Goal: Task Accomplishment & Management: Manage account settings

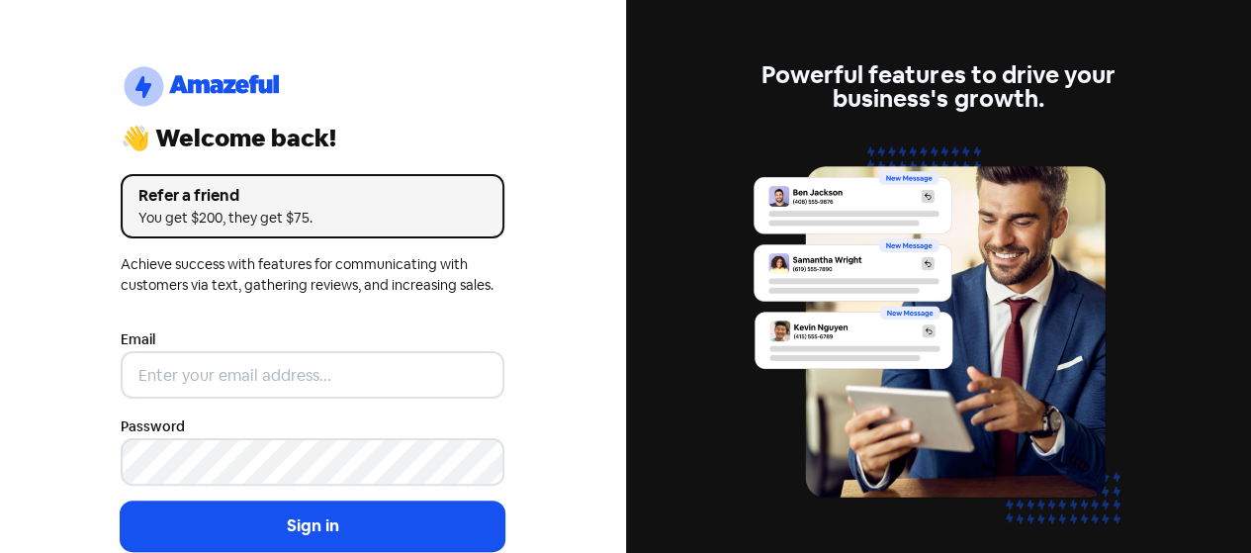
click at [292, 341] on div "Email" at bounding box center [313, 362] width 384 height 71
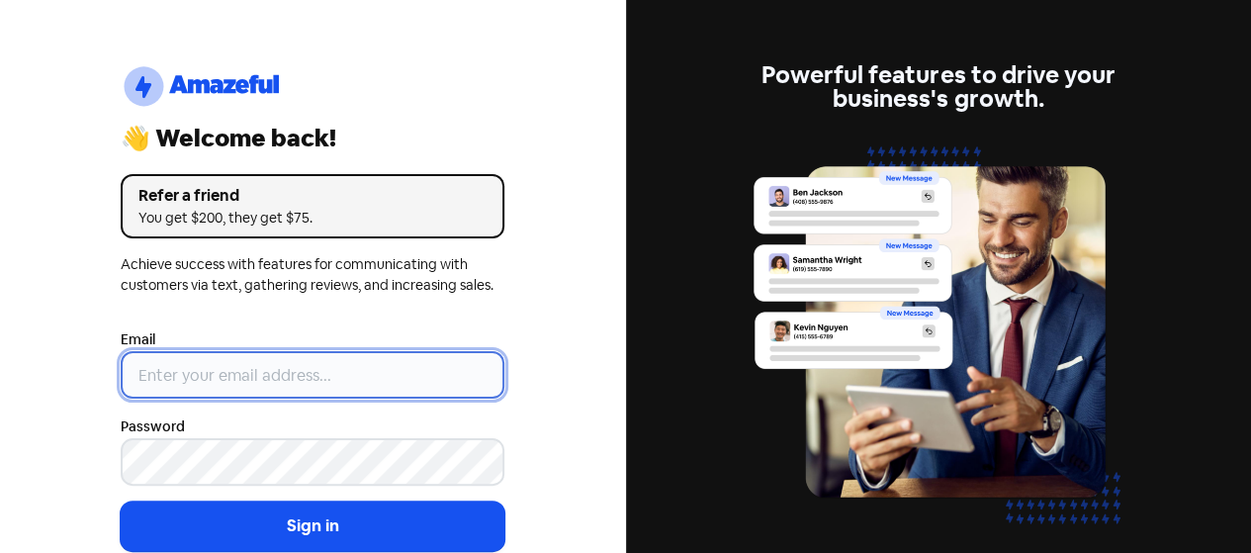
click at [268, 386] on input "email" at bounding box center [313, 374] width 384 height 47
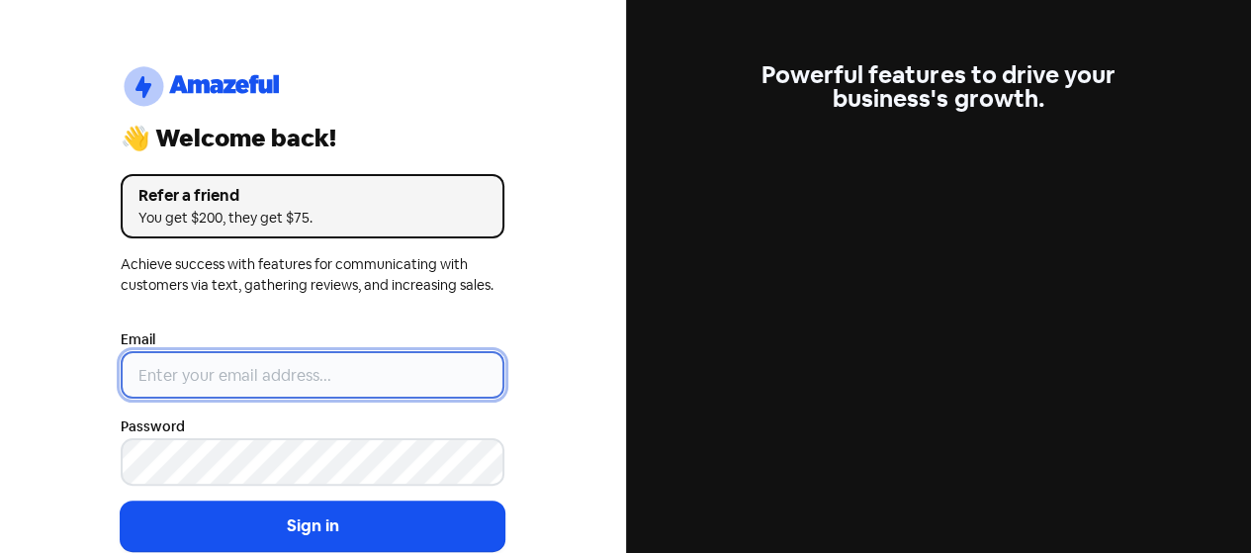
type input "[EMAIL_ADDRESS][DOMAIN_NAME]"
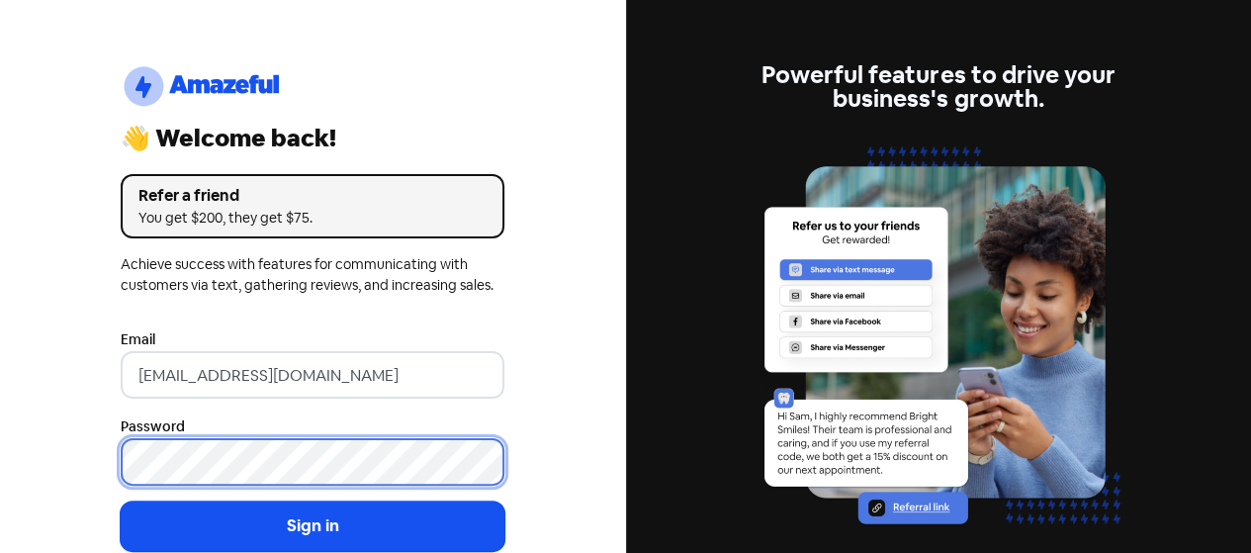
click at [121, 501] on button "Sign in" at bounding box center [313, 525] width 384 height 49
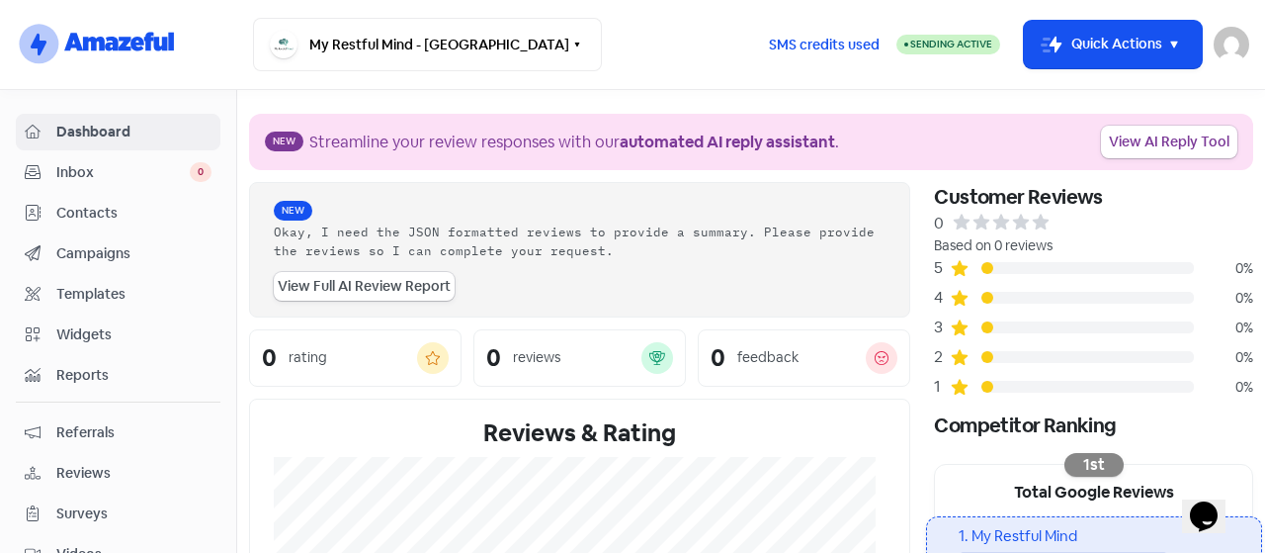
click at [119, 162] on span "Inbox" at bounding box center [122, 172] width 133 height 21
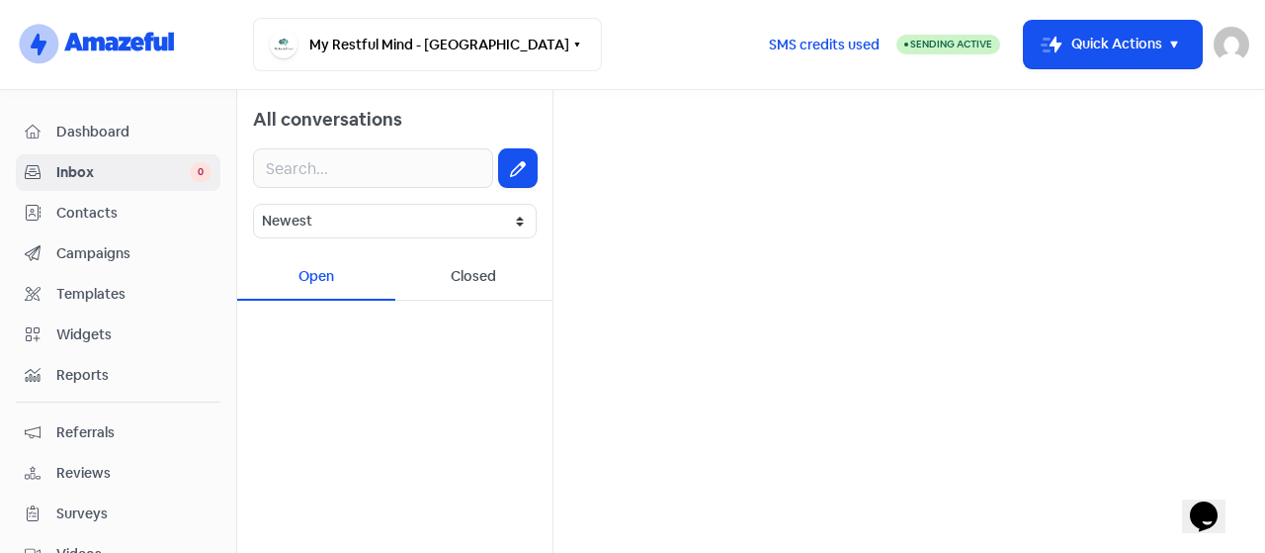
click at [1188, 505] on div "Opens Chat This icon Opens the chat window." at bounding box center [1204, 516] width 32 height 32
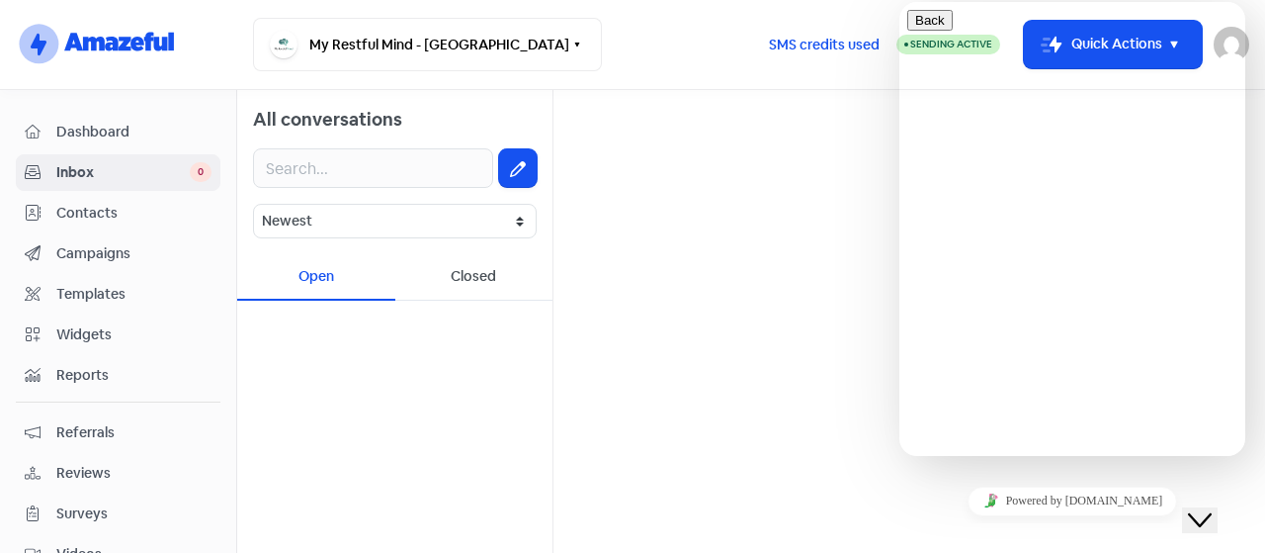
scroll to position [211, 0]
click at [1198, 508] on div "Close Chat This icon closes the chat window." at bounding box center [1200, 520] width 24 height 24
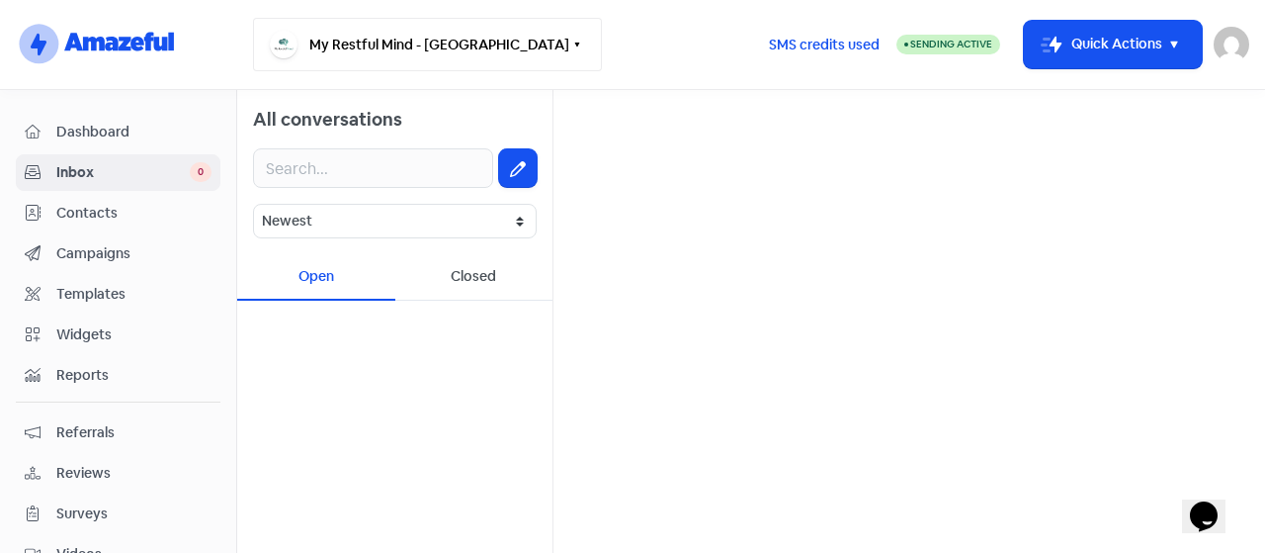
click at [480, 31] on button "My Restful Mind - Toronto" at bounding box center [427, 44] width 349 height 53
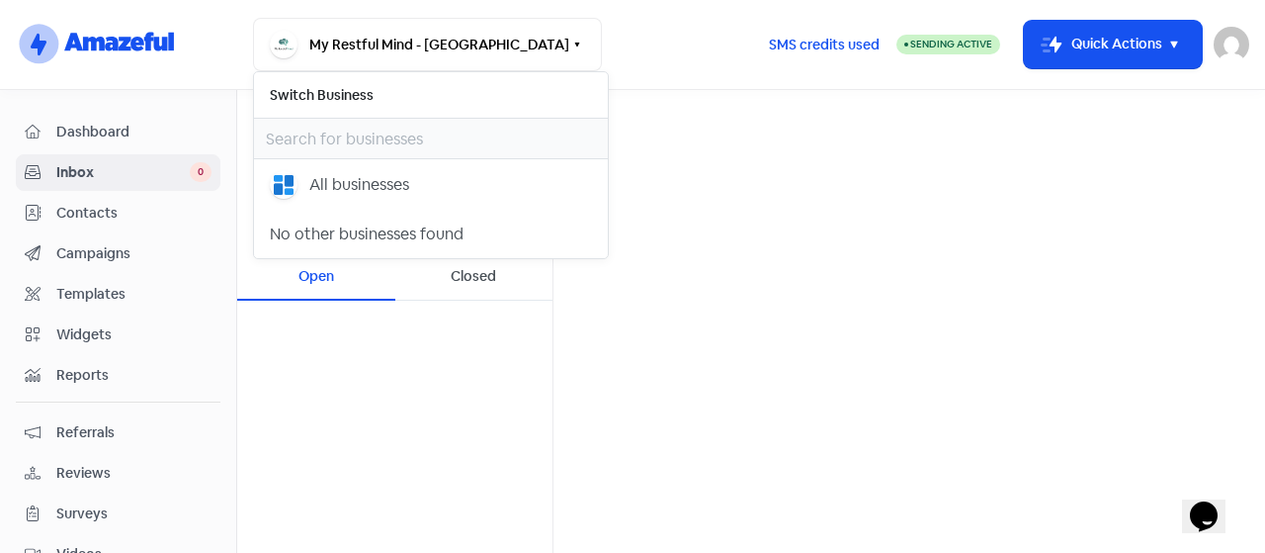
click at [815, 250] on div "All conversations Newest Unread Read Flagged Unflagged Open Closed" at bounding box center [751, 321] width 1028 height 463
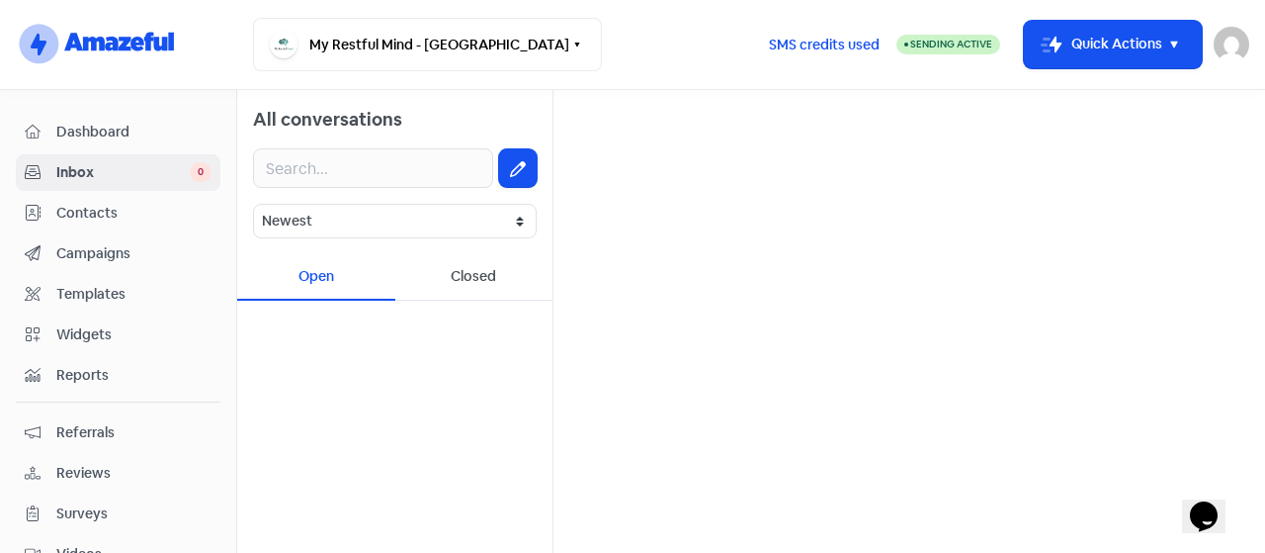
click at [130, 143] on link "Dashboard" at bounding box center [118, 132] width 205 height 37
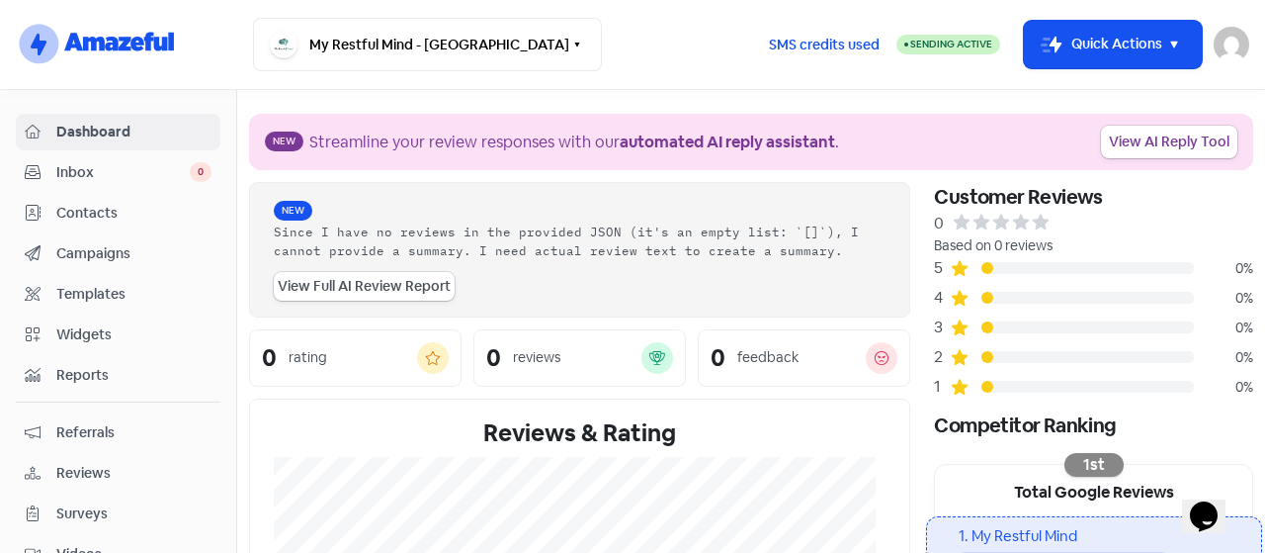
click at [96, 289] on span "Templates" at bounding box center [133, 294] width 155 height 21
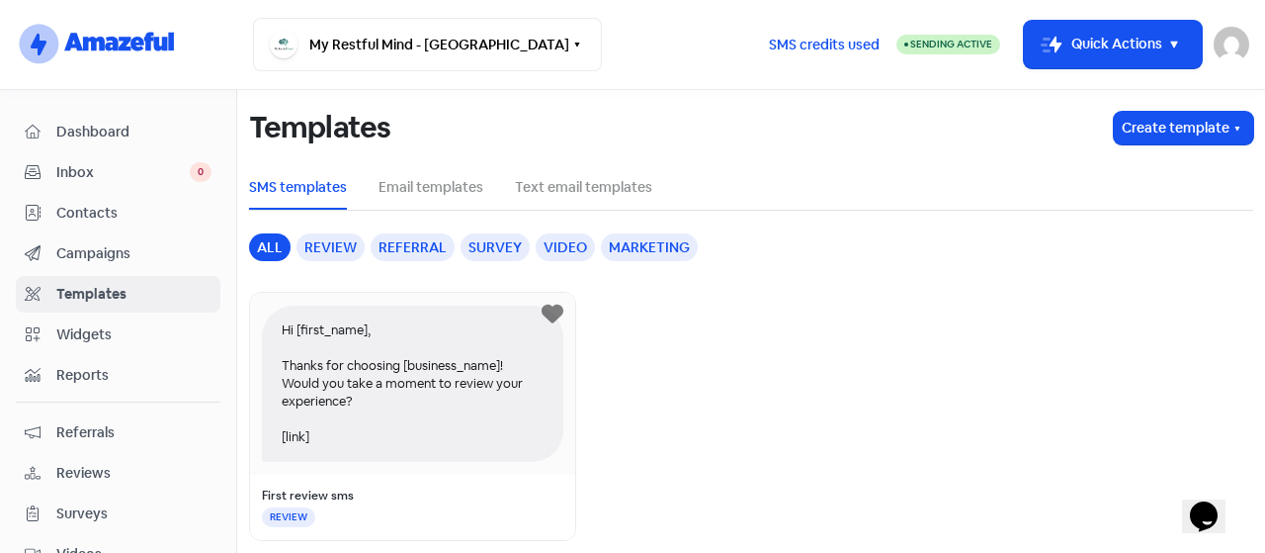
click at [71, 371] on span "Reports" at bounding box center [133, 375] width 155 height 21
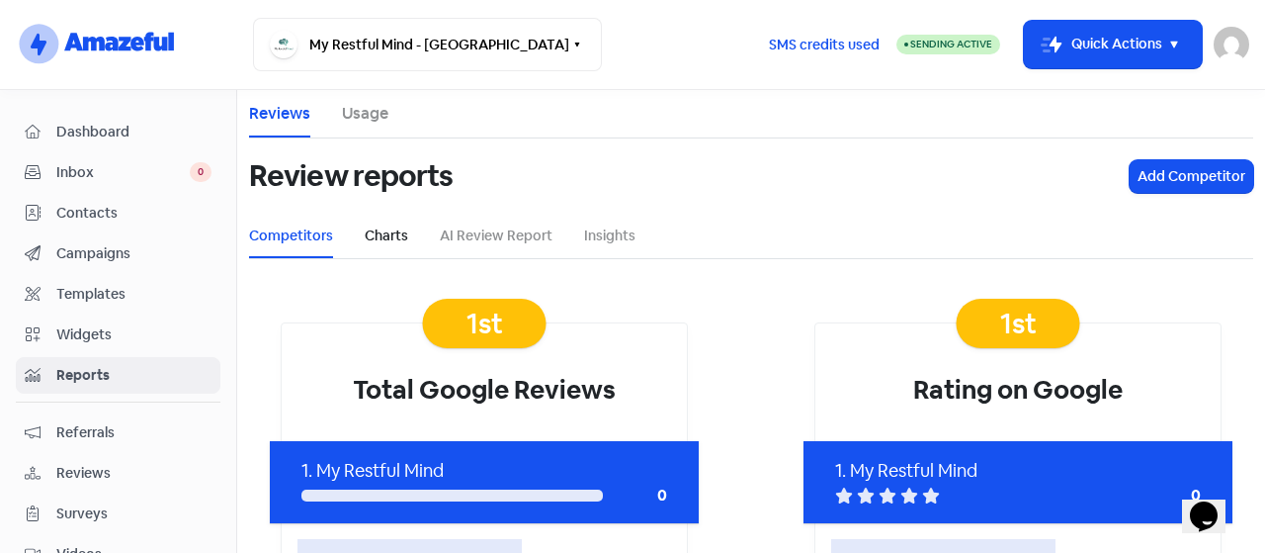
click at [393, 228] on link "Charts" at bounding box center [386, 235] width 43 height 21
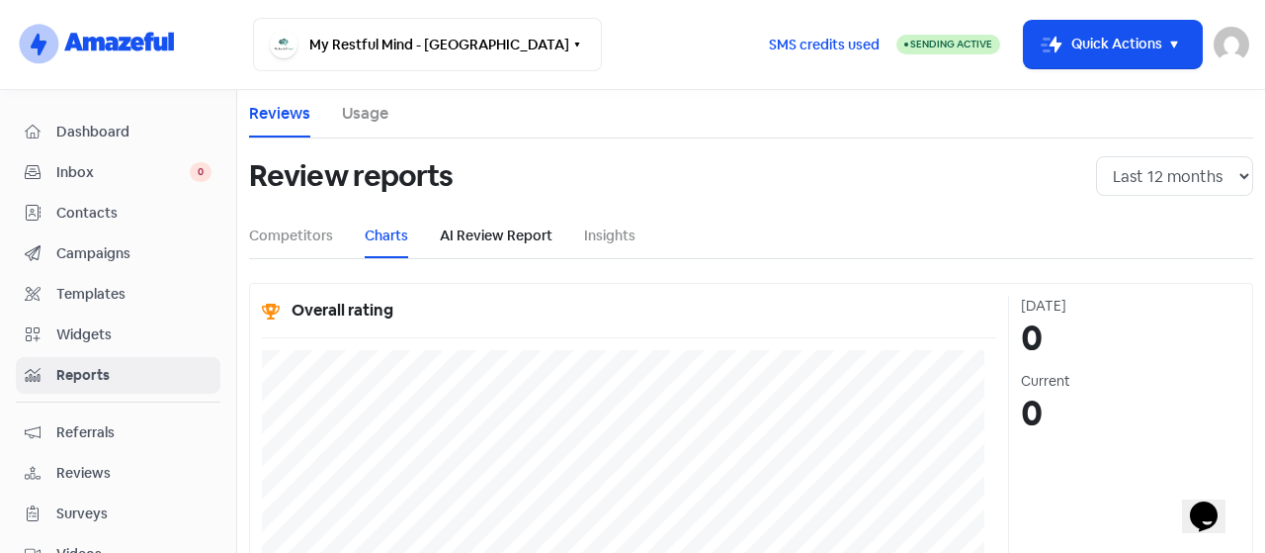
click at [503, 240] on link "AI Review Report" at bounding box center [496, 235] width 113 height 21
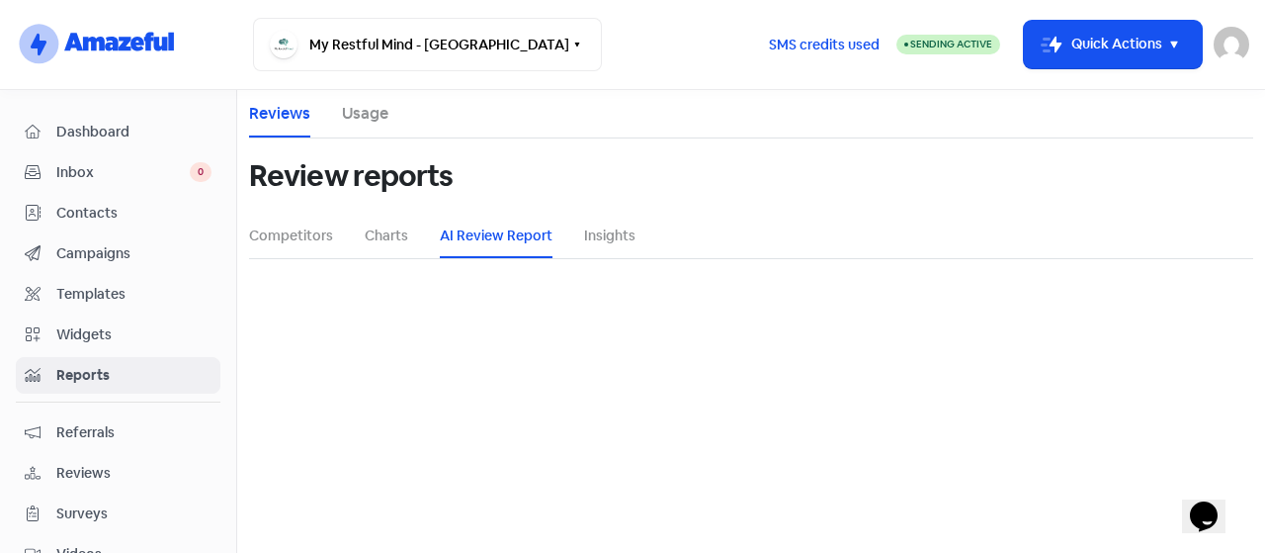
select select "12_months"
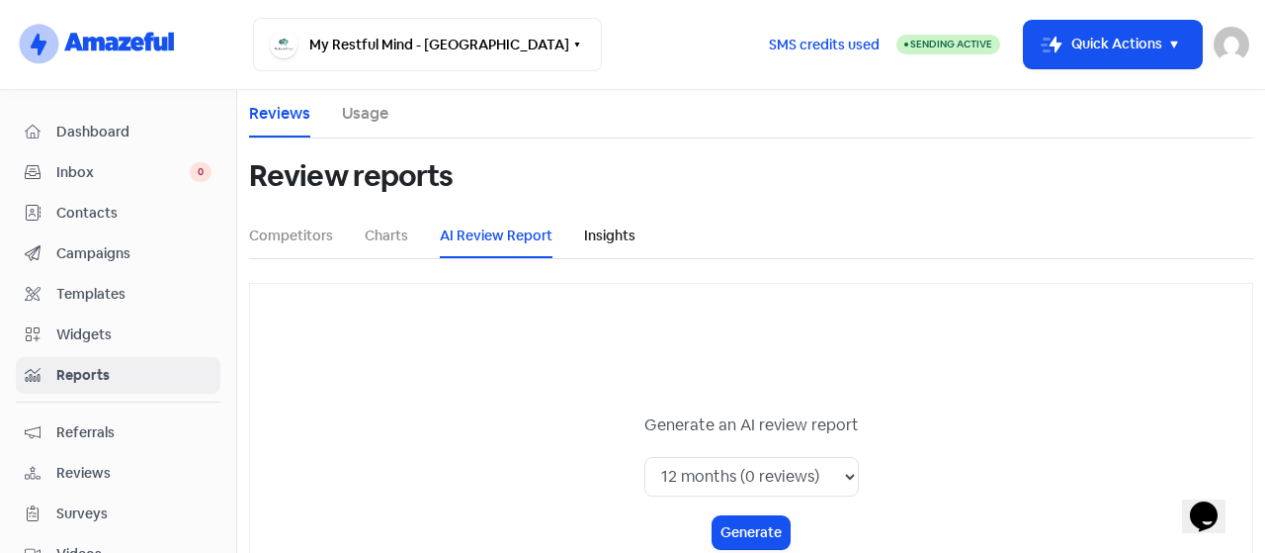
click at [623, 244] on link "Insights" at bounding box center [609, 235] width 51 height 21
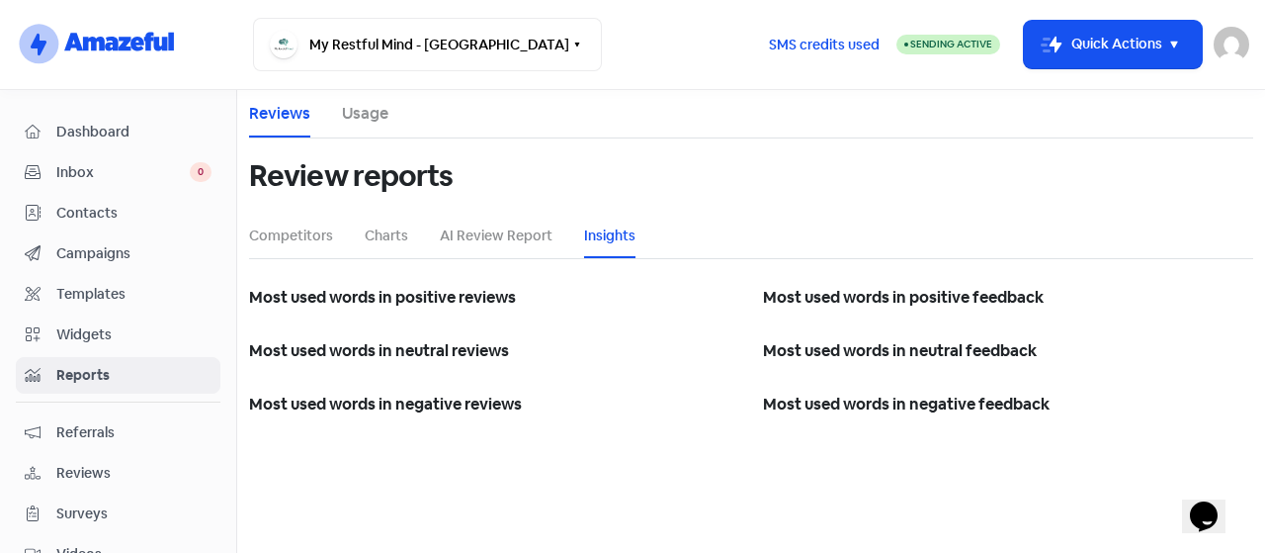
click at [495, 246] on li "AI Review Report" at bounding box center [496, 236] width 113 height 44
click at [506, 243] on link "AI Review Report" at bounding box center [496, 235] width 113 height 21
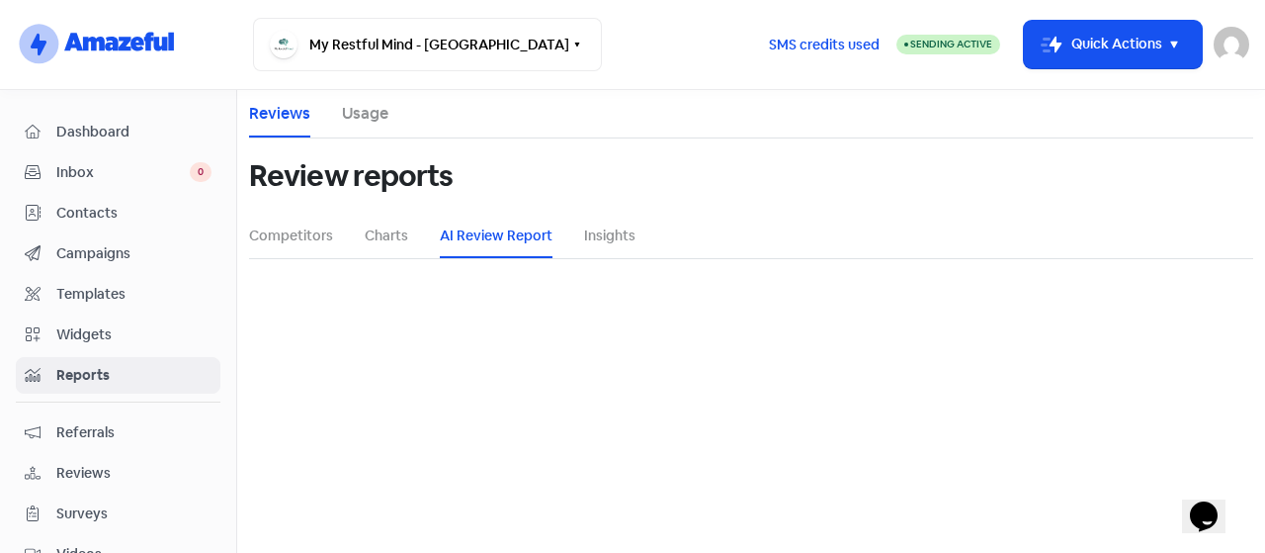
select select "12_months"
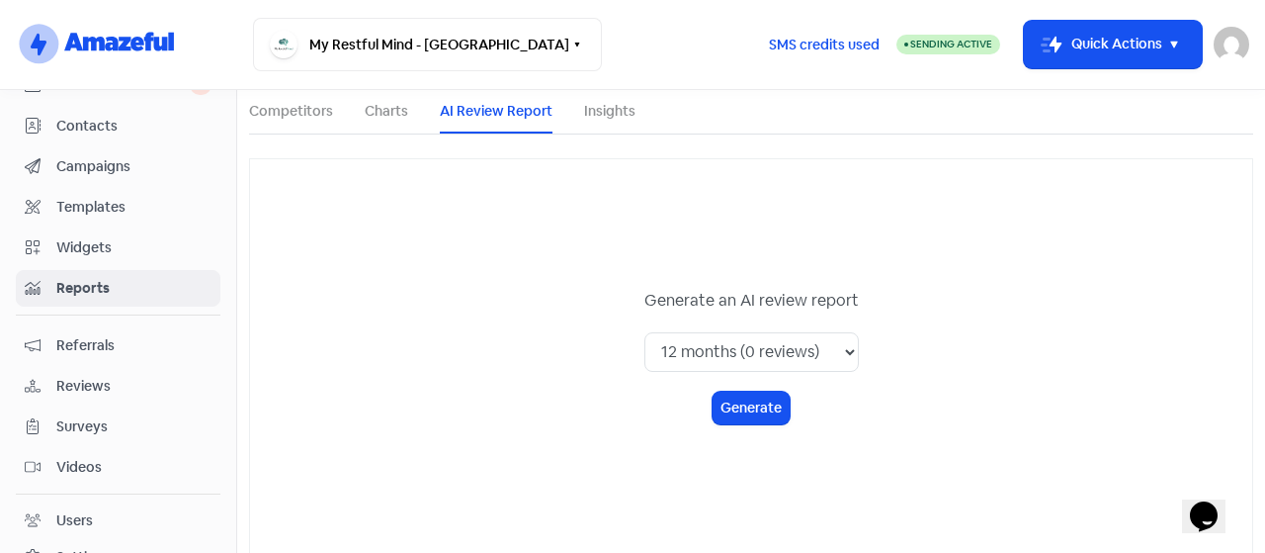
scroll to position [198, 0]
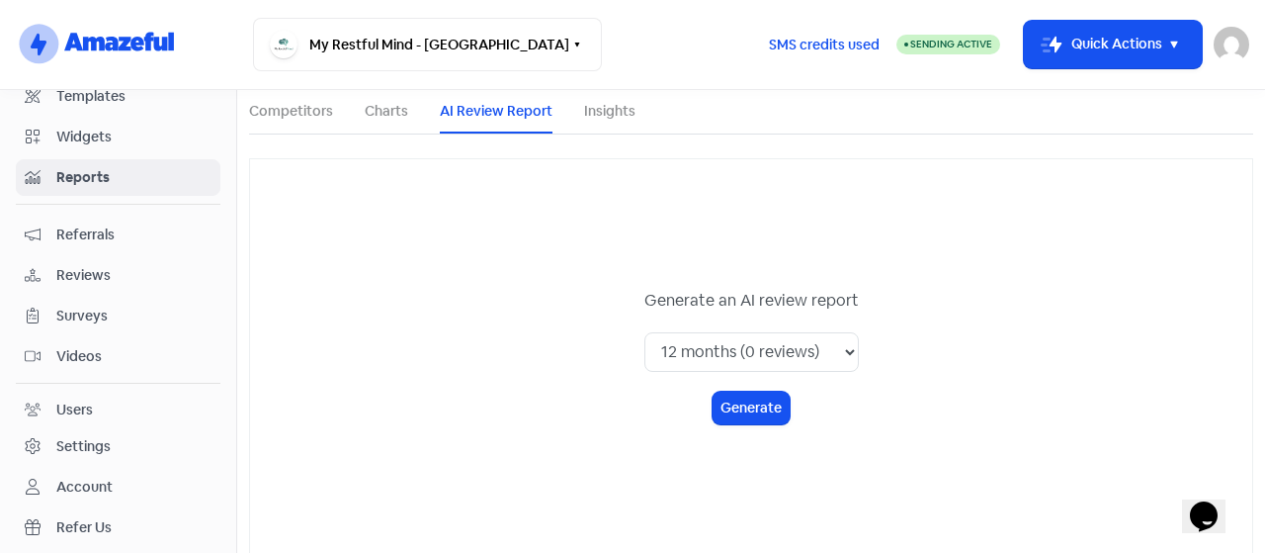
click at [113, 439] on div "Settings" at bounding box center [118, 446] width 187 height 23
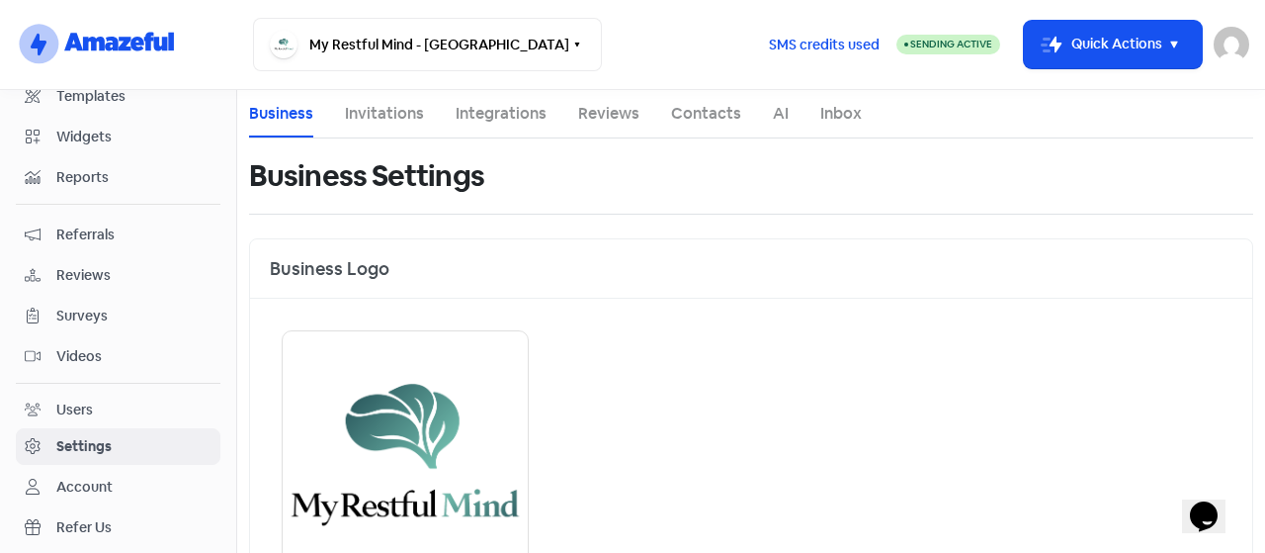
click at [492, 109] on link "Integrations" at bounding box center [501, 114] width 91 height 24
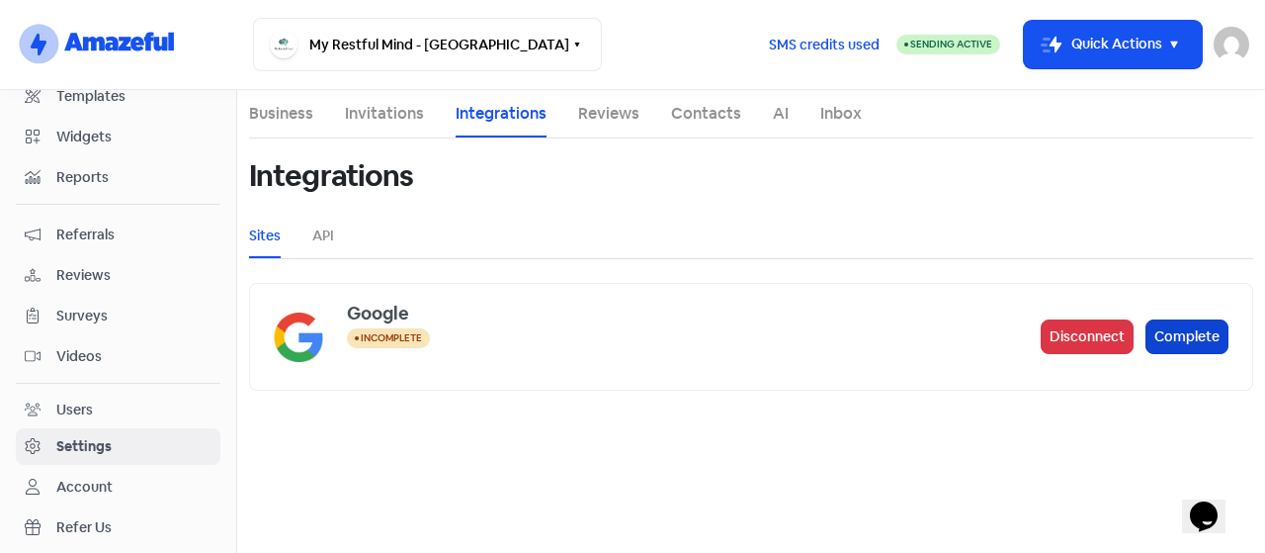
click at [1218, 345] on button "Complete" at bounding box center [1187, 336] width 83 height 35
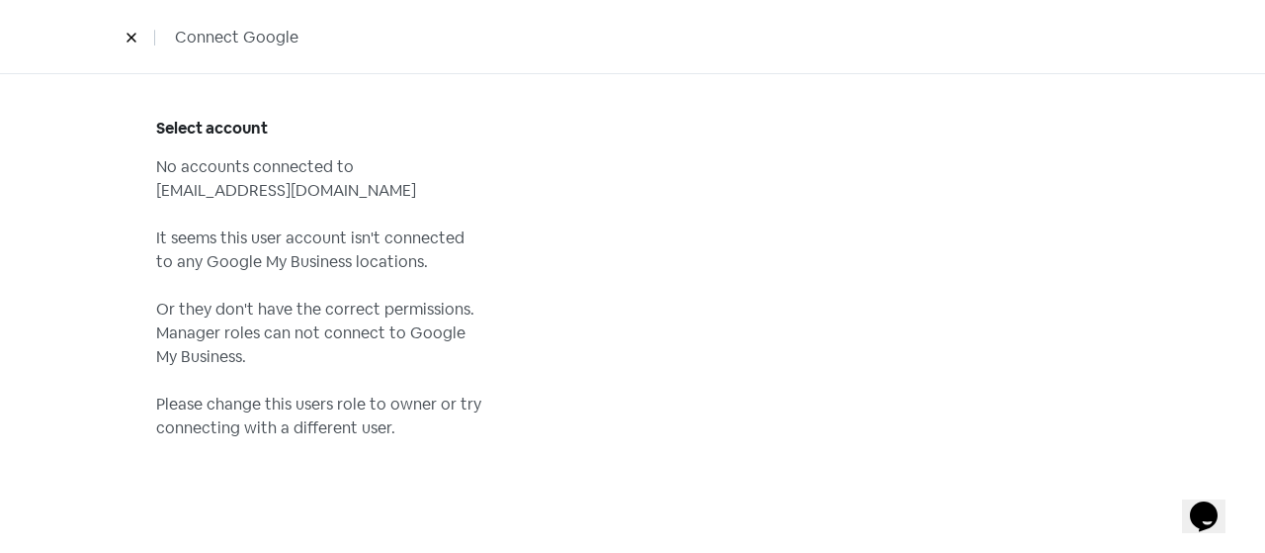
click at [130, 25] on button at bounding box center [132, 37] width 30 height 35
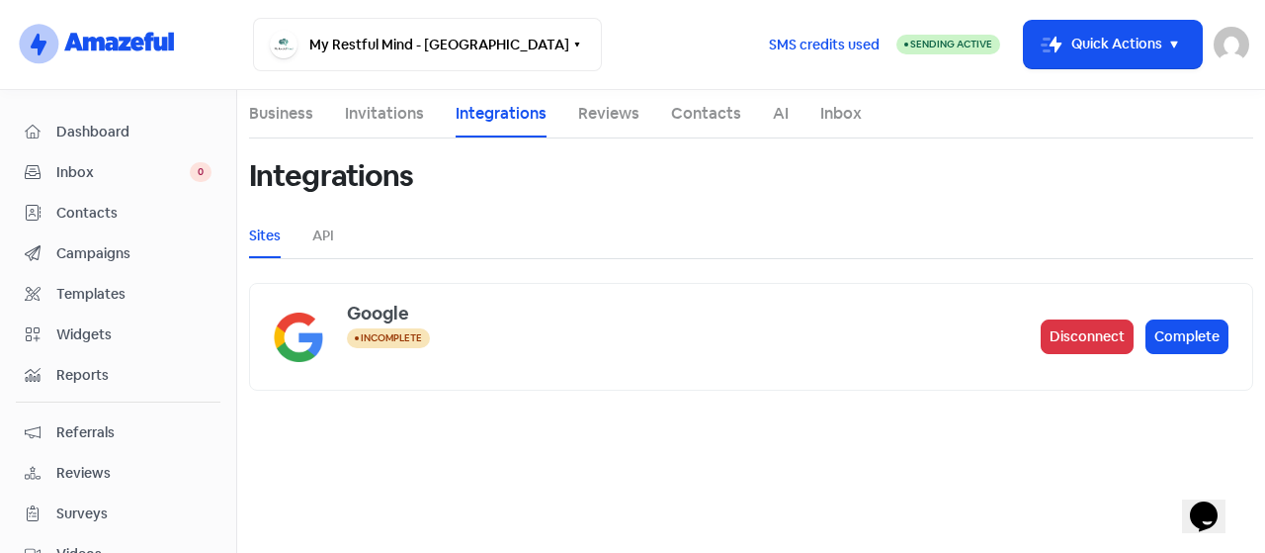
click at [79, 114] on link "Dashboard" at bounding box center [118, 132] width 205 height 37
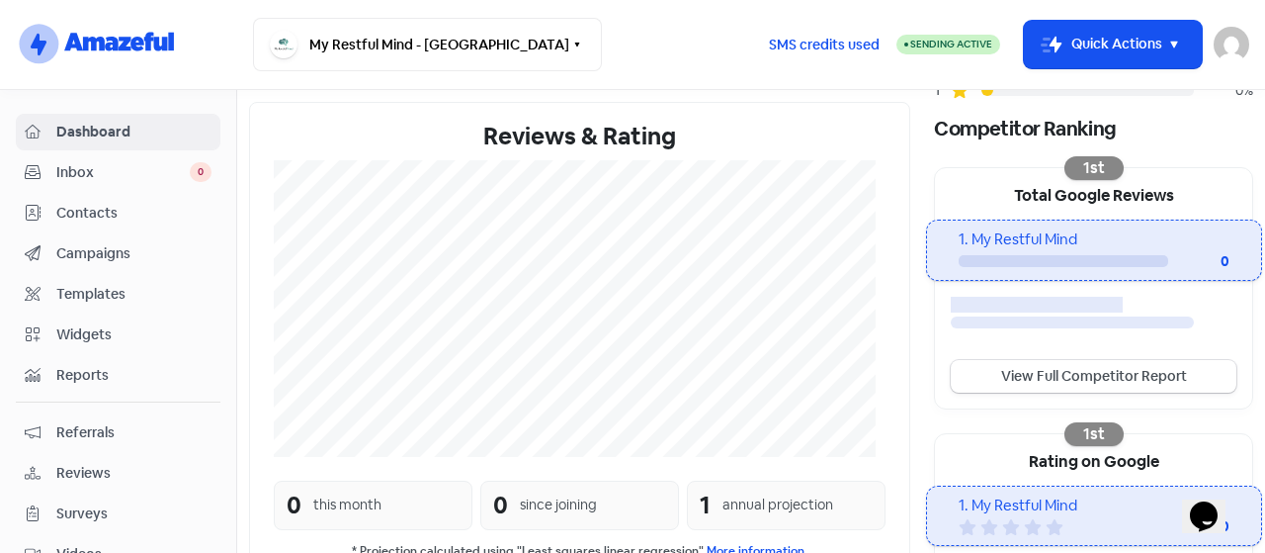
scroll to position [472, 0]
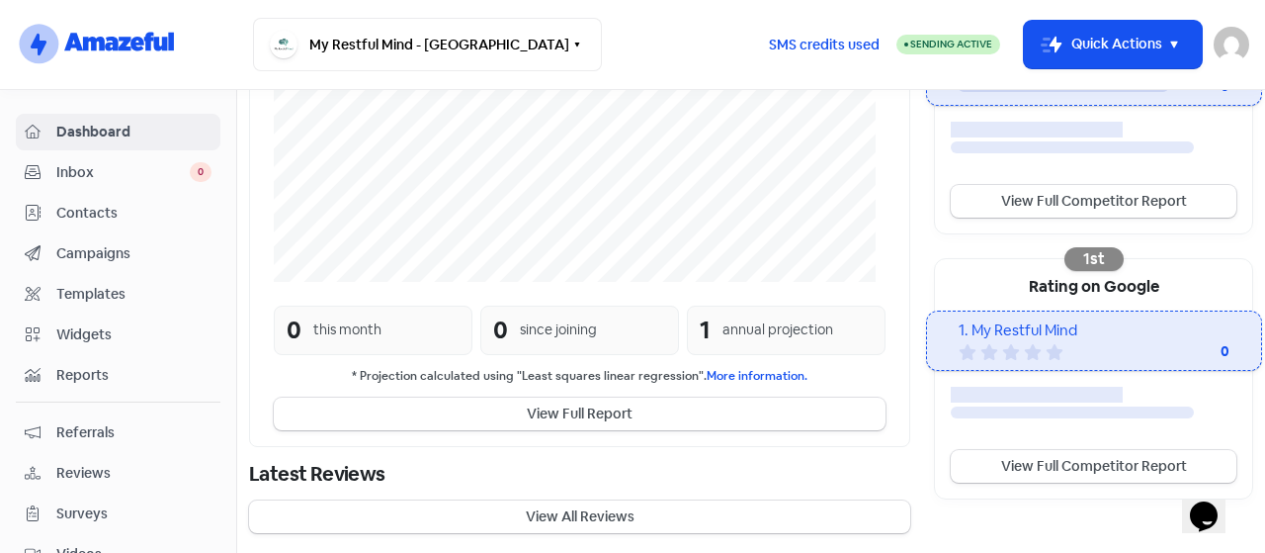
click at [95, 254] on span "Campaigns" at bounding box center [133, 253] width 155 height 21
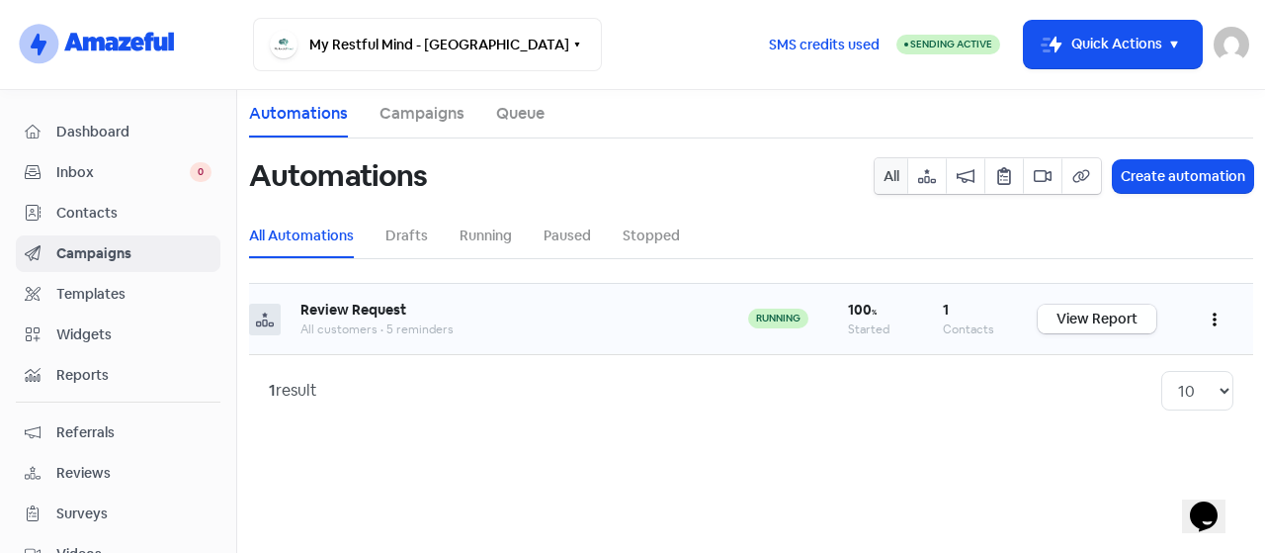
click at [1058, 322] on link "View Report" at bounding box center [1097, 318] width 119 height 29
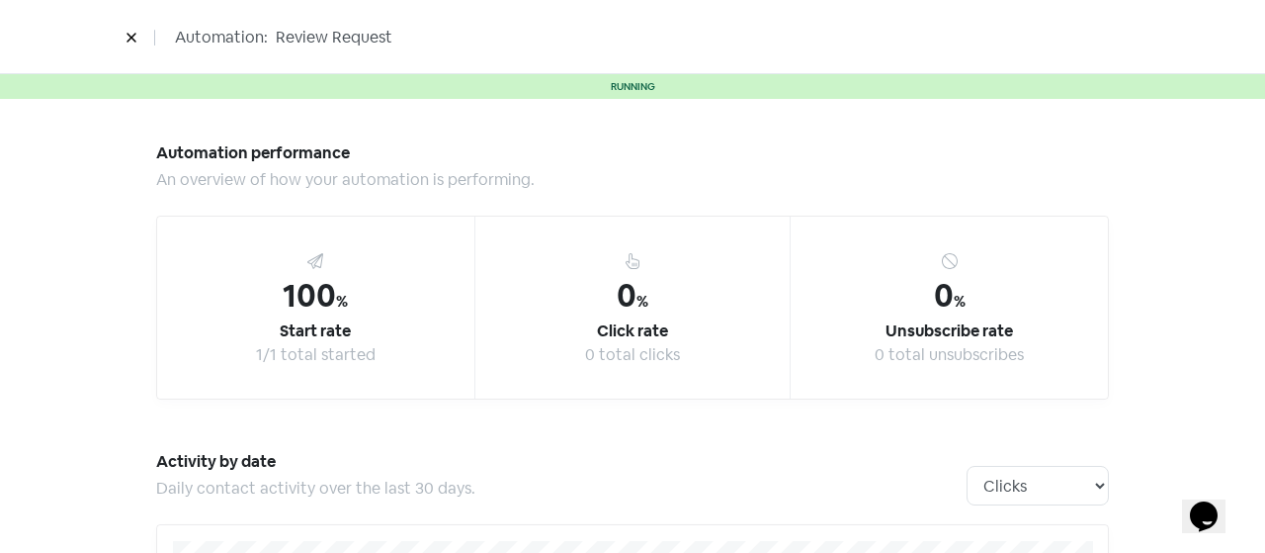
click at [129, 27] on button at bounding box center [132, 37] width 30 height 35
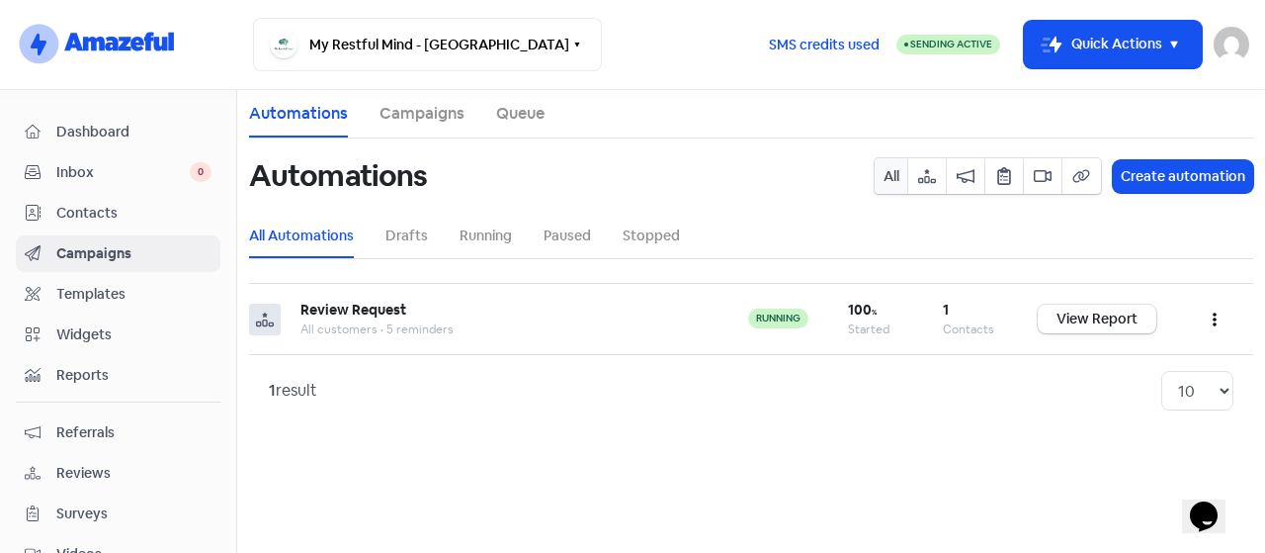
click at [134, 357] on link "Reports" at bounding box center [118, 375] width 205 height 37
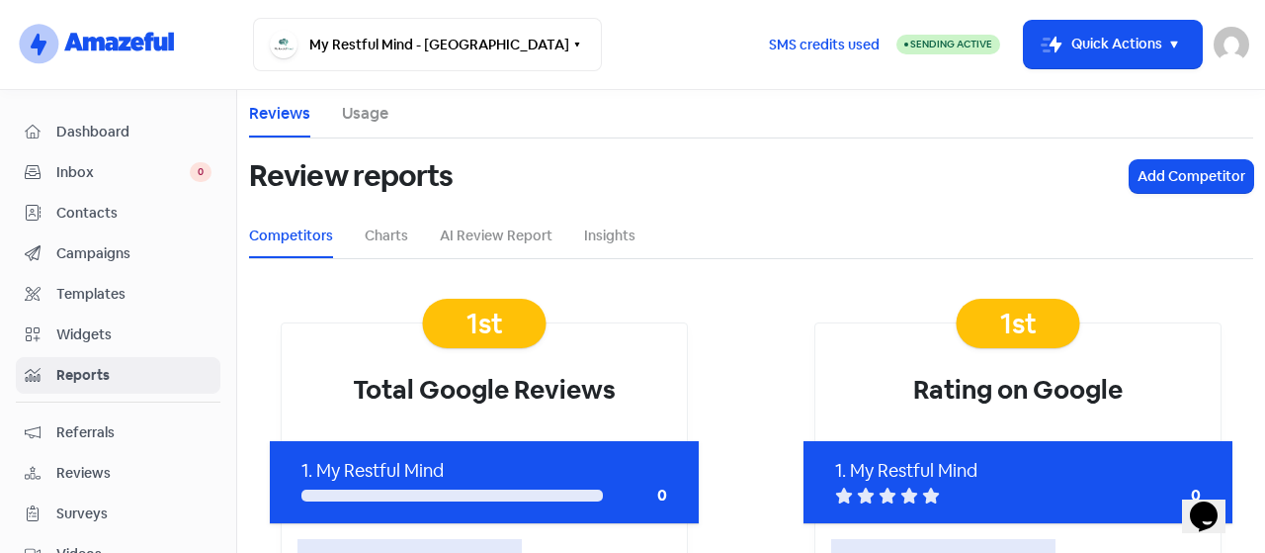
click at [87, 247] on span "Campaigns" at bounding box center [133, 253] width 155 height 21
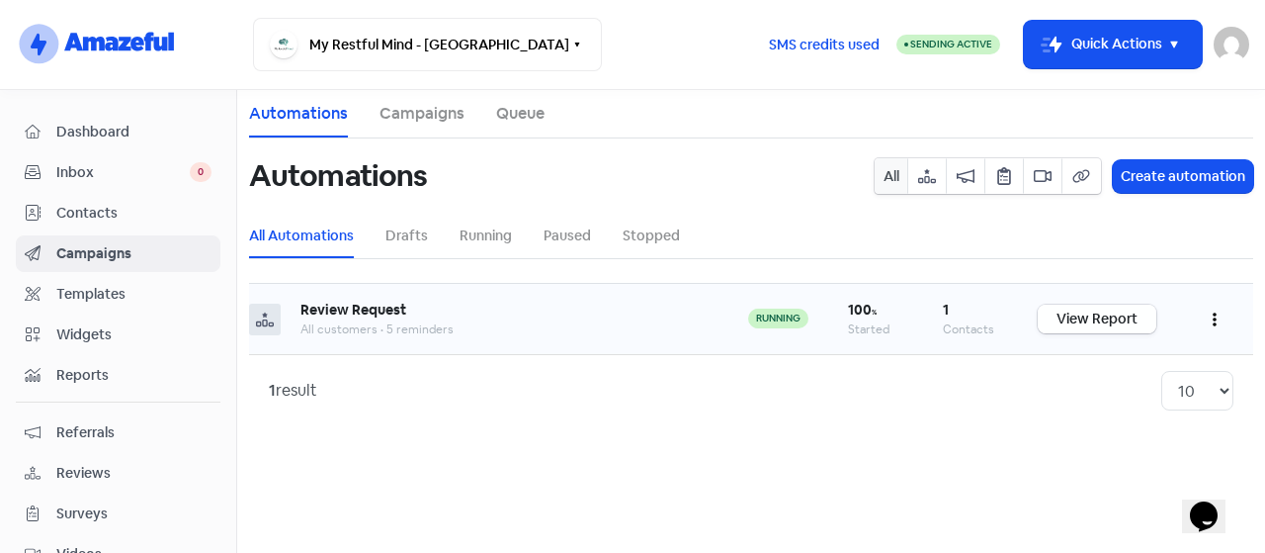
click at [1079, 330] on link "View Report" at bounding box center [1097, 318] width 119 height 29
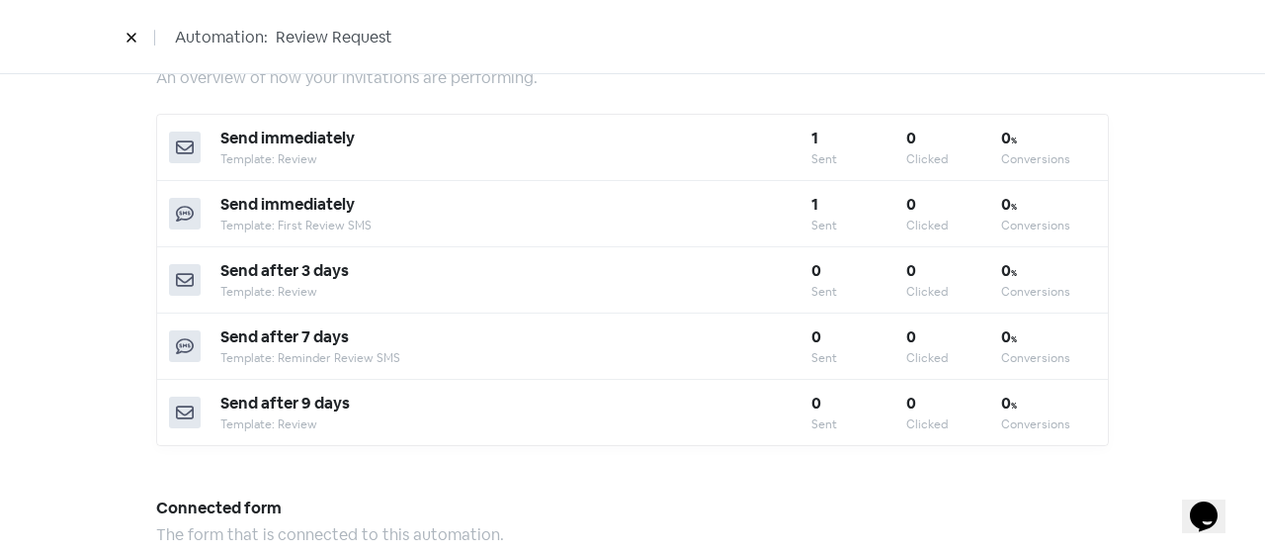
scroll to position [692, 0]
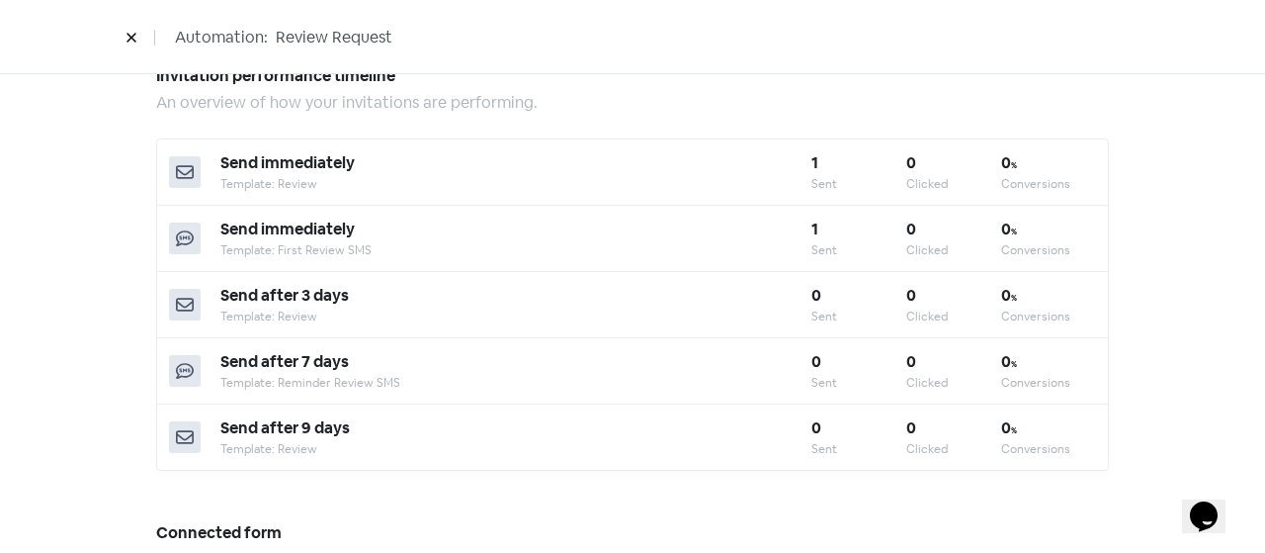
click at [180, 171] on icon at bounding box center [185, 172] width 18 height 14
click at [982, 163] on div "0" at bounding box center [954, 163] width 95 height 24
click at [130, 41] on icon at bounding box center [132, 38] width 12 height 12
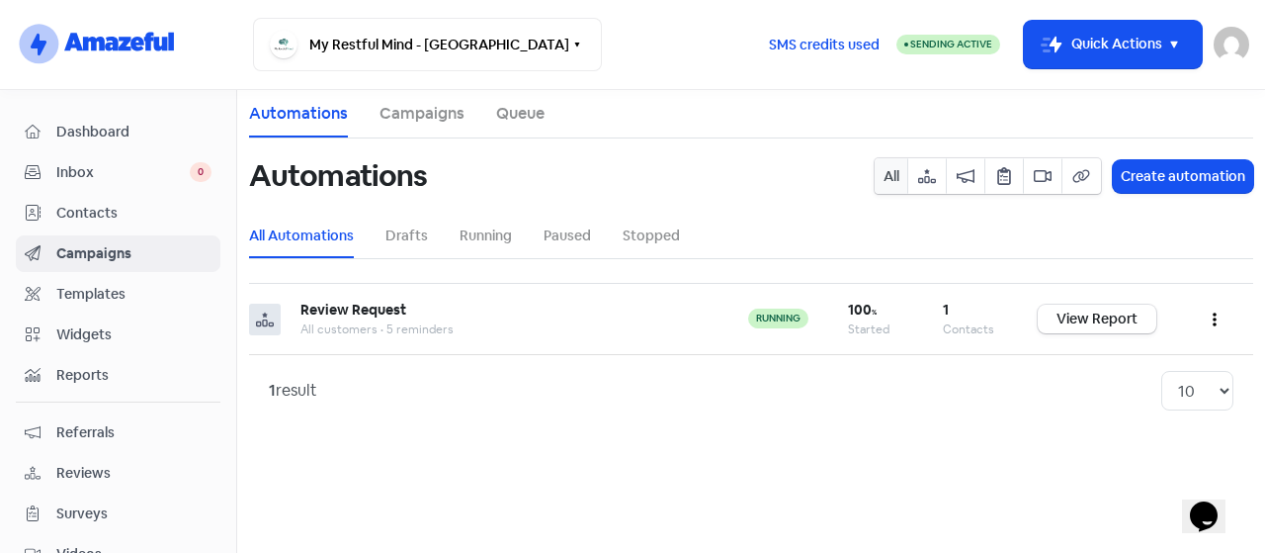
click at [504, 212] on div "Automations All Create automation" at bounding box center [751, 175] width 1004 height 75
click at [498, 223] on li "Running" at bounding box center [486, 236] width 52 height 44
click at [507, 236] on link "Running" at bounding box center [486, 235] width 52 height 21
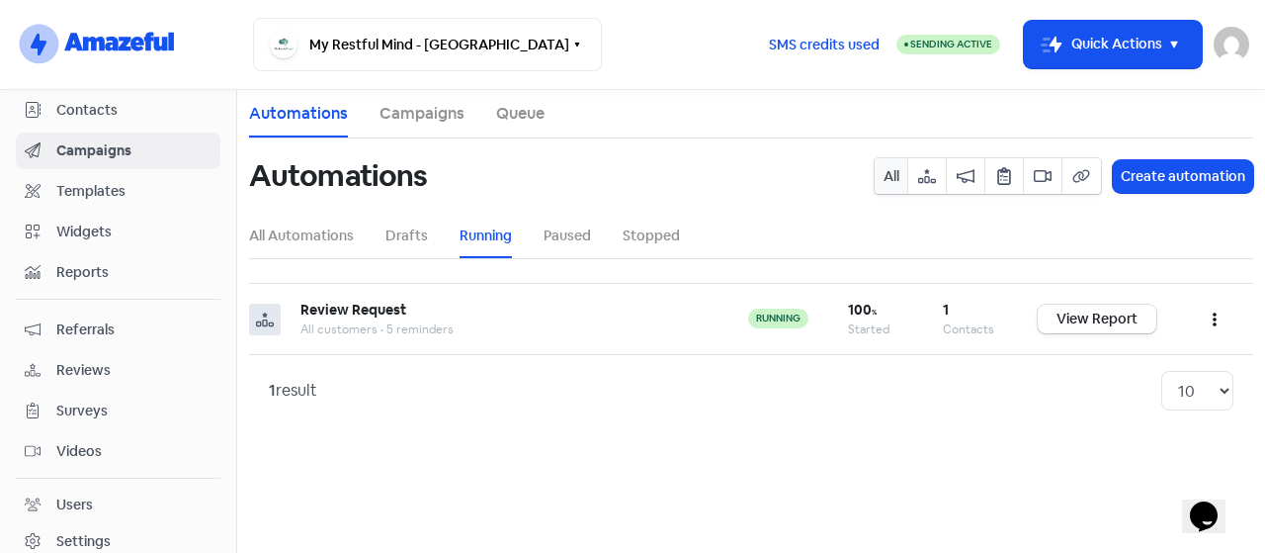
scroll to position [198, 0]
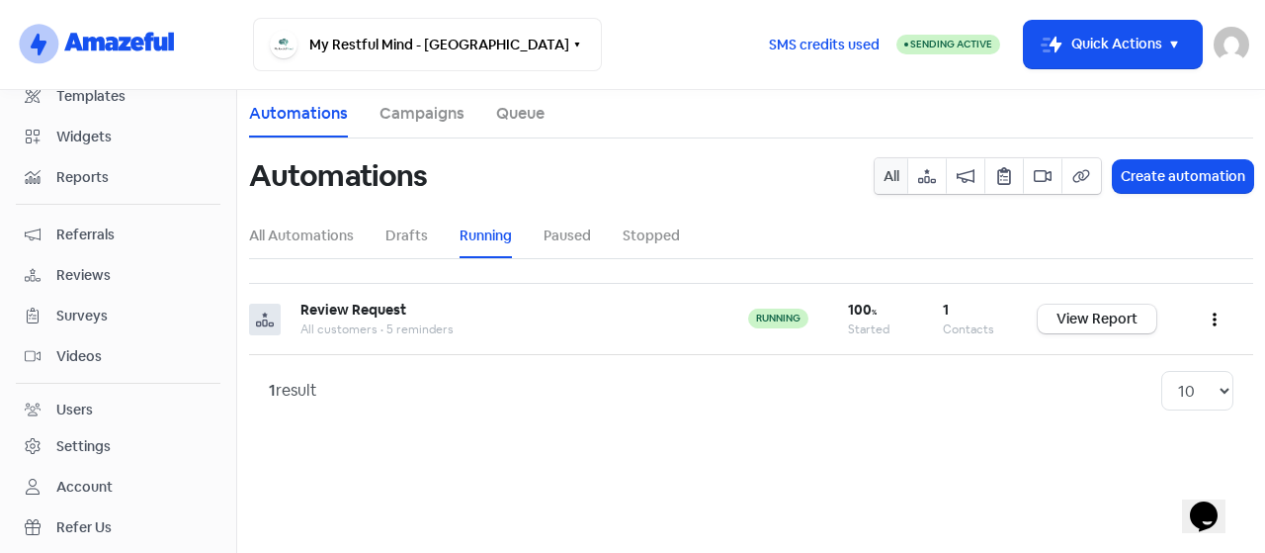
click at [88, 356] on span "Videos" at bounding box center [133, 356] width 155 height 21
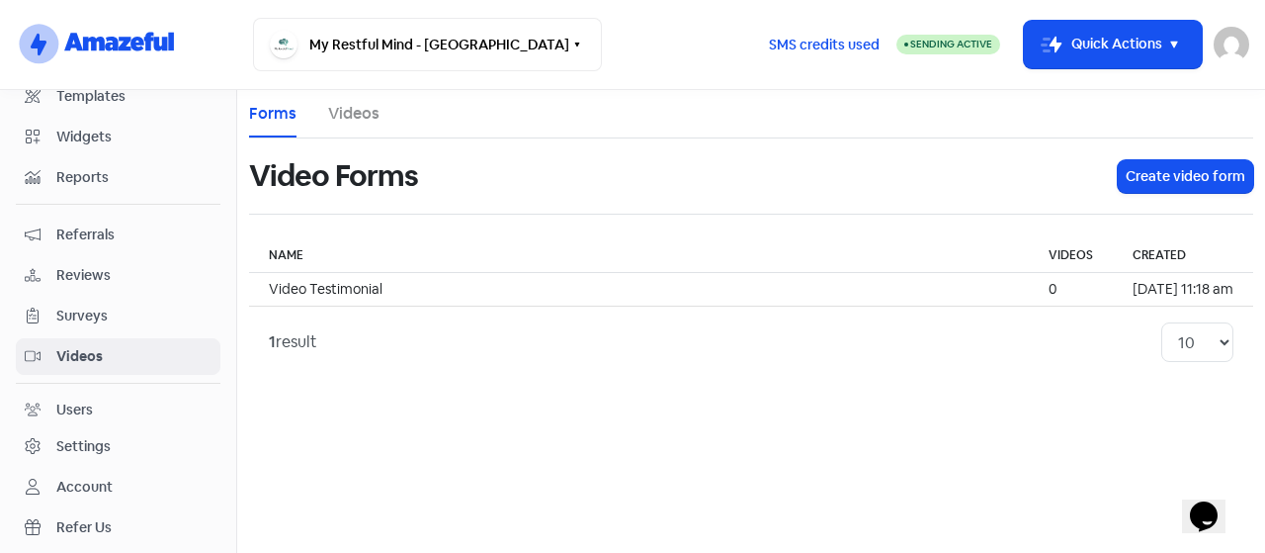
click at [322, 130] on ul "Forms Videos" at bounding box center [751, 114] width 1004 height 48
click at [357, 123] on link "Videos" at bounding box center [353, 114] width 51 height 24
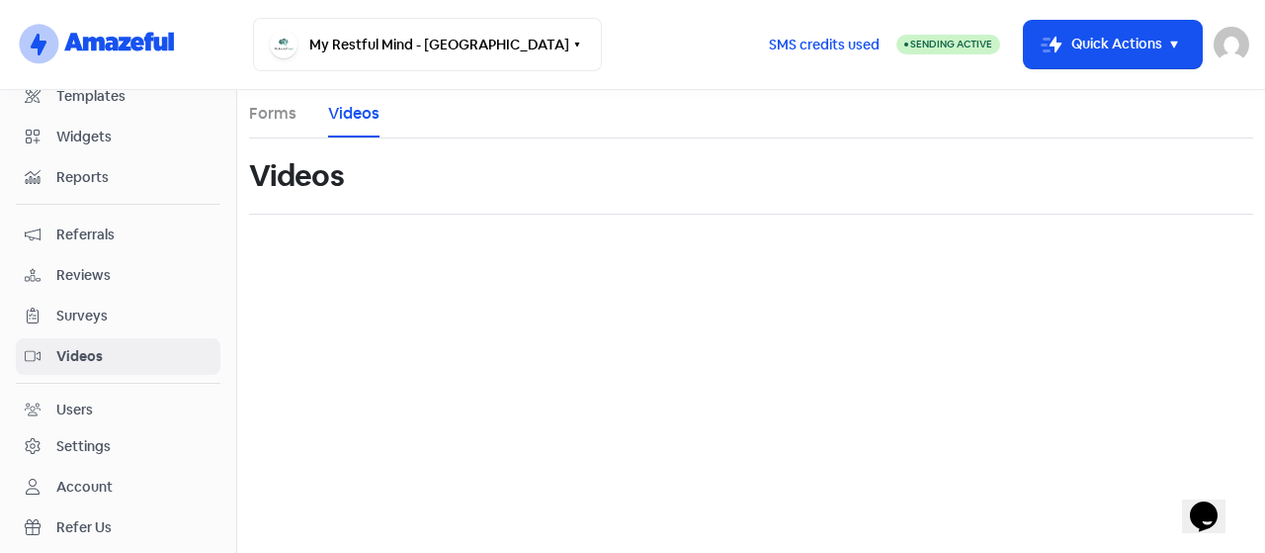
click at [281, 113] on link "Forms" at bounding box center [272, 114] width 47 height 24
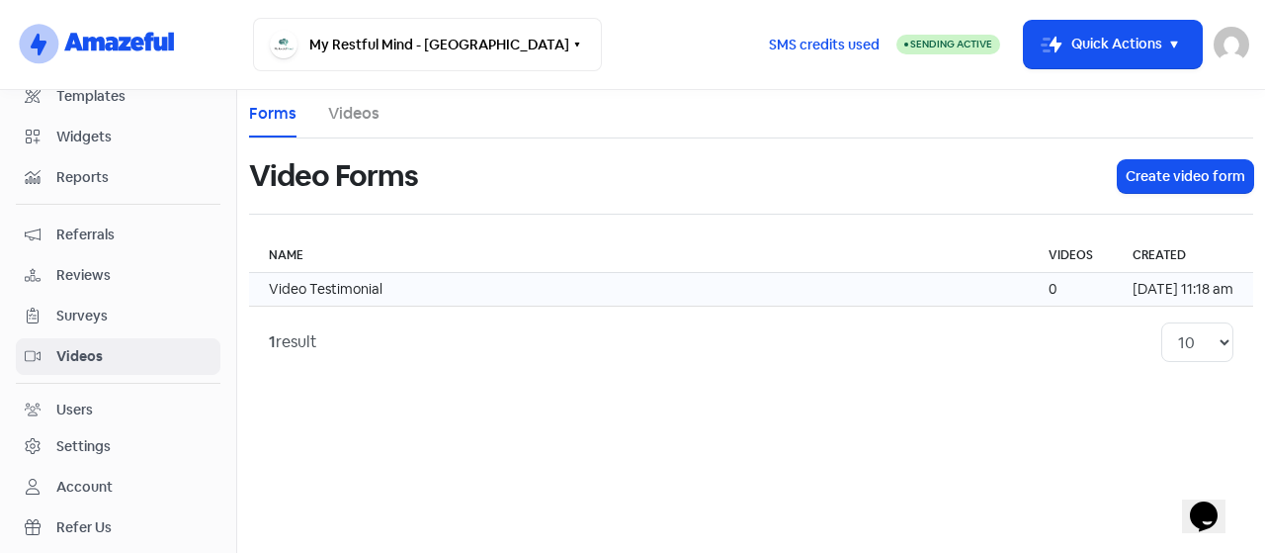
click at [411, 288] on td "Video Testimonial" at bounding box center [639, 290] width 780 height 34
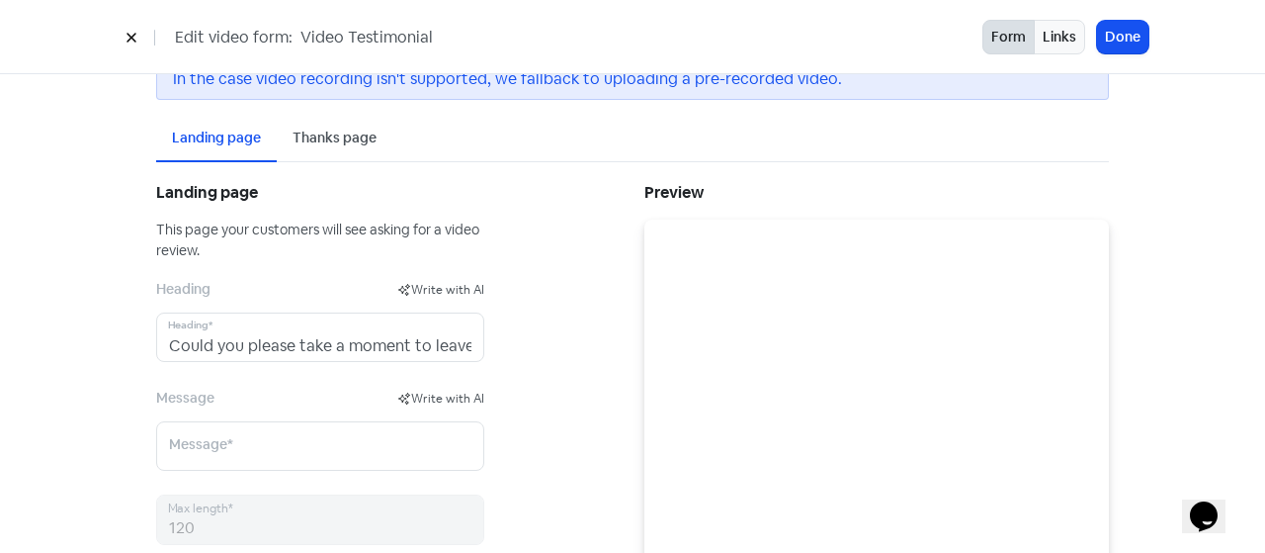
scroll to position [198, 0]
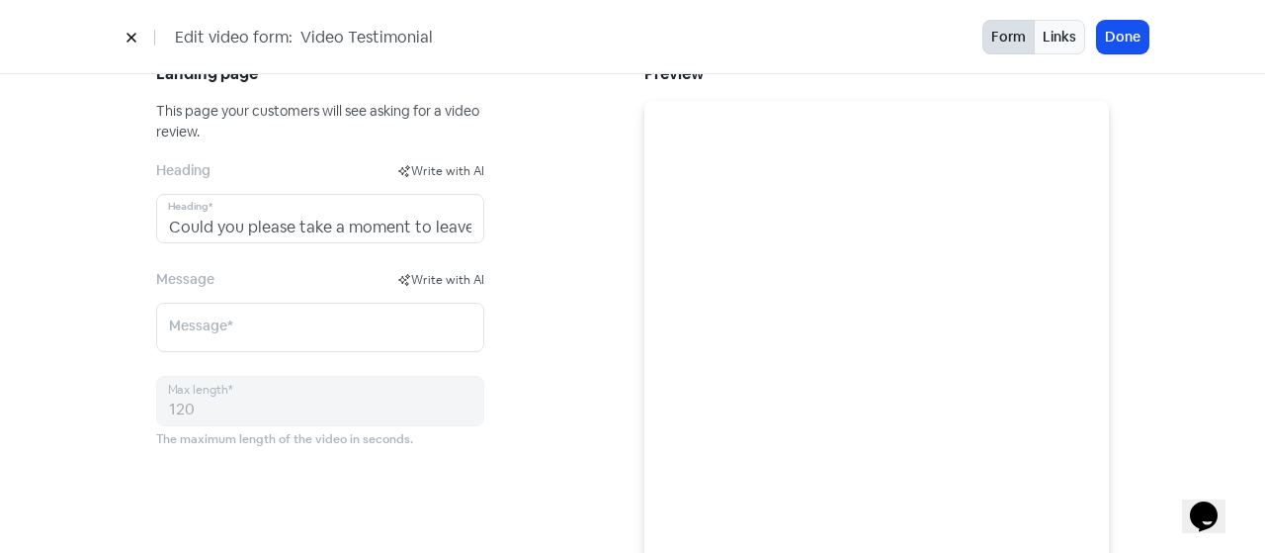
click at [134, 41] on icon at bounding box center [131, 38] width 9 height 9
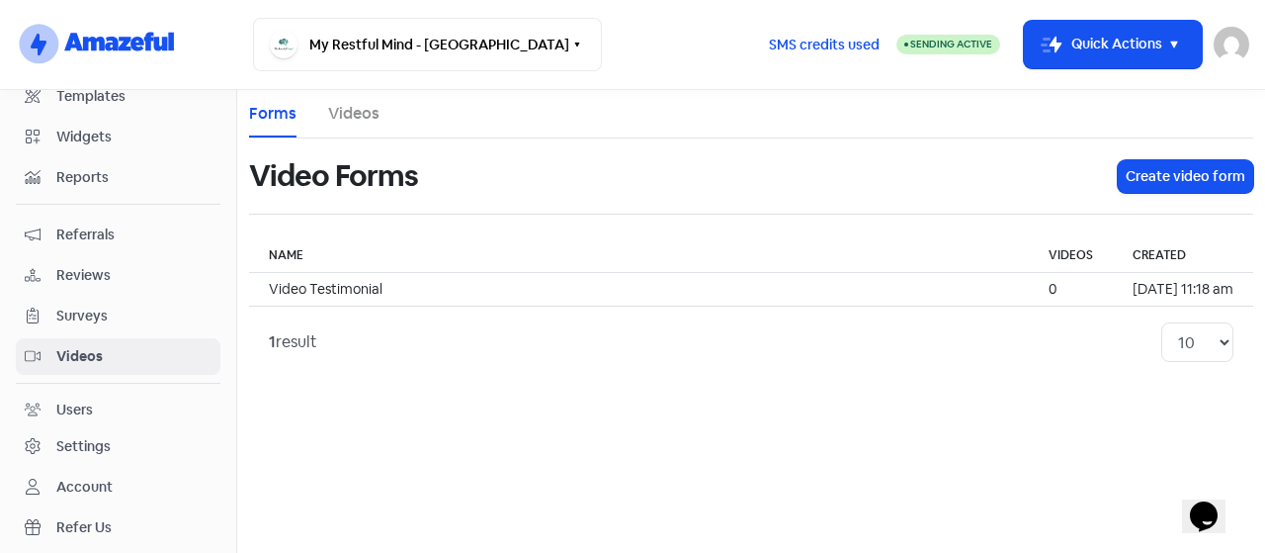
click at [99, 265] on span "Reviews" at bounding box center [133, 275] width 155 height 21
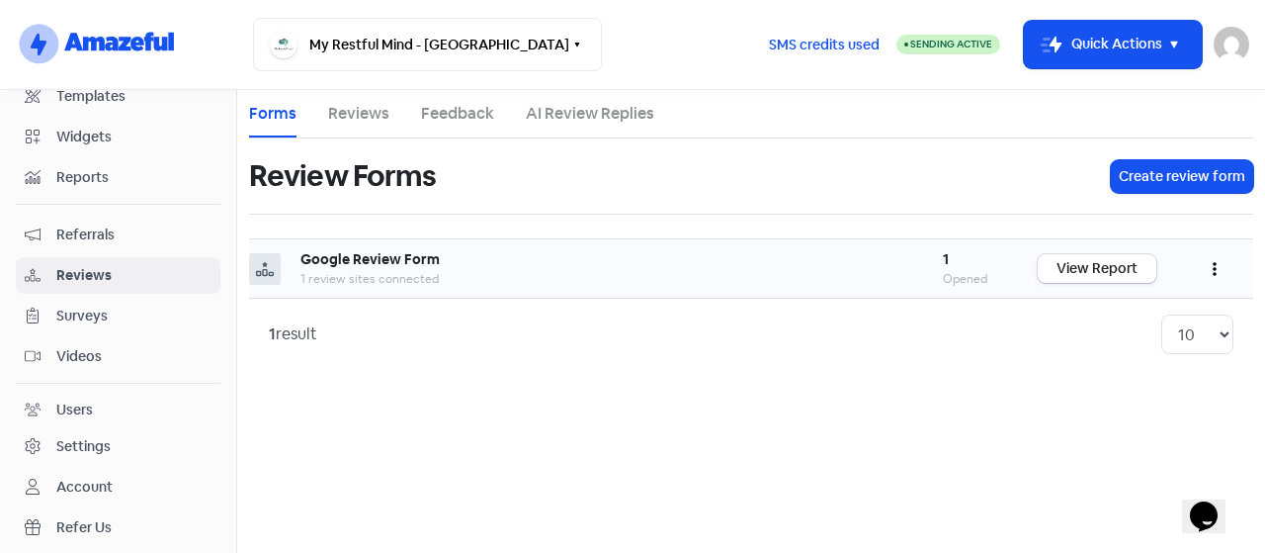
click at [484, 254] on div "Google Review Form" at bounding box center [602, 259] width 603 height 21
click at [1153, 170] on button "Create review form" at bounding box center [1182, 176] width 142 height 33
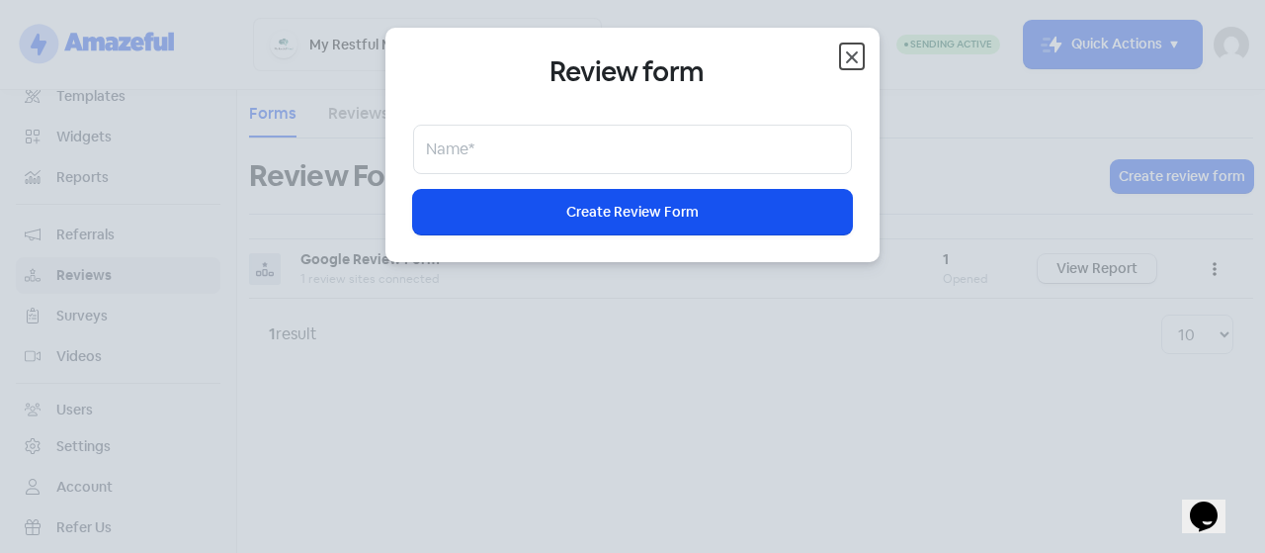
click at [859, 48] on icon "button" at bounding box center [852, 57] width 24 height 24
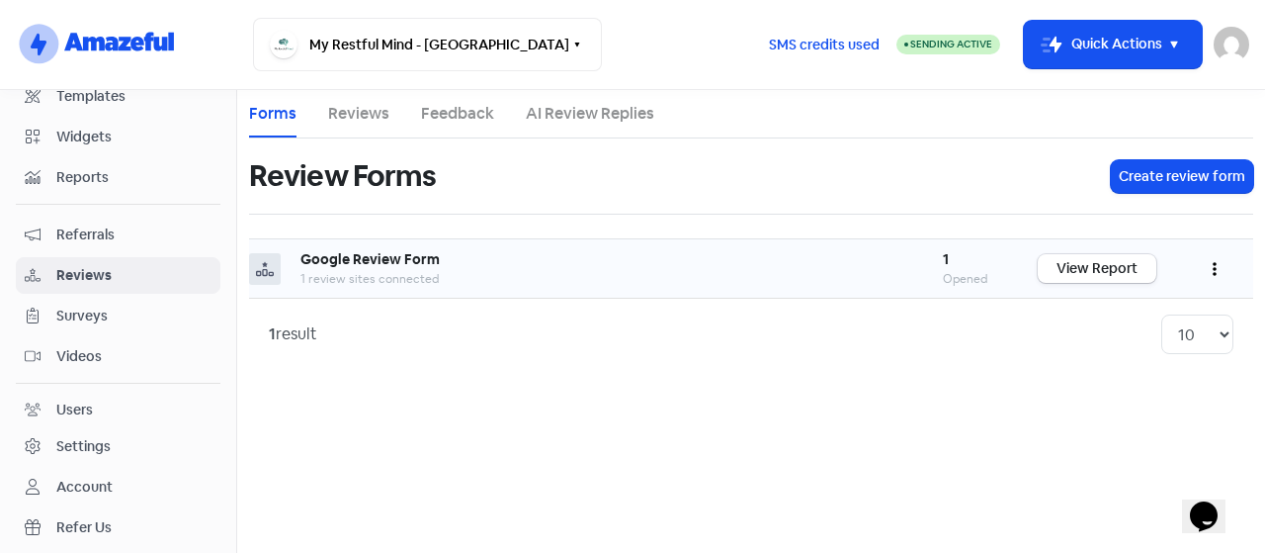
click at [1220, 266] on button "button" at bounding box center [1215, 268] width 38 height 46
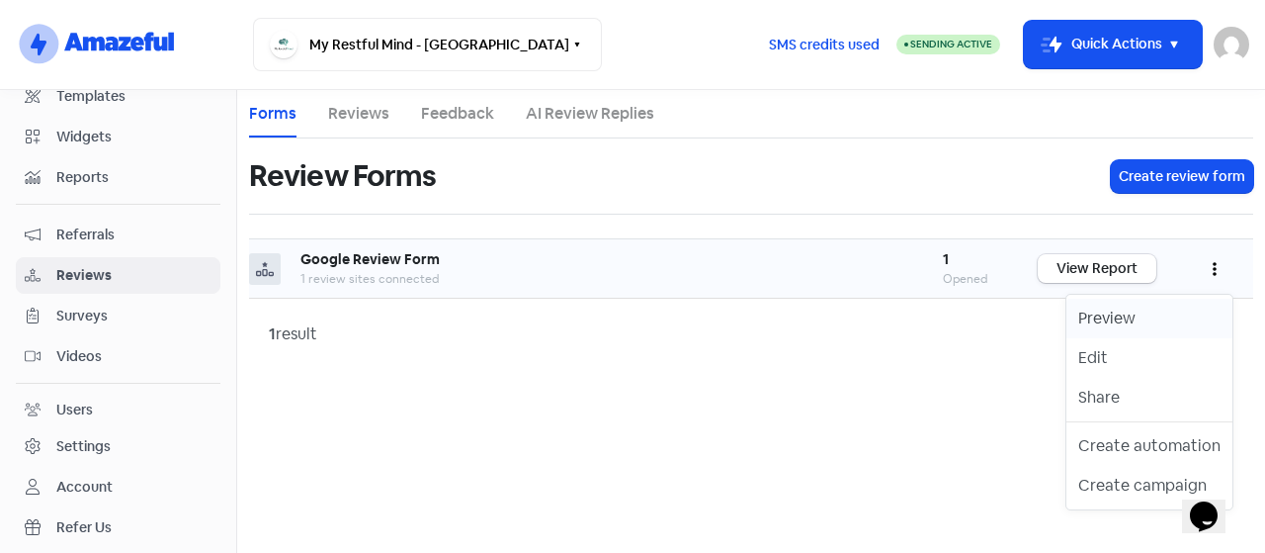
click at [1154, 322] on link "Preview" at bounding box center [1150, 319] width 166 height 40
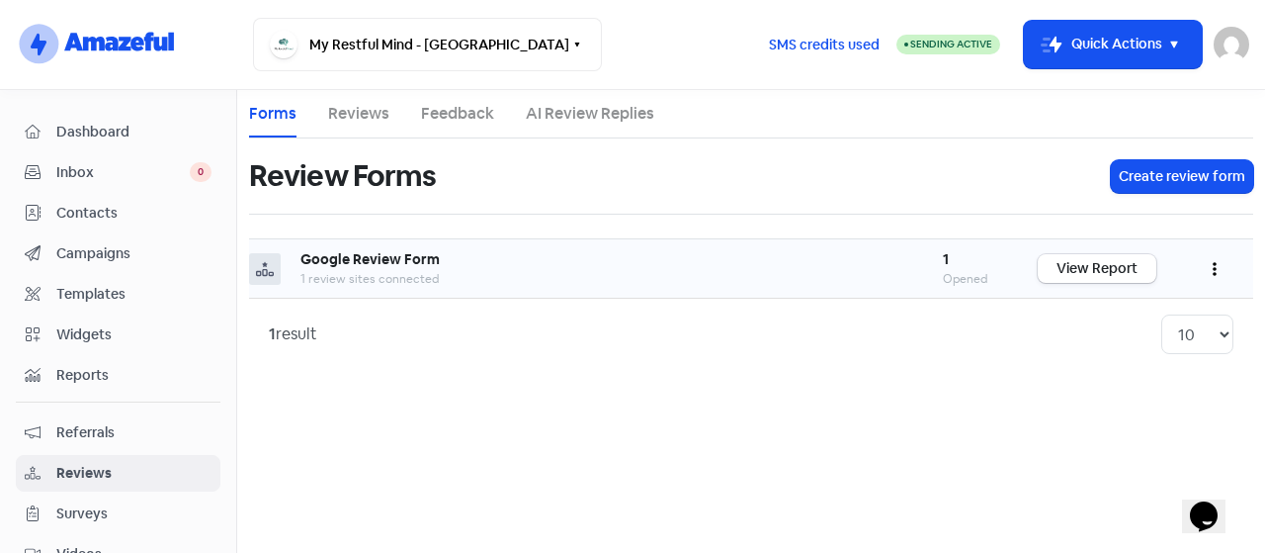
click at [90, 216] on span "Contacts" at bounding box center [133, 213] width 155 height 21
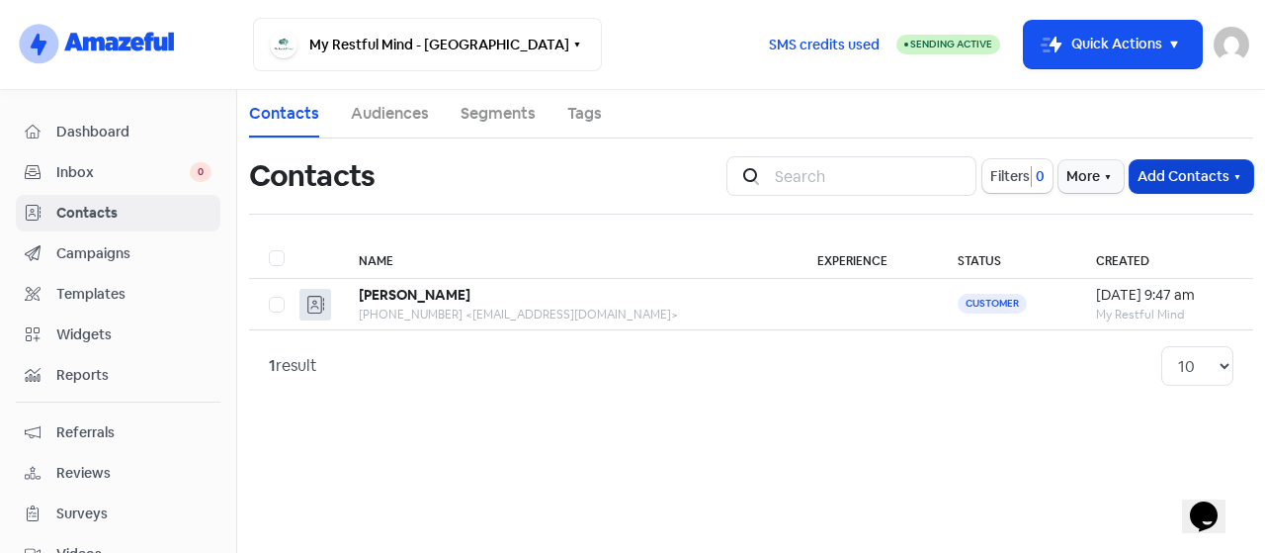
click at [1204, 179] on button "Add Contacts" at bounding box center [1192, 176] width 124 height 33
click at [1171, 254] on button "Import contacts" at bounding box center [1169, 259] width 168 height 40
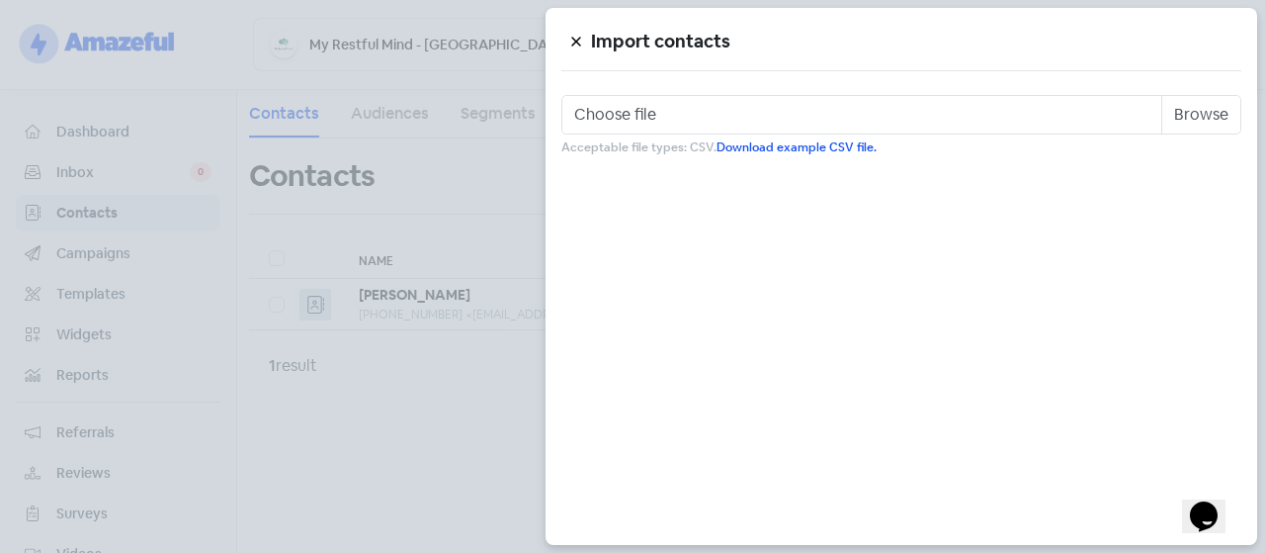
click at [293, 104] on div at bounding box center [632, 276] width 1265 height 553
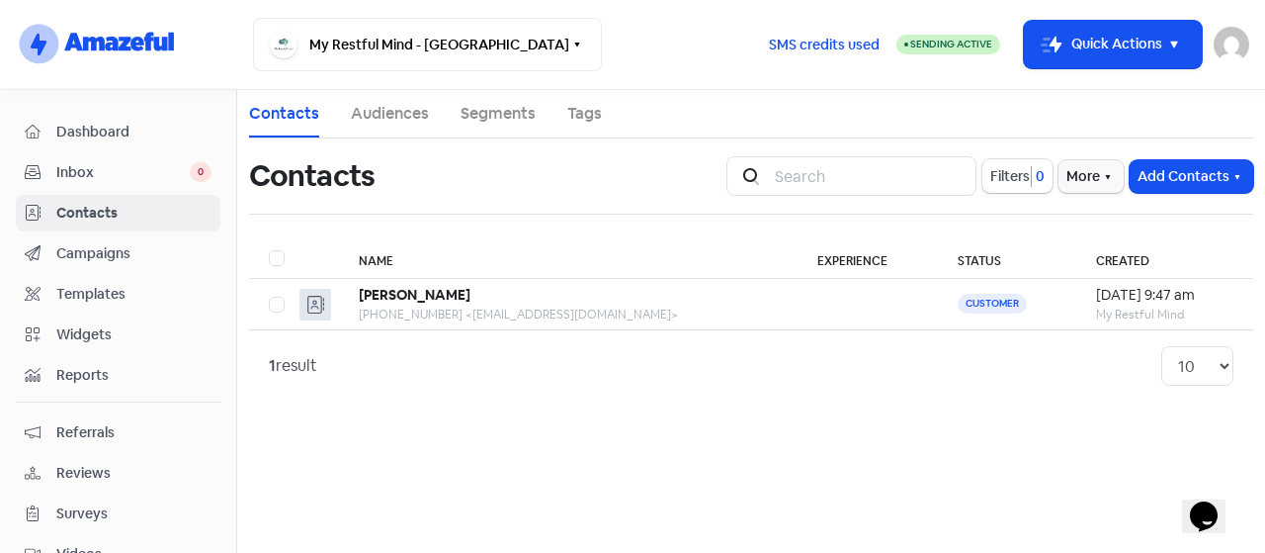
click at [388, 109] on link "Audiences" at bounding box center [390, 114] width 78 height 24
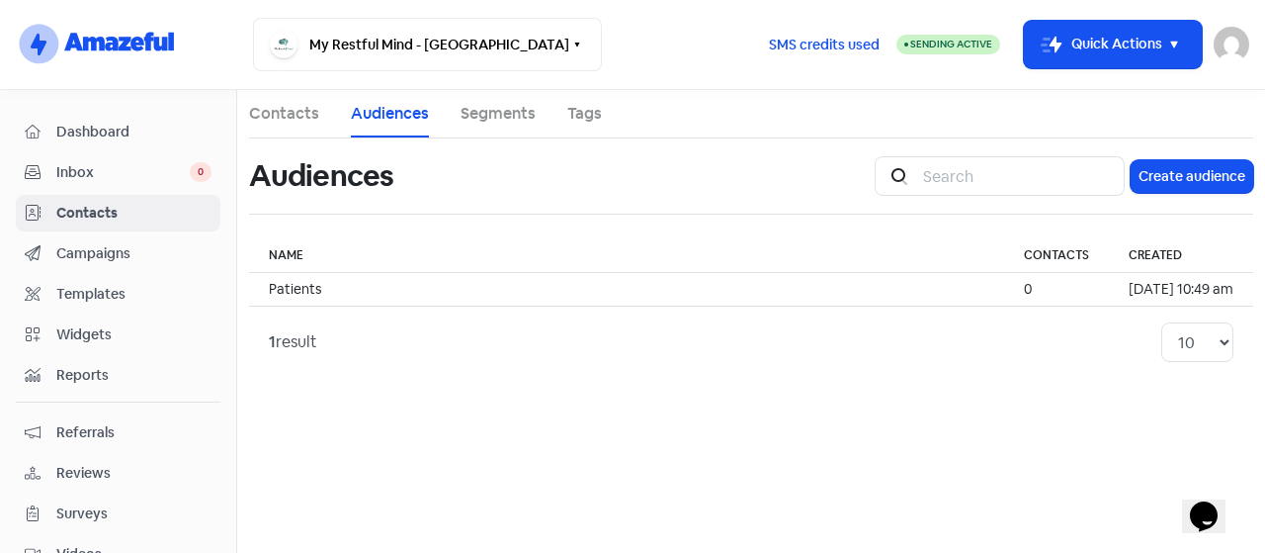
click at [1164, 194] on div "Icon For Search Create audience" at bounding box center [1064, 175] width 402 height 63
click at [1160, 171] on button "Create audience" at bounding box center [1192, 176] width 123 height 33
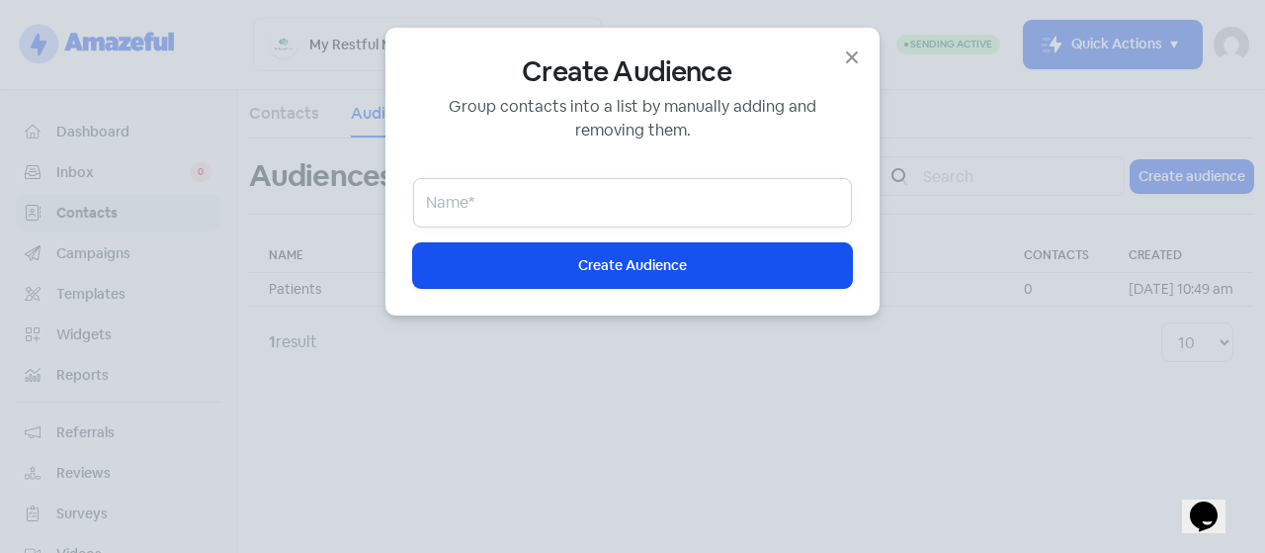
click at [640, 222] on input "email" at bounding box center [632, 202] width 439 height 49
click at [610, 201] on input "email" at bounding box center [632, 202] width 439 height 49
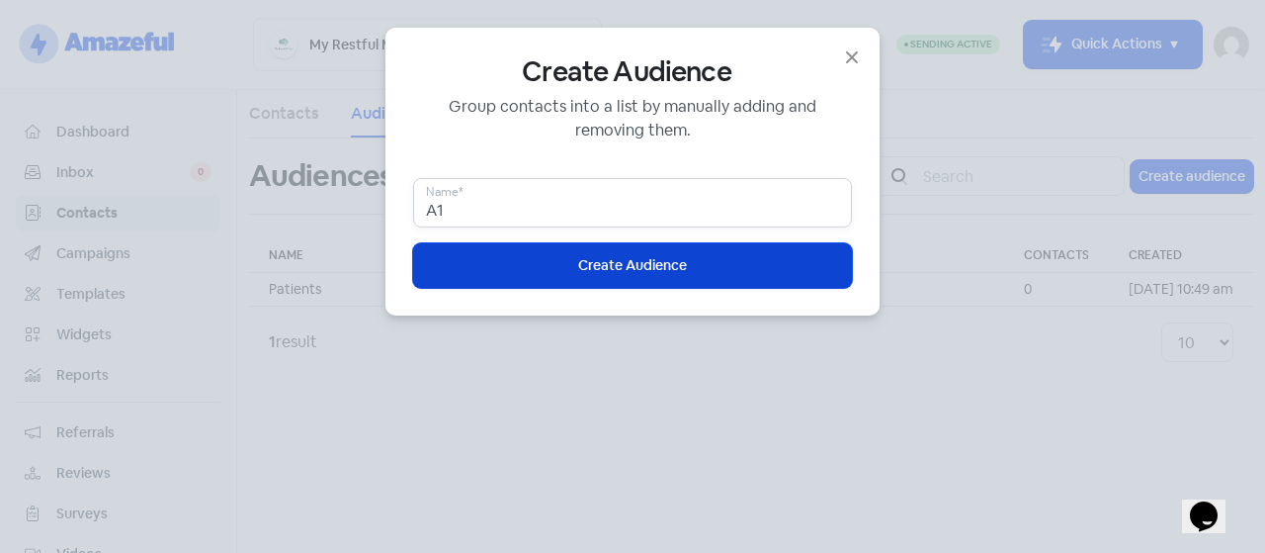
type input "A1"
click at [526, 257] on button "Icon For Loading Create Audience" at bounding box center [632, 265] width 439 height 44
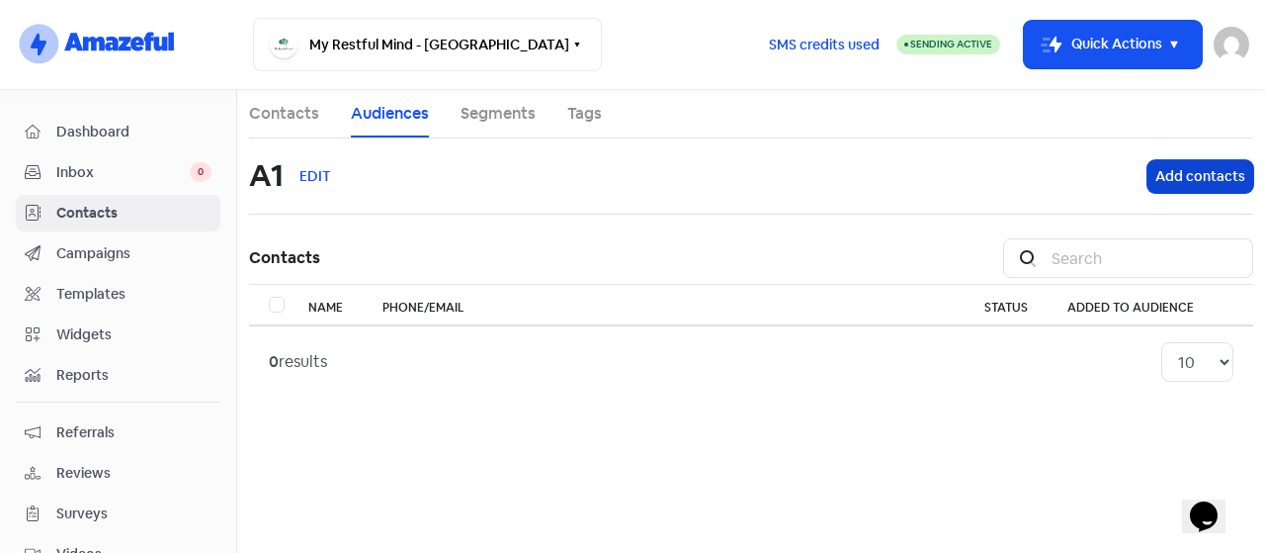
click at [1172, 175] on button "Add contacts" at bounding box center [1201, 176] width 106 height 33
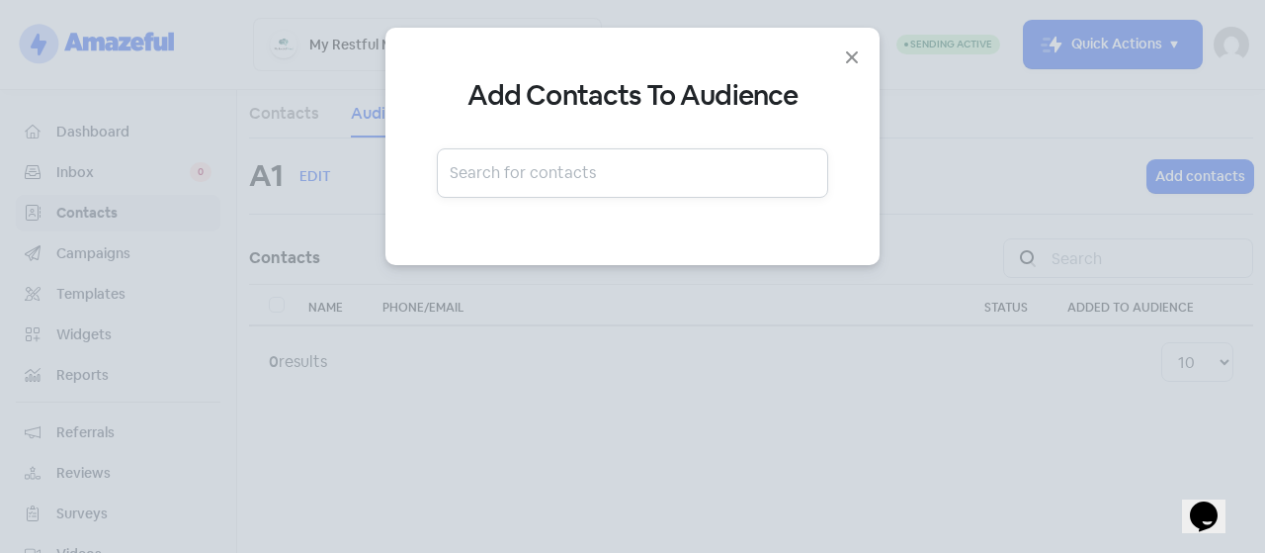
click at [525, 173] on input "text" at bounding box center [632, 172] width 391 height 49
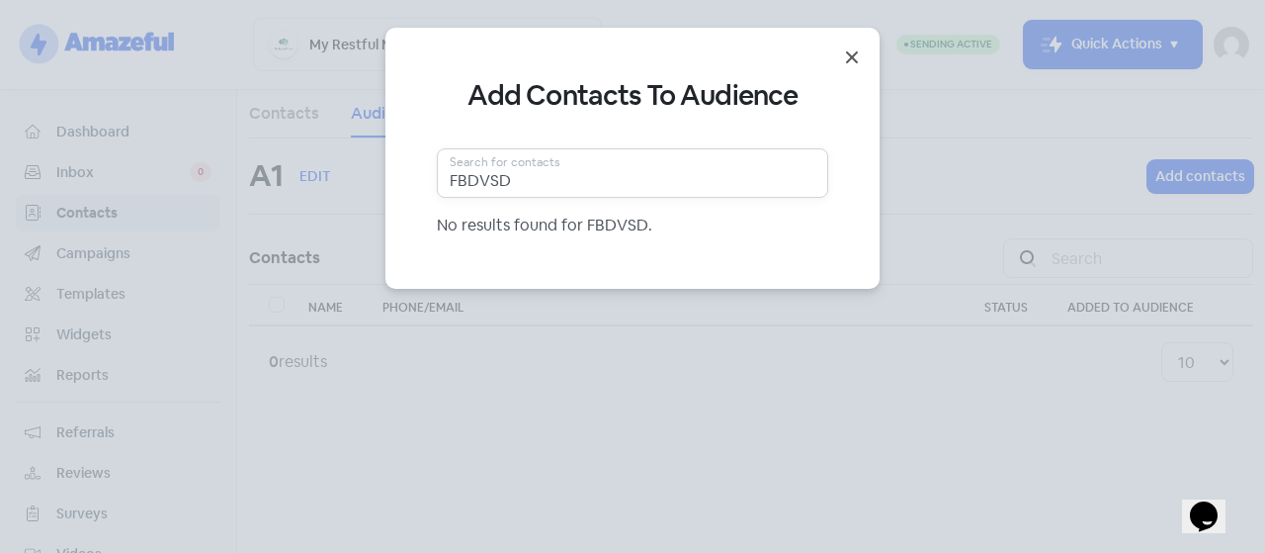
type input "FBDVSD"
click at [848, 54] on icon "Close" at bounding box center [852, 57] width 24 height 24
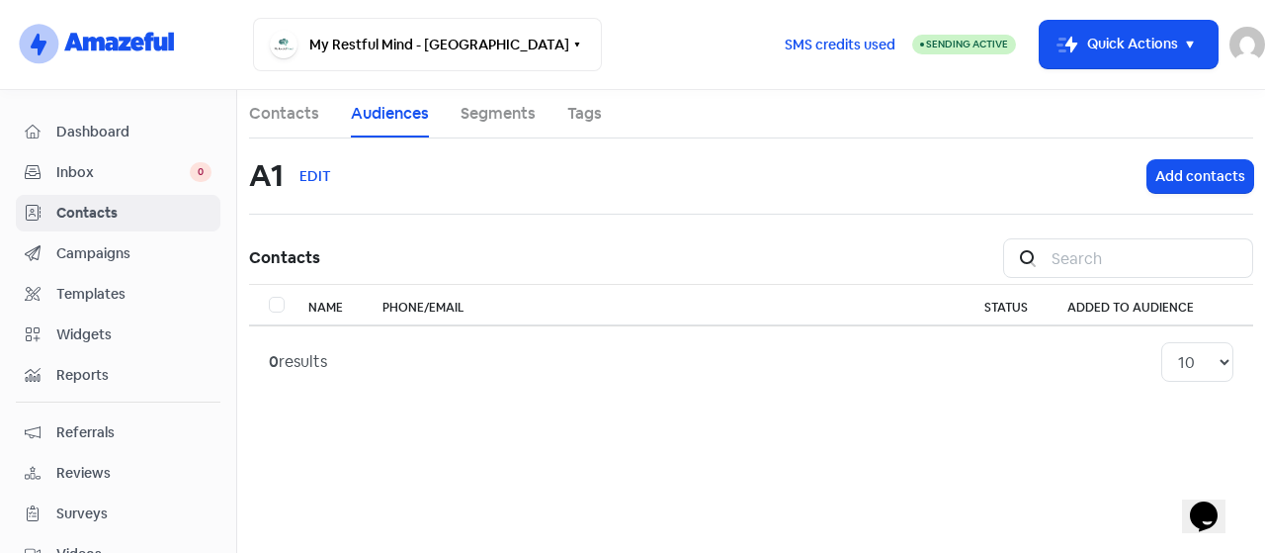
click at [272, 116] on link "Contacts" at bounding box center [284, 114] width 70 height 24
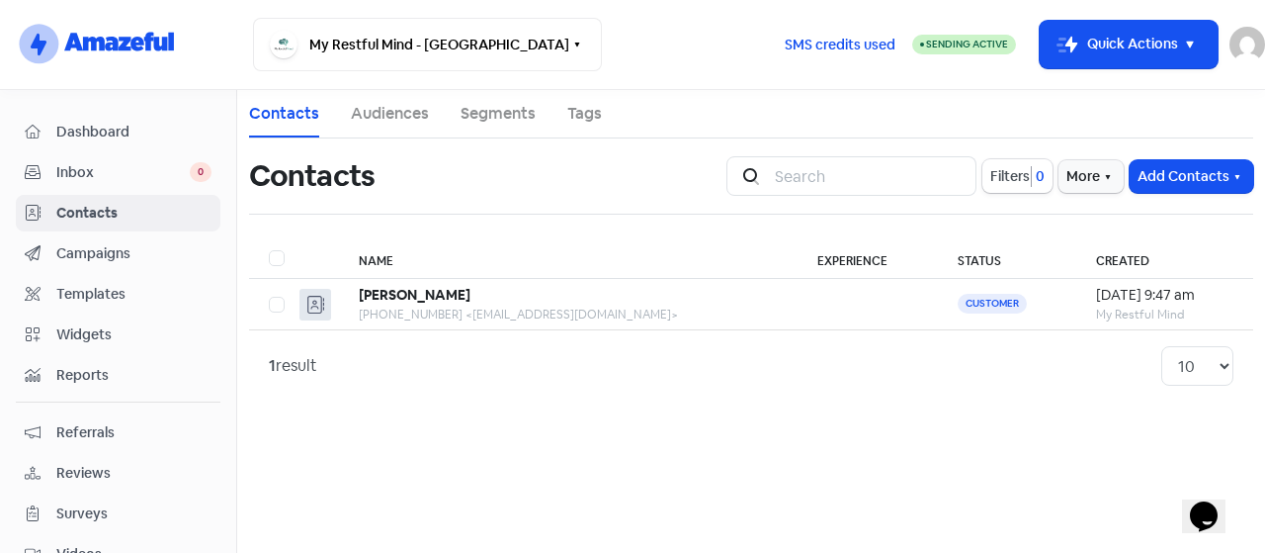
click at [109, 248] on span "Campaigns" at bounding box center [133, 253] width 155 height 21
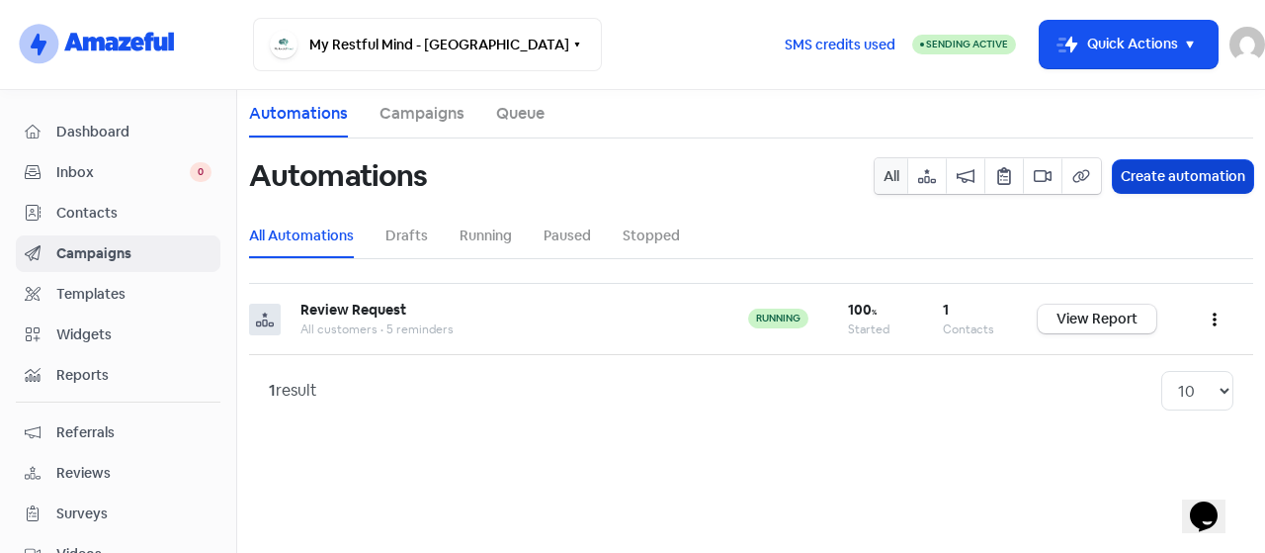
click at [1168, 186] on button "Create automation" at bounding box center [1183, 176] width 140 height 33
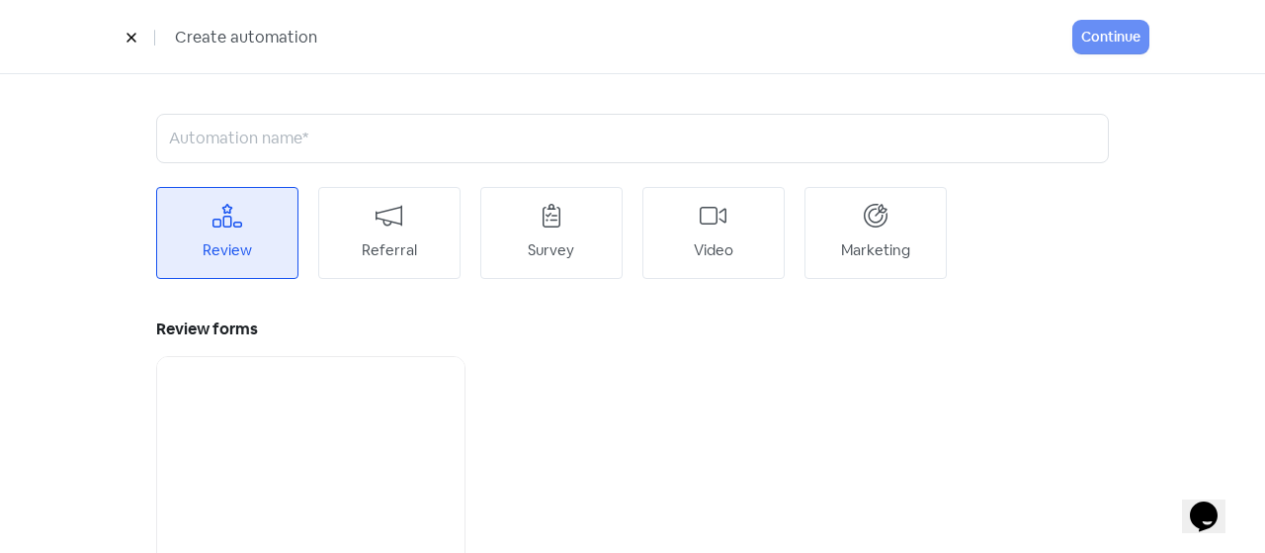
scroll to position [125, 0]
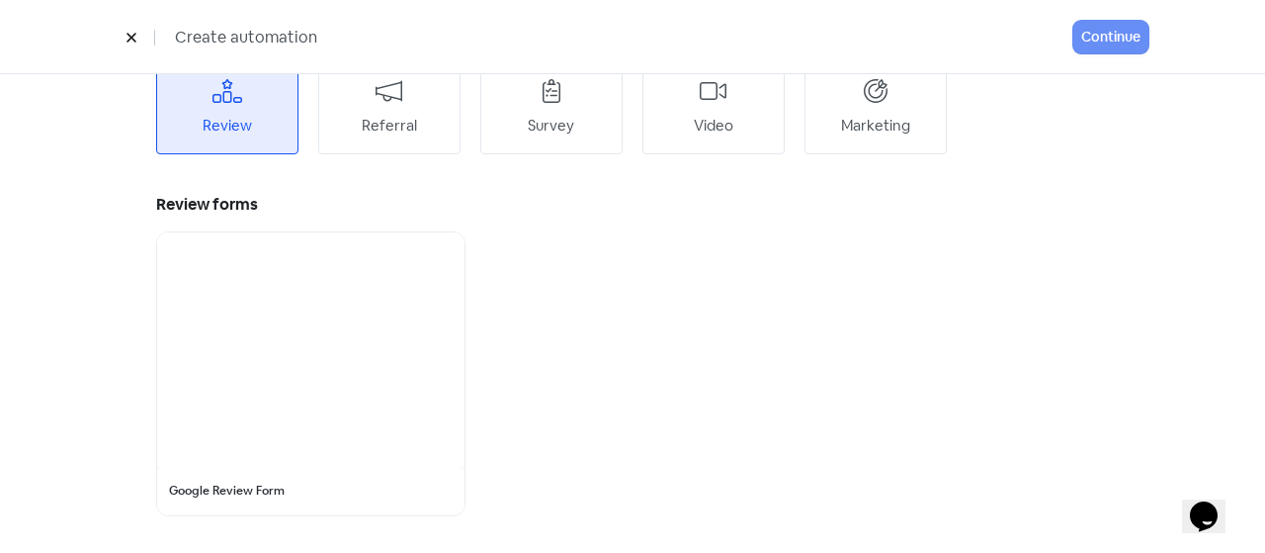
click at [366, 359] on div at bounding box center [310, 350] width 307 height 237
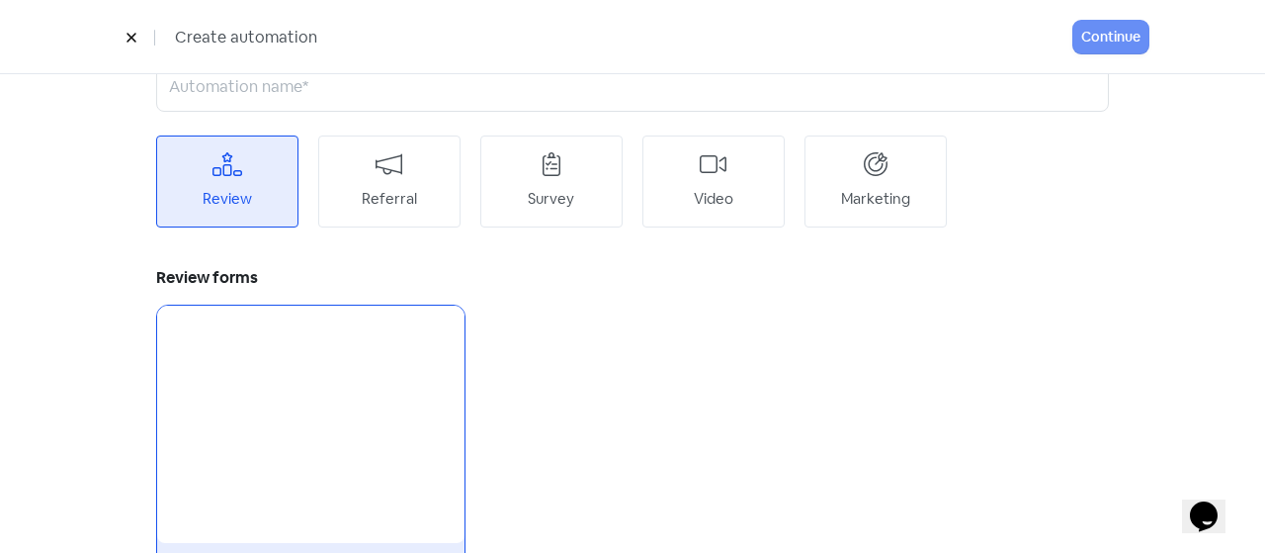
scroll to position [0, 0]
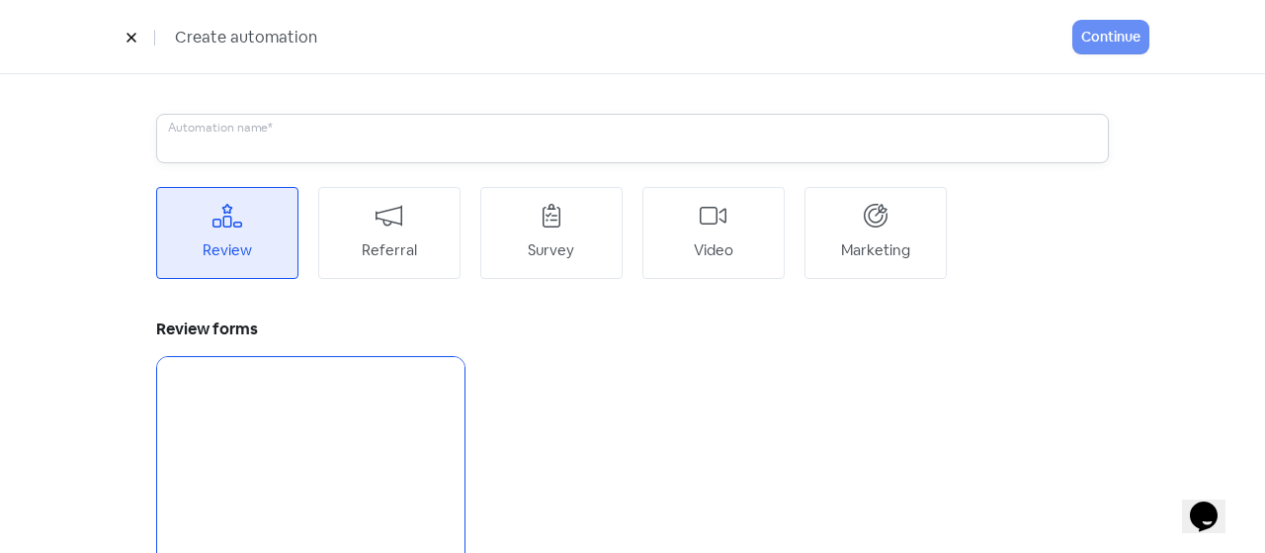
click at [182, 121] on input "text" at bounding box center [632, 138] width 953 height 49
type input "A2Q"
click at [1083, 38] on button "Continue" at bounding box center [1111, 37] width 75 height 33
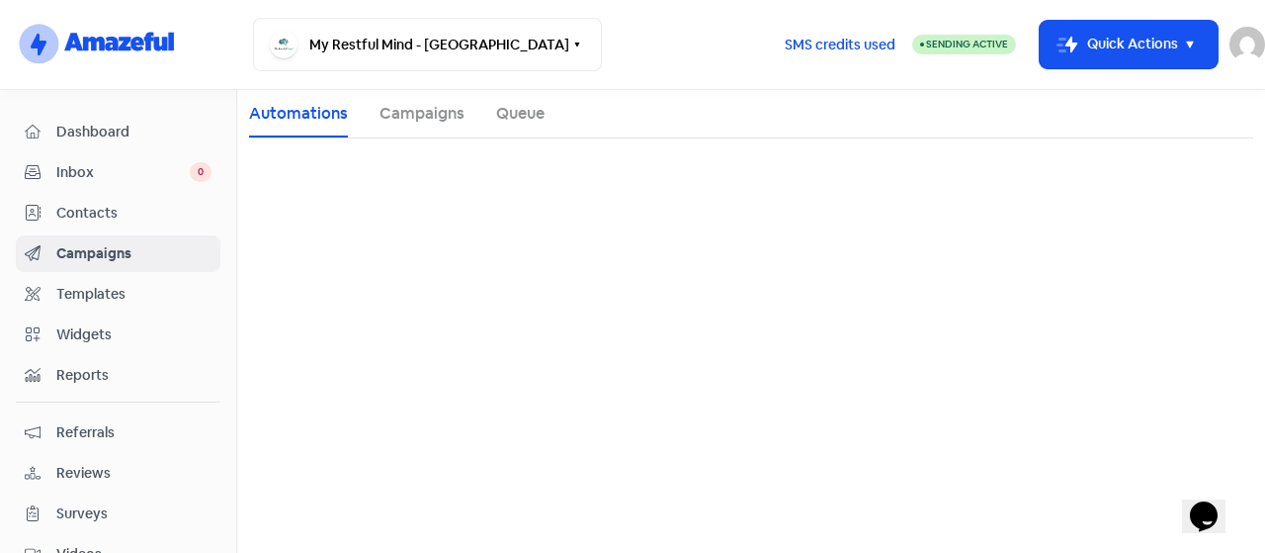
click at [1095, 31] on div "logo-amazeful_Logo My Restful Mind - Toronto Switch Business All businesses No …" at bounding box center [632, 276] width 1265 height 553
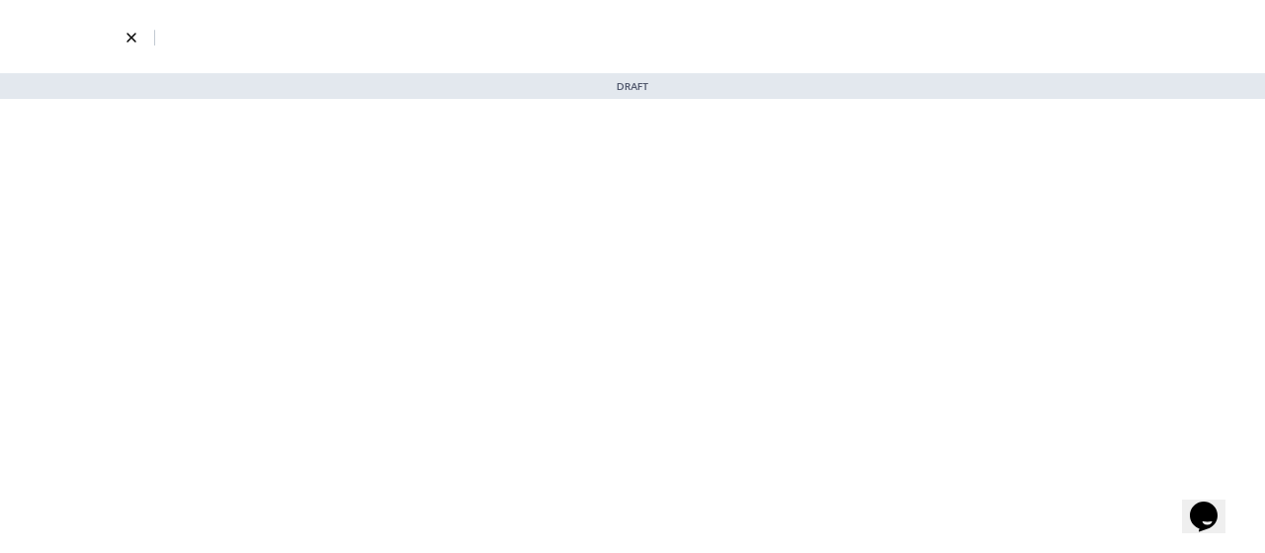
select select "3700"
select select "3"
select select "7"
select select "9"
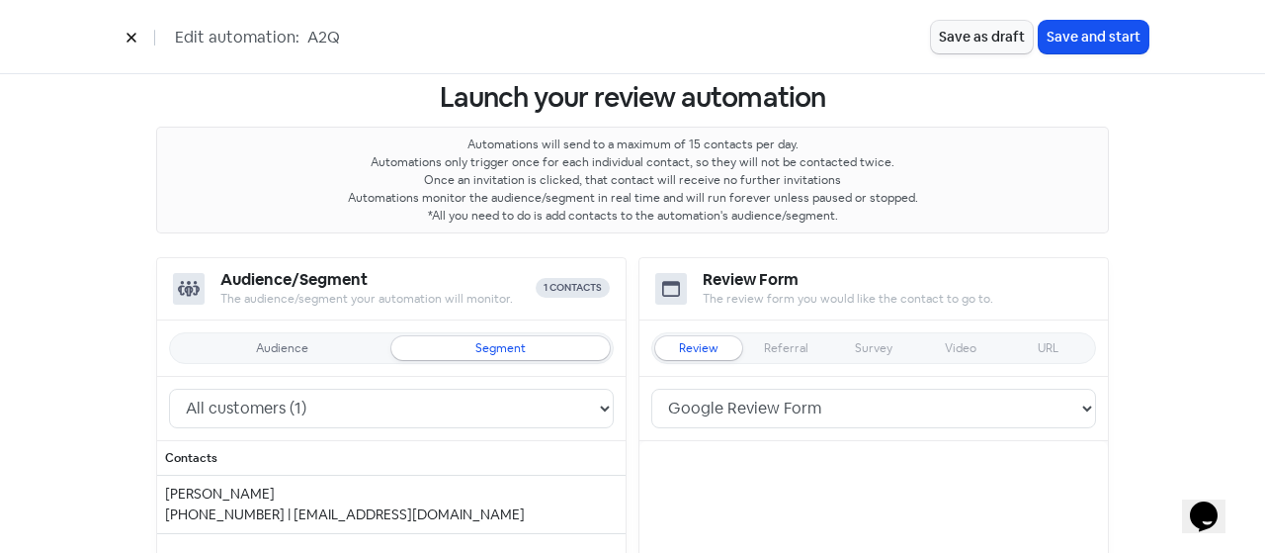
scroll to position [99, 0]
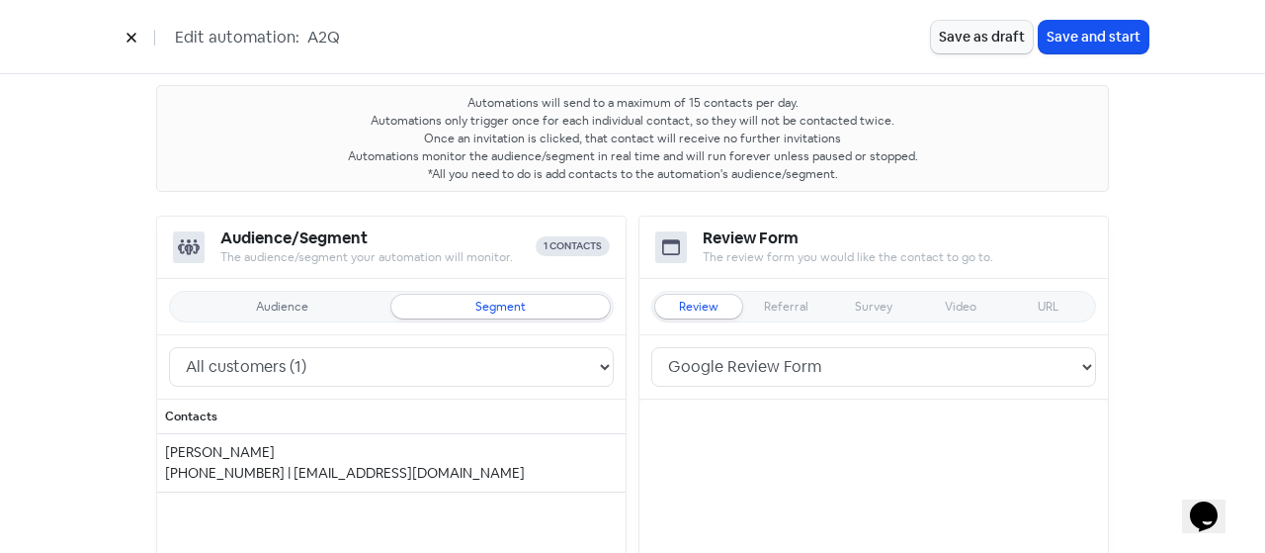
click at [284, 301] on div "Audience" at bounding box center [282, 307] width 52 height 12
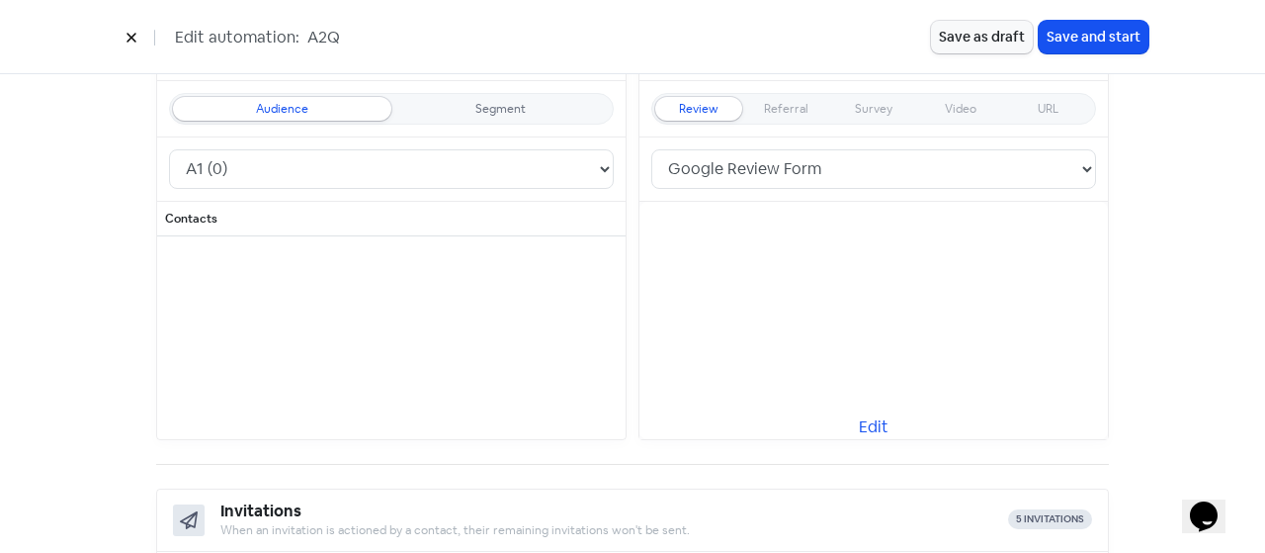
scroll to position [198, 0]
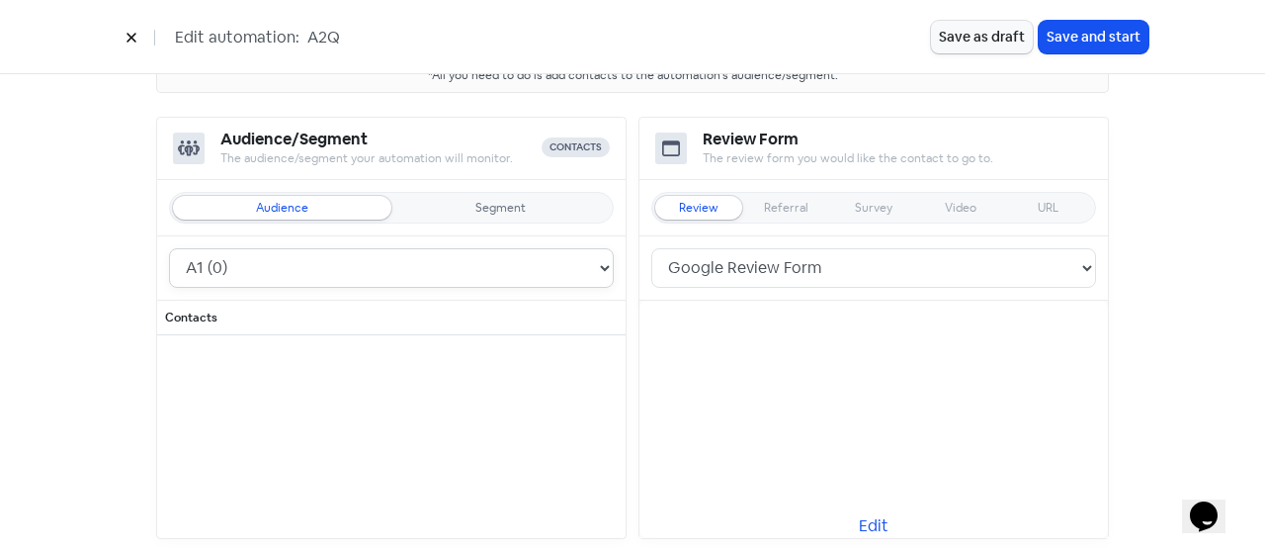
drag, startPoint x: 494, startPoint y: 258, endPoint x: 486, endPoint y: 282, distance: 25.0
click at [494, 258] on select "A1 (0) Patients (0)" at bounding box center [391, 268] width 445 height 40
click at [169, 248] on select "A1 (0) Patients (0)" at bounding box center [391, 268] width 445 height 40
click at [358, 262] on select "A1 (0) Patients (0)" at bounding box center [391, 268] width 445 height 40
select select "2324"
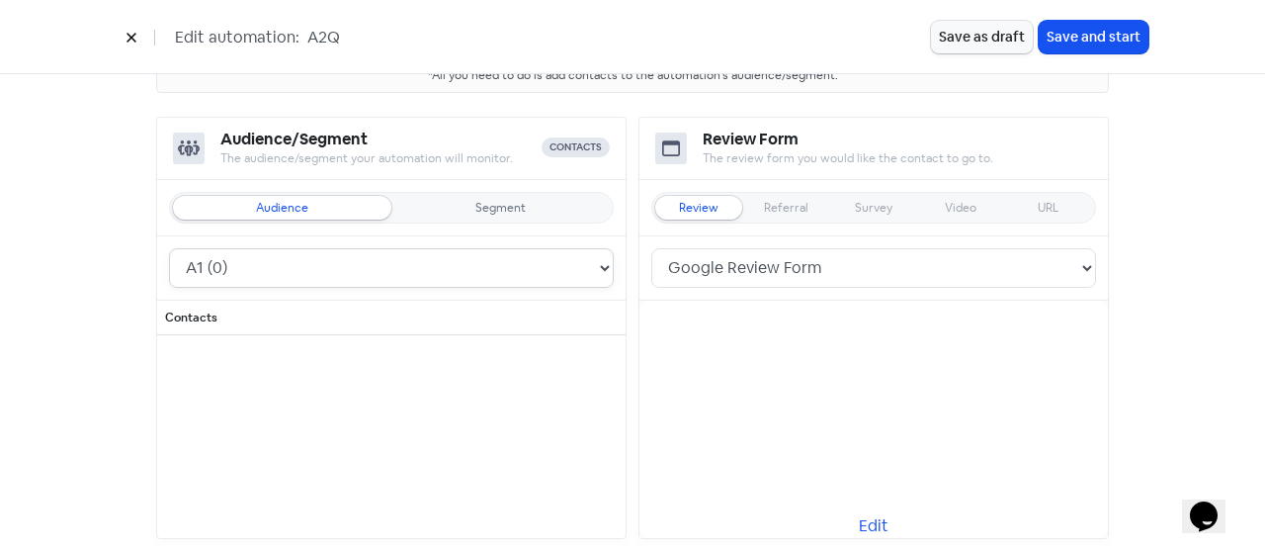
click at [169, 248] on select "A1 (0) Patients (0)" at bounding box center [391, 268] width 445 height 40
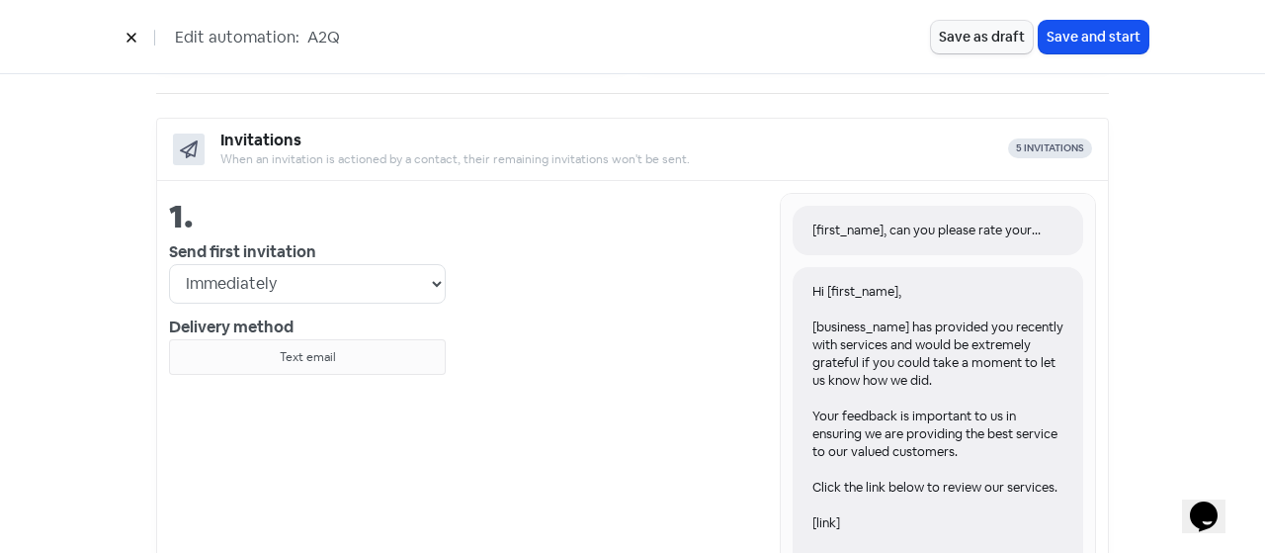
scroll to position [791, 0]
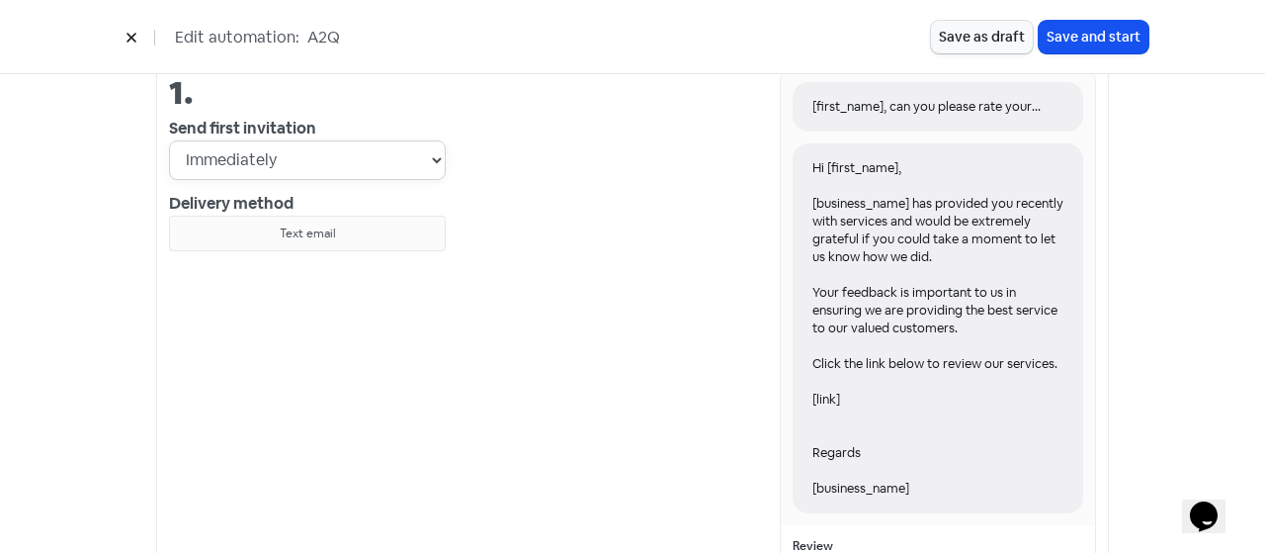
click at [308, 157] on select "Immediately 1 day after 2 days after 3 days after 4 days after 5 days after 6 d…" at bounding box center [307, 160] width 277 height 40
click at [752, 289] on div "[first_name], can you please rate your experience with [business_name]? Hi [fir…" at bounding box center [771, 349] width 651 height 561
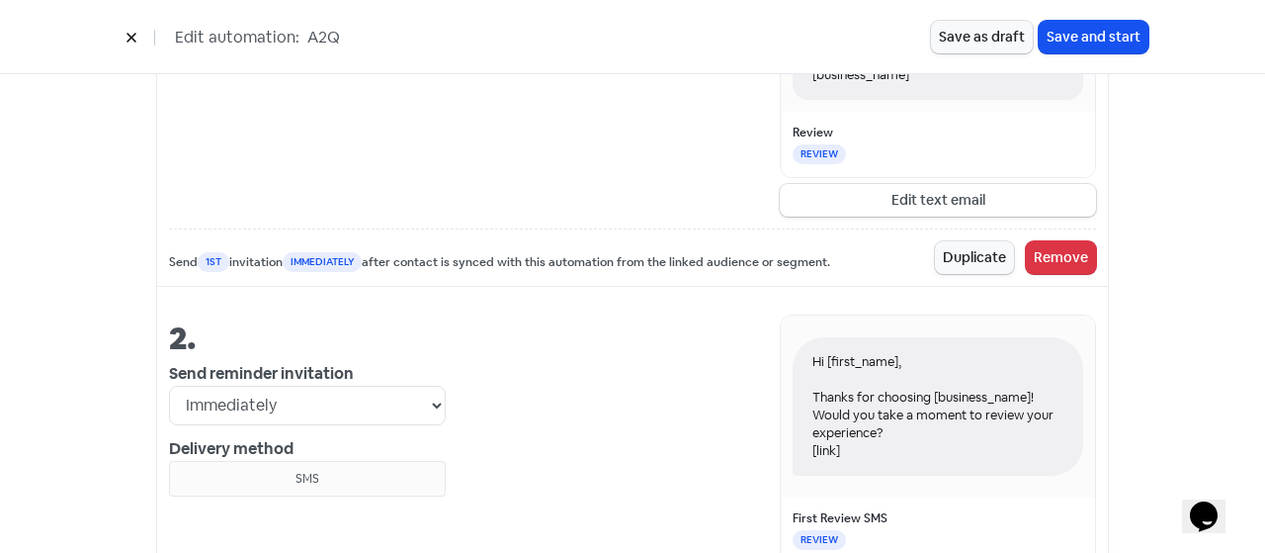
scroll to position [1285, 0]
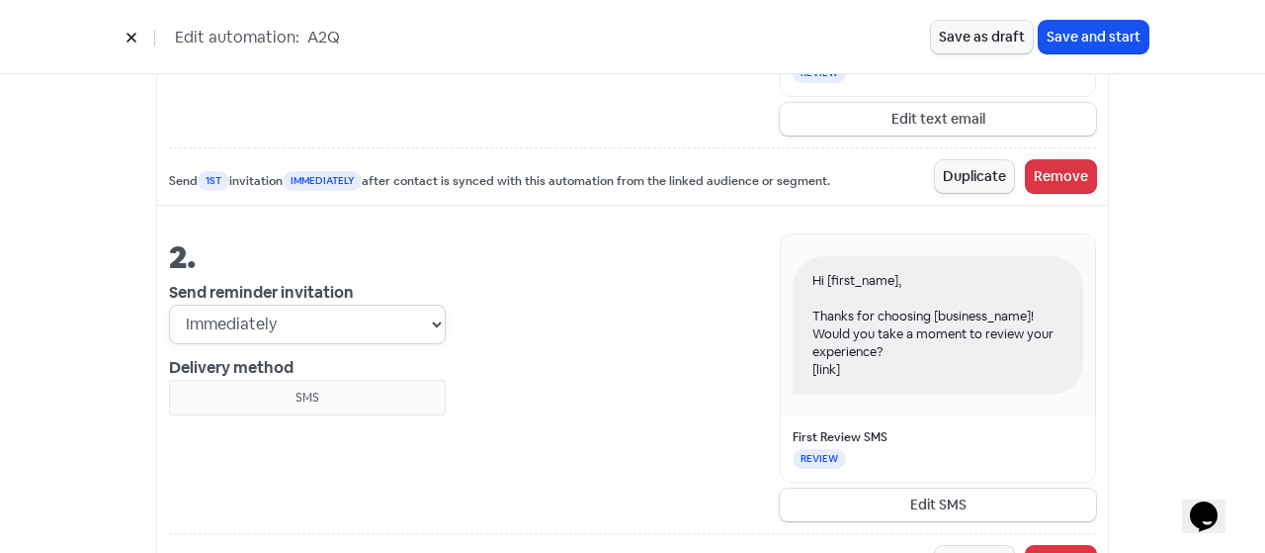
click at [310, 304] on select "Immediately 1 day after 2 days after 3 days after 4 days after 5 days after 6 d…" at bounding box center [307, 324] width 277 height 40
select select "2"
click at [169, 304] on select "Immediately 1 day after 2 days after 3 days after 4 days after 5 days after 6 d…" at bounding box center [307, 324] width 277 height 40
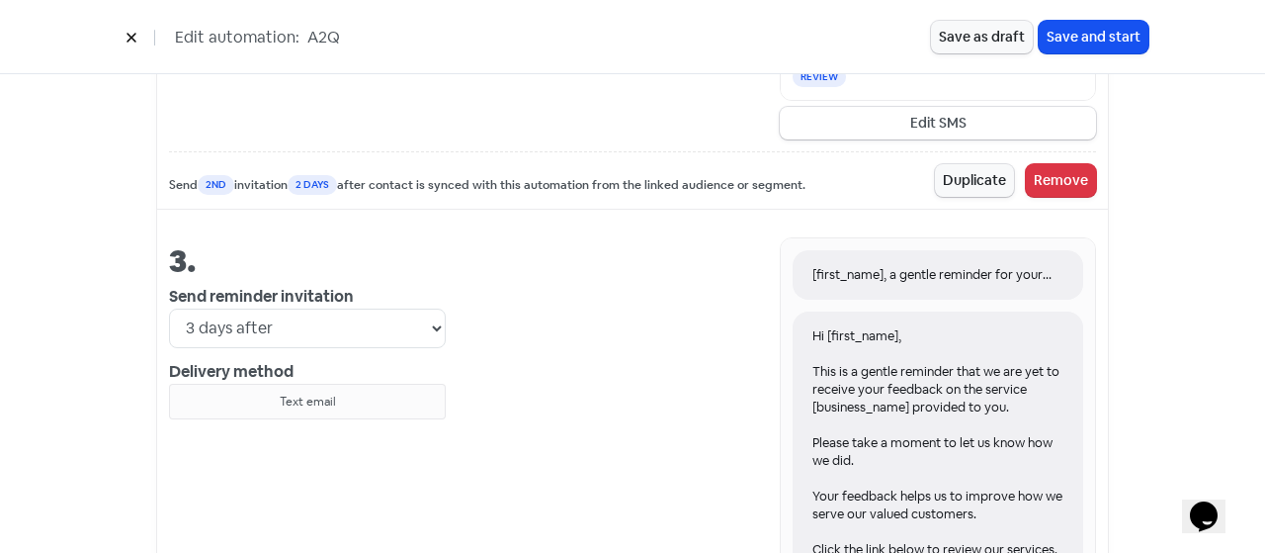
scroll to position [1779, 0]
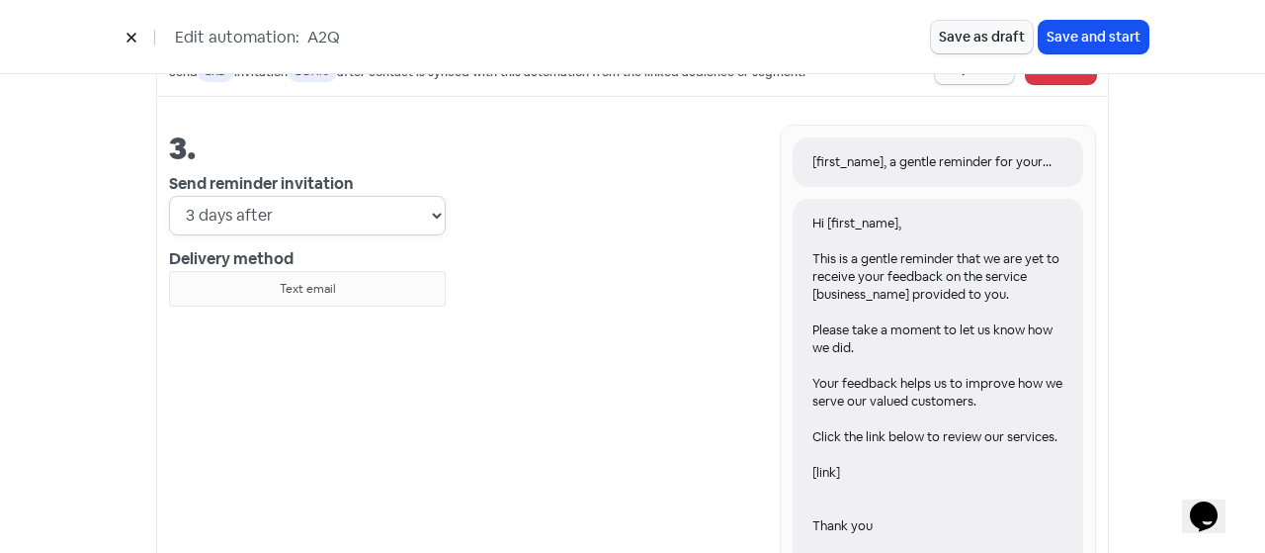
drag, startPoint x: 336, startPoint y: 209, endPoint x: 342, endPoint y: 224, distance: 16.9
click at [336, 209] on select "Immediately 1 day after 2 days after 3 days after 4 days after 5 days after 6 d…" at bounding box center [307, 216] width 277 height 40
select select "7"
click at [169, 196] on select "Immediately 1 day after 2 days after 3 days after 4 days after 5 days after 6 d…" at bounding box center [307, 216] width 277 height 40
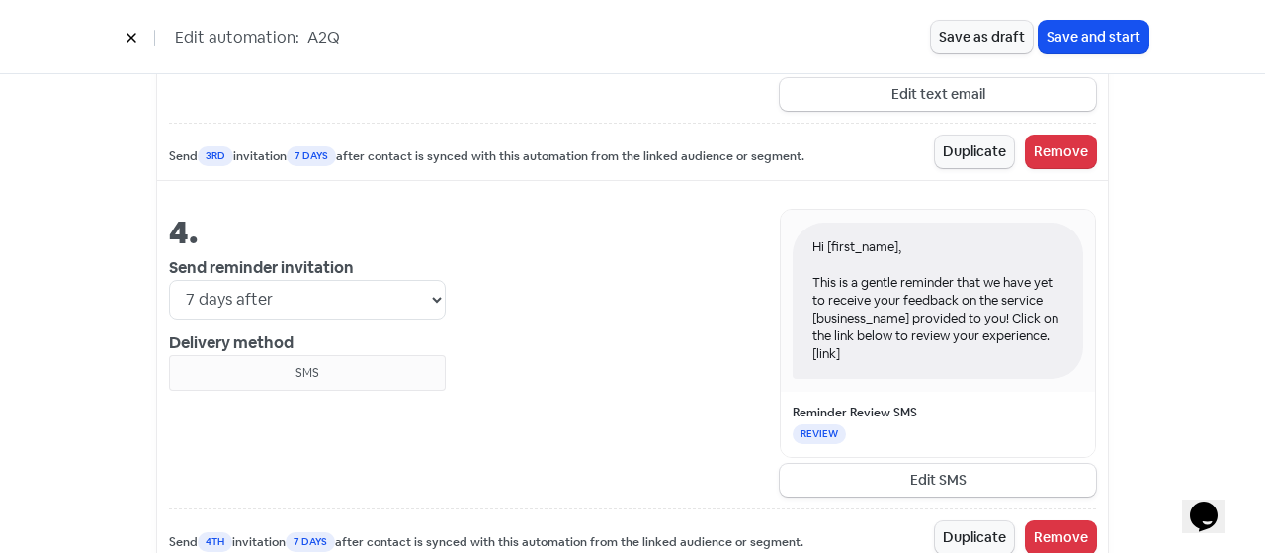
scroll to position [2373, 0]
click at [298, 291] on select "Immediately 1 day after 2 days after 3 days after 4 days after 5 days after 6 d…" at bounding box center [307, 299] width 277 height 40
select select "9"
click at [169, 279] on select "Immediately 1 day after 2 days after 3 days after 4 days after 5 days after 6 d…" at bounding box center [307, 299] width 277 height 40
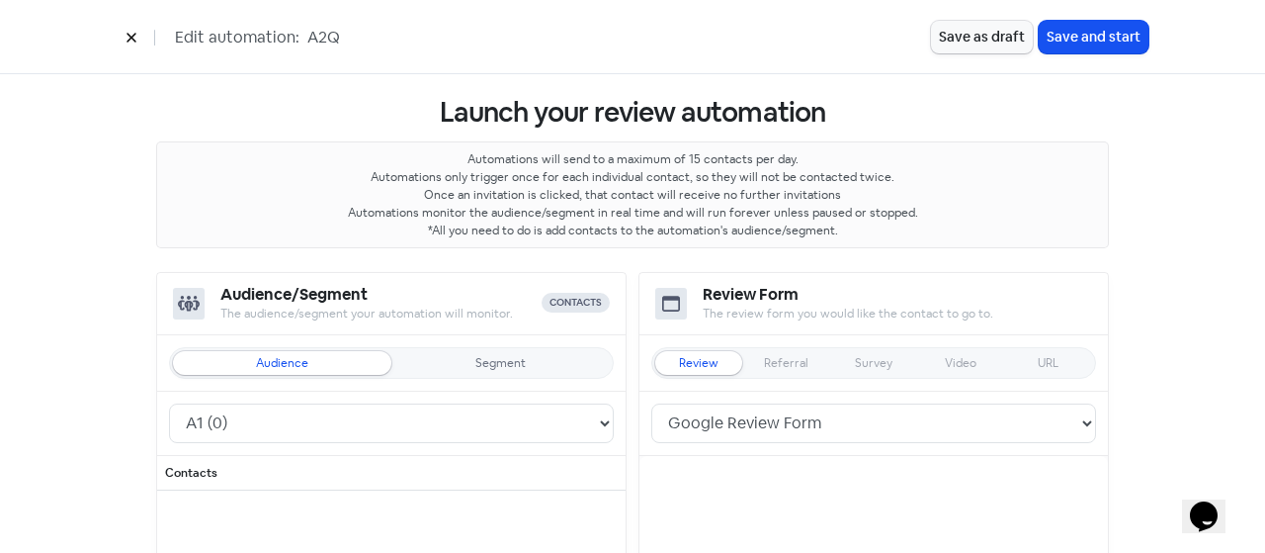
scroll to position [0, 0]
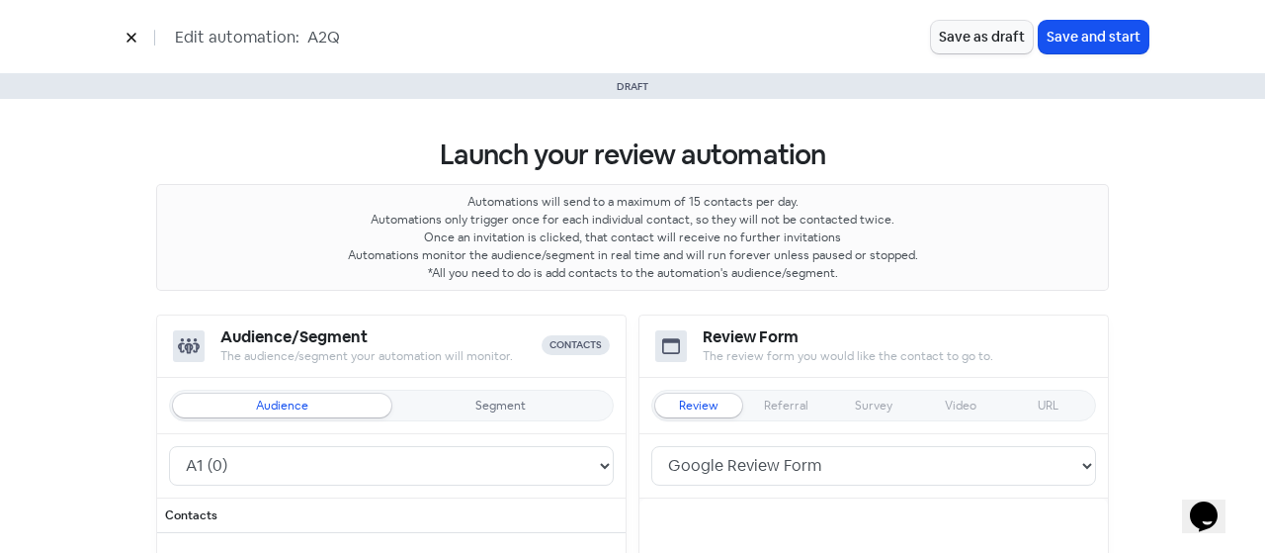
click at [139, 33] on button at bounding box center [132, 37] width 30 height 35
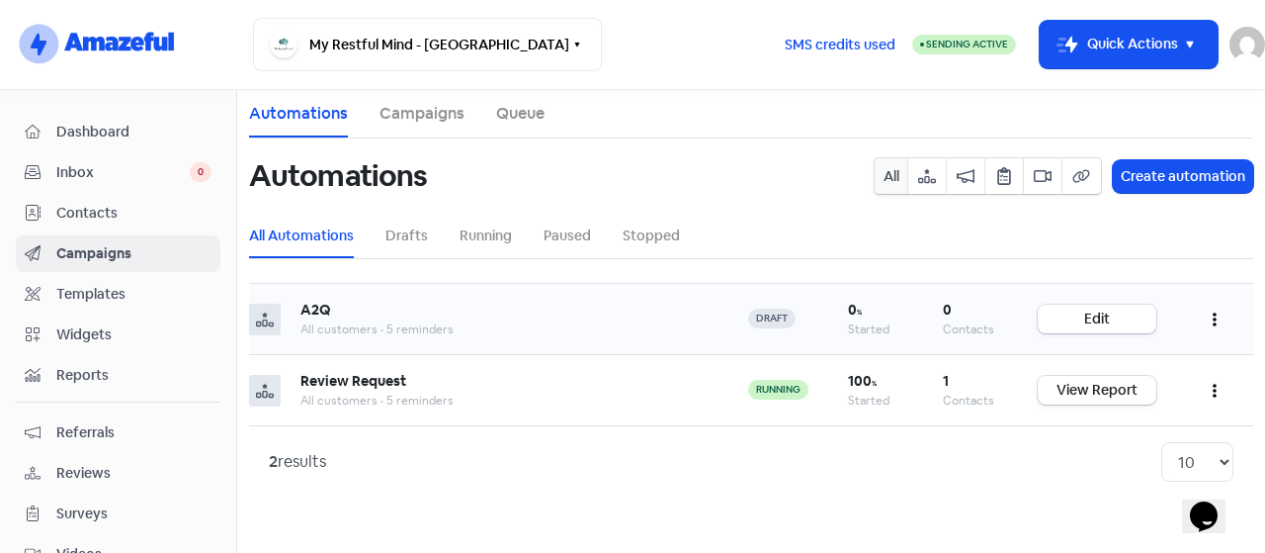
click at [1218, 308] on button "button" at bounding box center [1215, 319] width 38 height 46
click at [1119, 446] on button "Delete" at bounding box center [1155, 457] width 156 height 40
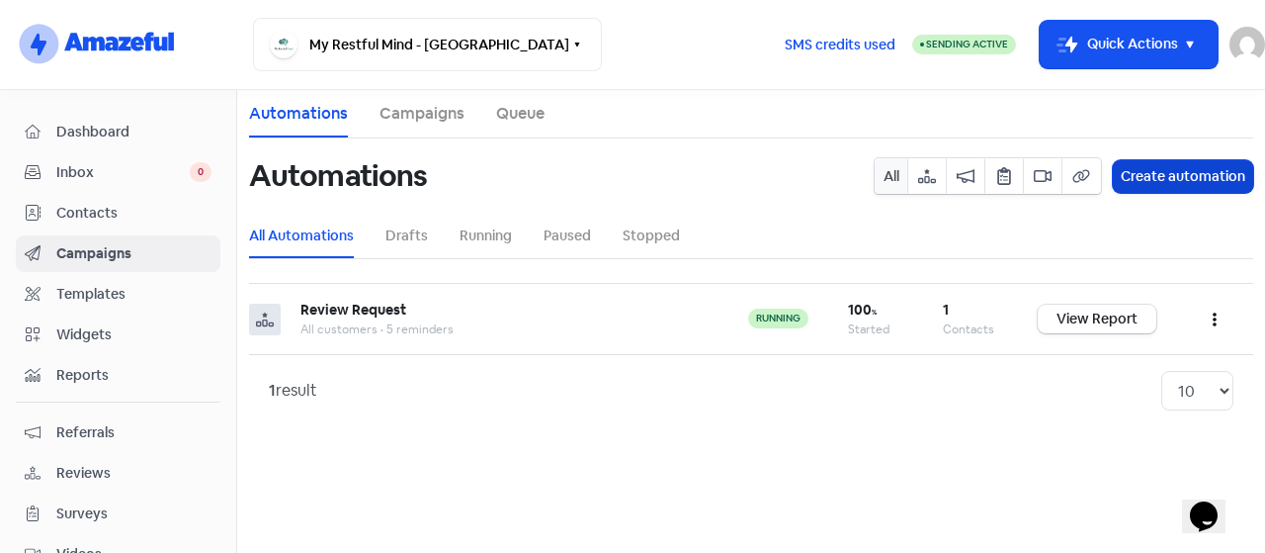
click at [1164, 177] on button "Create automation" at bounding box center [1183, 176] width 140 height 33
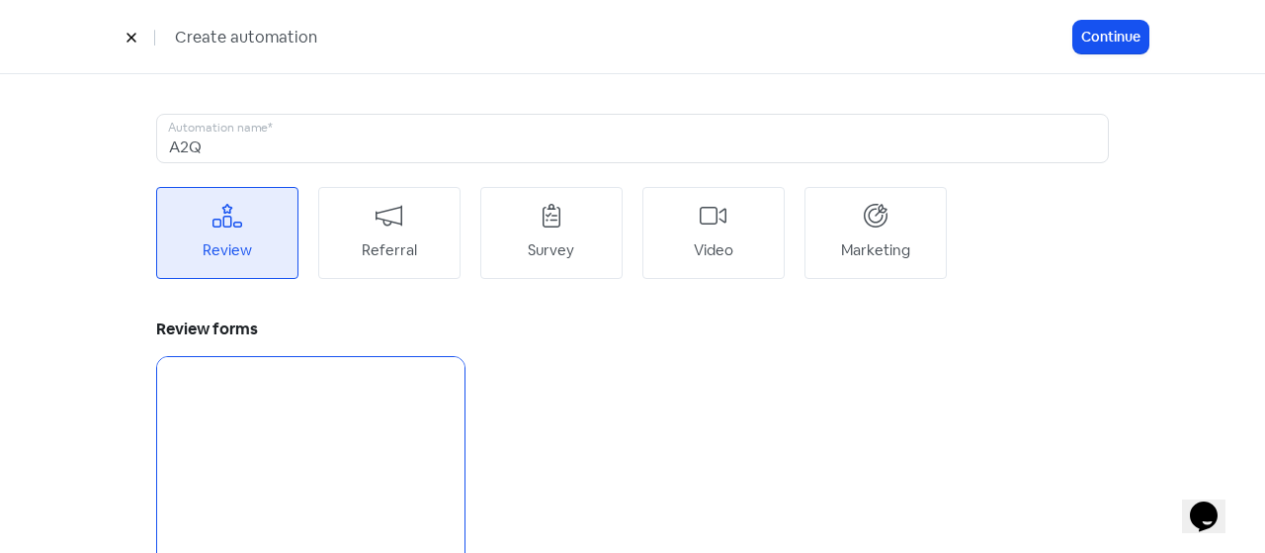
click at [620, 258] on div "Review Referral Survey Video Marketing" at bounding box center [632, 239] width 973 height 104
click at [419, 234] on div "Referral" at bounding box center [389, 233] width 142 height 92
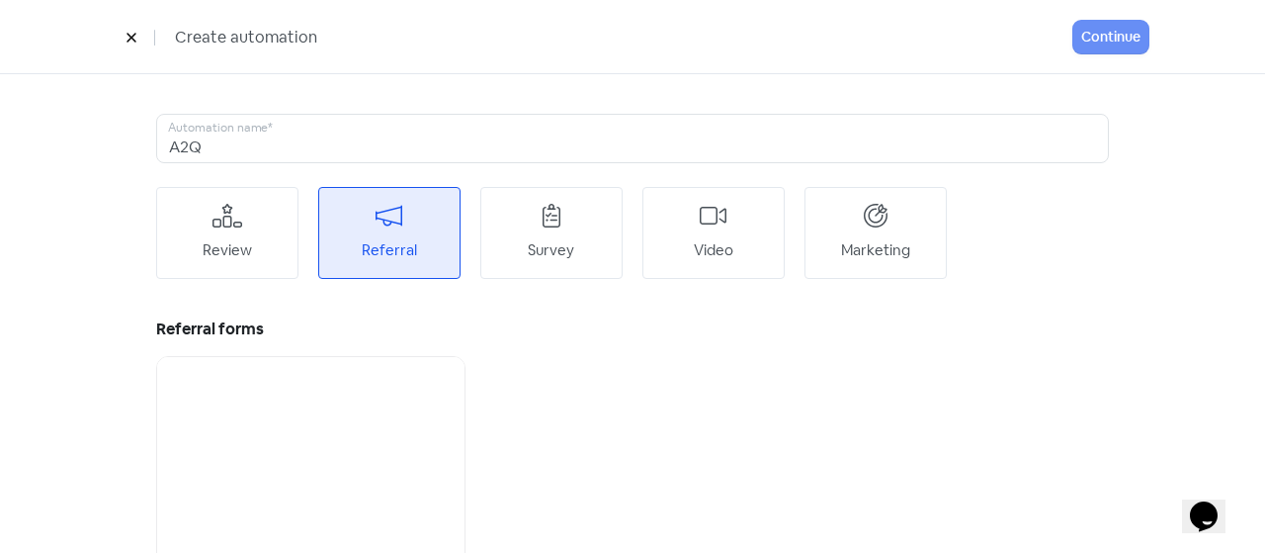
click at [1003, 243] on div "Review Referral Survey Video Marketing" at bounding box center [632, 239] width 973 height 104
click at [883, 245] on div "Marketing" at bounding box center [875, 250] width 69 height 23
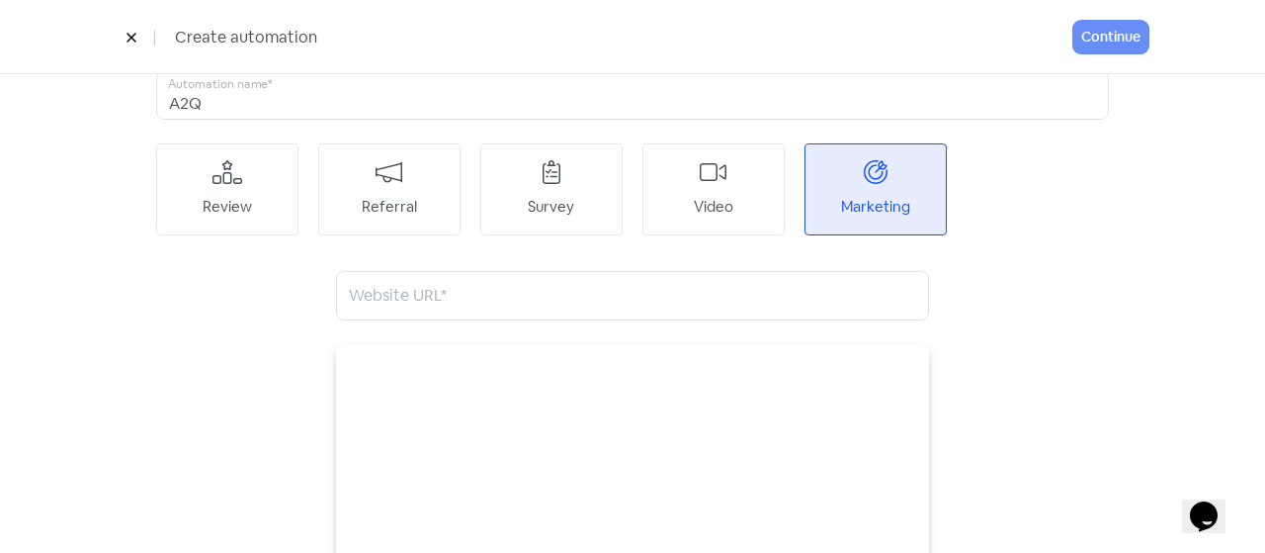
scroll to position [10, 0]
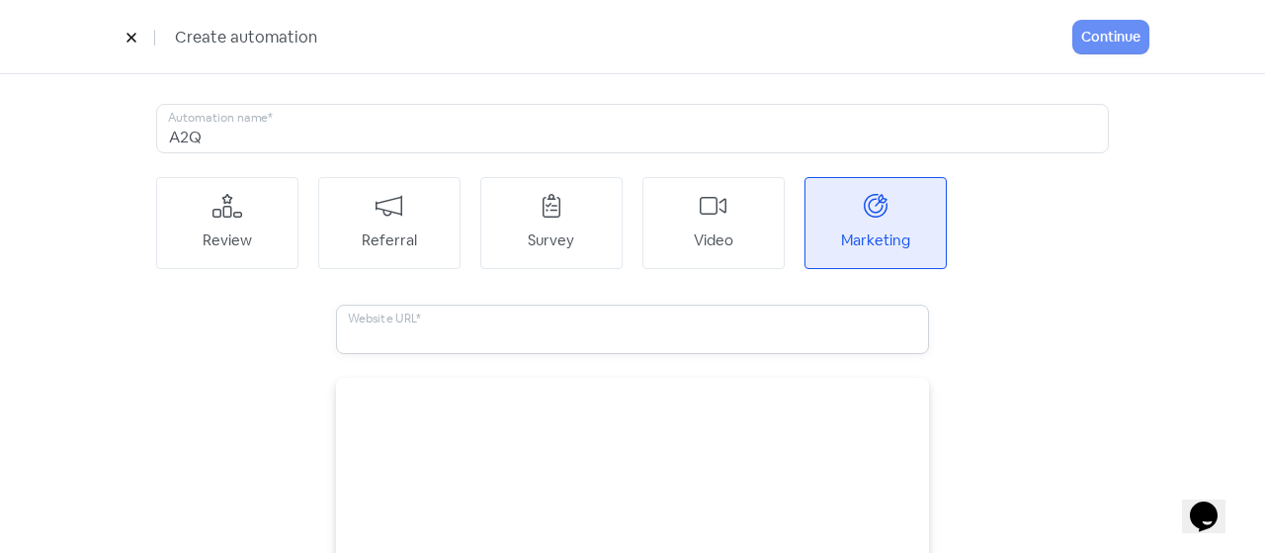
click at [536, 330] on input "text" at bounding box center [632, 328] width 593 height 49
click at [381, 325] on input "text" at bounding box center [632, 328] width 593 height 49
paste input "https://marianhouse.co.uk/"
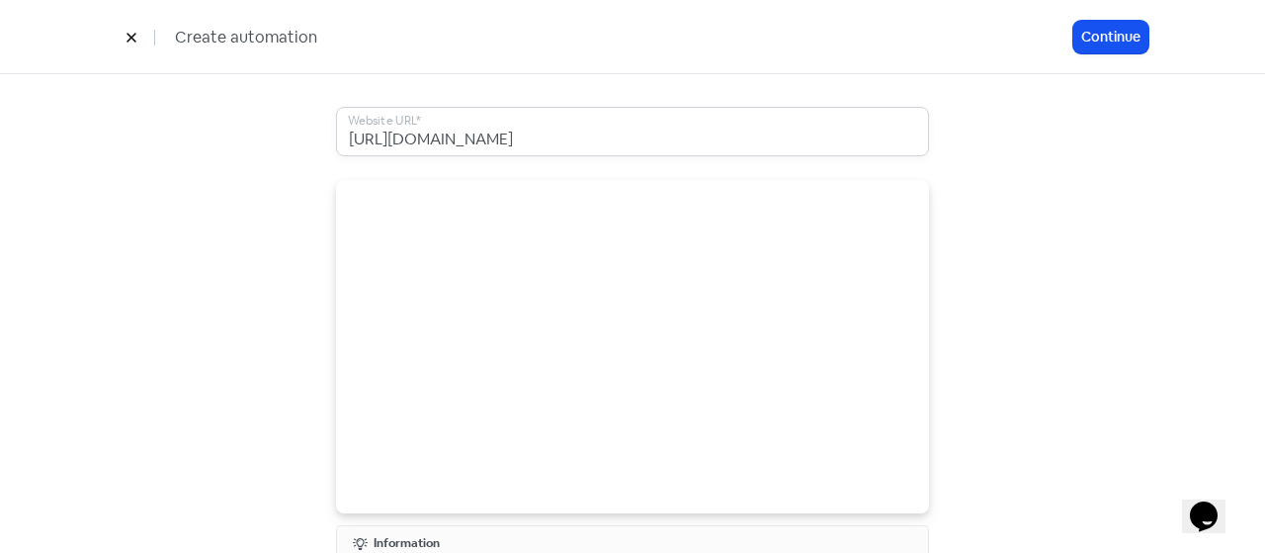
type input "https://marianhouse.co.uk/"
click at [130, 404] on div "A2Q Automation name* Review Referral Survey Video Marketing https://marianhouse…" at bounding box center [633, 260] width 1032 height 787
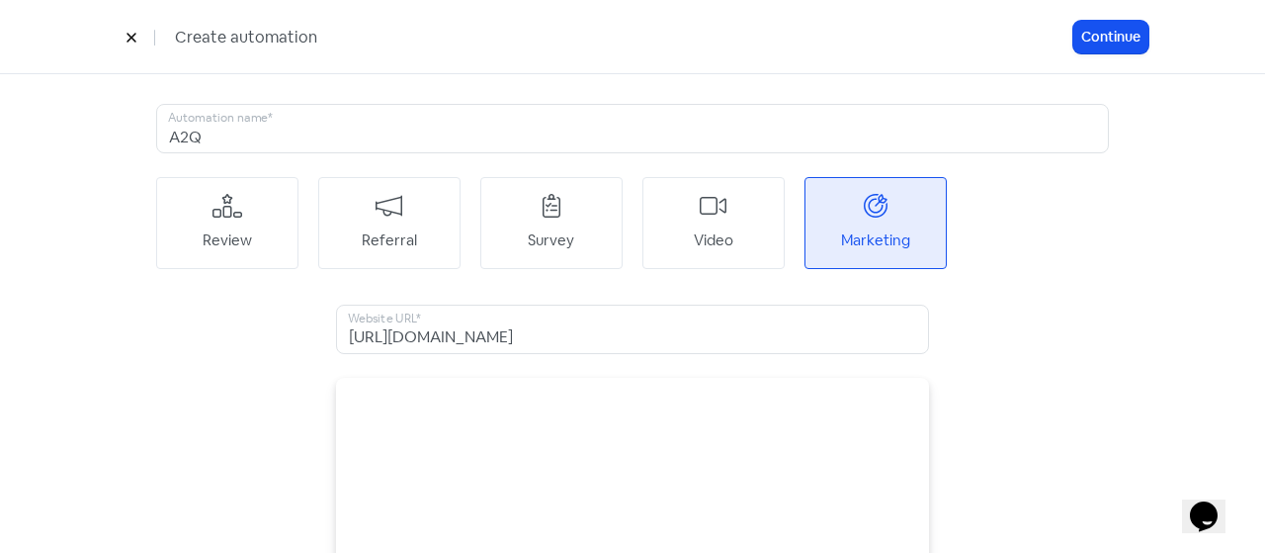
scroll to position [306, 0]
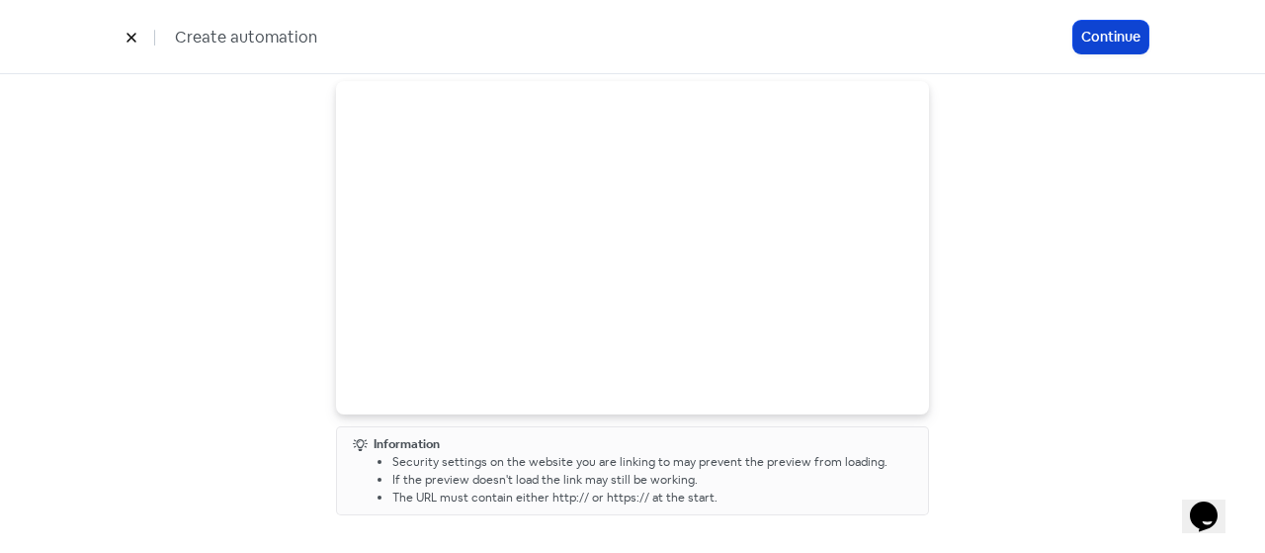
click at [1105, 26] on button "Continue" at bounding box center [1111, 37] width 75 height 33
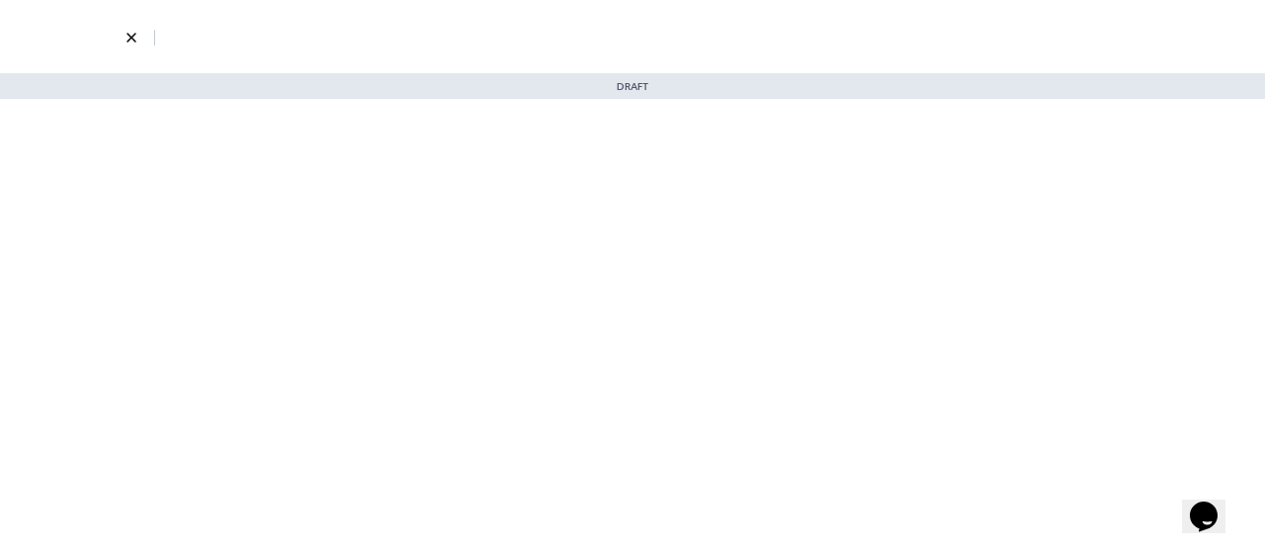
select select "3700"
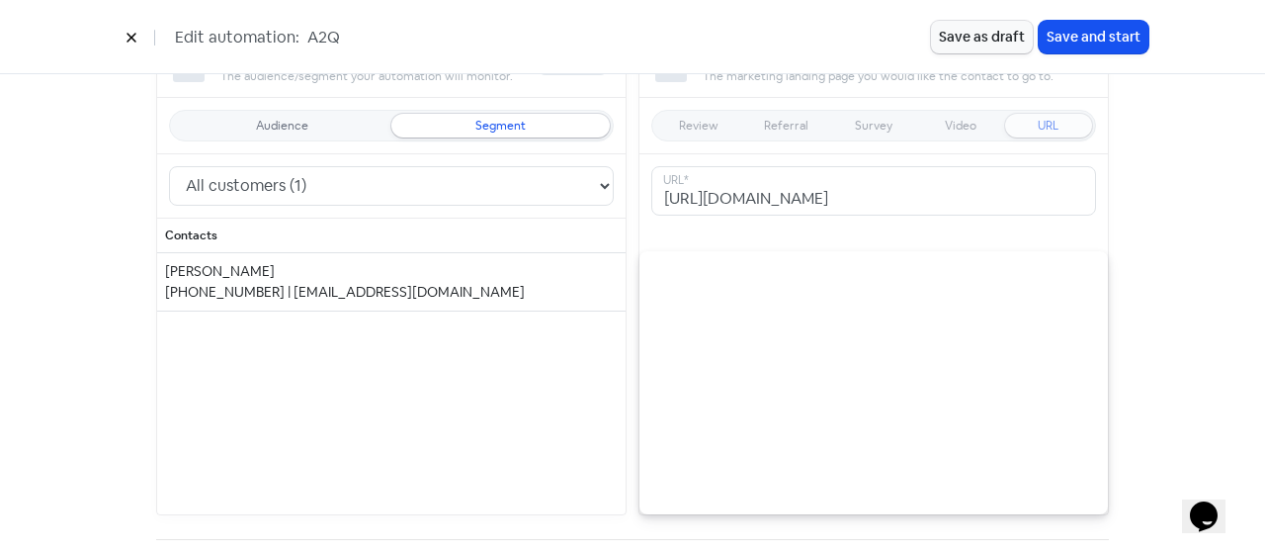
scroll to position [297, 0]
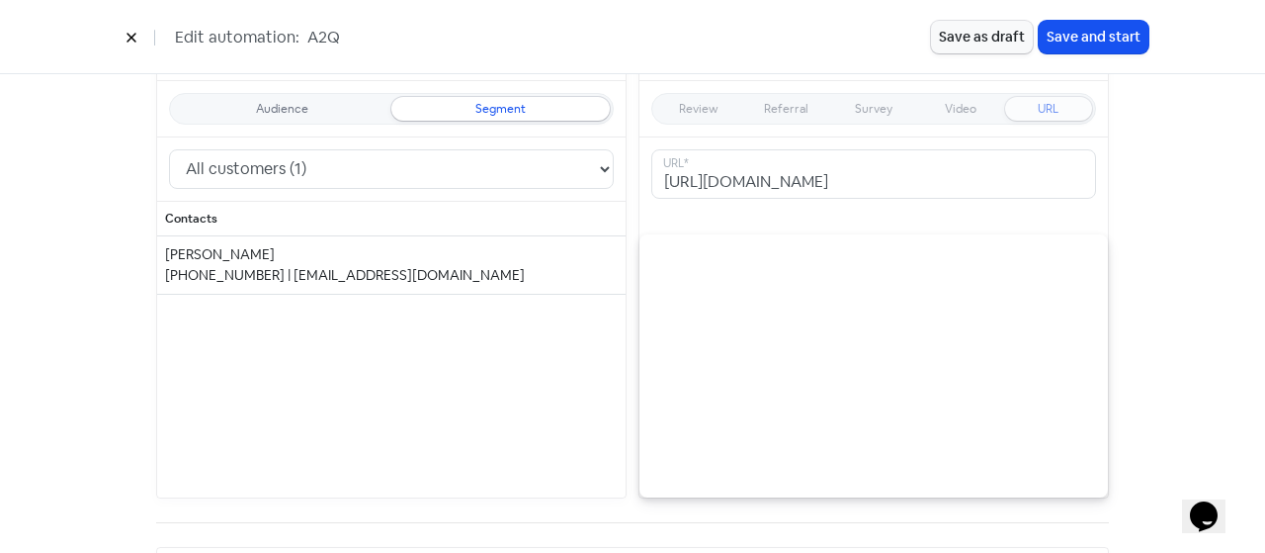
click at [498, 246] on div "[PERSON_NAME]" at bounding box center [391, 254] width 453 height 21
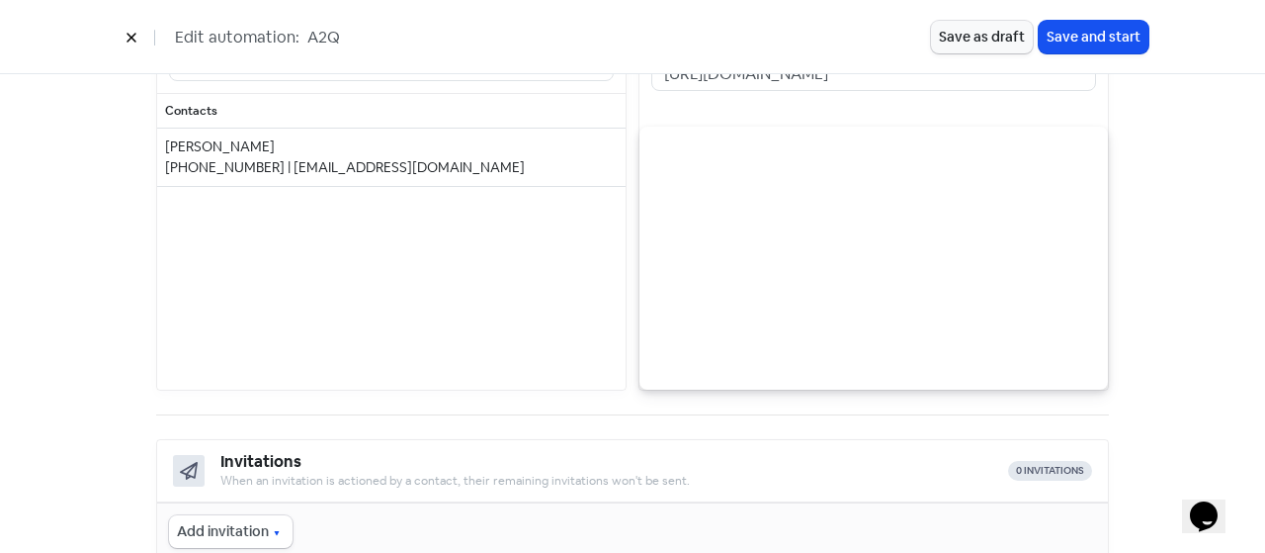
scroll to position [447, 0]
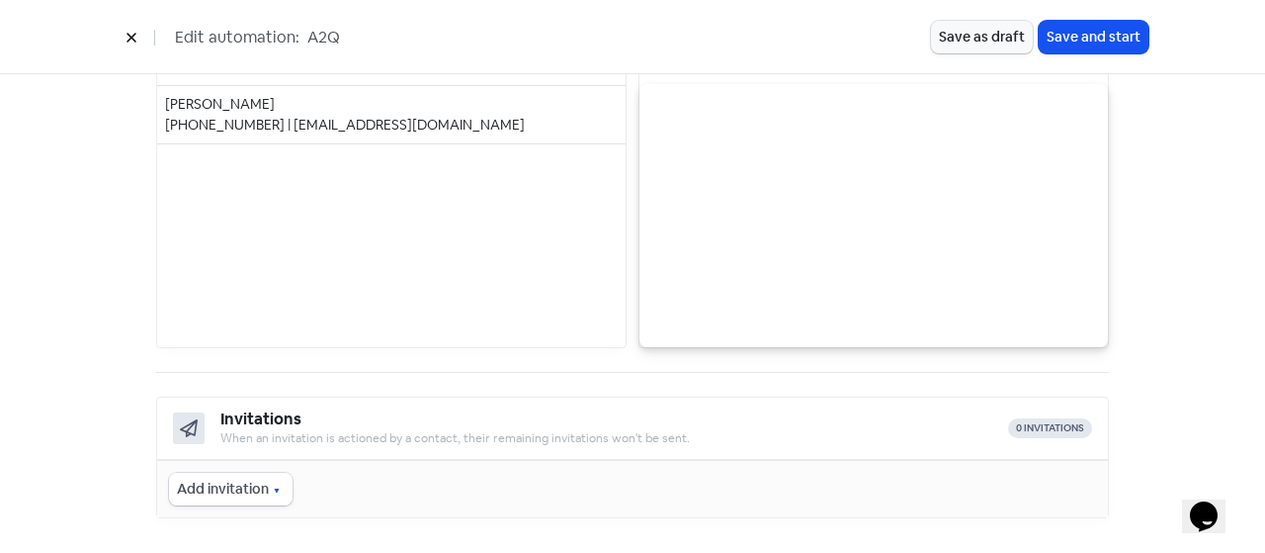
click at [246, 497] on button "Add invitation" at bounding box center [231, 489] width 124 height 33
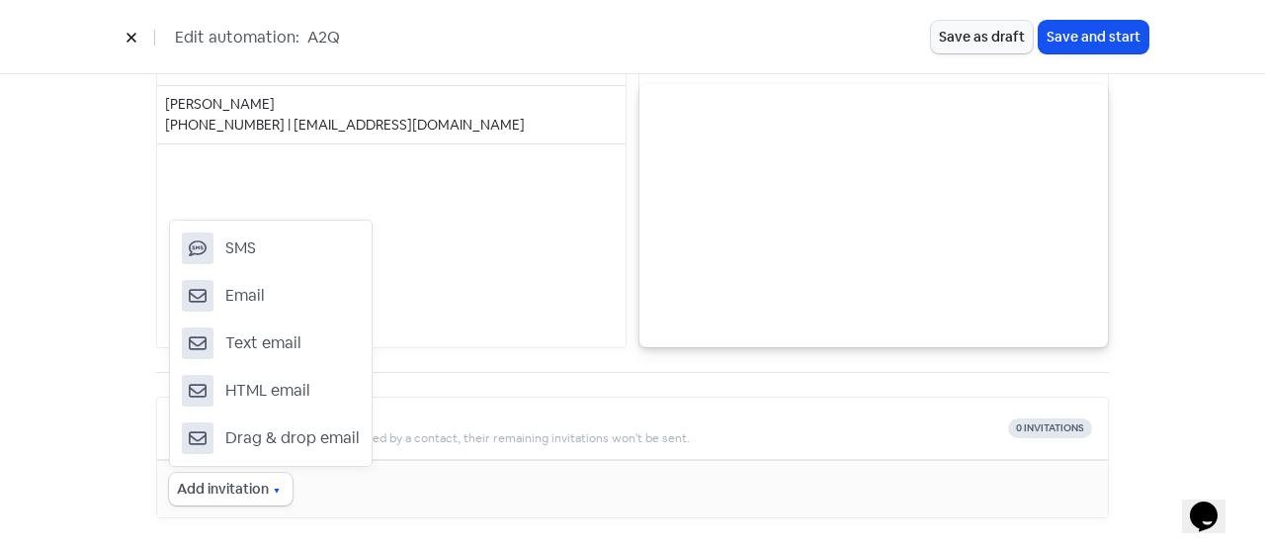
click at [424, 311] on div "Audience/Segment The audience/segment your automation will monitor. 1 contacts …" at bounding box center [391, 108] width 471 height 481
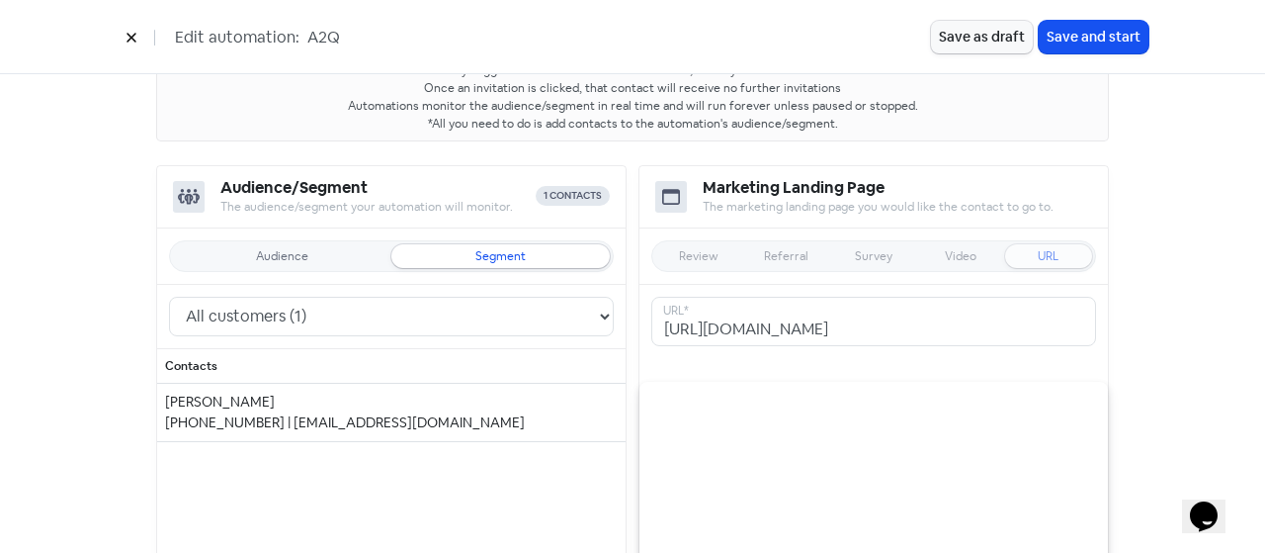
scroll to position [151, 0]
click at [327, 416] on div "+16478791069 | hassanmoeen95@gmail.com" at bounding box center [391, 420] width 453 height 21
click at [388, 305] on select "All leads (0) All customers (1) All contacts (1)" at bounding box center [391, 315] width 445 height 40
click at [169, 295] on select "All leads (0) All customers (1) All contacts (1)" at bounding box center [391, 315] width 445 height 40
click at [326, 411] on div "+16478791069 | hassanmoeen95@gmail.com" at bounding box center [391, 420] width 453 height 21
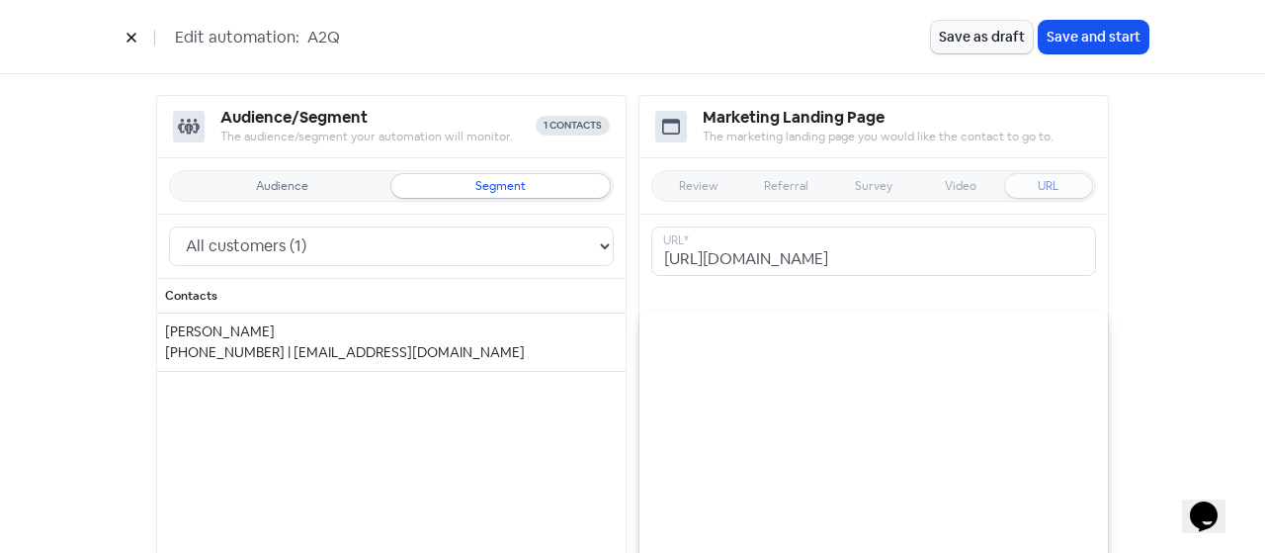
scroll to position [447, 0]
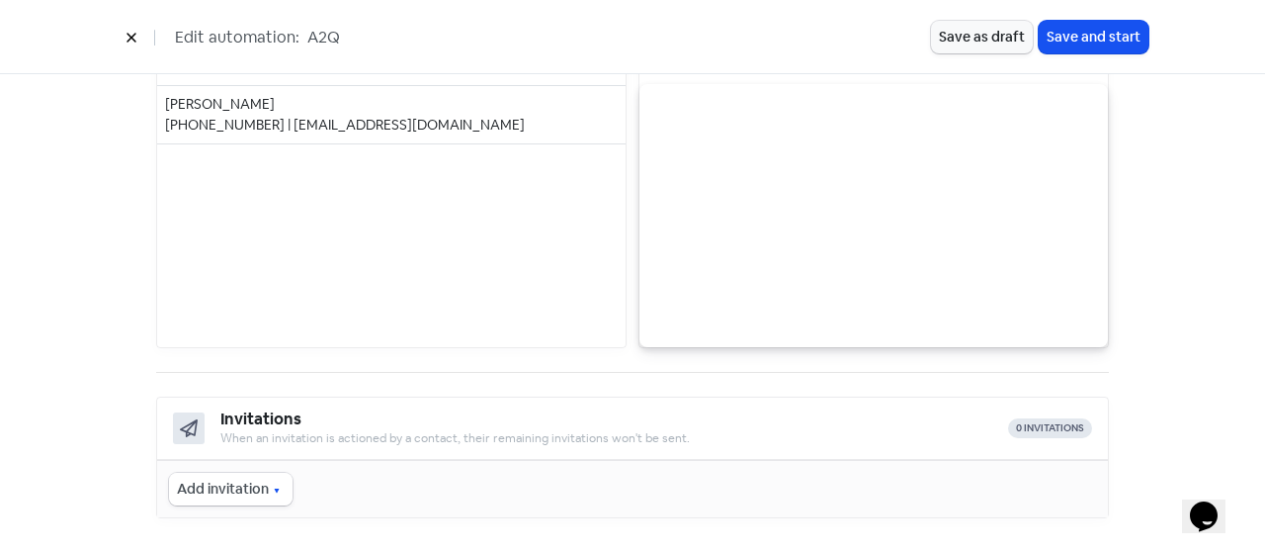
click at [210, 485] on button "Add invitation" at bounding box center [231, 489] width 124 height 33
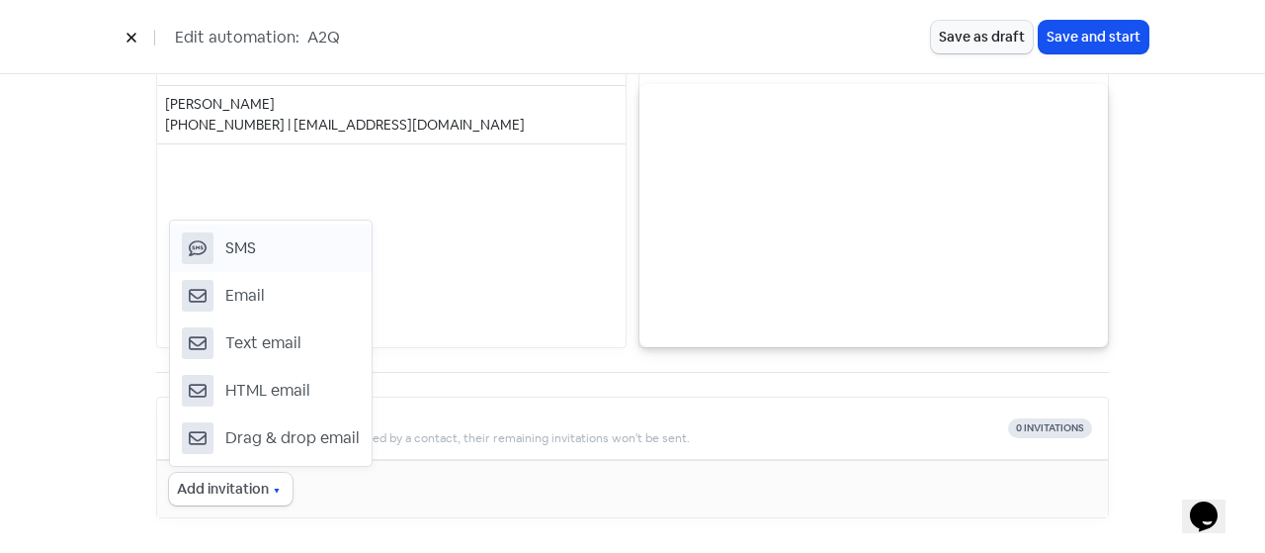
click at [273, 244] on button "SMS" at bounding box center [271, 247] width 202 height 47
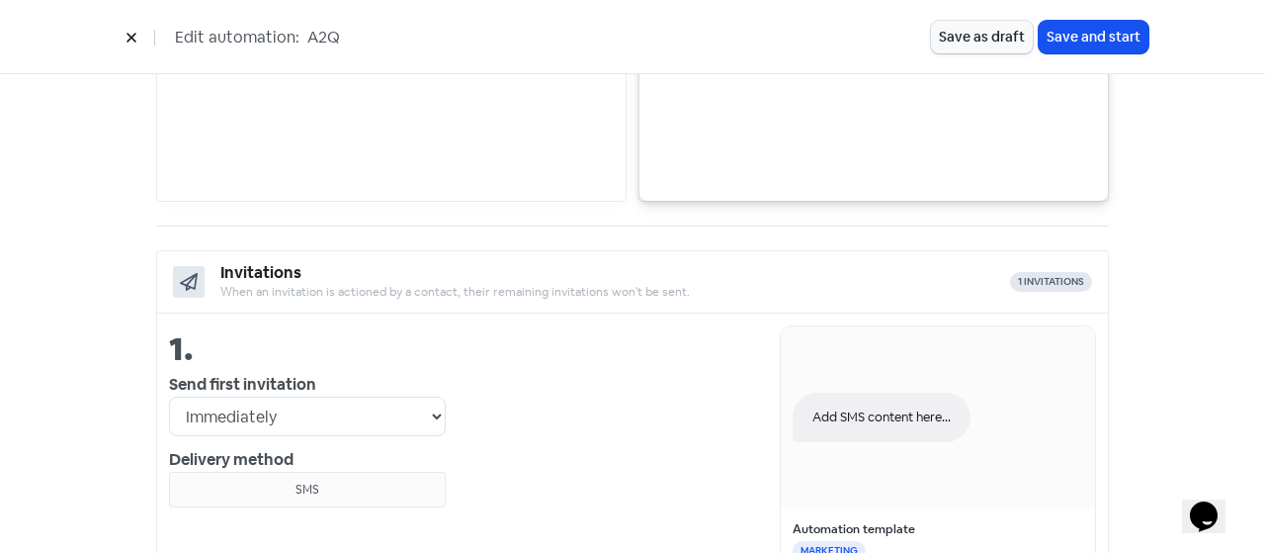
scroll to position [791, 0]
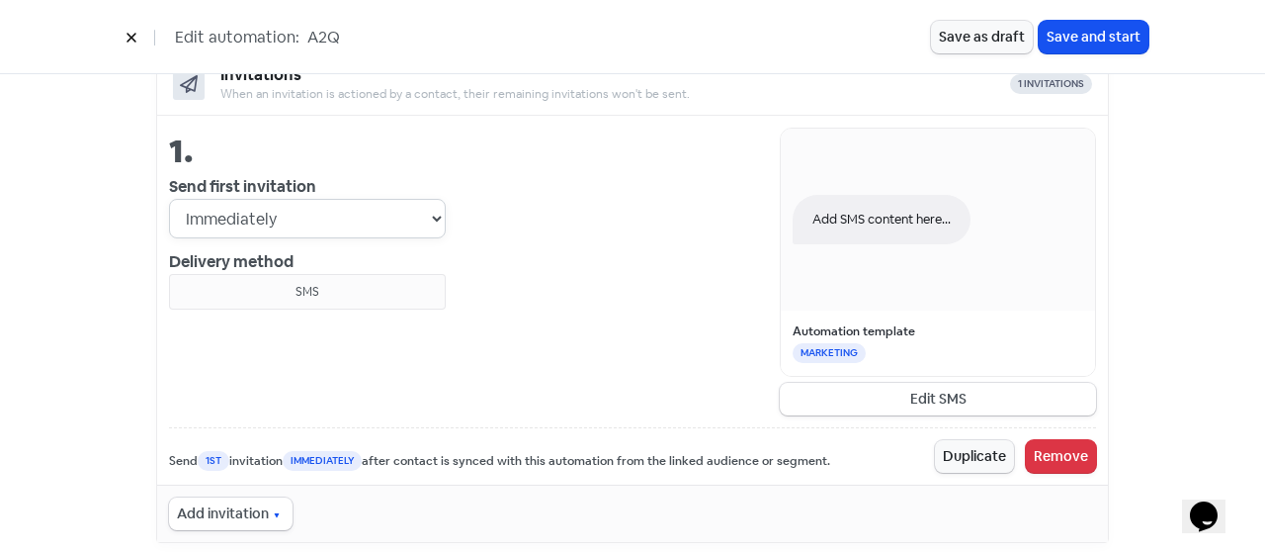
click at [253, 199] on select "Immediately 1 day after 2 days after 3 days after 4 days after 5 days after 6 d…" at bounding box center [307, 219] width 277 height 40
click at [529, 263] on div "Add SMS content here... Automation template MARKETING Edit SMS" at bounding box center [771, 272] width 651 height 288
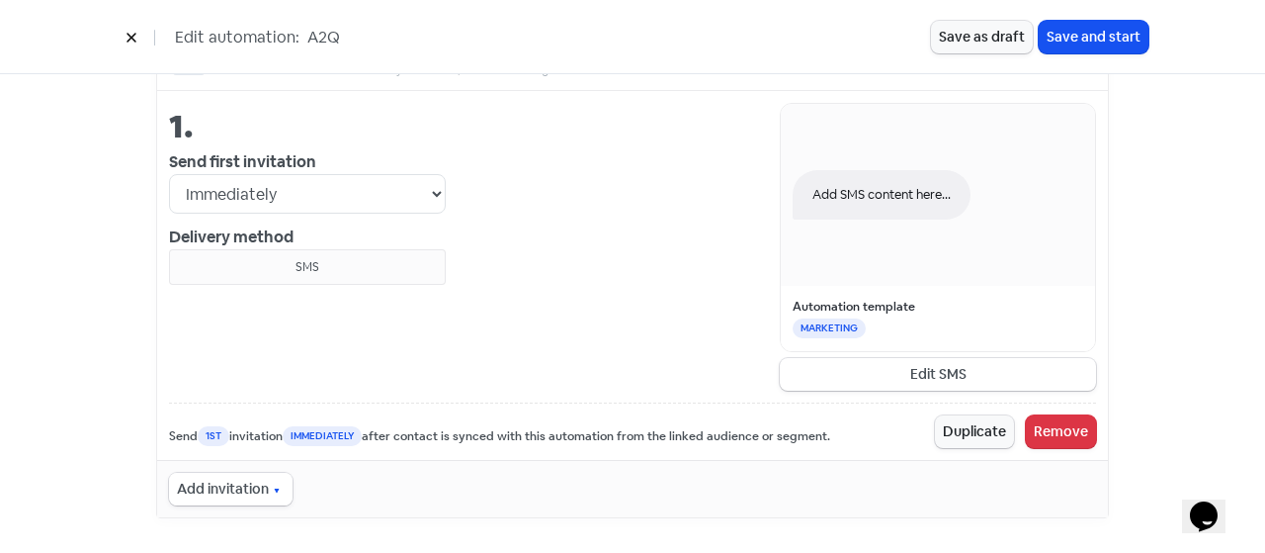
click at [252, 473] on button "Add invitation" at bounding box center [231, 489] width 124 height 33
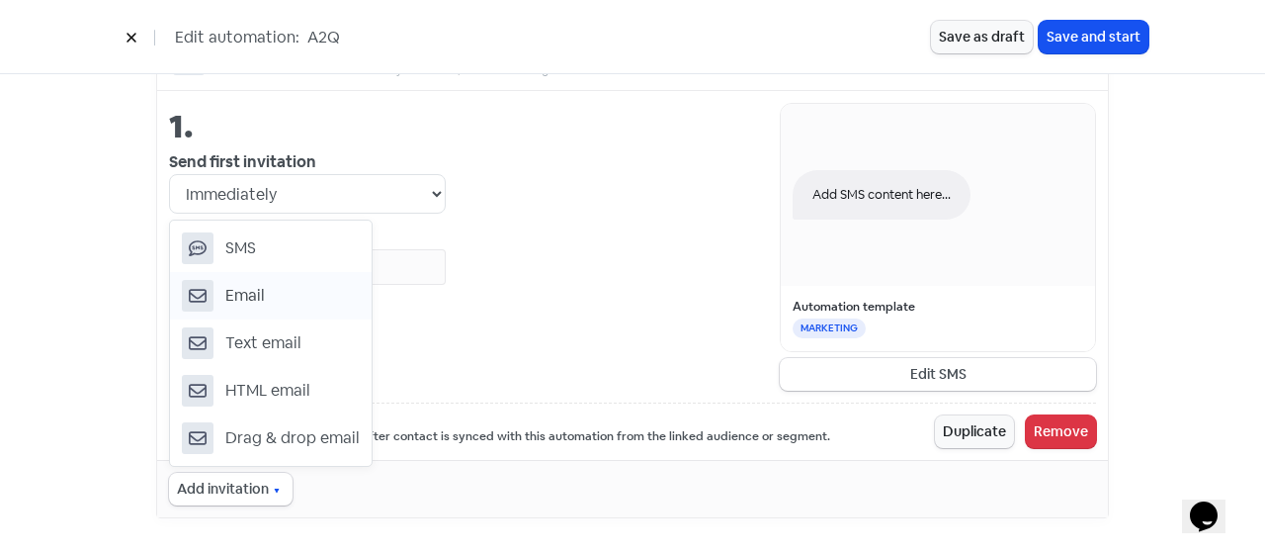
click at [271, 291] on button "Email" at bounding box center [271, 295] width 202 height 47
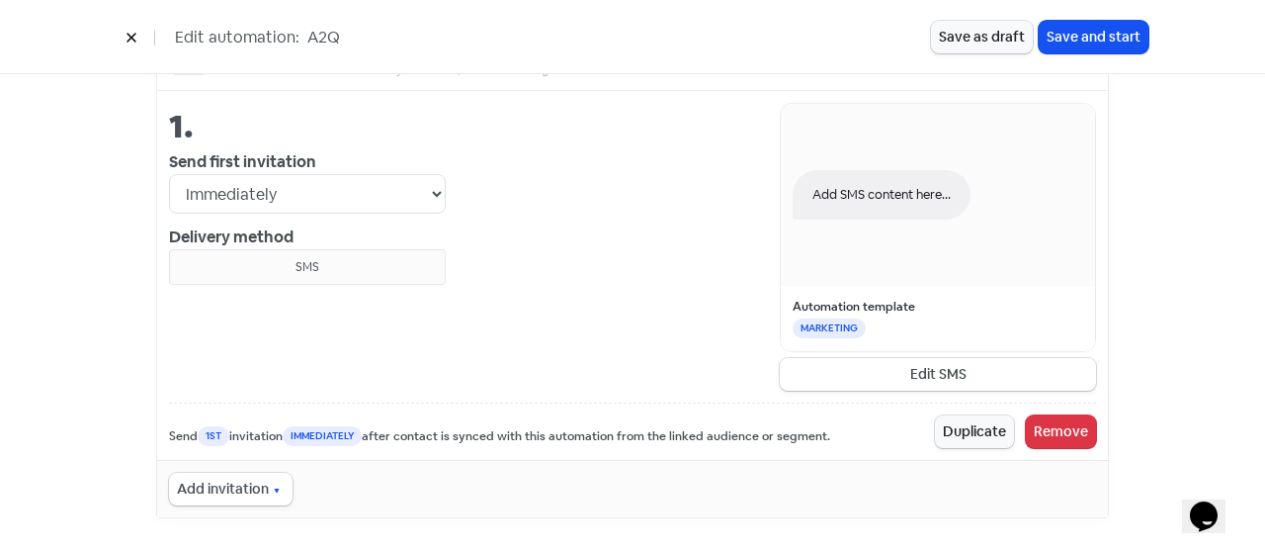
select select "1"
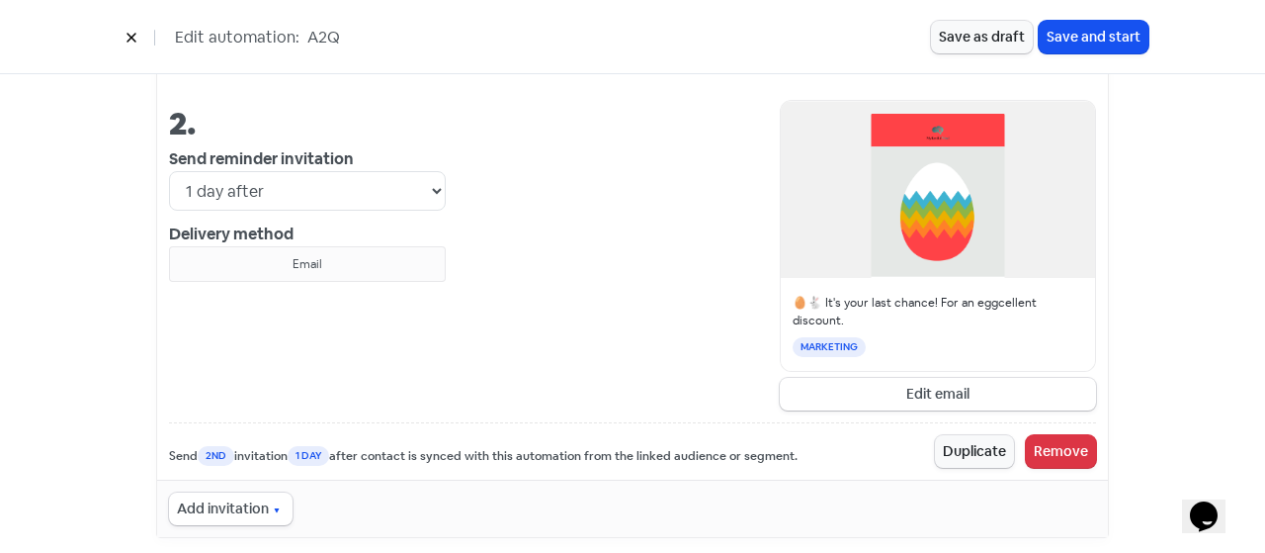
scroll to position [0, 0]
click at [241, 479] on div "Add invitation" at bounding box center [632, 507] width 951 height 57
click at [240, 492] on button "Add invitation" at bounding box center [231, 508] width 124 height 33
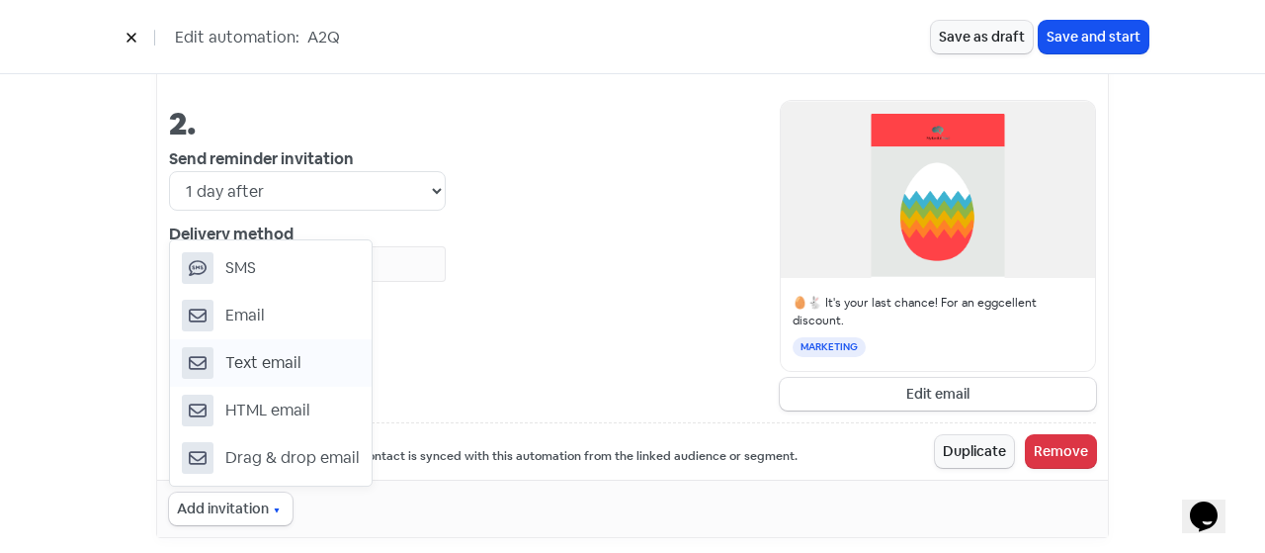
click at [279, 351] on span "Text email" at bounding box center [263, 363] width 76 height 24
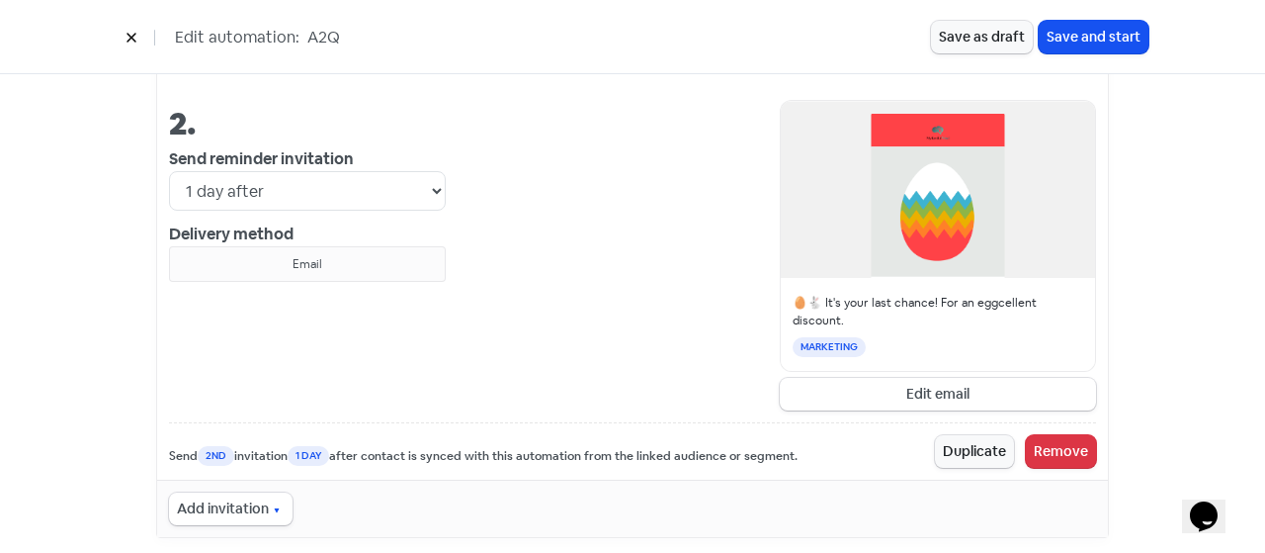
select select "2"
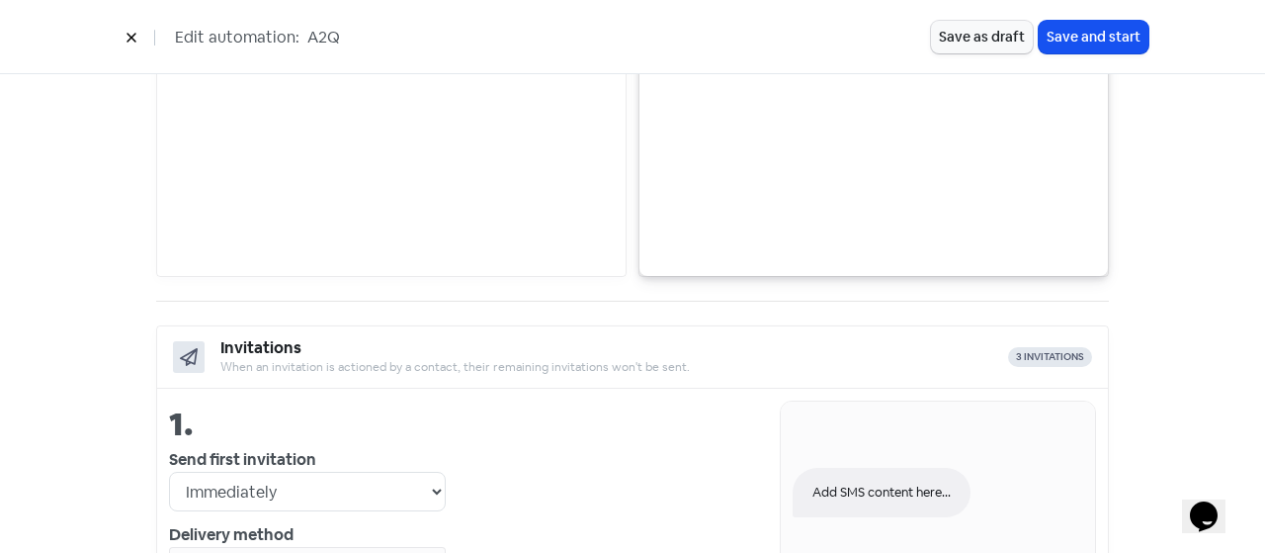
scroll to position [304, 0]
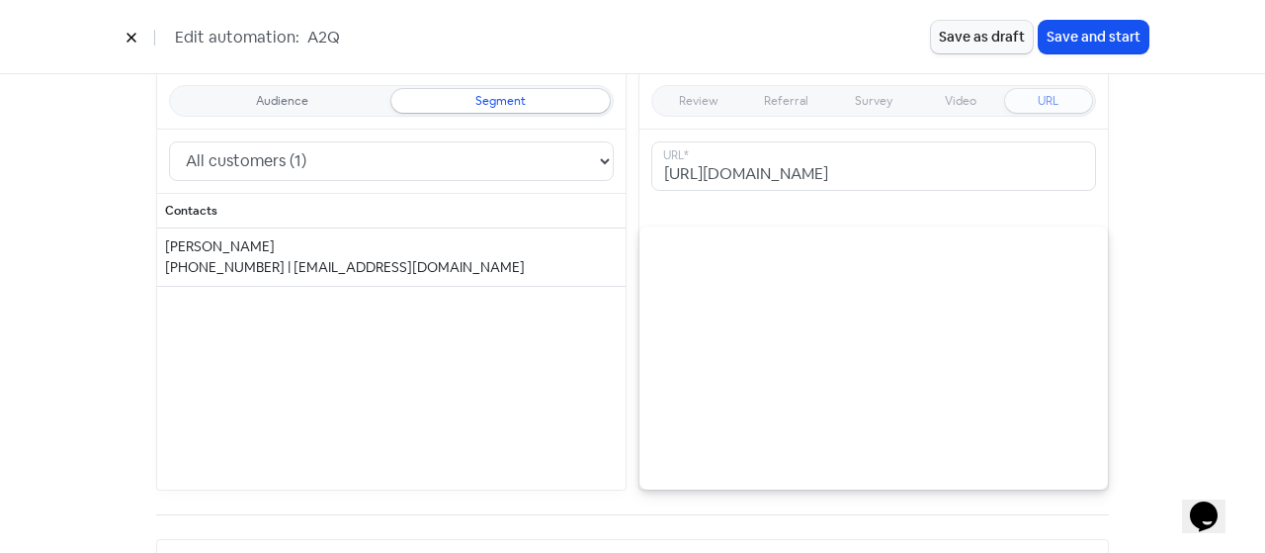
click at [130, 45] on button at bounding box center [132, 37] width 30 height 35
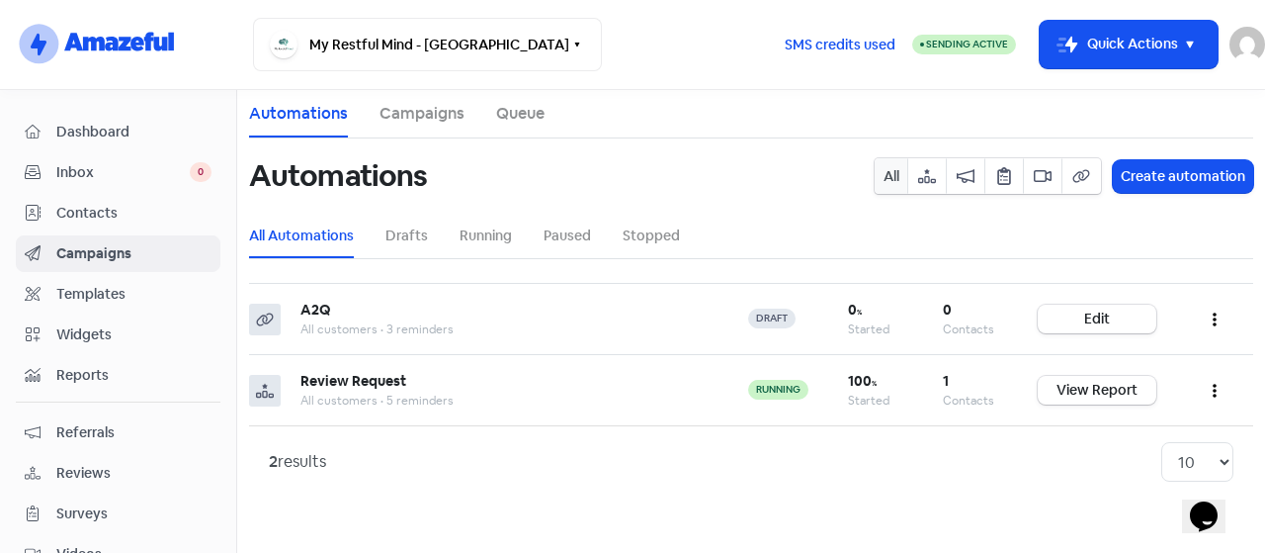
click at [105, 333] on span "Widgets" at bounding box center [133, 334] width 155 height 21
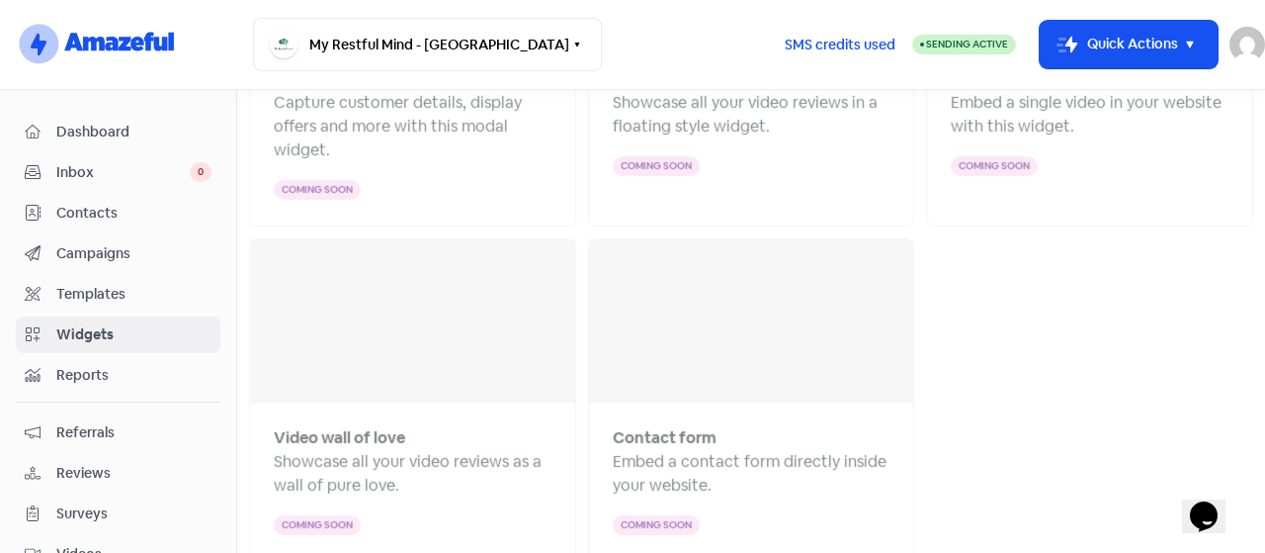
click at [53, 169] on div "Inbox 0" at bounding box center [118, 172] width 187 height 23
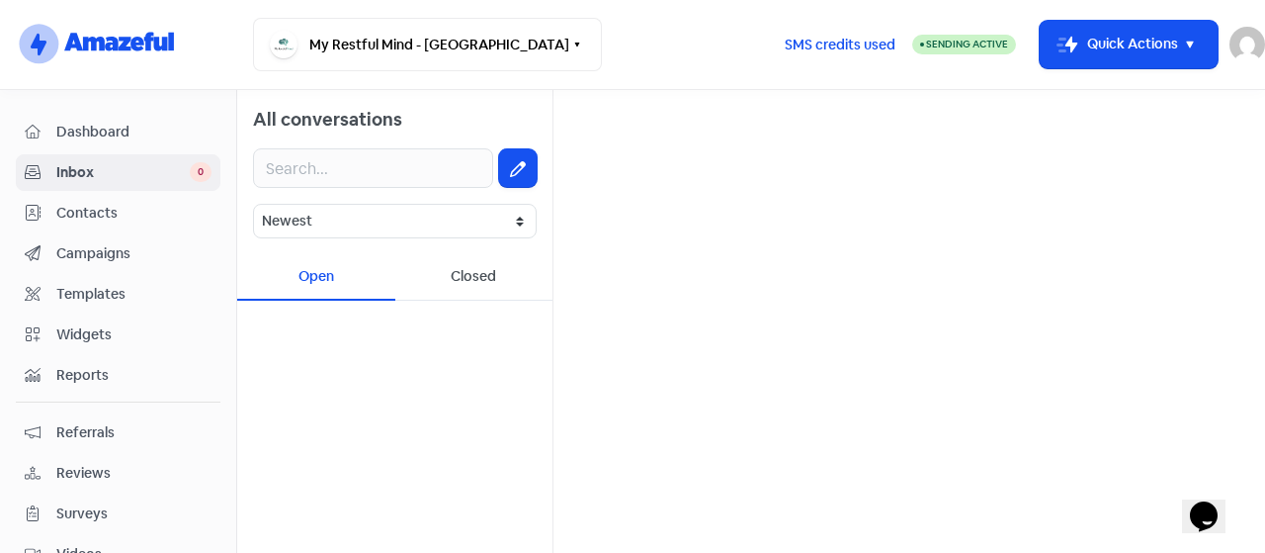
click at [85, 268] on link "Campaigns" at bounding box center [118, 253] width 205 height 37
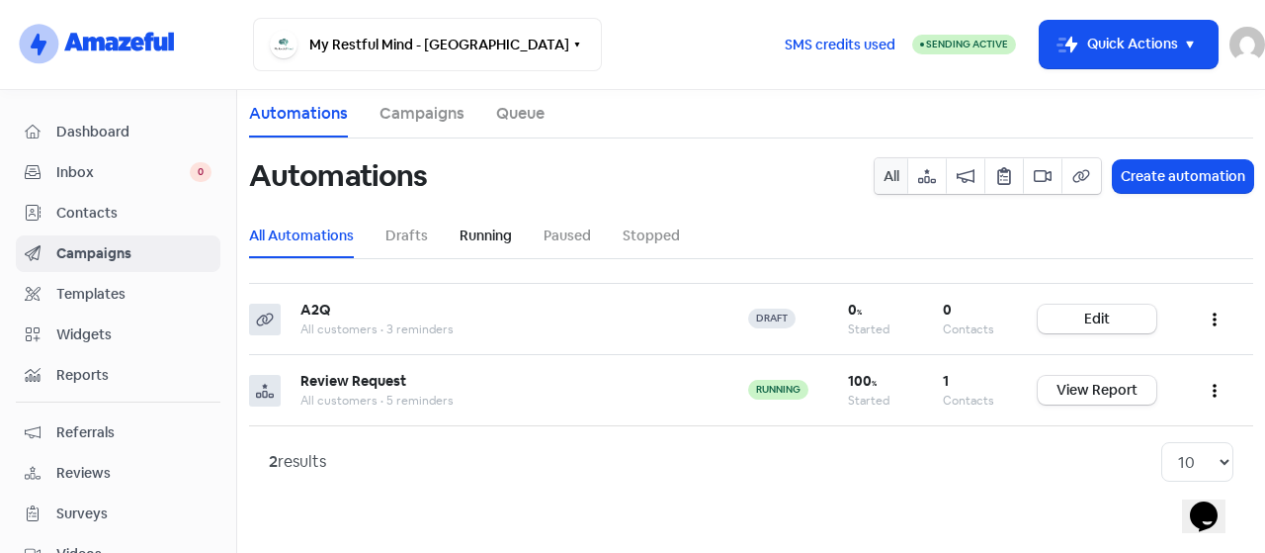
click at [468, 241] on link "Running" at bounding box center [486, 235] width 52 height 21
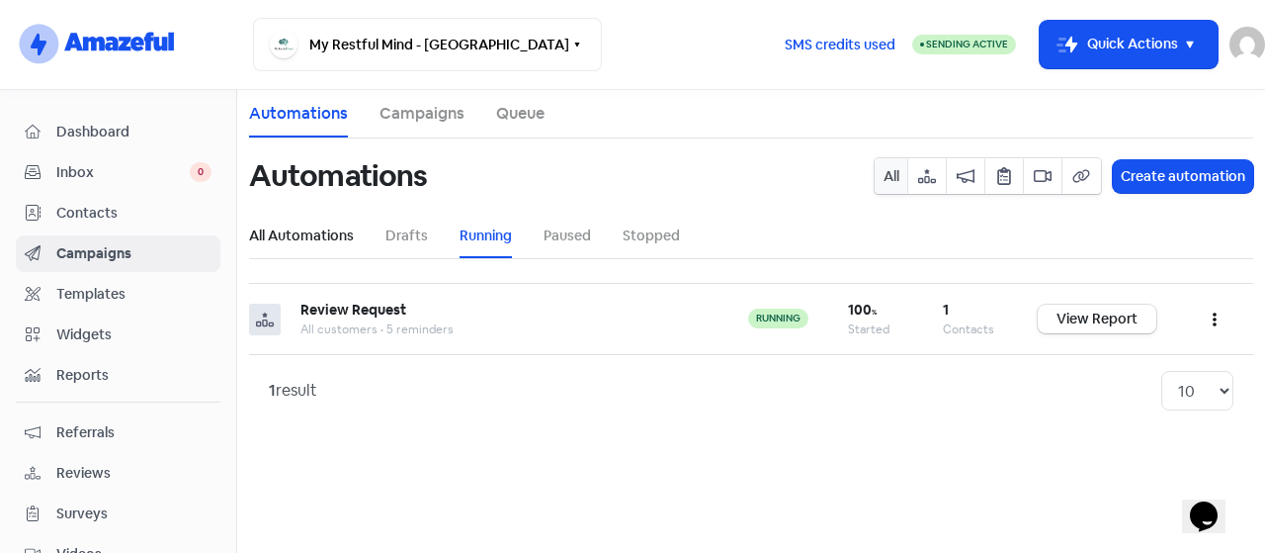
click at [288, 236] on link "All Automations" at bounding box center [301, 235] width 105 height 21
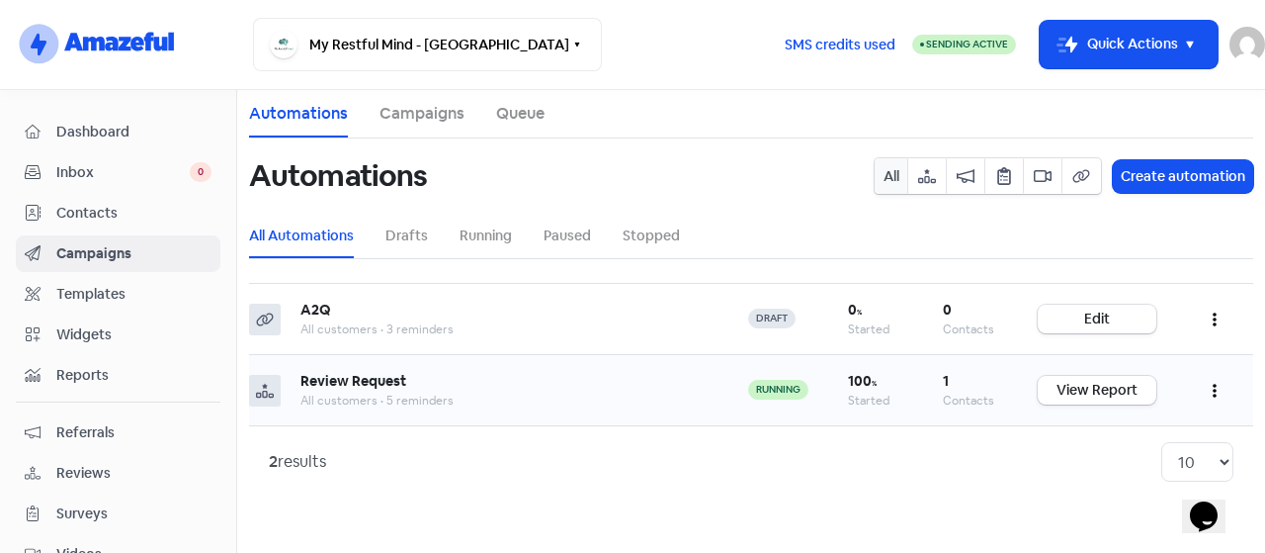
click at [1222, 379] on button "button" at bounding box center [1215, 390] width 38 height 46
click at [1118, 442] on button "Edit" at bounding box center [1155, 440] width 156 height 40
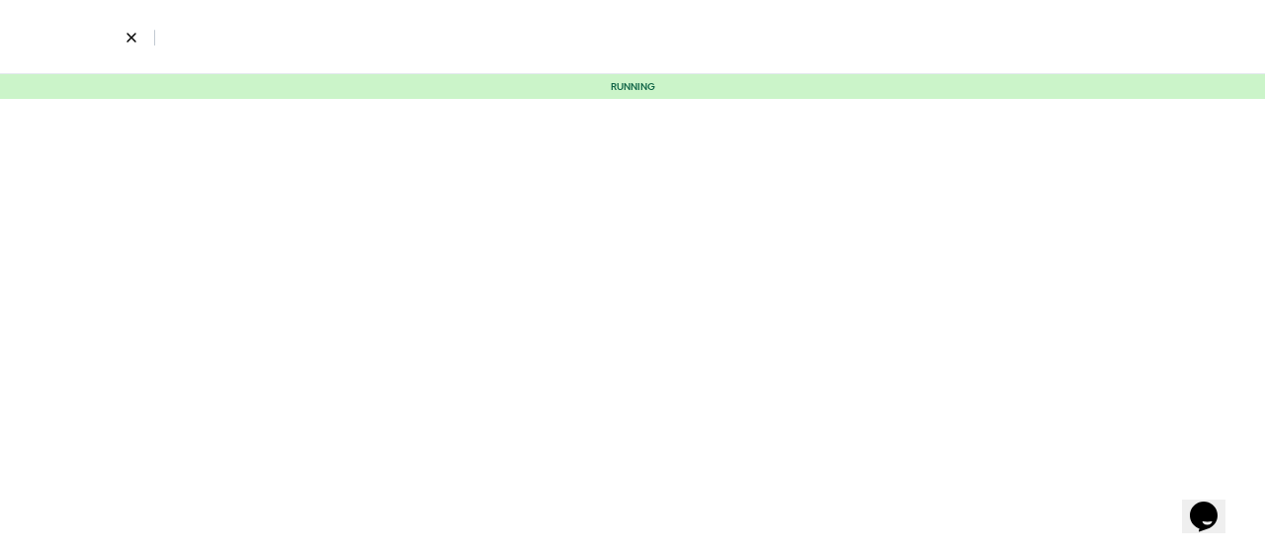
select select "3700"
select select "3"
select select "7"
select select "9"
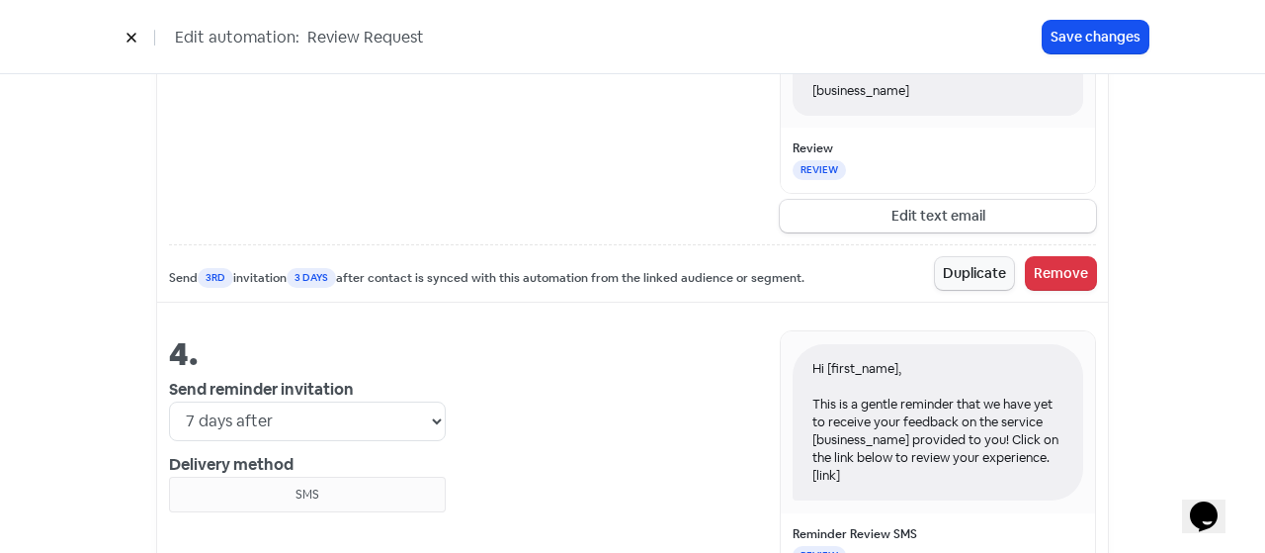
scroll to position [2274, 0]
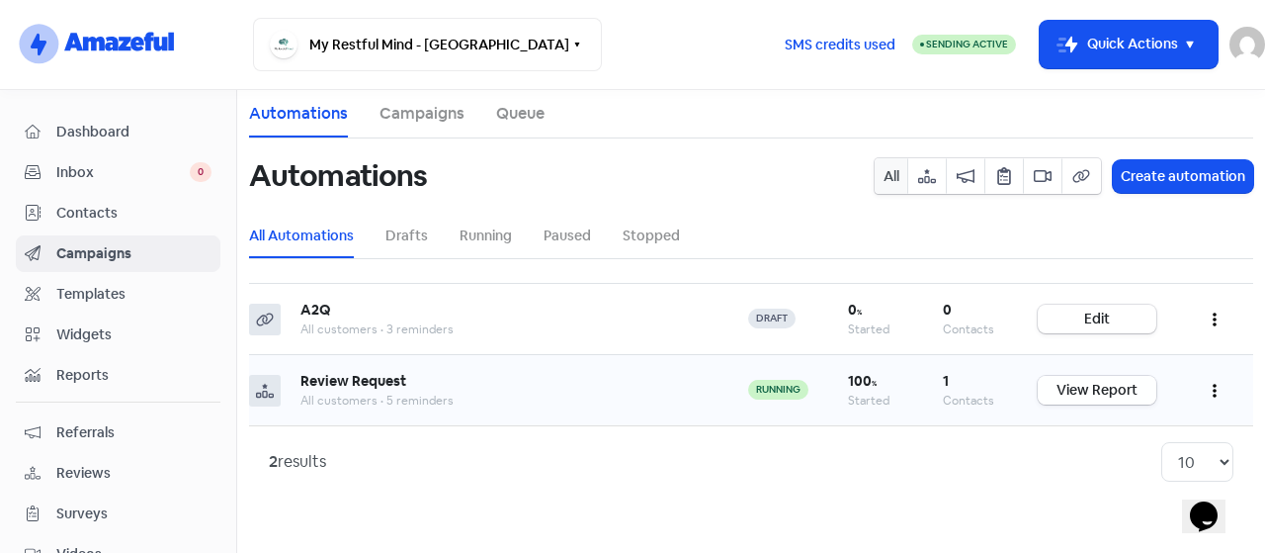
click at [1101, 391] on link "View Report" at bounding box center [1097, 390] width 119 height 29
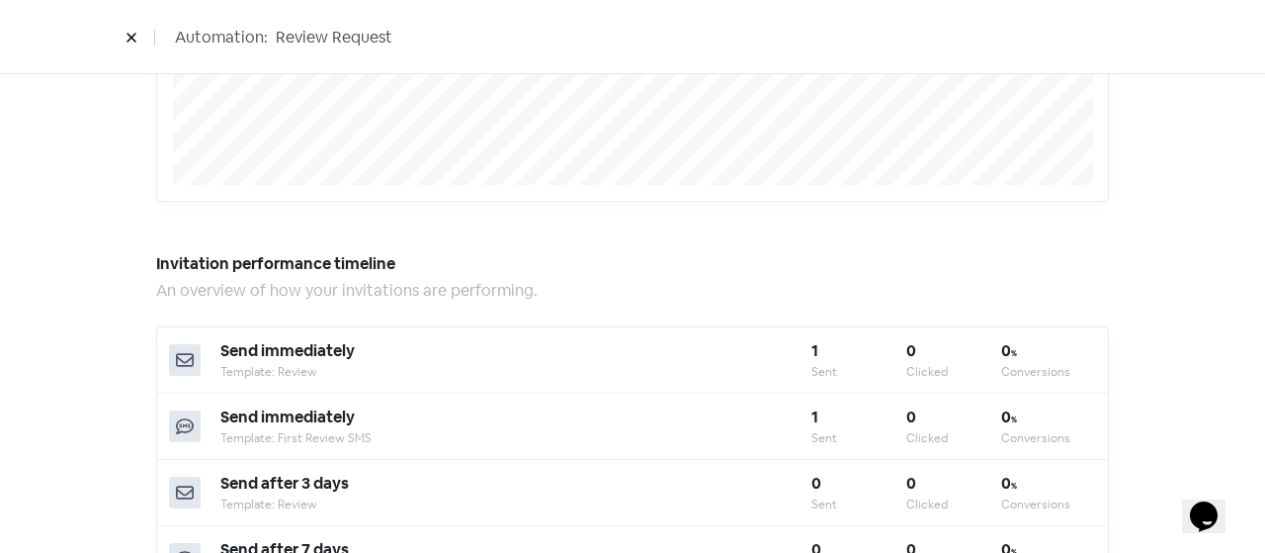
scroll to position [494, 0]
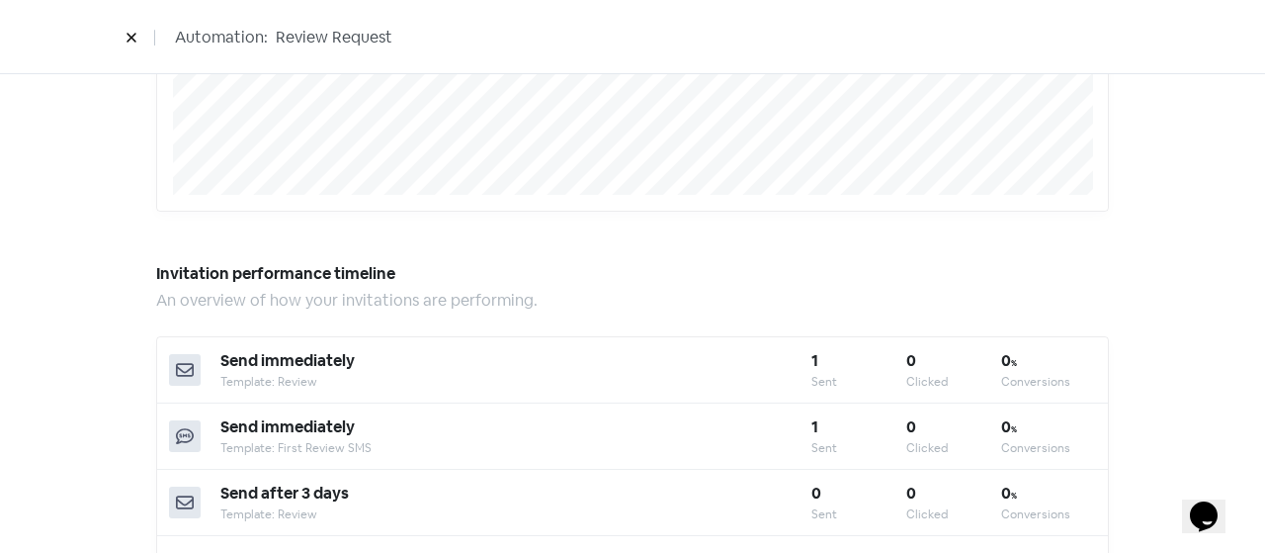
click at [134, 35] on icon at bounding box center [131, 38] width 9 height 9
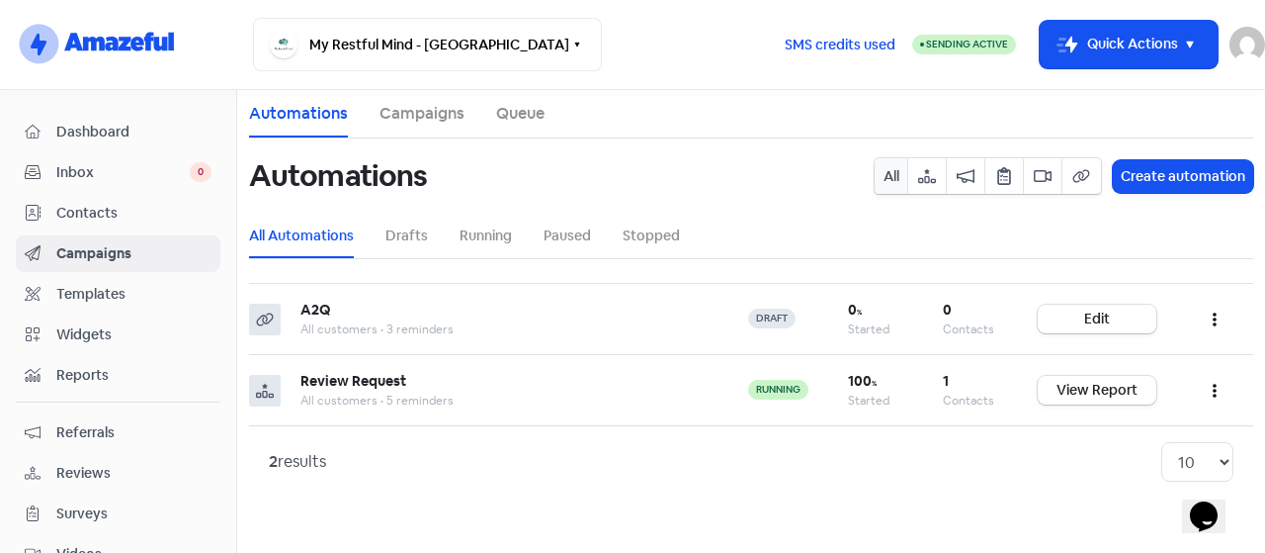
click at [95, 211] on span "Contacts" at bounding box center [133, 213] width 155 height 21
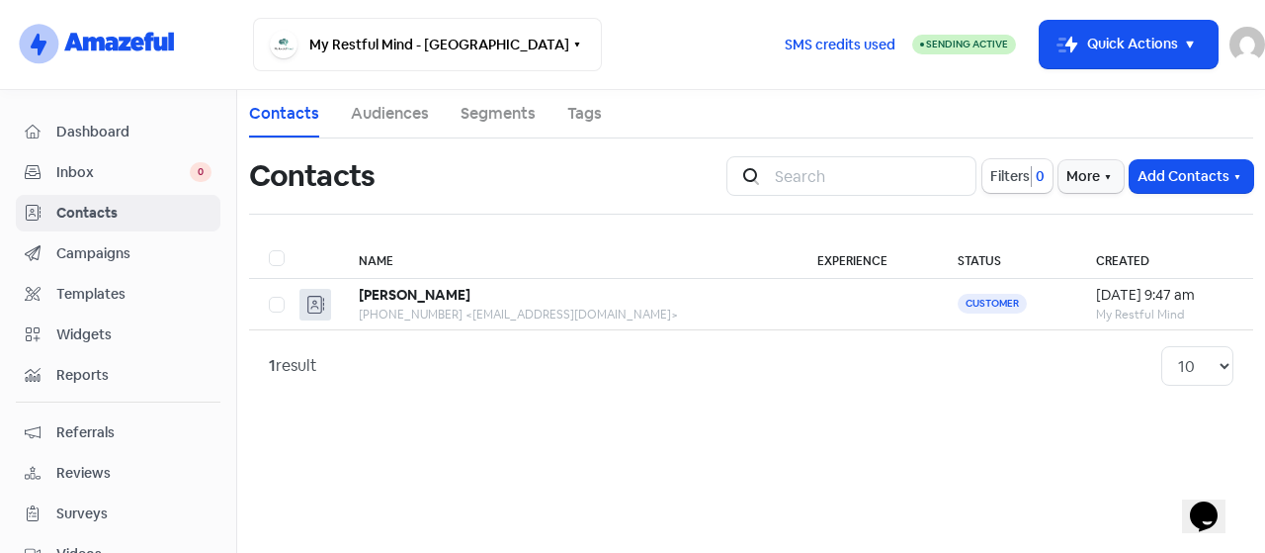
click at [81, 256] on span "Campaigns" at bounding box center [133, 253] width 155 height 21
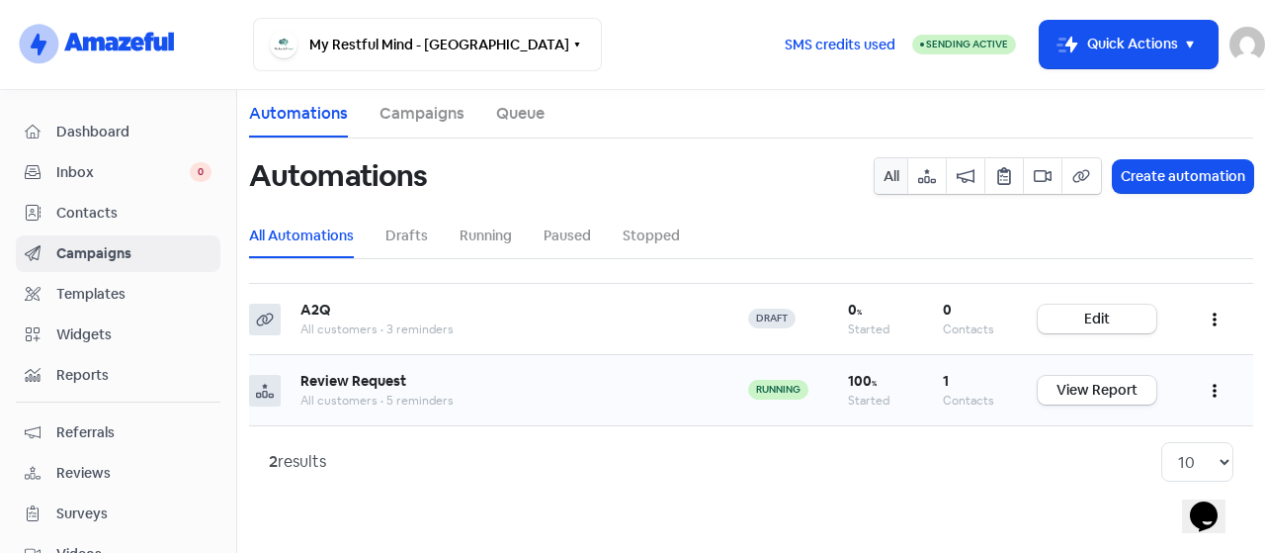
click at [904, 398] on td "100 % Started" at bounding box center [875, 390] width 95 height 71
click at [1093, 392] on link "View Report" at bounding box center [1097, 390] width 119 height 29
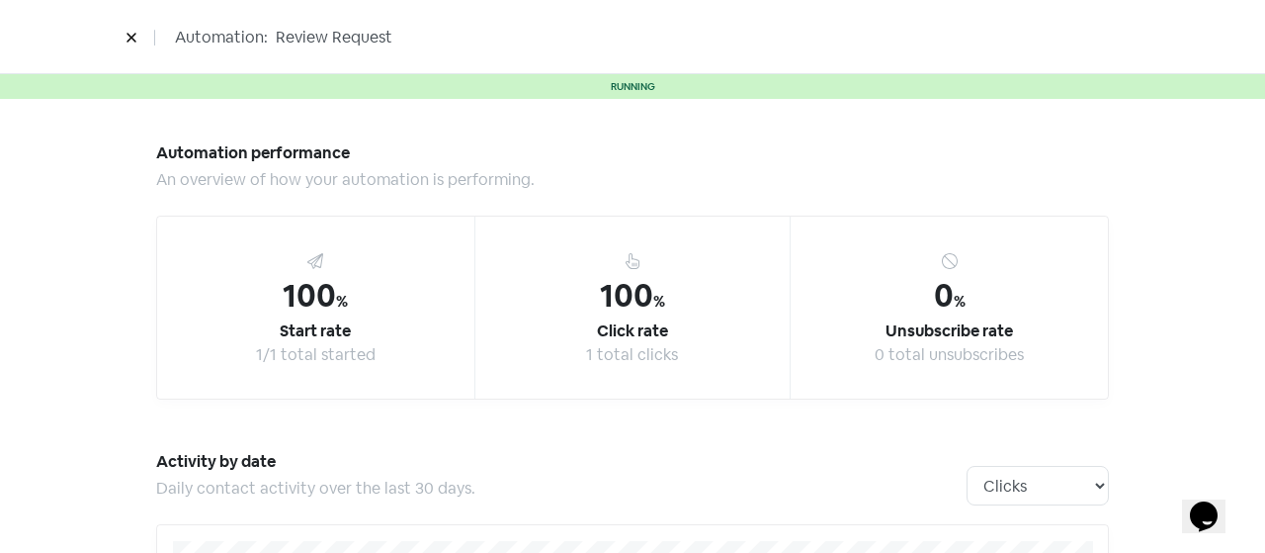
scroll to position [198, 0]
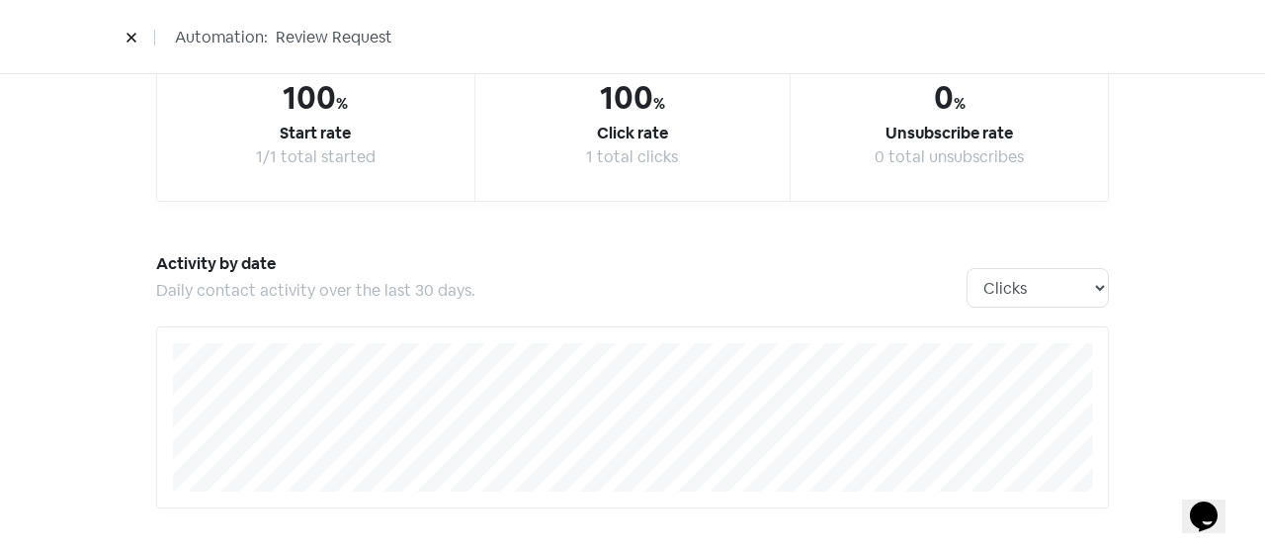
click at [139, 39] on button at bounding box center [132, 37] width 30 height 35
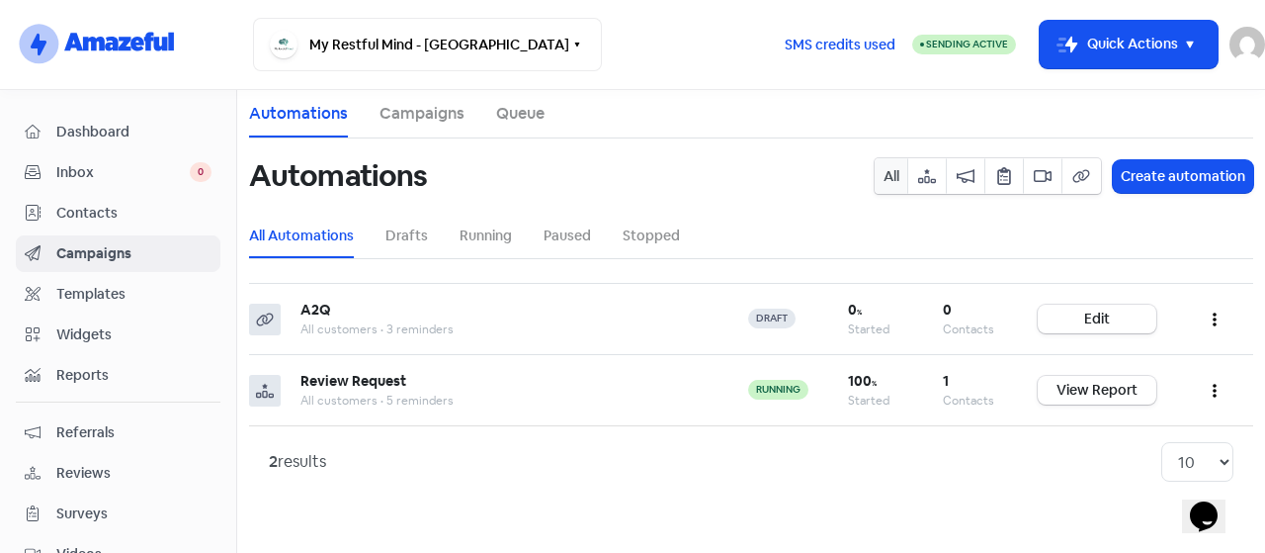
click at [67, 474] on span "Reviews" at bounding box center [133, 473] width 155 height 21
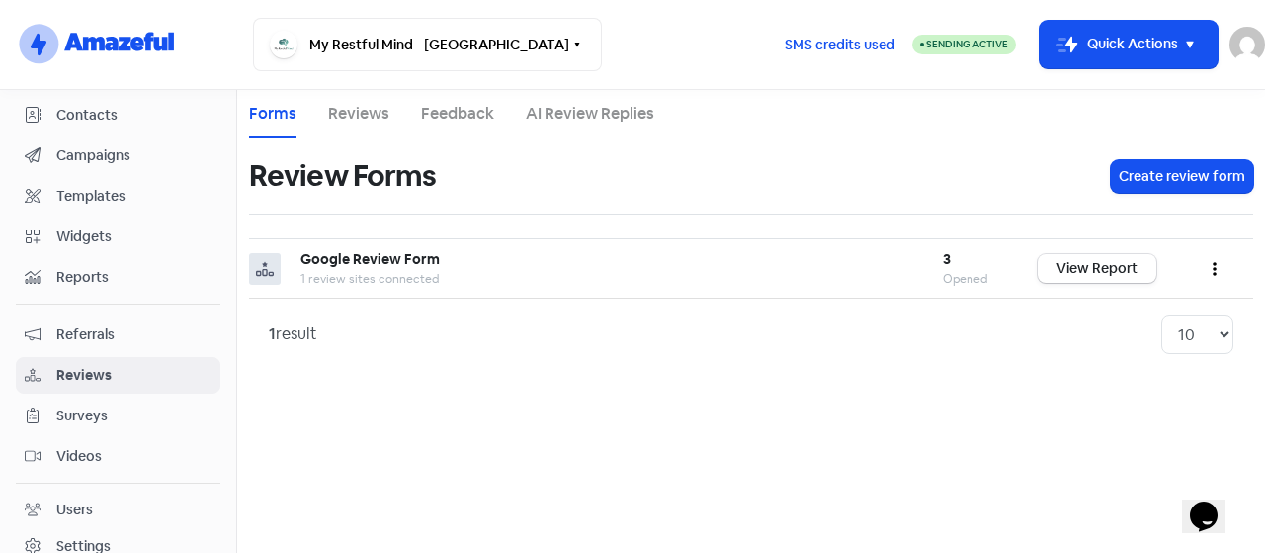
scroll to position [99, 0]
click at [121, 266] on span "Reports" at bounding box center [133, 276] width 155 height 21
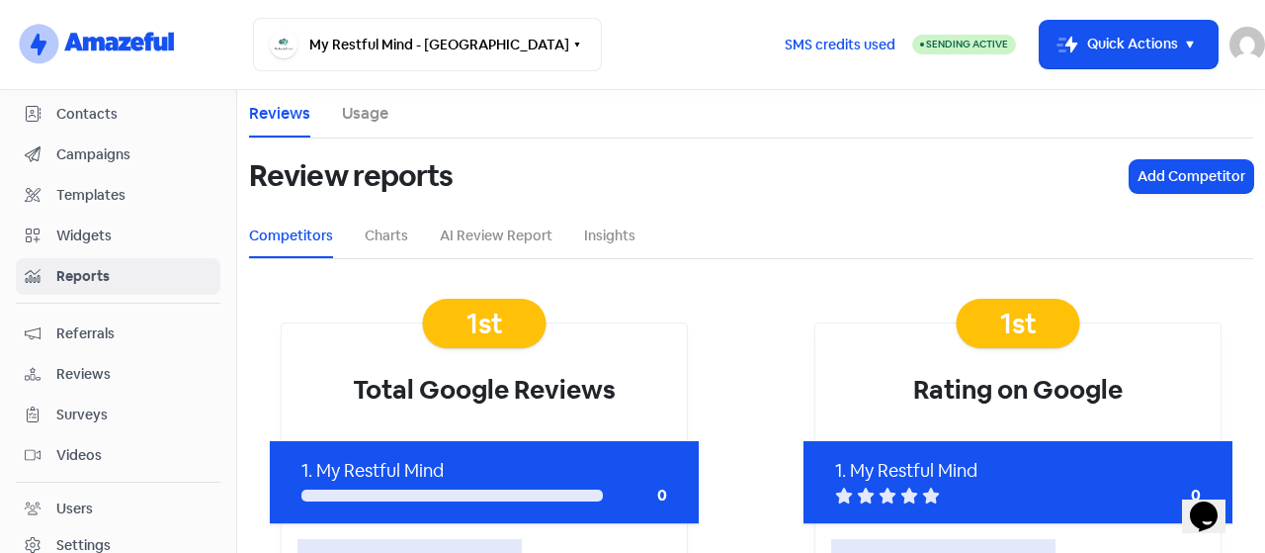
click at [362, 98] on li "Usage" at bounding box center [365, 113] width 46 height 47
click at [338, 128] on ul "Reviews Usage" at bounding box center [751, 114] width 1004 height 48
click at [348, 111] on link "Usage" at bounding box center [365, 114] width 46 height 24
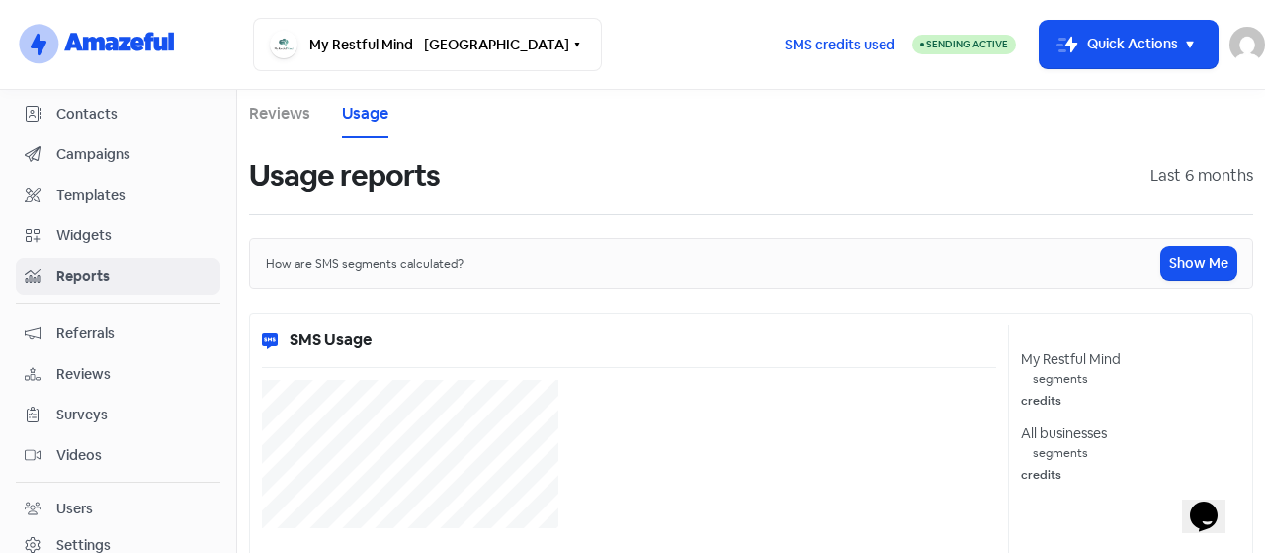
select select "[object Object]"
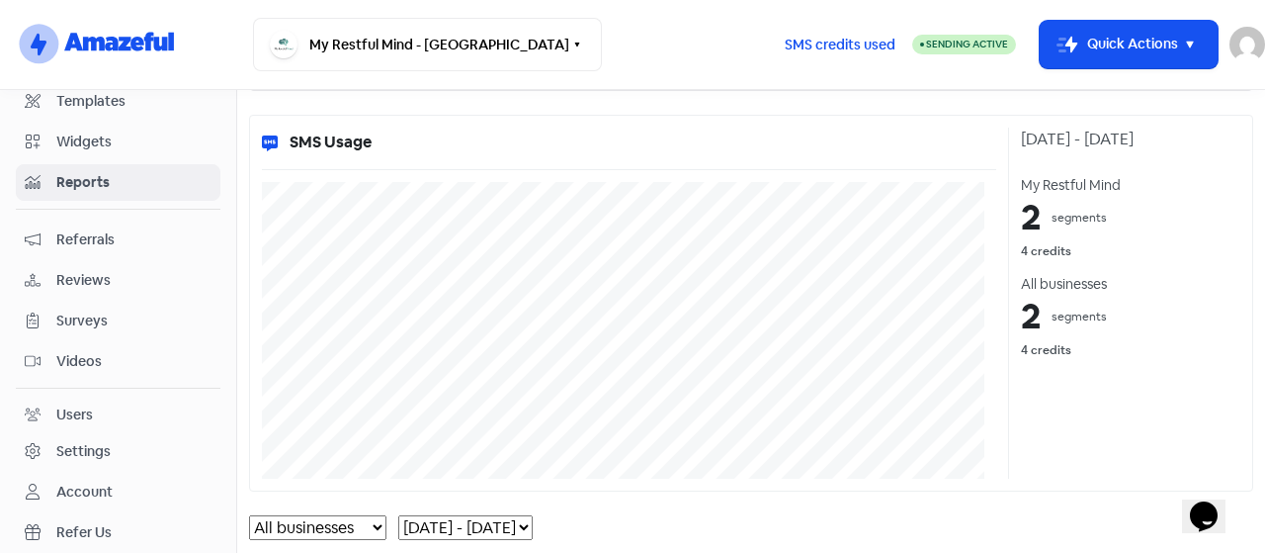
scroll to position [267, 0]
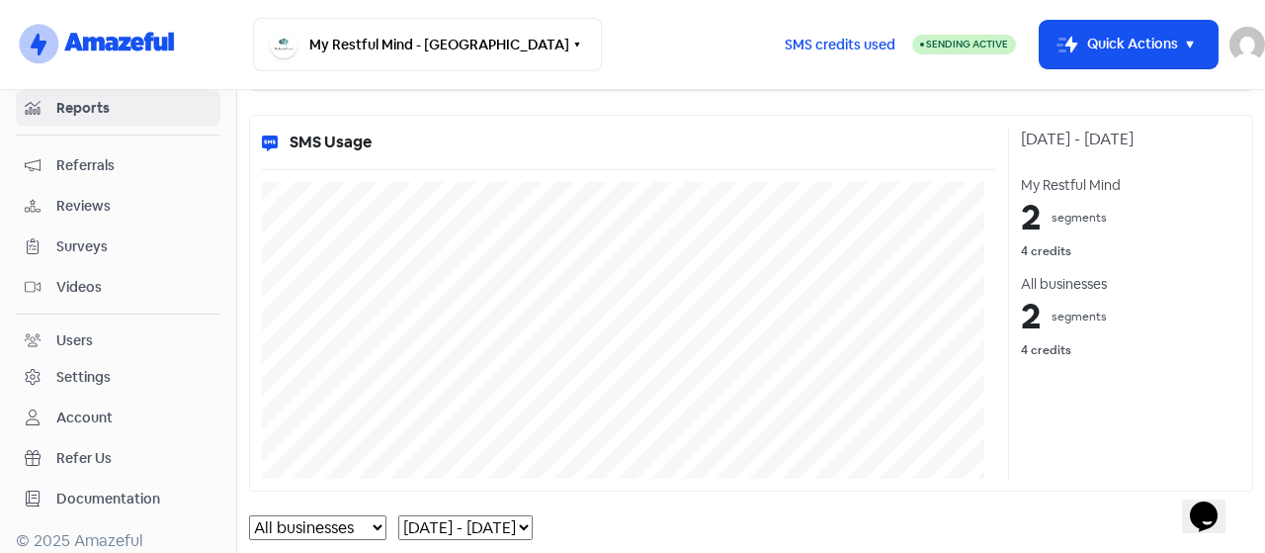
click at [64, 407] on div "Account" at bounding box center [84, 417] width 56 height 21
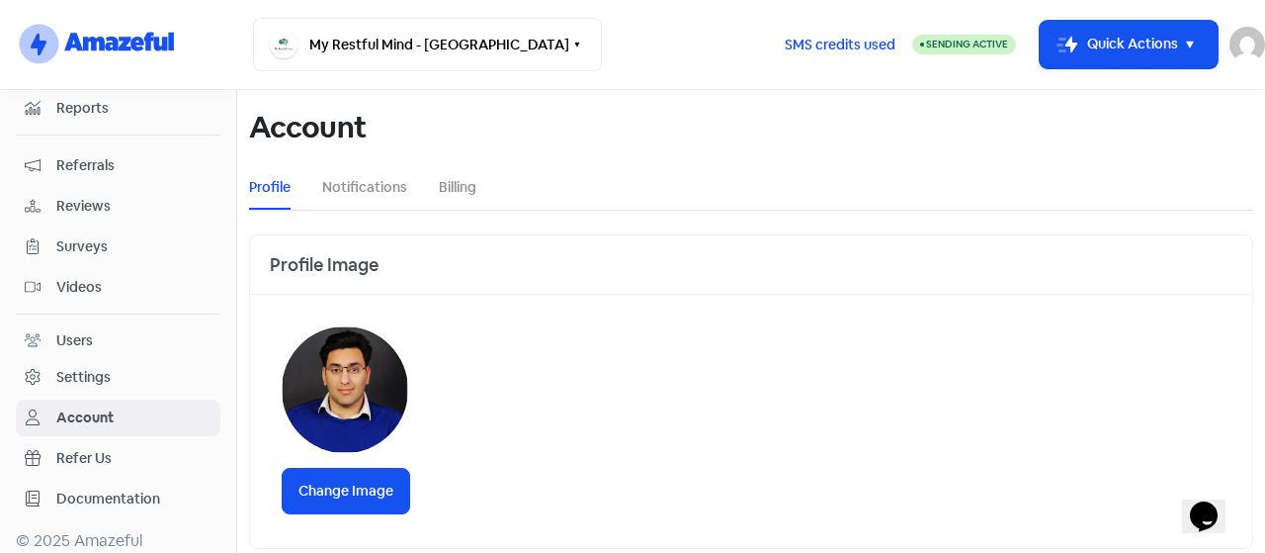
click at [437, 179] on ul "Profile Notifications Billing" at bounding box center [751, 187] width 1004 height 44
click at [457, 195] on link "Billing" at bounding box center [458, 187] width 38 height 21
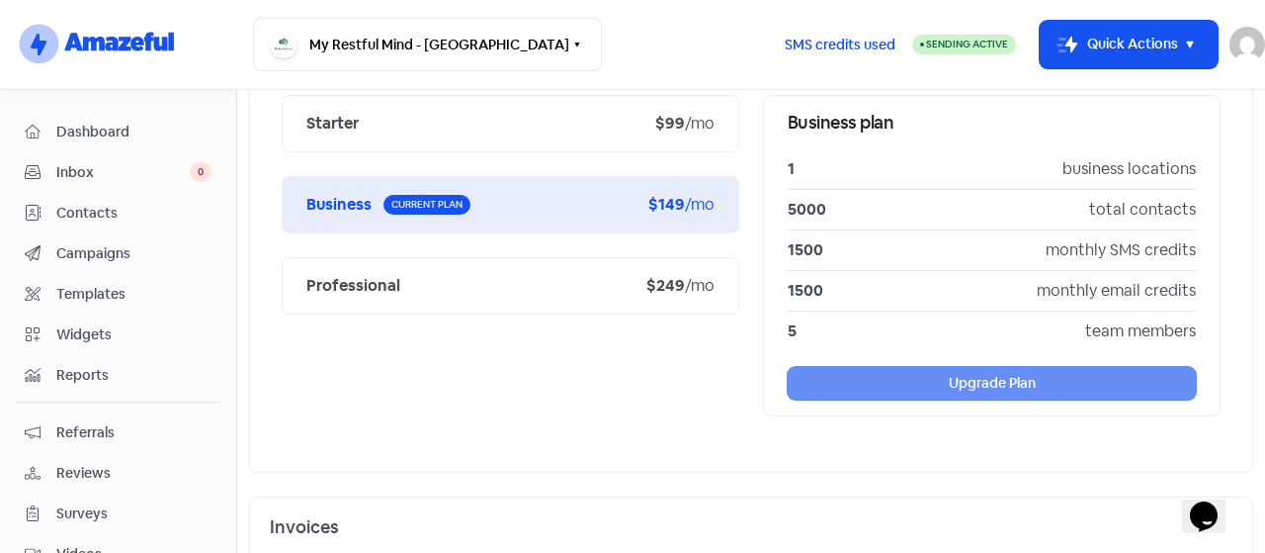
click at [79, 133] on span "Dashboard" at bounding box center [133, 132] width 155 height 21
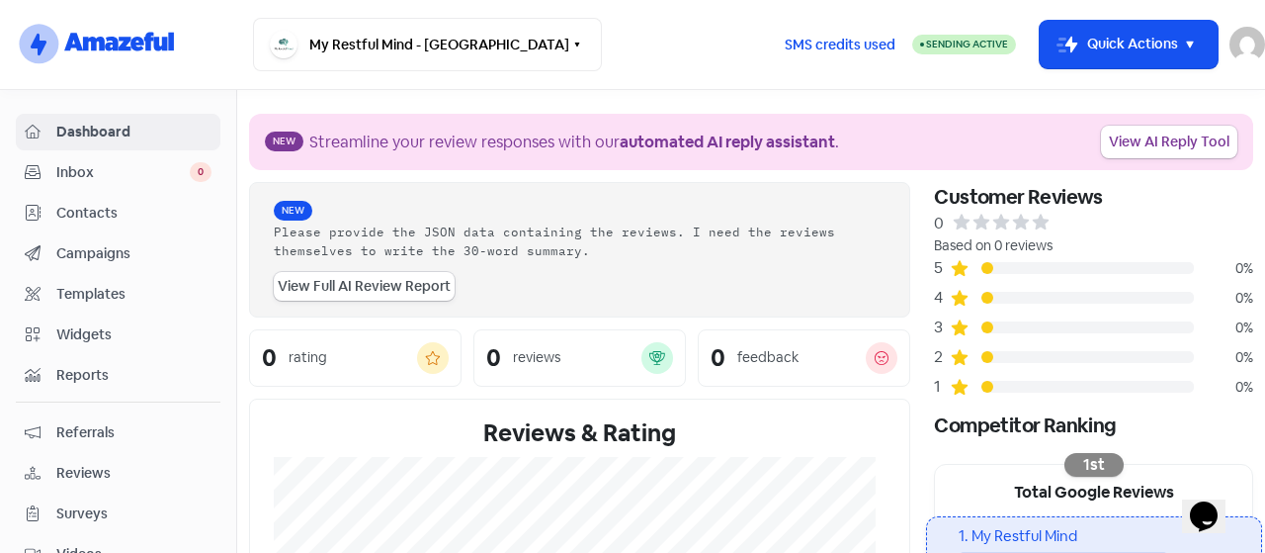
click at [680, 62] on div "My Restful Mind - Toronto Switch Business All businesses No other businesses fo…" at bounding box center [510, 44] width 515 height 53
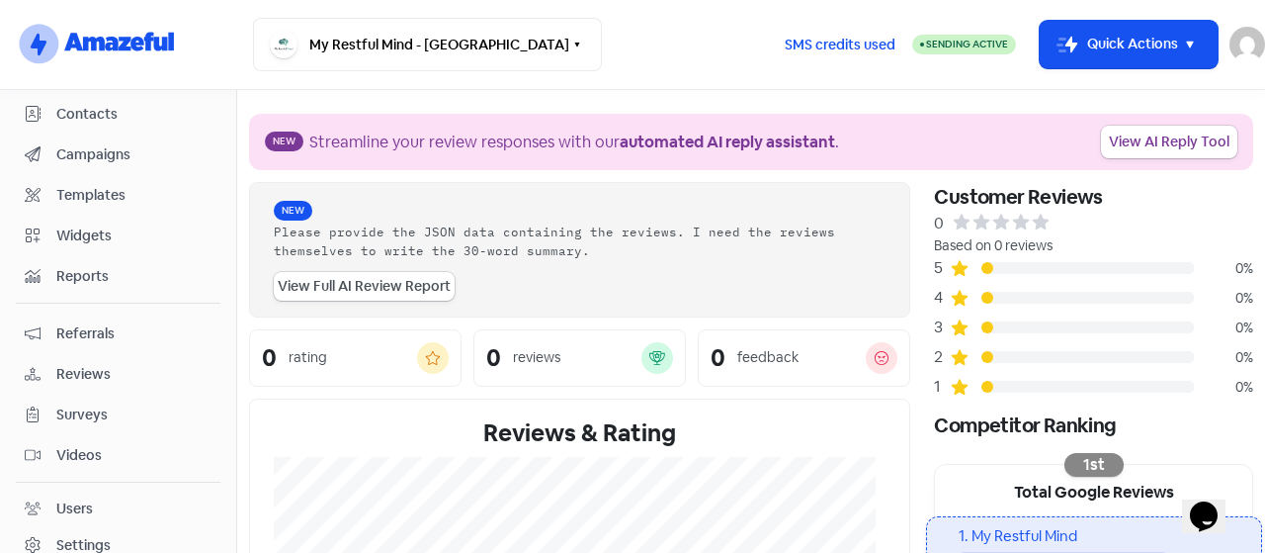
scroll to position [267, 0]
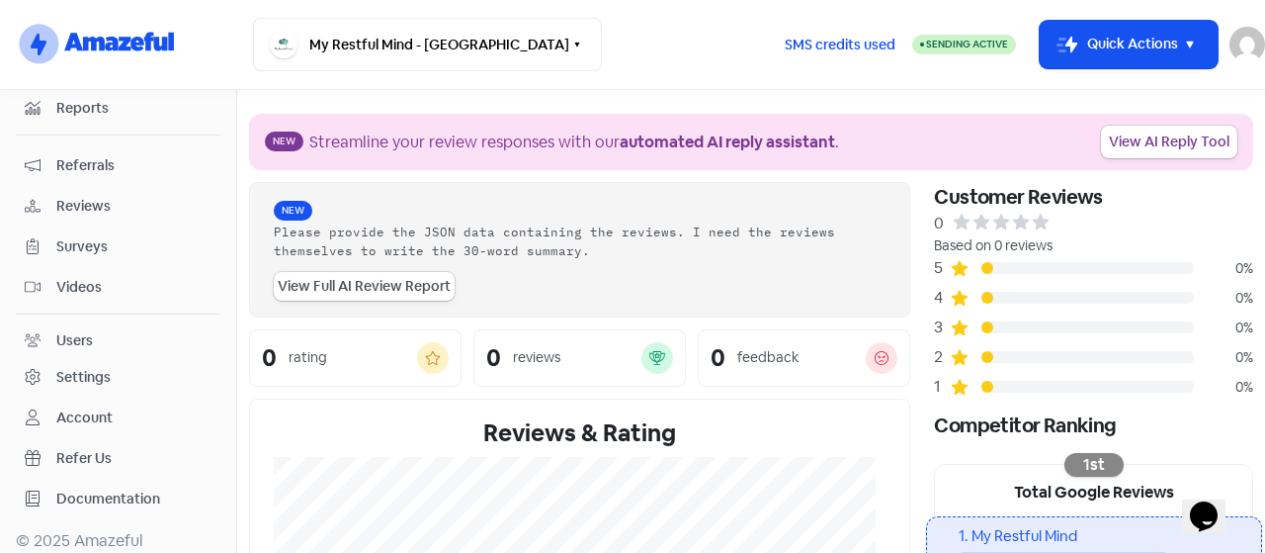
click at [67, 370] on div "Settings" at bounding box center [83, 377] width 54 height 21
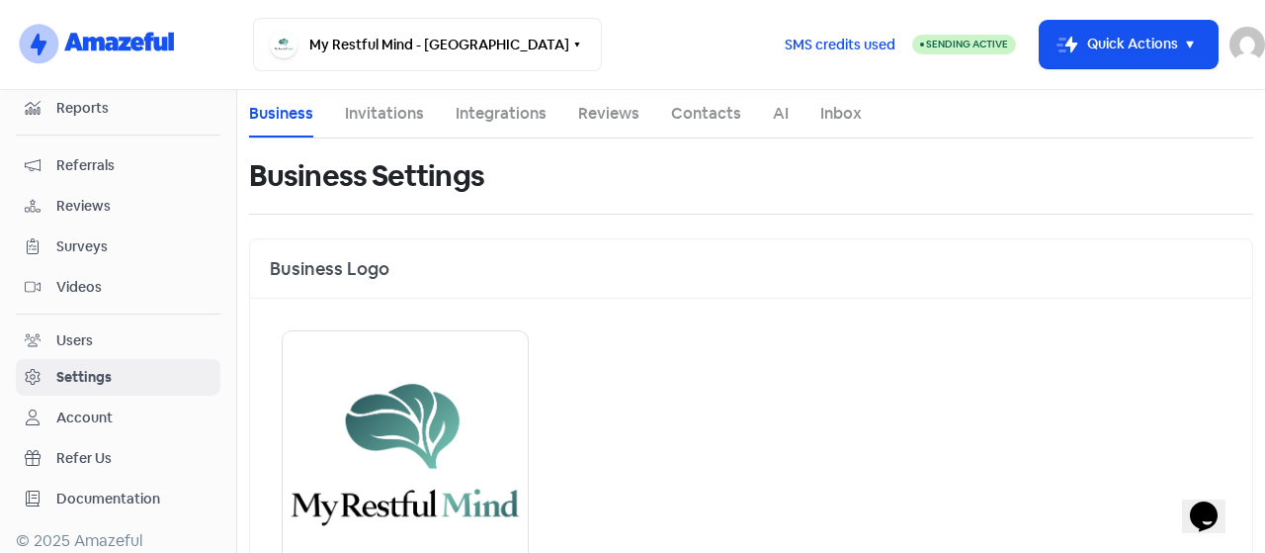
click at [518, 126] on li "Integrations" at bounding box center [501, 113] width 91 height 47
click at [513, 107] on link "Integrations" at bounding box center [501, 114] width 91 height 24
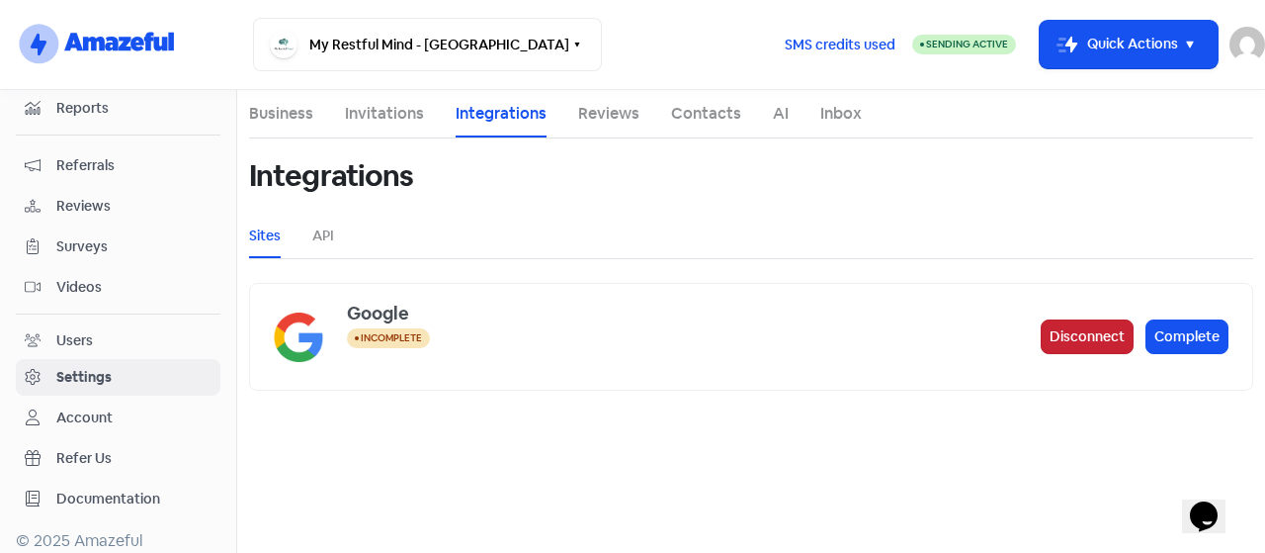
click at [1103, 331] on button "Disconnect" at bounding box center [1087, 336] width 93 height 35
click at [1187, 332] on button "Connect" at bounding box center [1192, 336] width 74 height 35
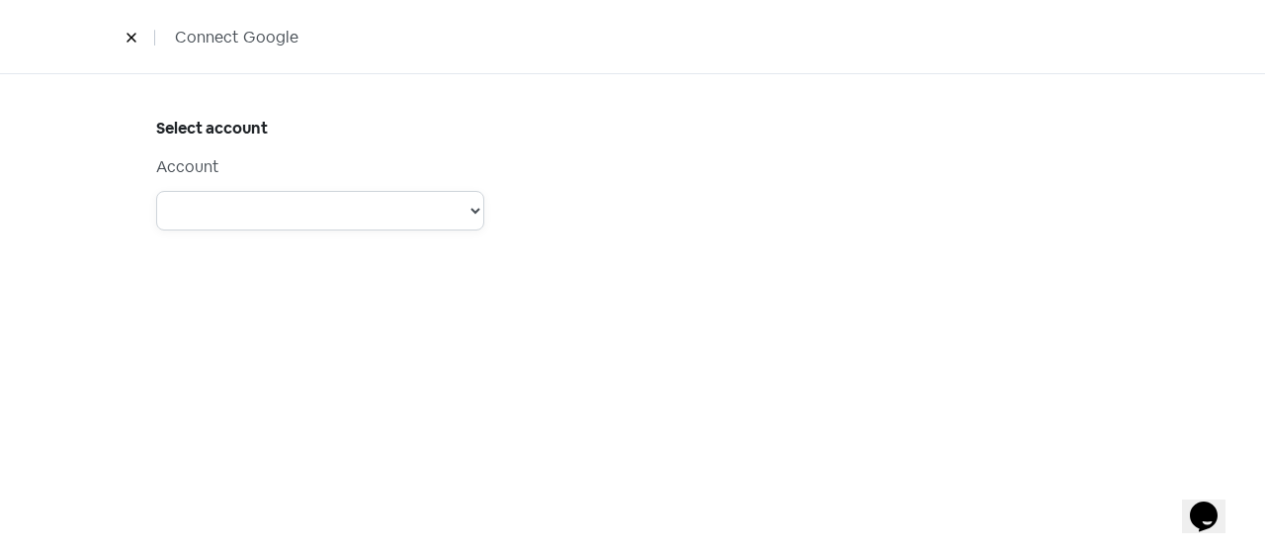
click at [472, 207] on select "Account: Muhammad Hassan Moeen Qureshi - Type: PERSONAL - Role: Account: The Br…" at bounding box center [320, 211] width 328 height 40
select select "[object Object]"
click at [156, 191] on select "Account: Muhammad Hassan Moeen Qureshi - Type: PERSONAL - Role: Account: The Br…" at bounding box center [320, 211] width 328 height 40
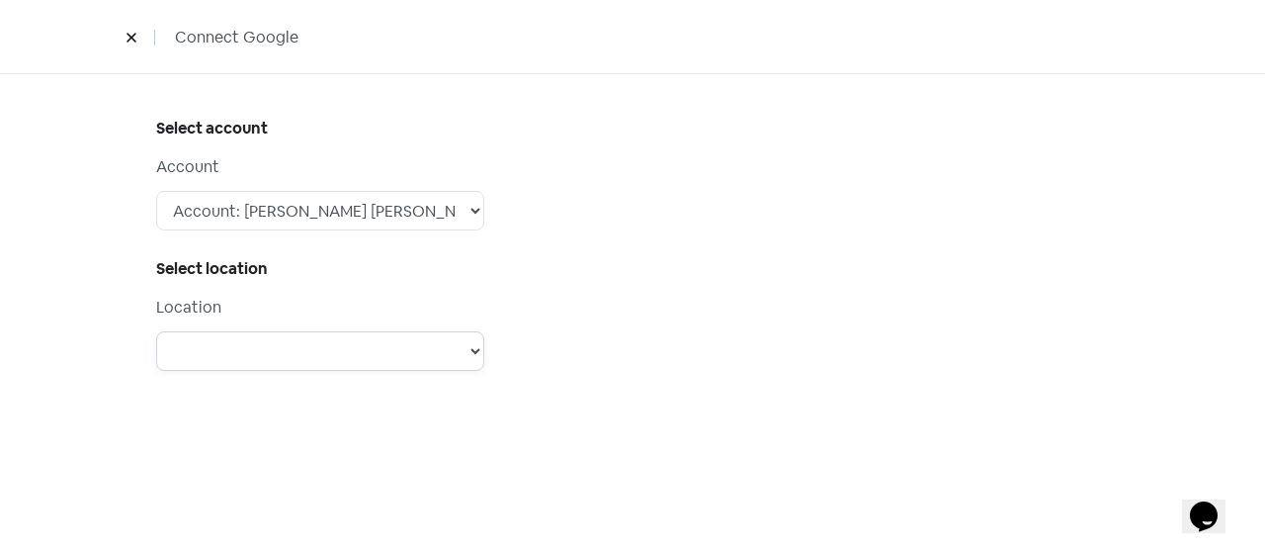
click at [386, 341] on select "My Restful Mind Inc." at bounding box center [320, 351] width 328 height 40
select select "[object Object]"
click at [156, 331] on select "My Restful Mind Inc." at bounding box center [320, 351] width 328 height 40
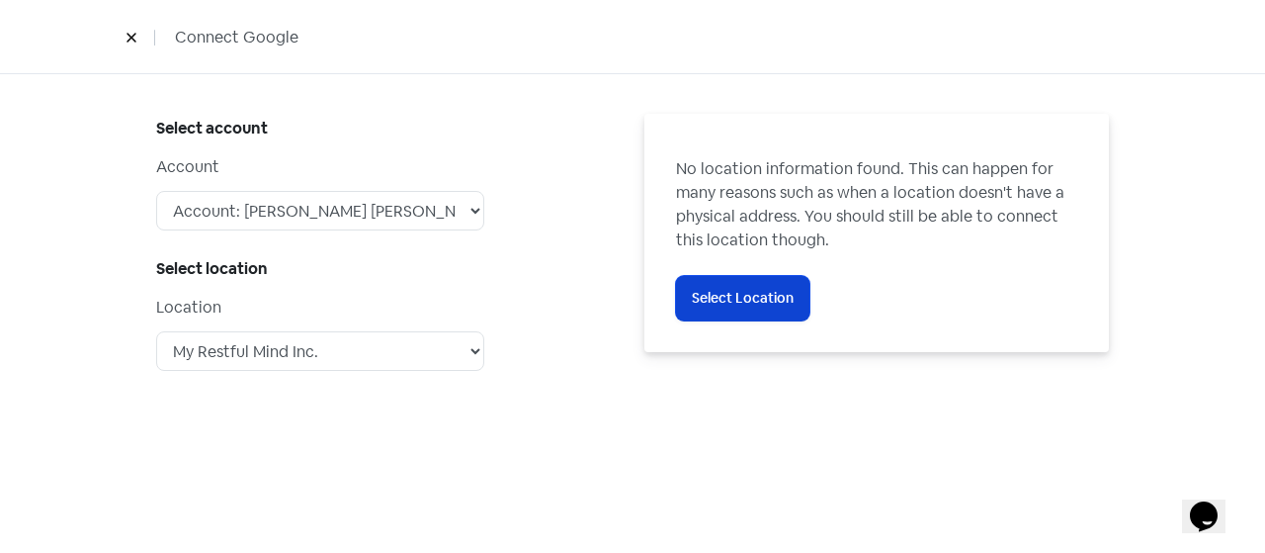
click at [759, 300] on span "Select Location" at bounding box center [743, 298] width 102 height 21
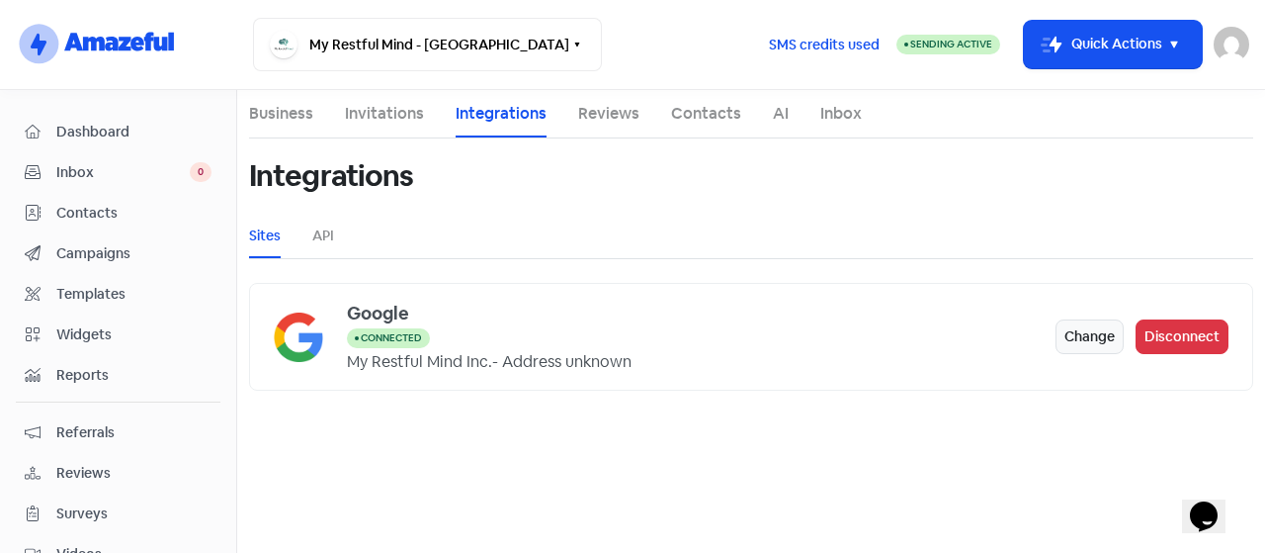
click at [320, 252] on li "API" at bounding box center [323, 236] width 22 height 44
click at [320, 230] on link "API" at bounding box center [323, 235] width 22 height 21
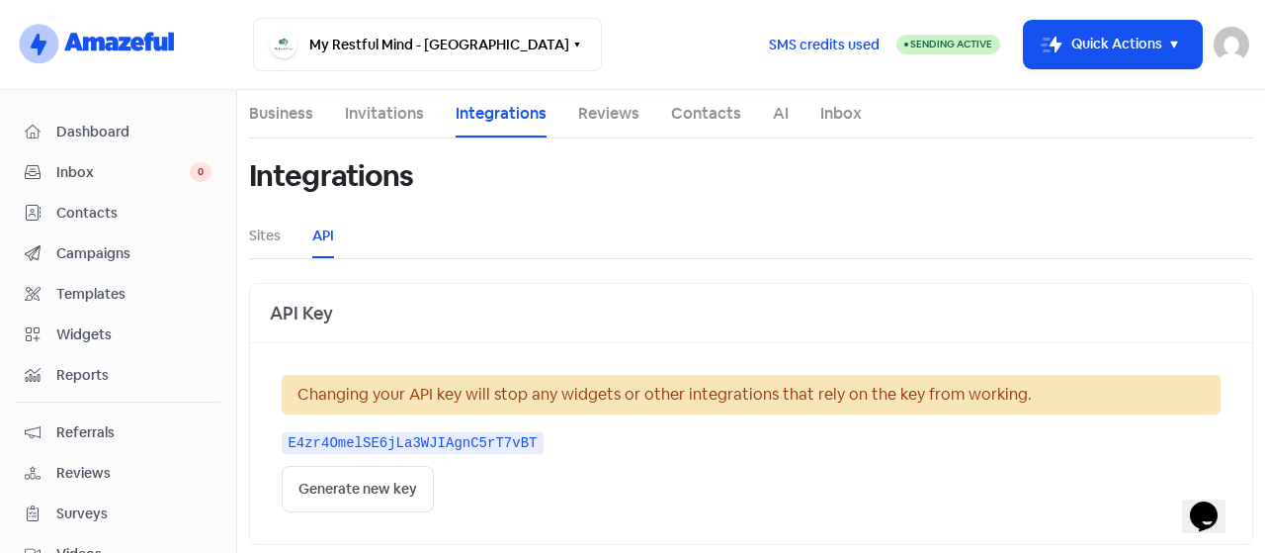
click at [91, 126] on span "Dashboard" at bounding box center [133, 132] width 155 height 21
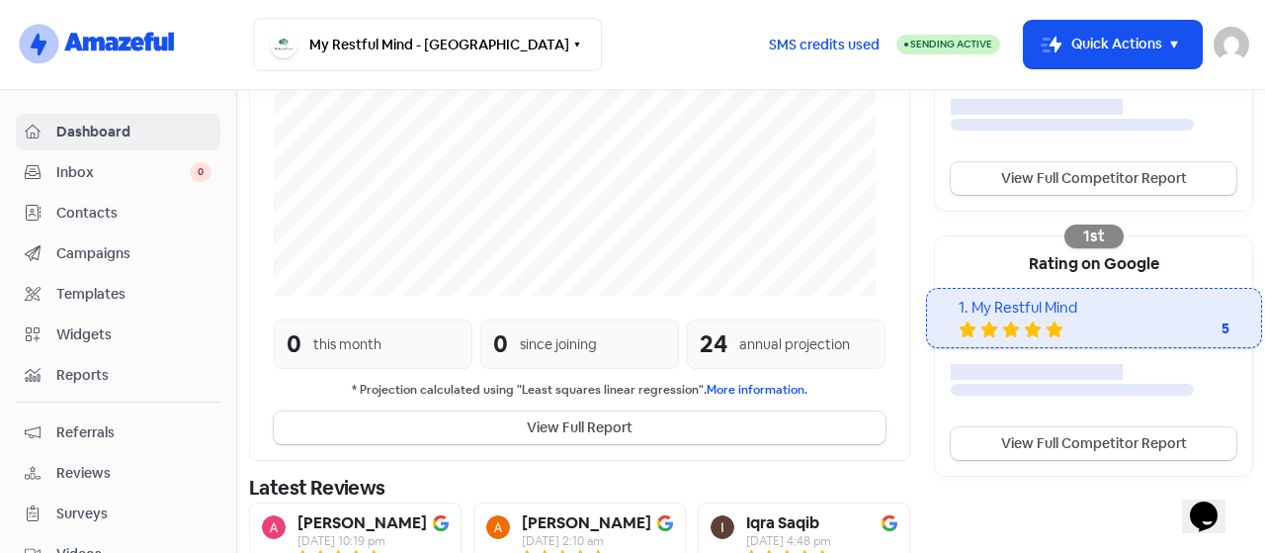
scroll to position [658, 0]
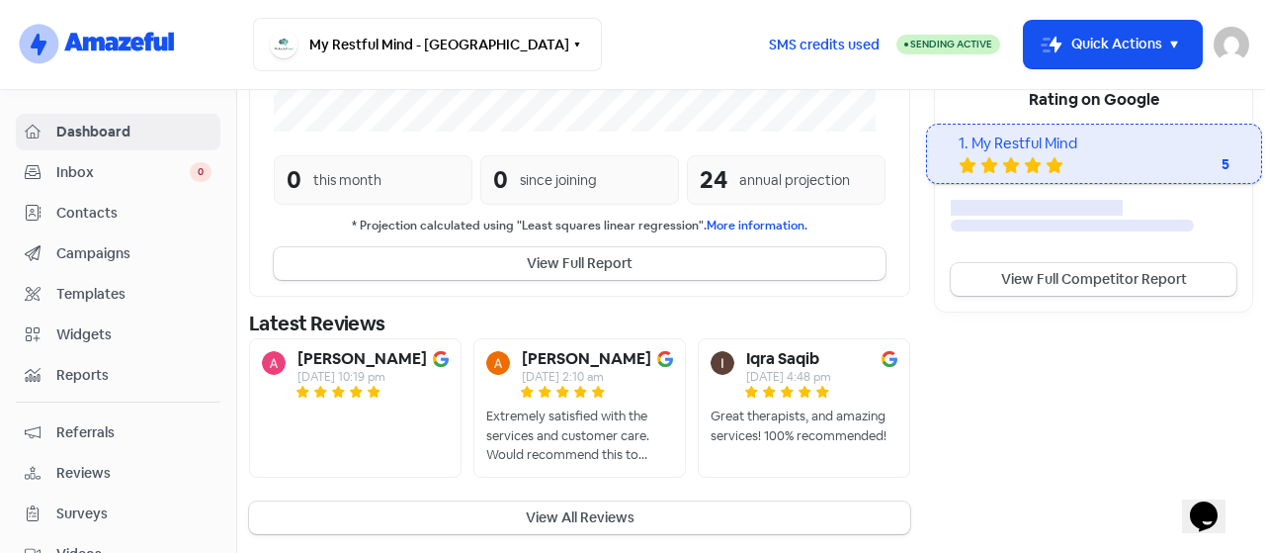
click at [99, 170] on span "Inbox" at bounding box center [122, 172] width 133 height 21
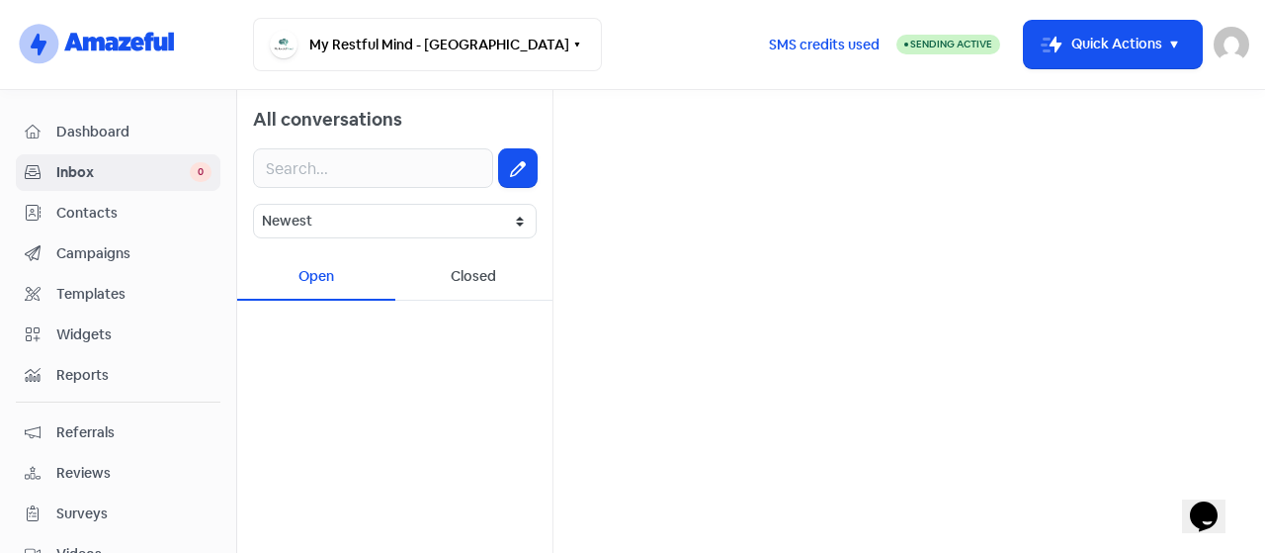
click at [89, 212] on span "Contacts" at bounding box center [133, 213] width 155 height 21
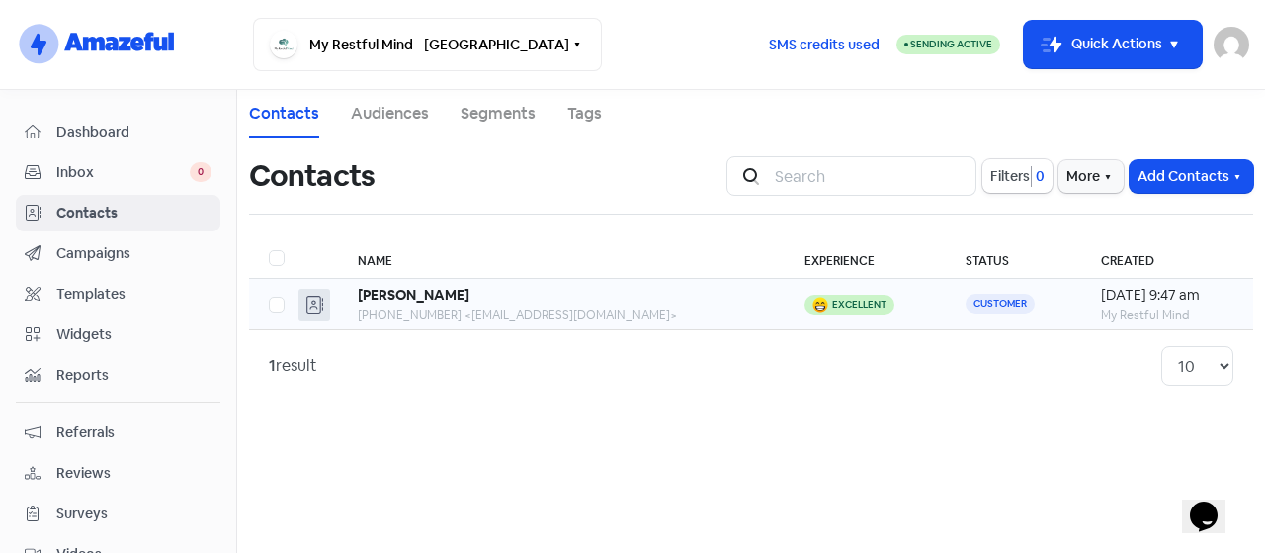
click at [1125, 300] on div "20 Aug 2025, 9:47 am" at bounding box center [1167, 295] width 132 height 21
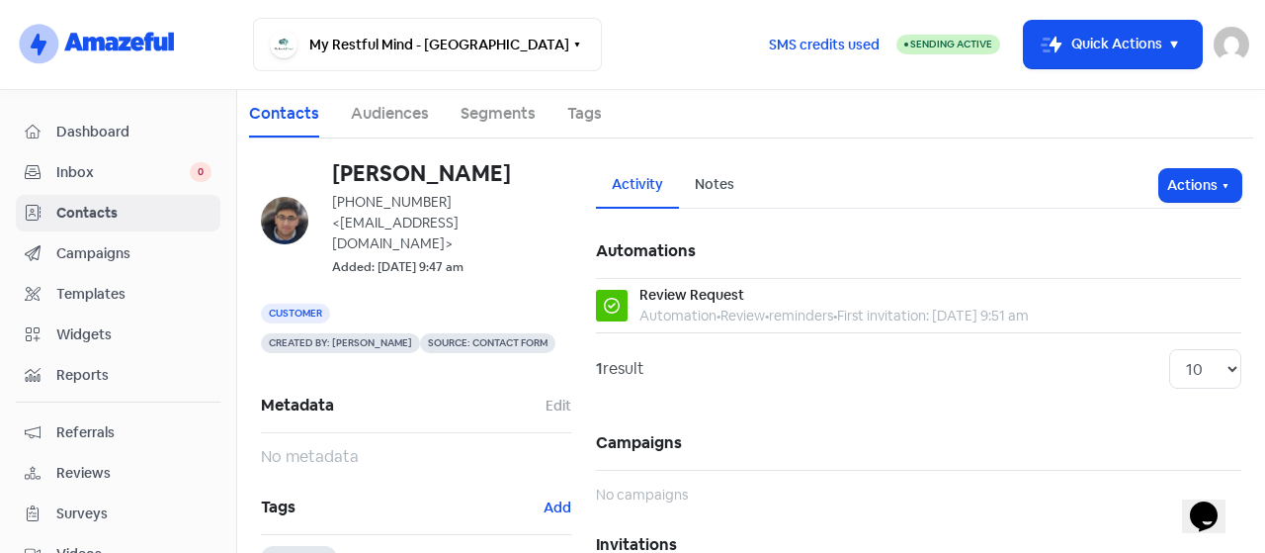
click at [714, 211] on div "Activity Notes Actions Automations Review Request Automation • Review • reminde…" at bounding box center [919, 539] width 646 height 755
click at [714, 186] on div "Notes" at bounding box center [715, 184] width 40 height 21
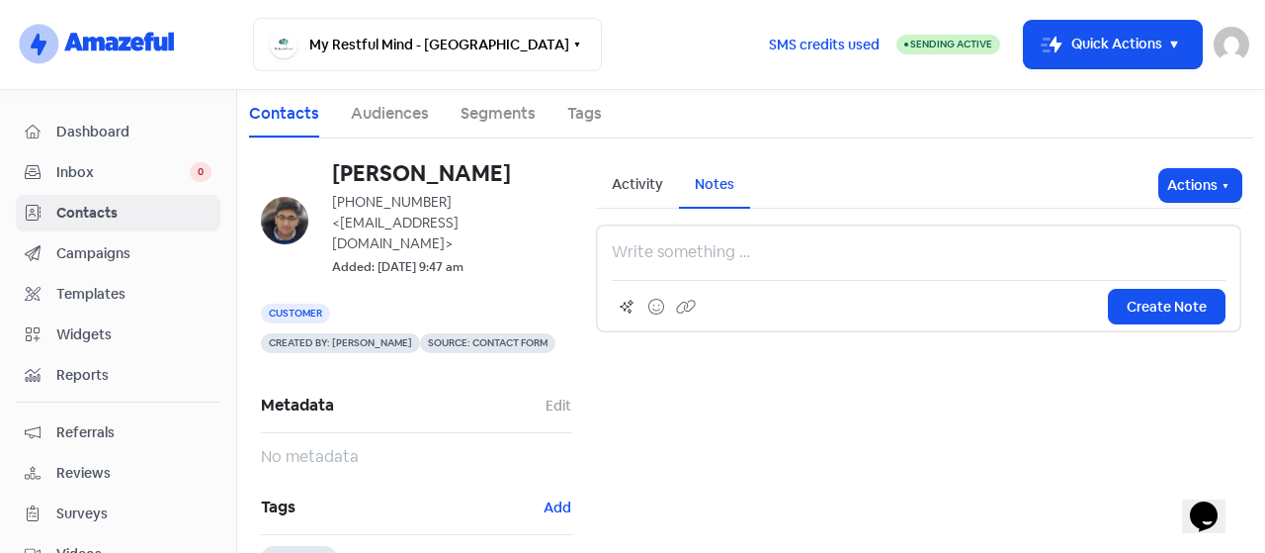
click at [651, 191] on div "Activity" at bounding box center [637, 184] width 51 height 21
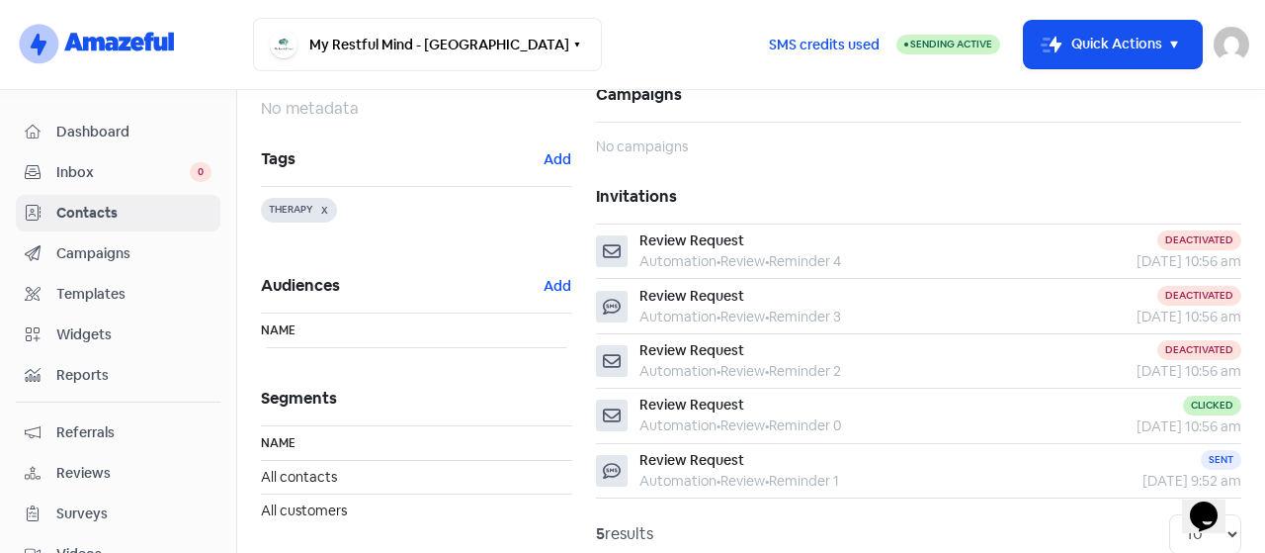
scroll to position [395, 0]
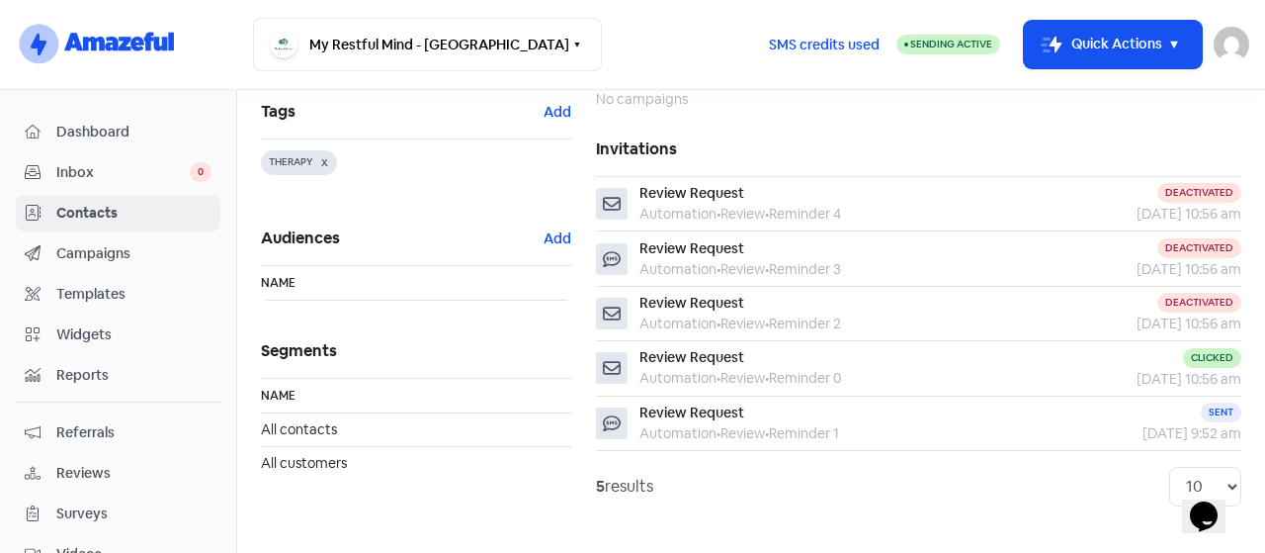
click at [143, 126] on span "Dashboard" at bounding box center [133, 132] width 155 height 21
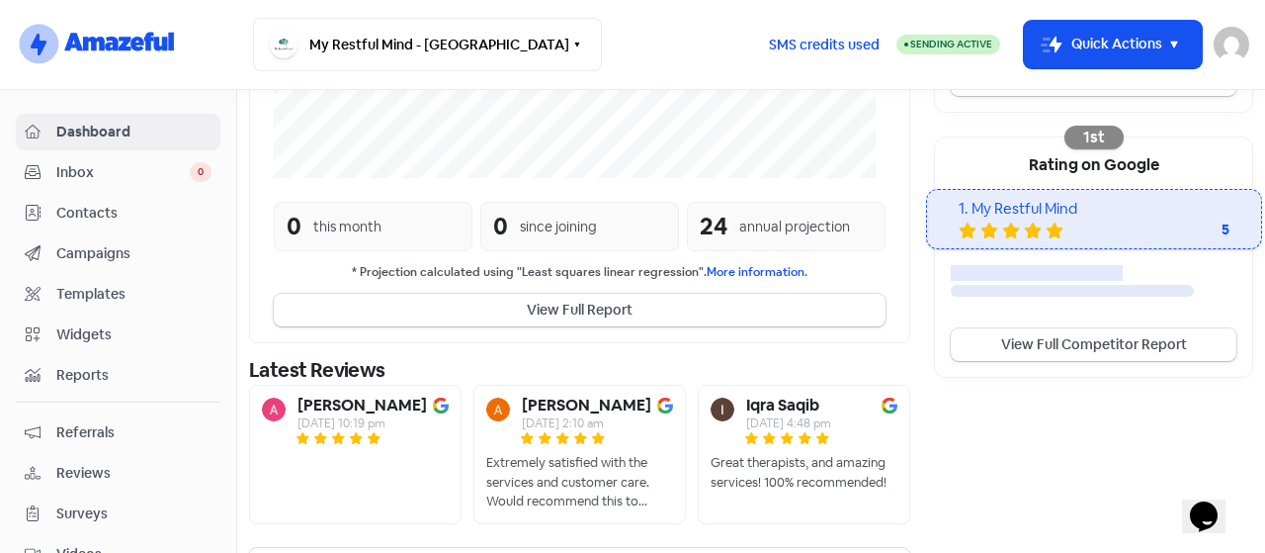
scroll to position [641, 0]
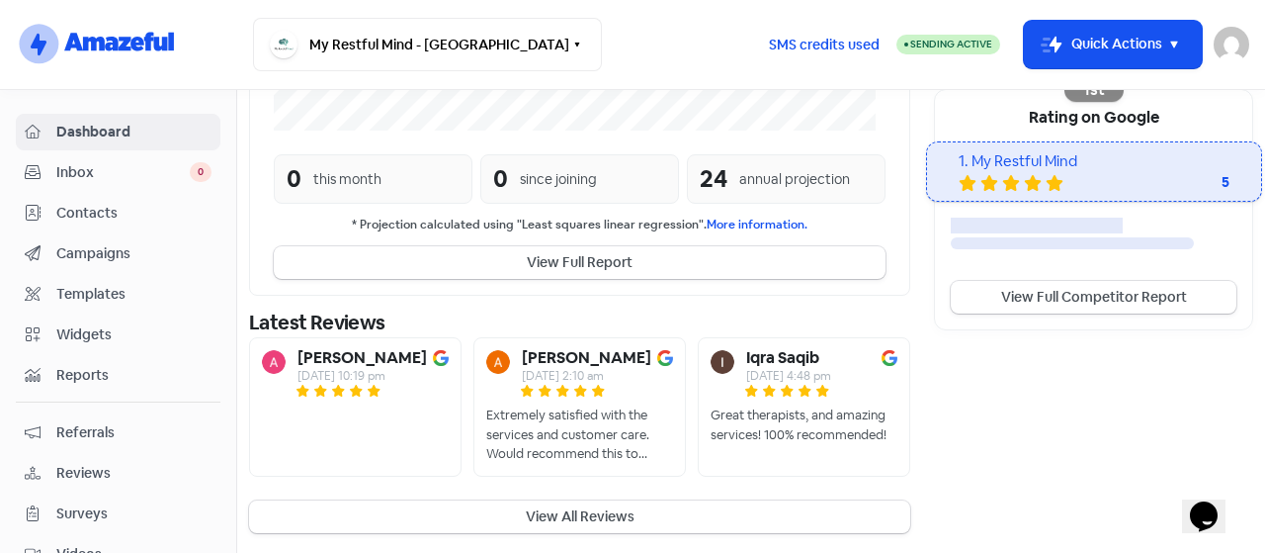
click at [83, 165] on span "Inbox" at bounding box center [122, 172] width 133 height 21
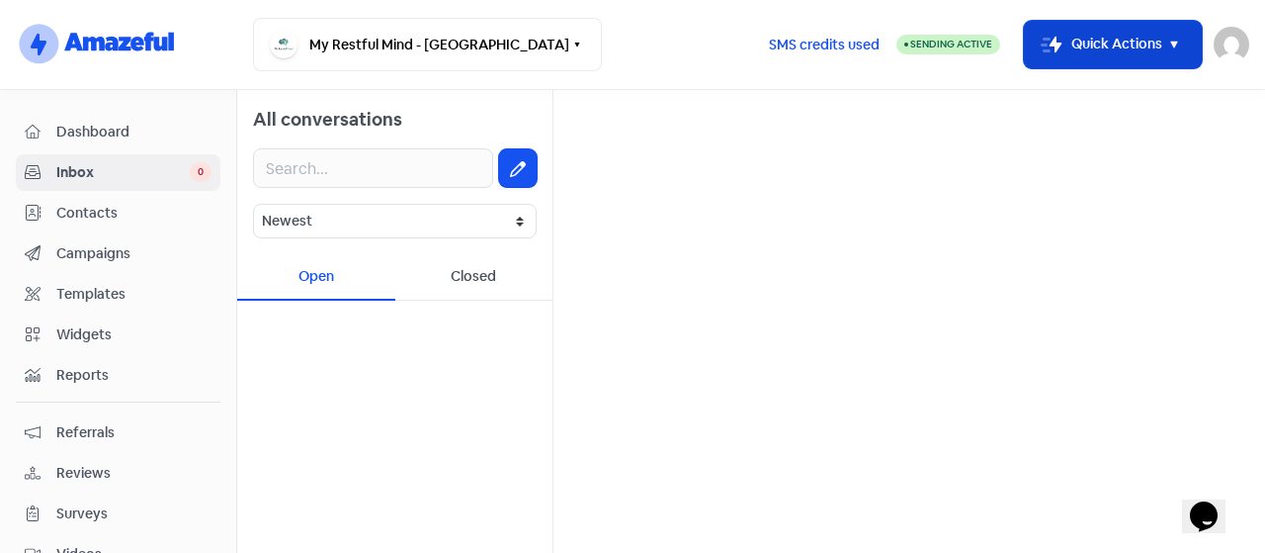
click at [1142, 46] on button "Icon For Thunder-move Quick Actions" at bounding box center [1113, 44] width 178 height 47
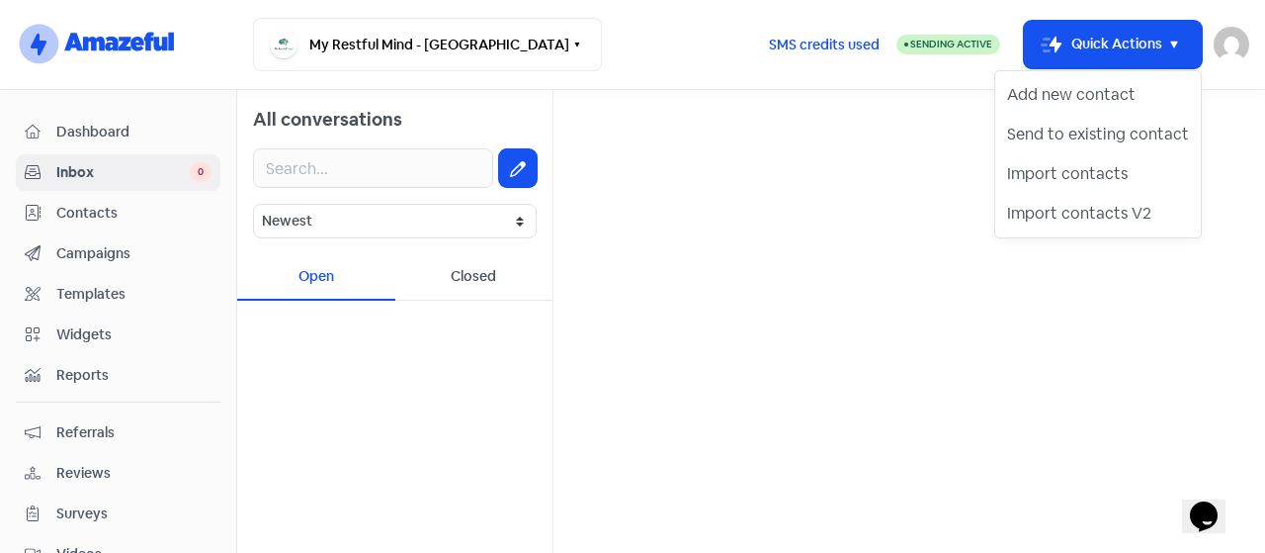
click at [885, 68] on div "SMS credits used Sending Active Icon For Thunder-move Quick Actions Add new con…" at bounding box center [1000, 44] width 497 height 53
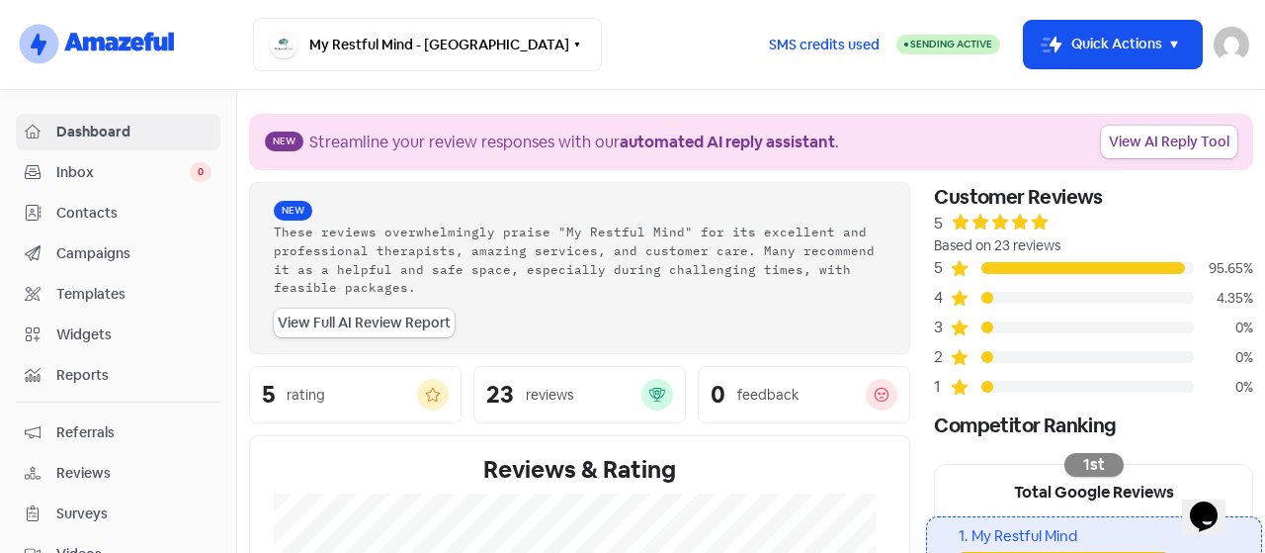
click at [1225, 54] on img at bounding box center [1232, 45] width 36 height 36
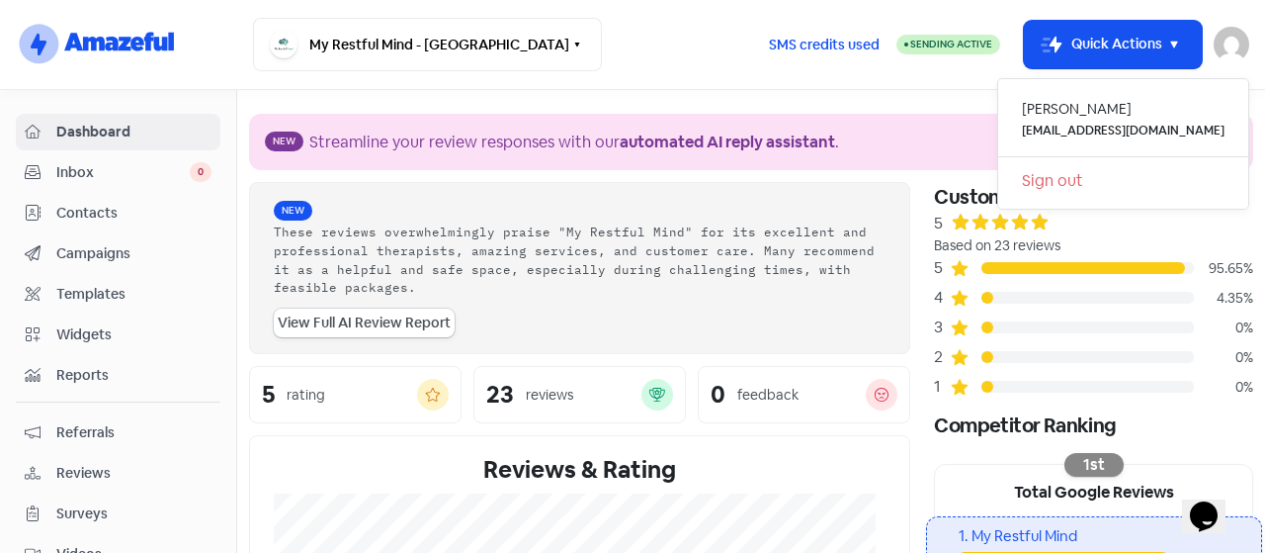
click at [1103, 173] on link "Sign out" at bounding box center [1123, 181] width 250 height 32
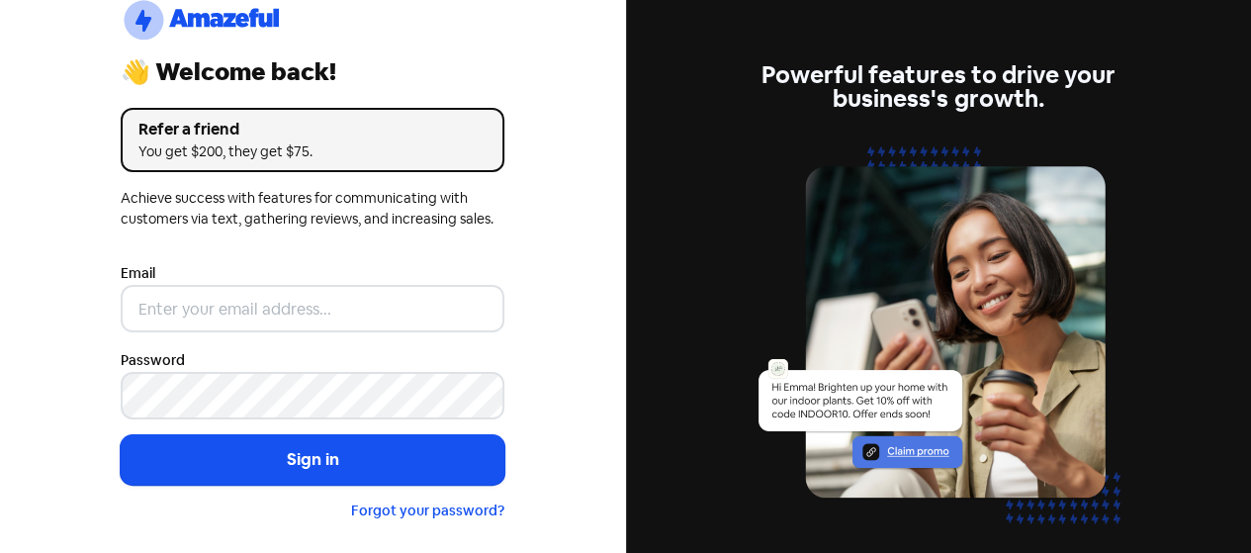
scroll to position [97, 0]
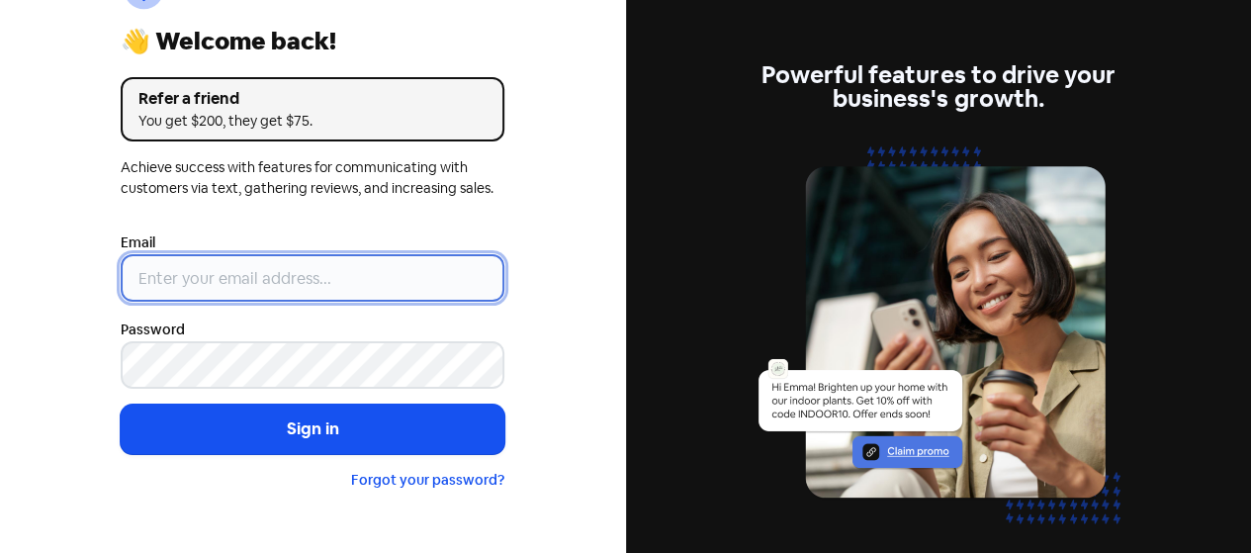
click at [257, 264] on input "email" at bounding box center [313, 277] width 384 height 47
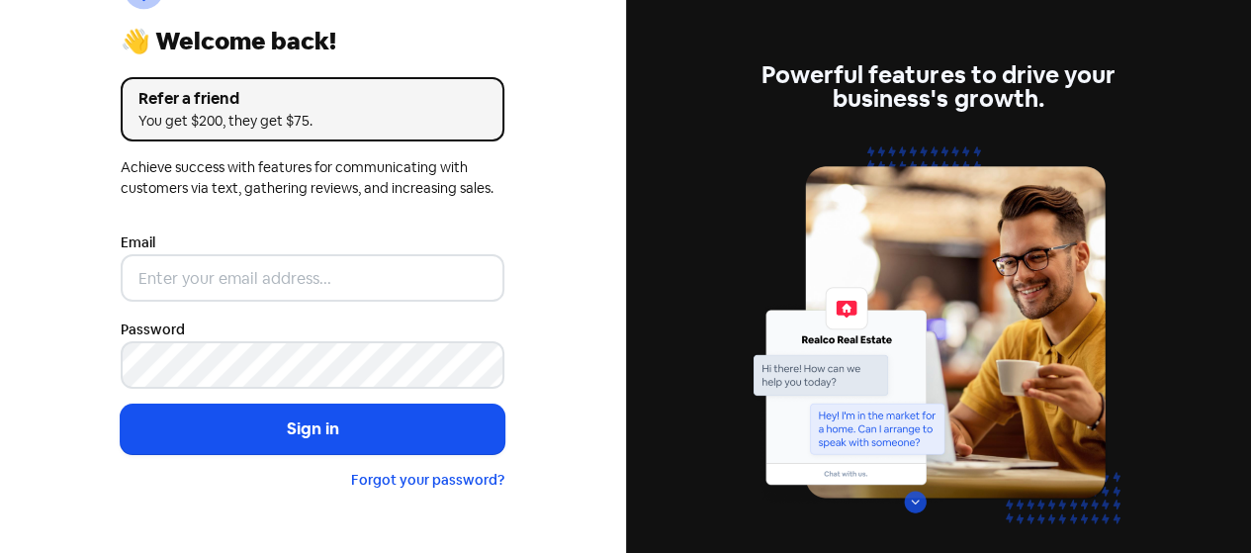
click at [544, 264] on div "logo-amazeful_Logo 👋 Welcome back! Refer a friend You get $200, they get $75. A…" at bounding box center [313, 276] width 626 height 553
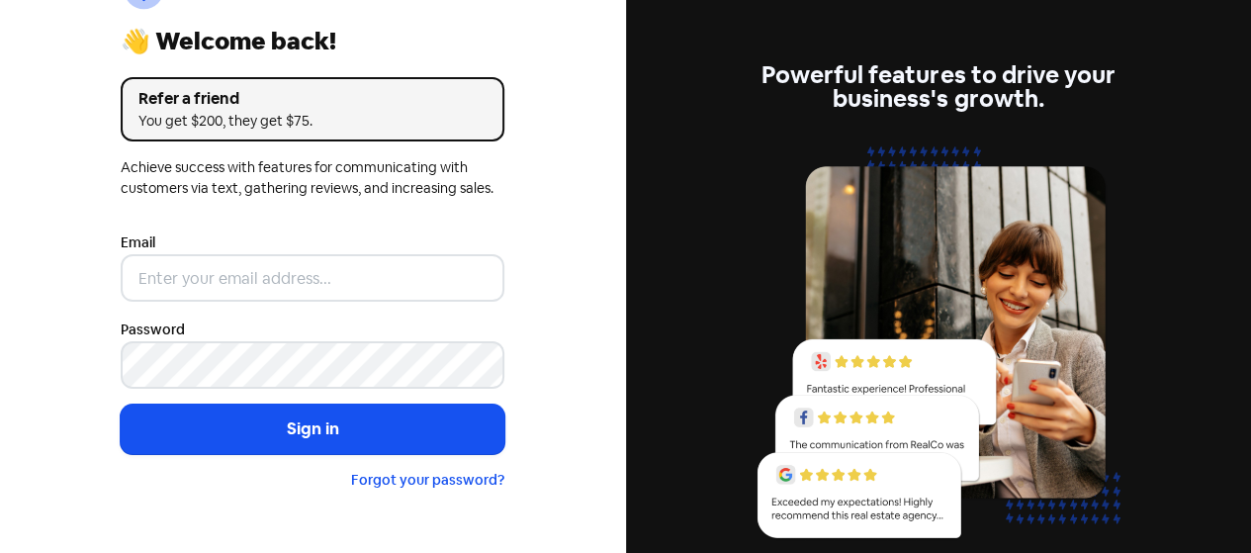
click at [526, 276] on div "logo-amazeful_Logo 👋 Welcome back! Refer a friend You get $200, they get $75. A…" at bounding box center [313, 276] width 626 height 553
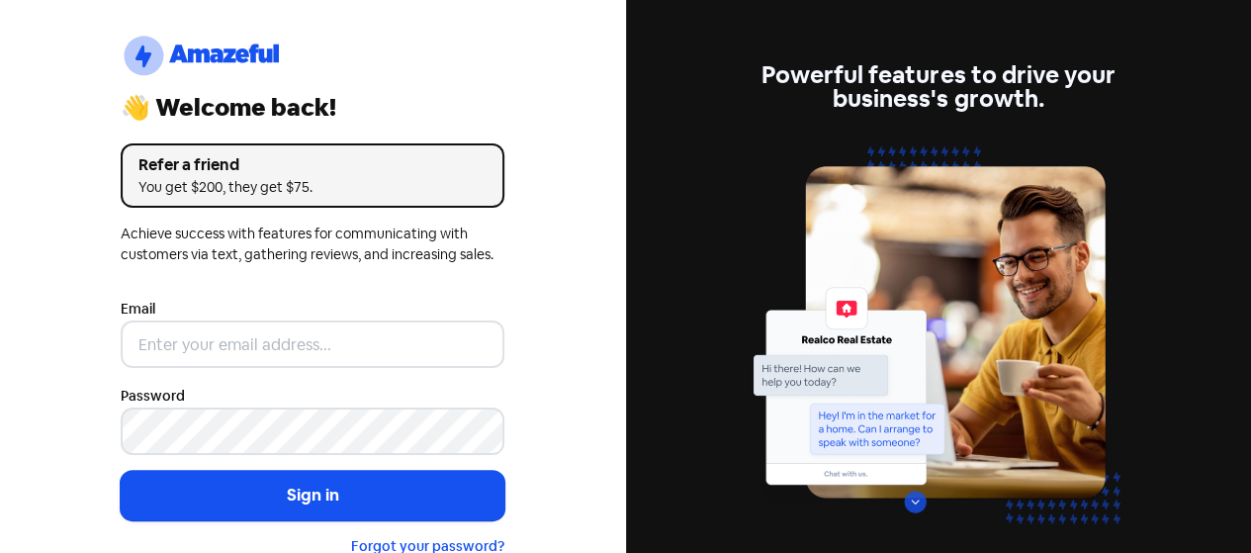
scroll to position [0, 0]
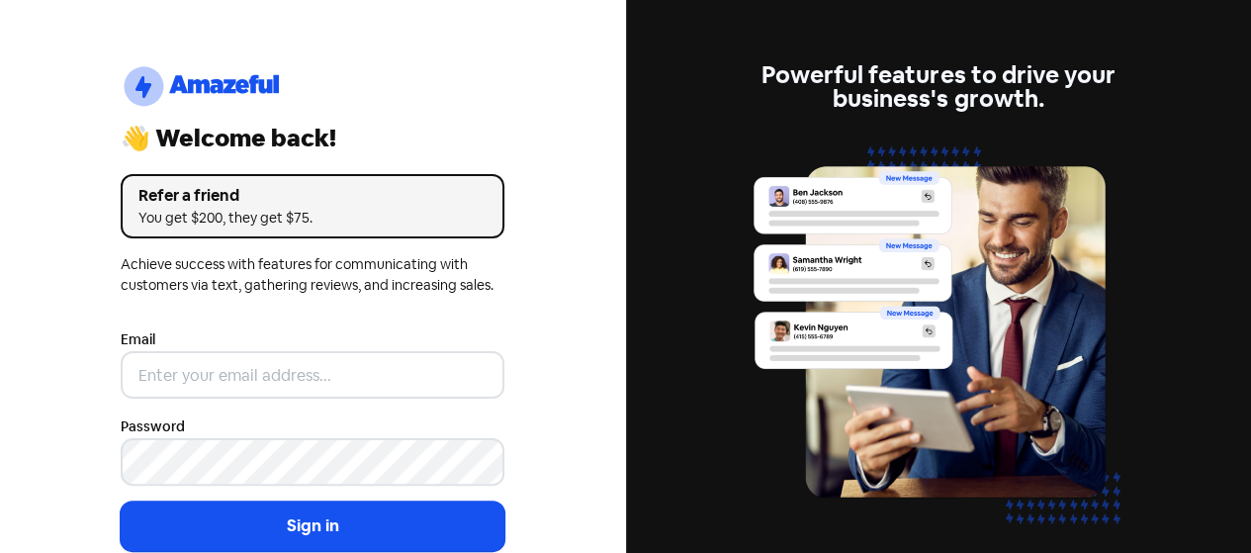
click at [645, 242] on div "Powerful features to drive your business's growth." at bounding box center [939, 276] width 626 height 553
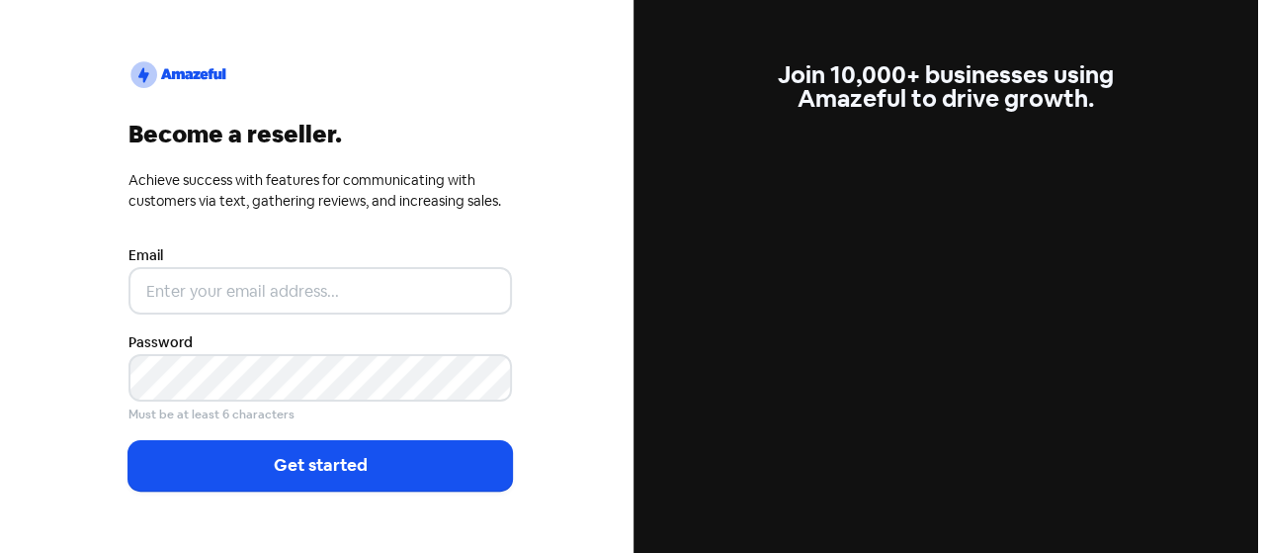
scroll to position [4, 0]
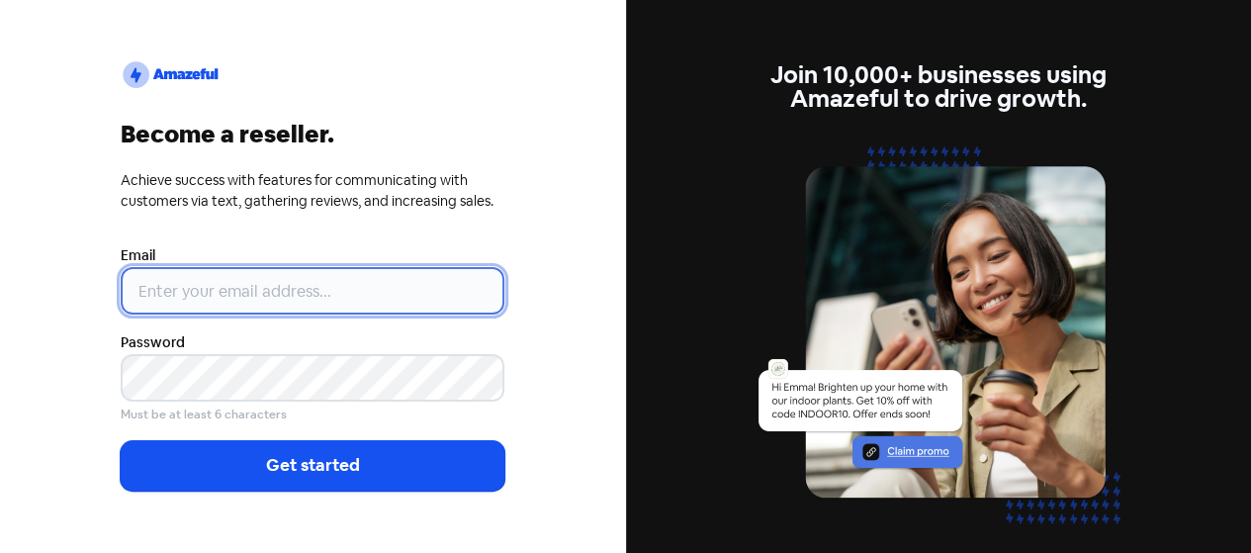
click at [169, 281] on input "email" at bounding box center [313, 290] width 384 height 47
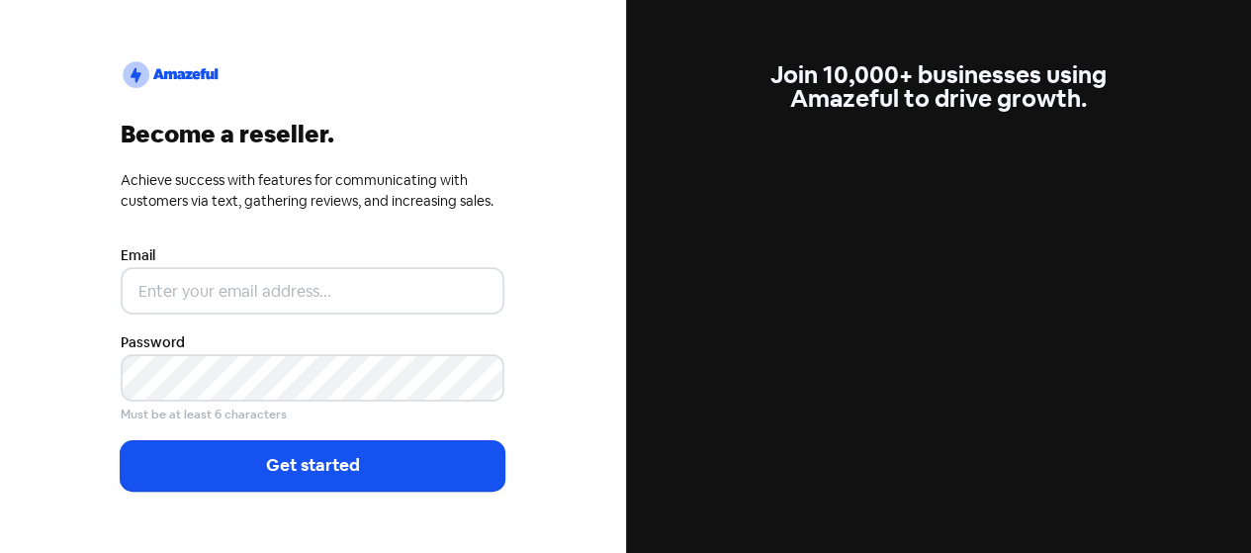
click at [207, 228] on div "logo2 Become a reseller. Achieve success with features for communicating with c…" at bounding box center [312, 275] width 415 height 558
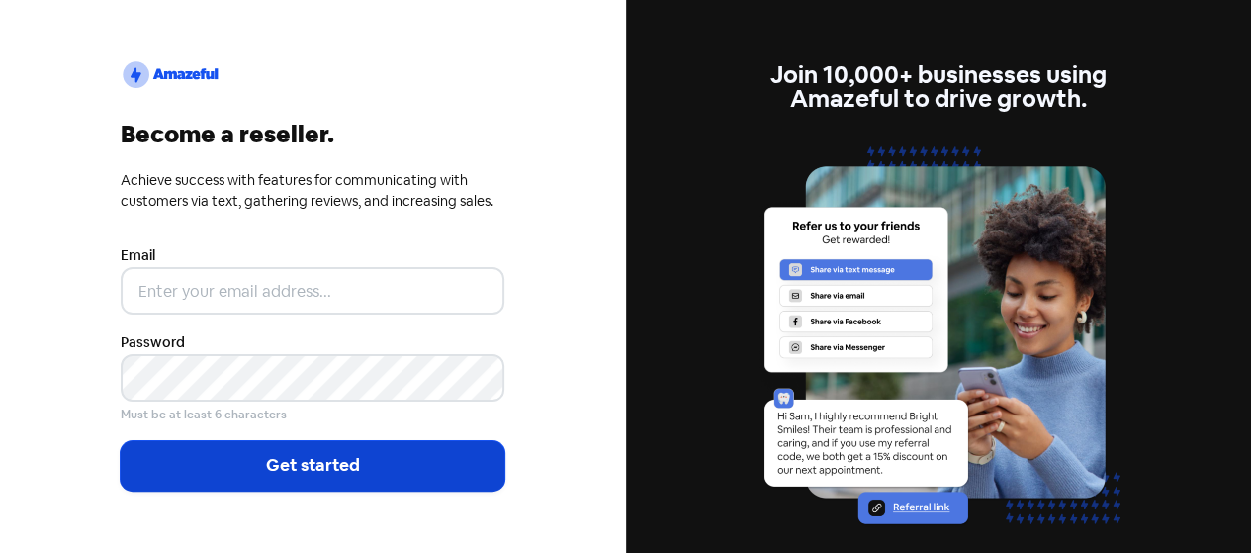
click at [312, 463] on button "Get started" at bounding box center [313, 465] width 384 height 49
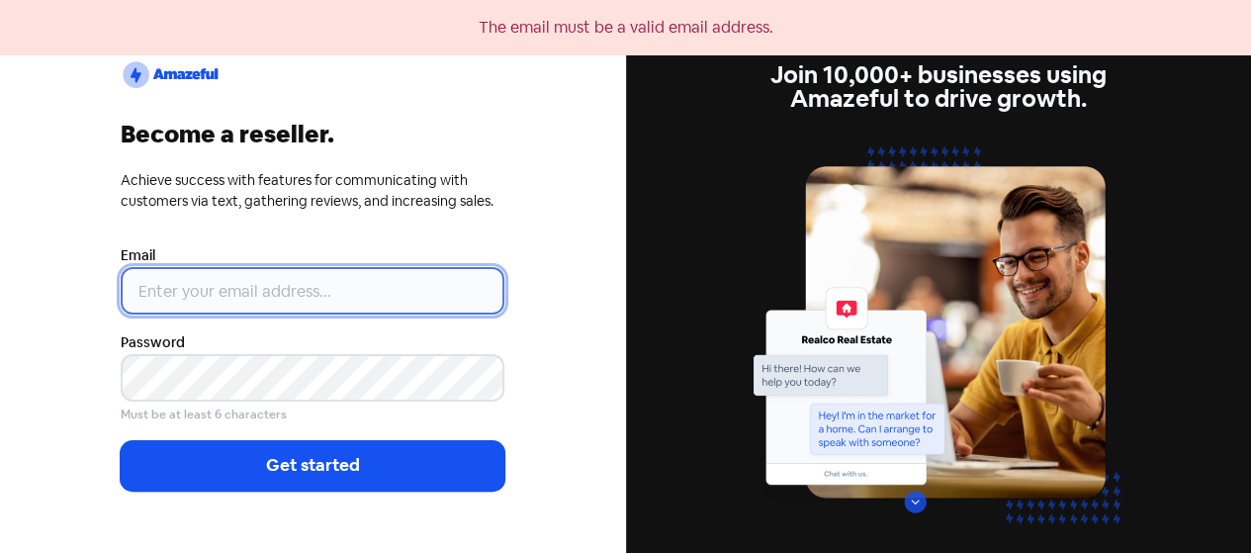
click at [132, 311] on input "email" at bounding box center [313, 290] width 384 height 47
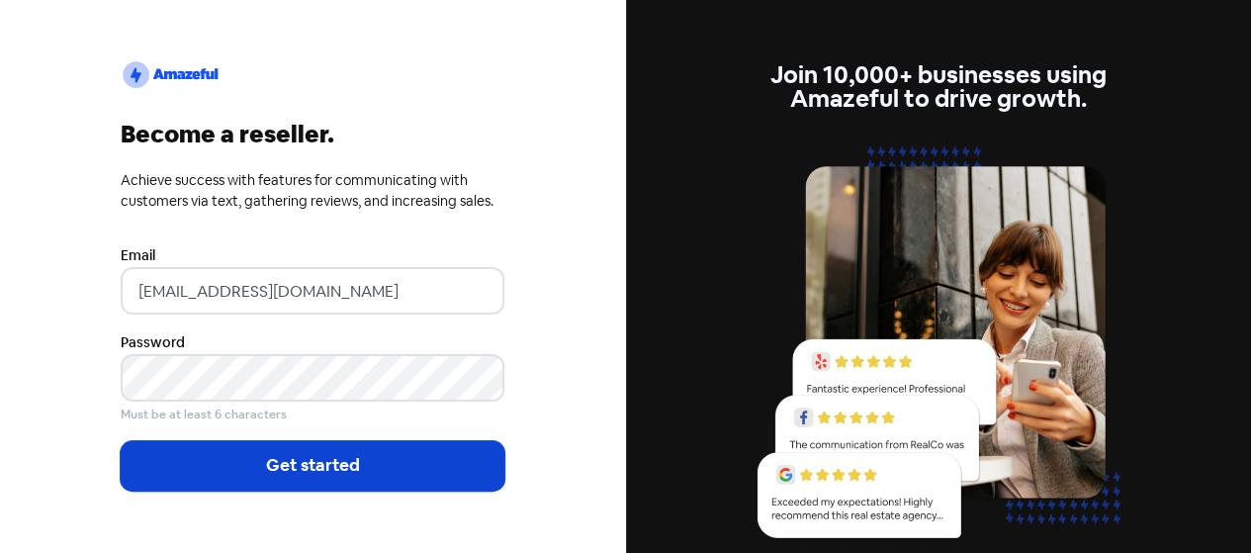
click at [302, 467] on button "Get started" at bounding box center [313, 465] width 384 height 49
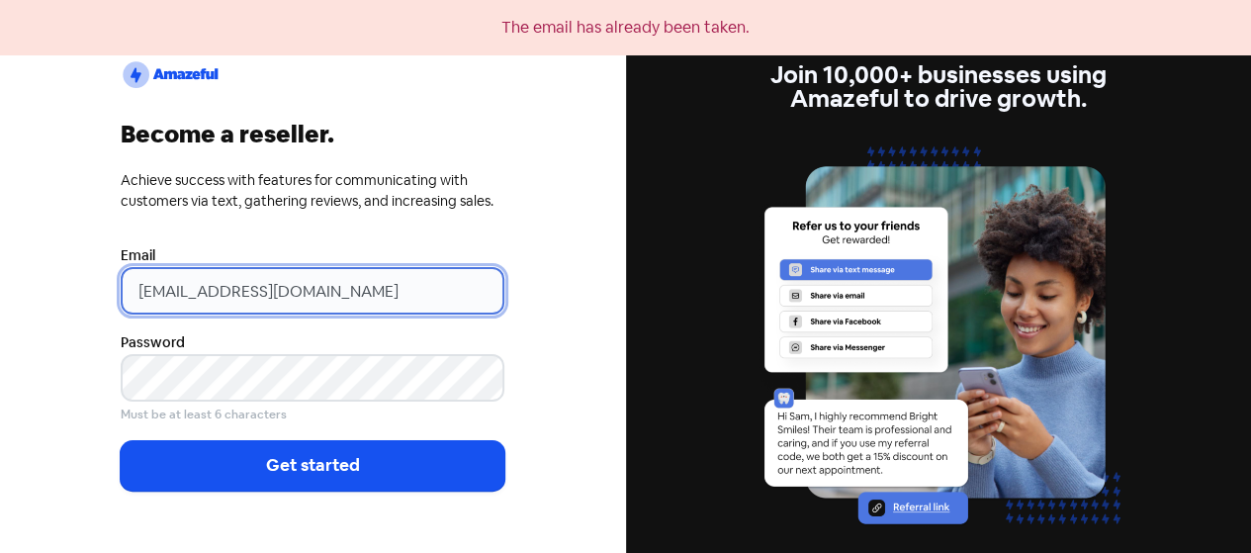
click at [2, 267] on div "The email has already been taken. logo2 Become a reseller. Achieve success with…" at bounding box center [313, 276] width 626 height 553
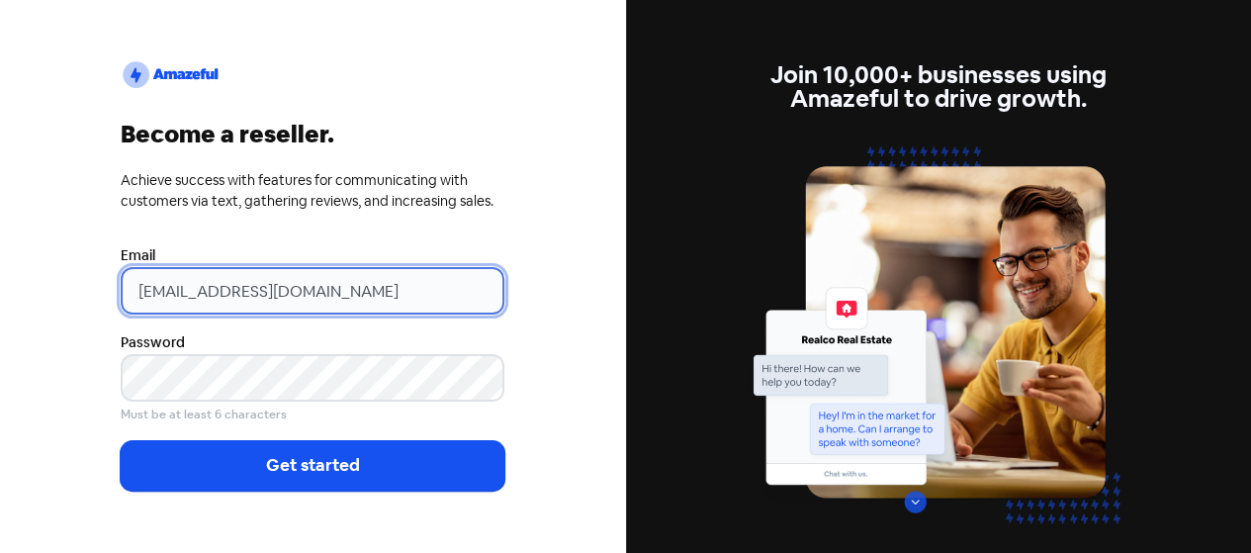
type input "[EMAIL_ADDRESS][DOMAIN_NAME]"
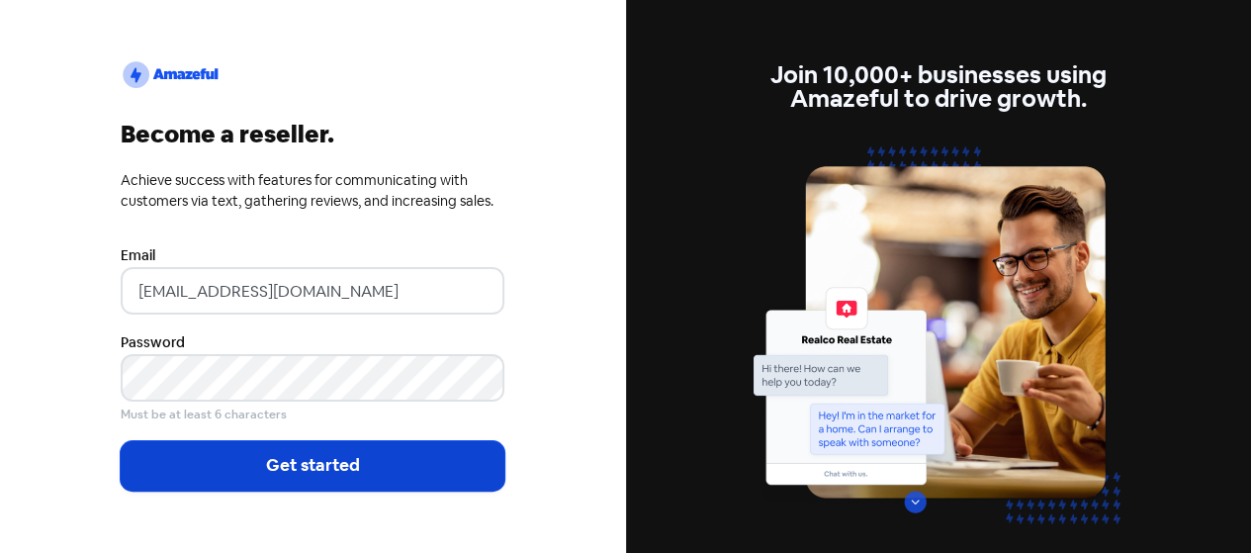
click at [229, 444] on button "Get started" at bounding box center [313, 465] width 384 height 49
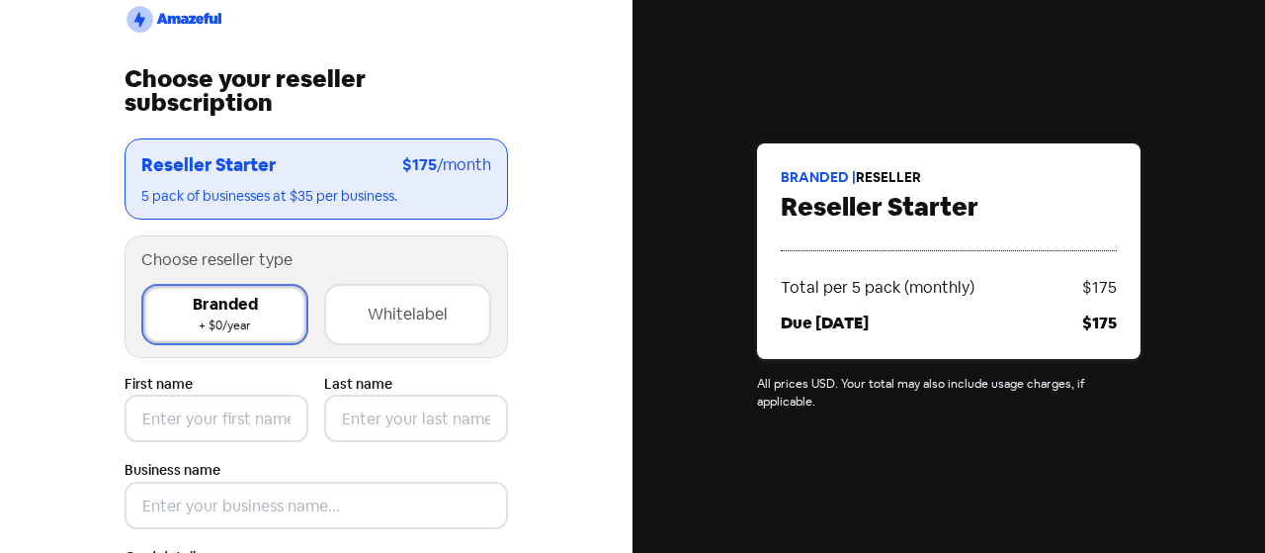
scroll to position [103, 0]
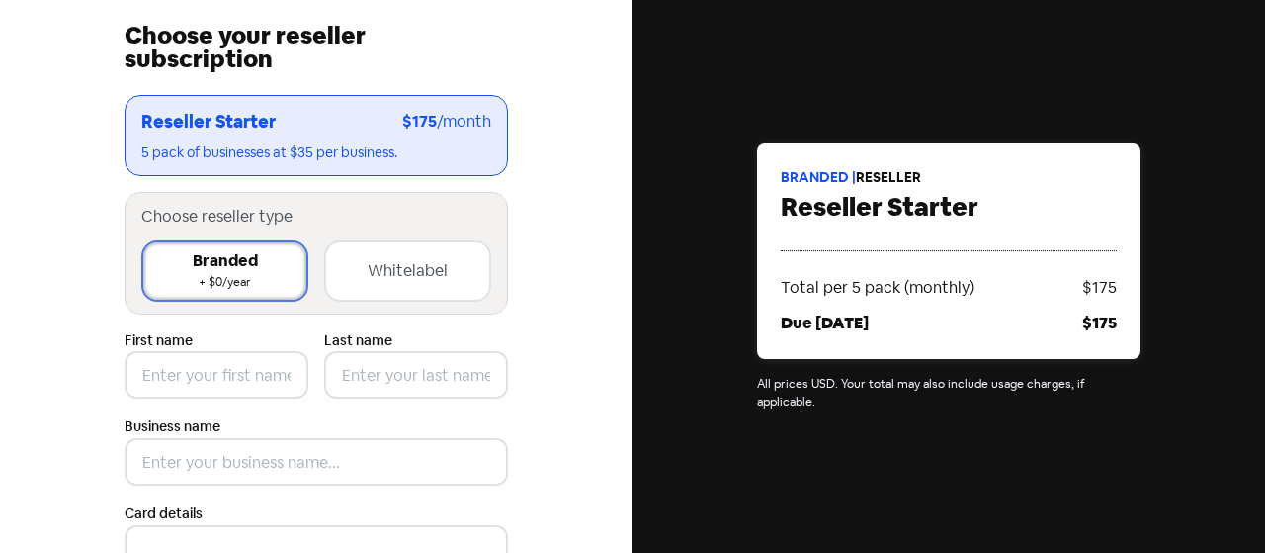
click at [374, 274] on div "Whitelabel" at bounding box center [408, 271] width 80 height 24
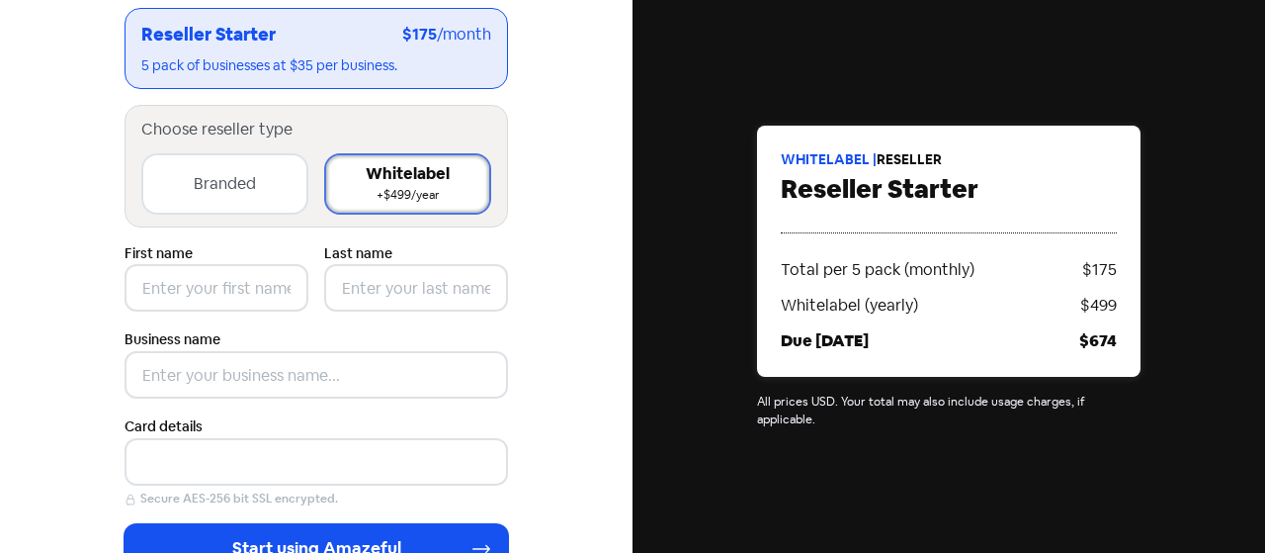
scroll to position [0, 0]
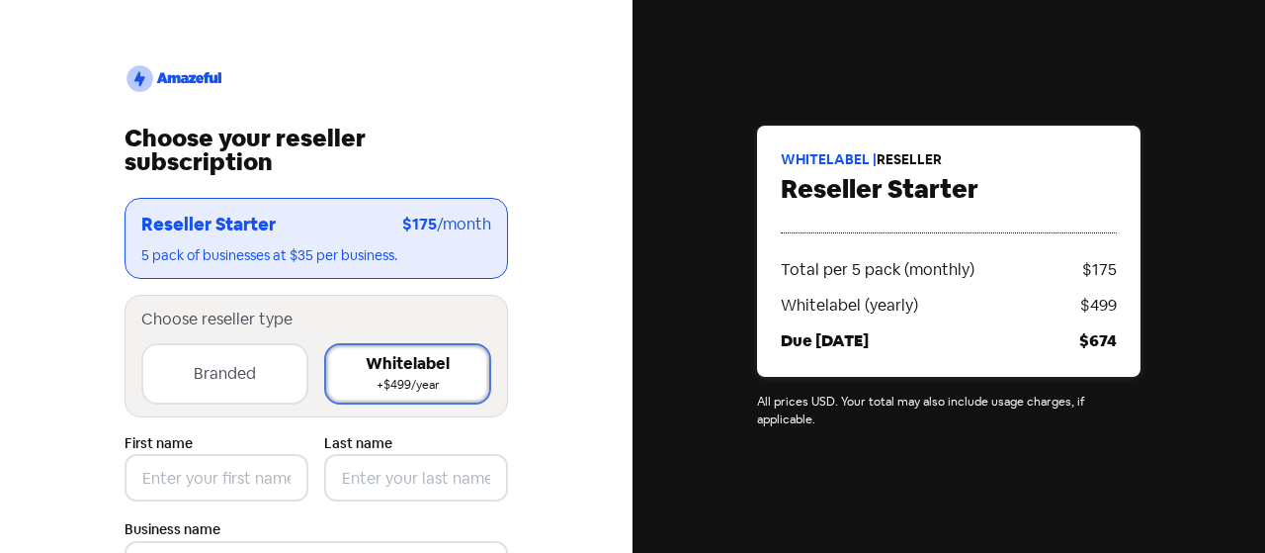
click at [204, 384] on div "Branded" at bounding box center [225, 374] width 62 height 24
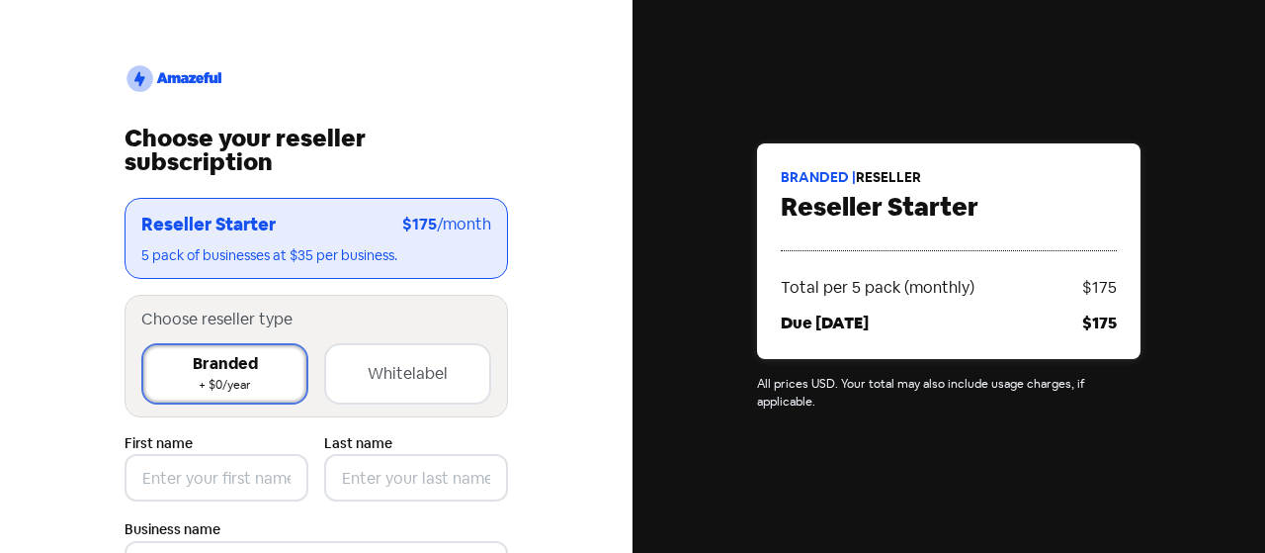
click at [400, 362] on div "Whitelabel" at bounding box center [408, 374] width 80 height 24
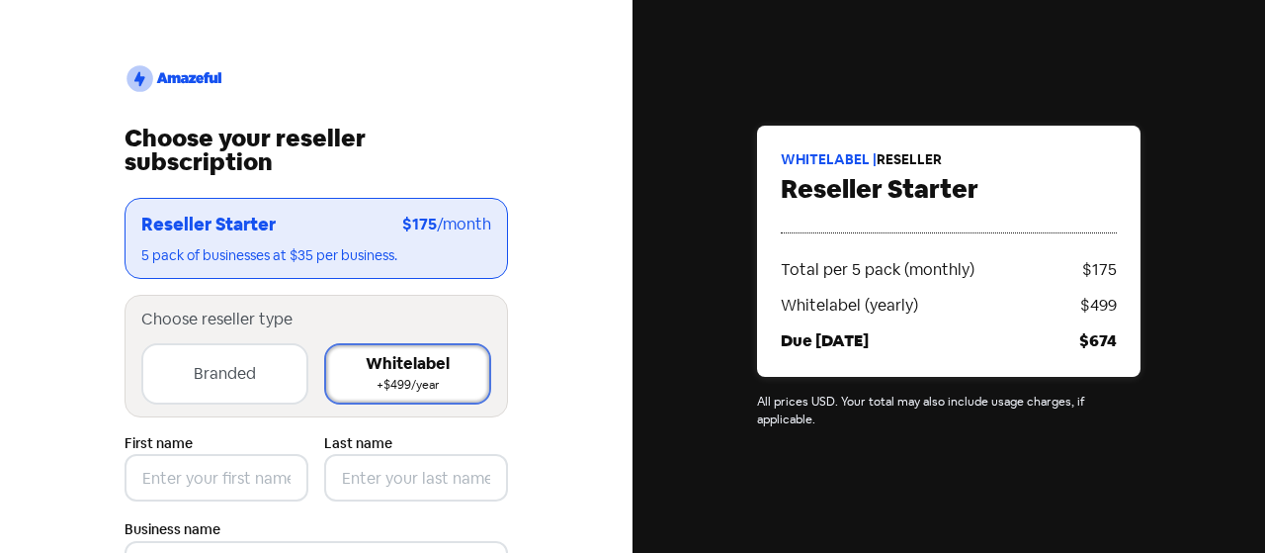
click at [201, 369] on div "Branded" at bounding box center [225, 374] width 62 height 24
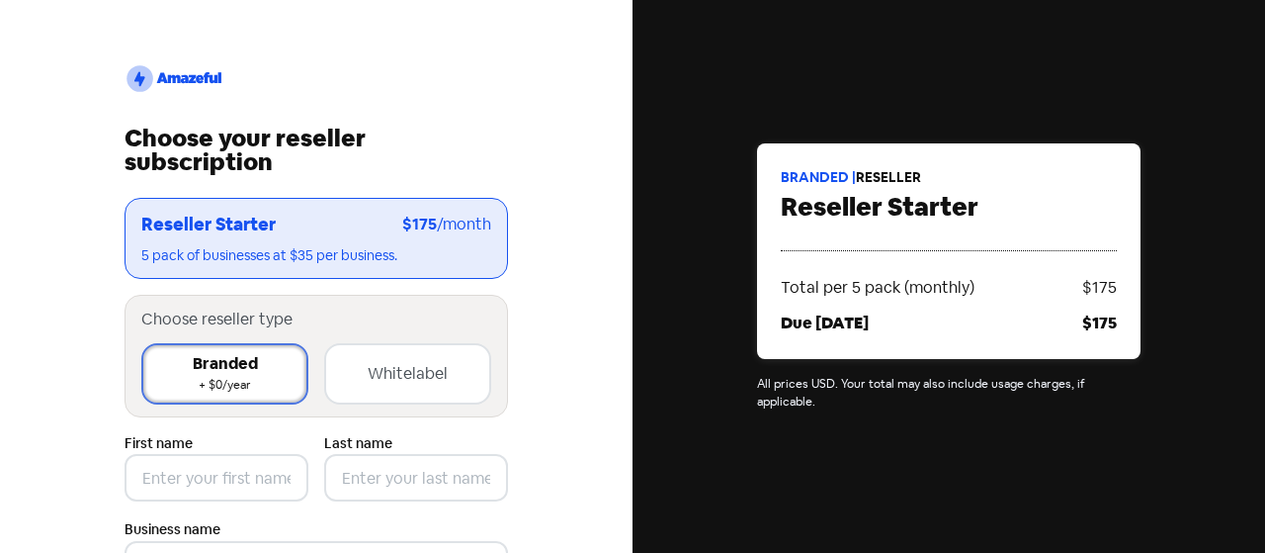
click at [407, 25] on div "logo2 Choose your reseller subscription Reseller Starter $175 /month 5 pack of …" at bounding box center [316, 454] width 415 height 908
click at [689, 54] on div "Branded | reseller Reseller Starter Total per 5 pack (monthly) $175 Due today $…" at bounding box center [949, 276] width 633 height 553
click at [692, 52] on div "Branded | reseller Reseller Starter Total per 5 pack (monthly) $175 Due today $…" at bounding box center [949, 276] width 633 height 553
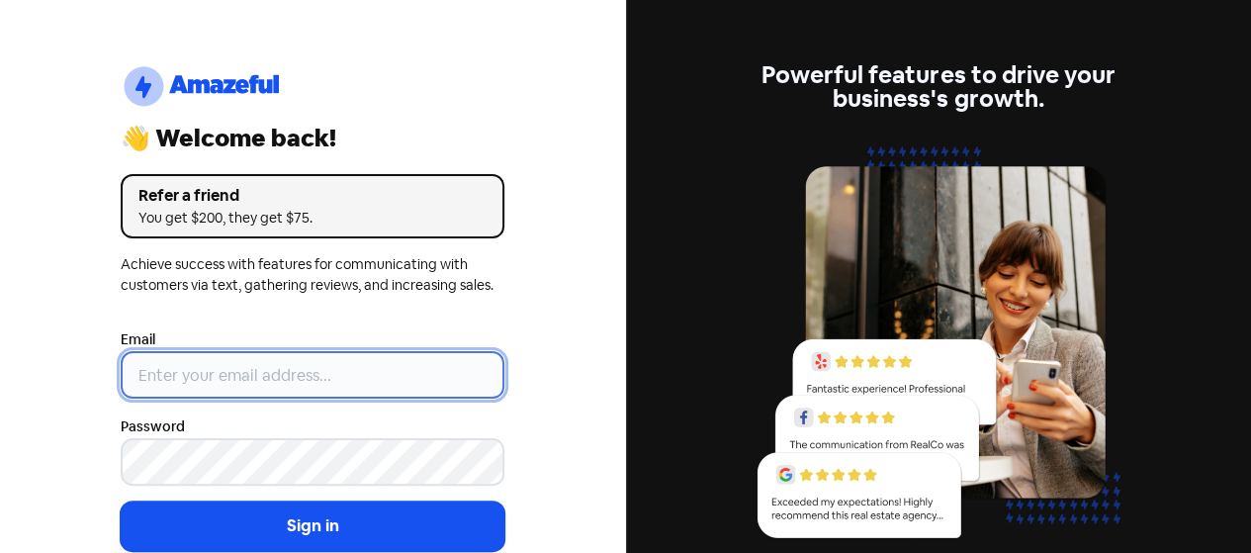
click at [226, 367] on input "email" at bounding box center [313, 374] width 384 height 47
type input "[EMAIL_ADDRESS][DOMAIN_NAME]"
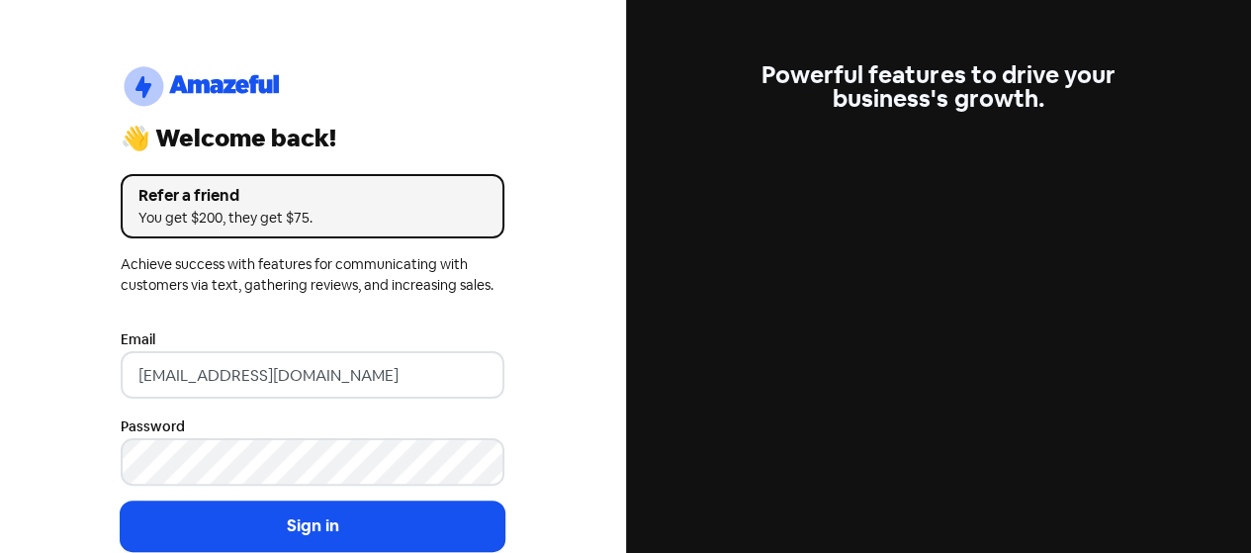
click at [252, 432] on div "Password" at bounding box center [313, 449] width 384 height 71
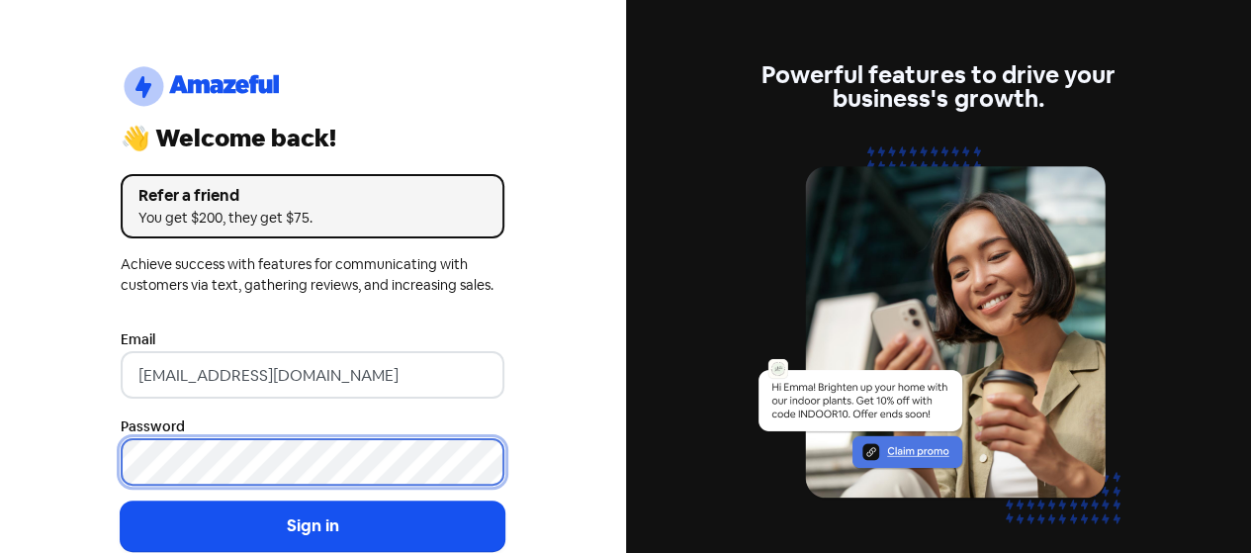
click at [121, 501] on button "Sign in" at bounding box center [313, 525] width 384 height 49
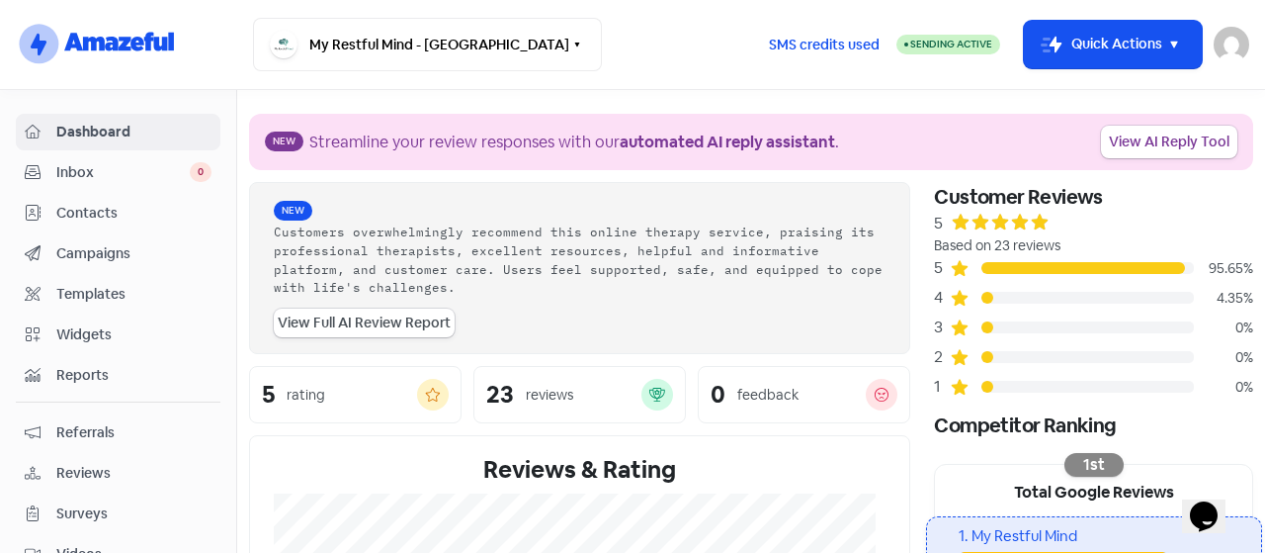
click at [670, 84] on nav "logo-amazeful_Logo My Restful Mind - [GEOGRAPHIC_DATA] Switch Business All busi…" at bounding box center [632, 45] width 1265 height 90
drag, startPoint x: 125, startPoint y: 130, endPoint x: 289, endPoint y: 124, distance: 164.2
click at [127, 130] on span "Dashboard" at bounding box center [133, 132] width 155 height 21
click at [1125, 28] on button "Icon For Thunder-move Quick Actions" at bounding box center [1113, 44] width 178 height 47
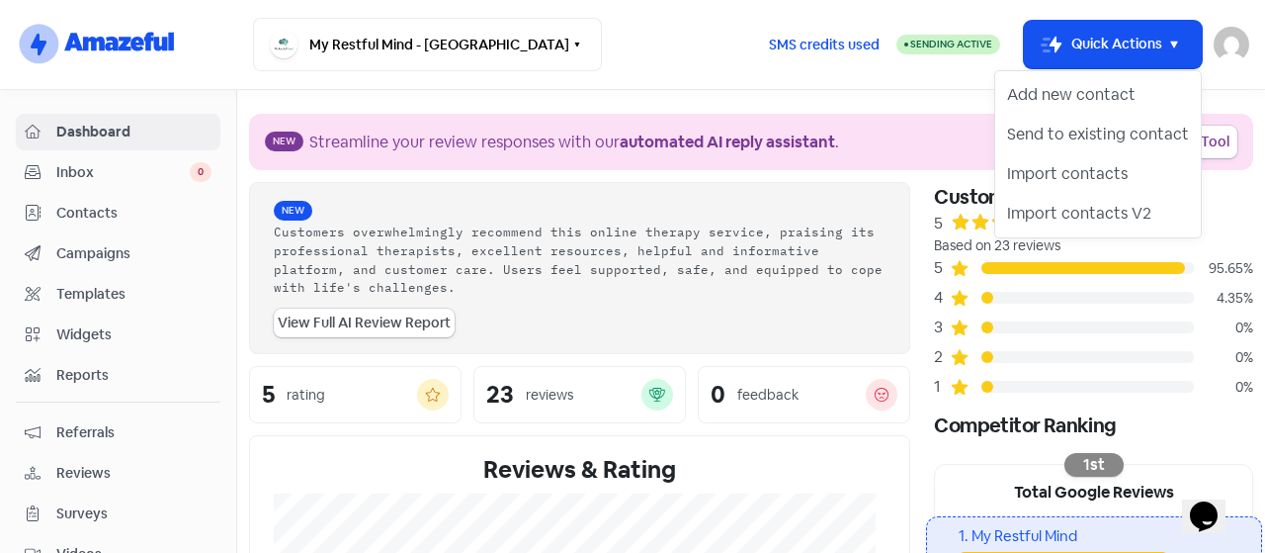
click at [767, 74] on nav "logo-amazeful_Logo My Restful Mind - [GEOGRAPHIC_DATA] Switch Business All busi…" at bounding box center [632, 45] width 1265 height 90
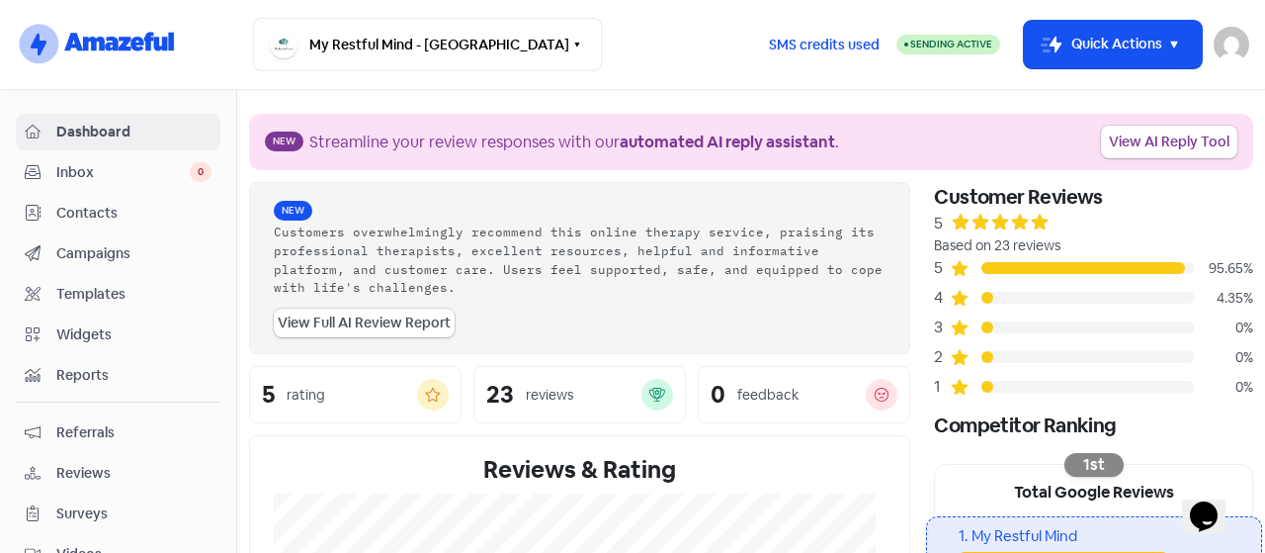
click at [125, 210] on span "Contacts" at bounding box center [133, 213] width 155 height 21
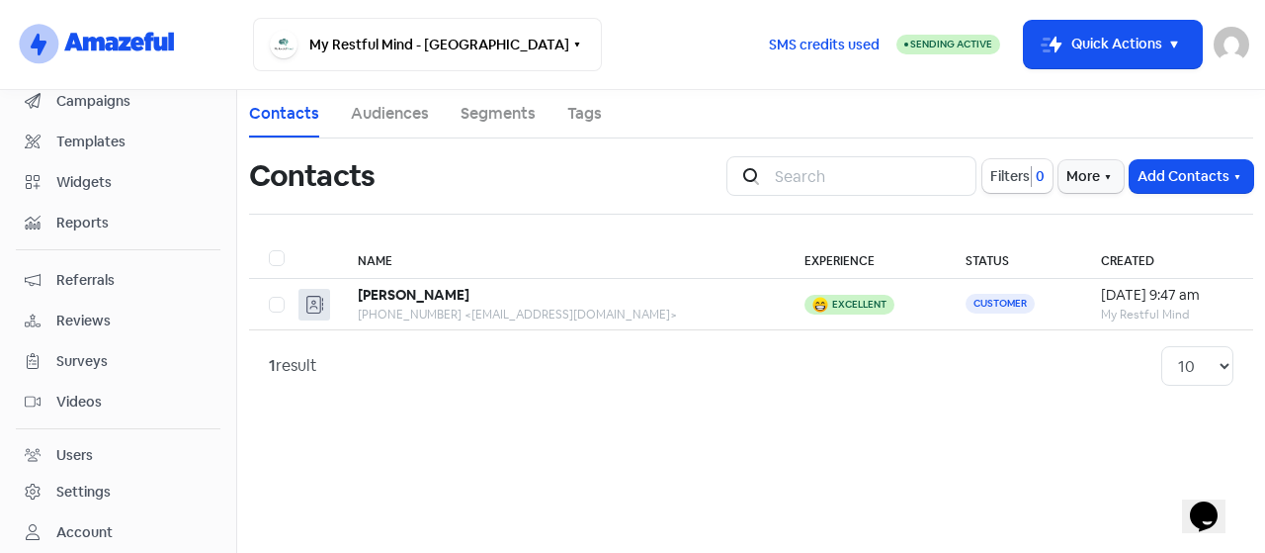
scroll to position [267, 0]
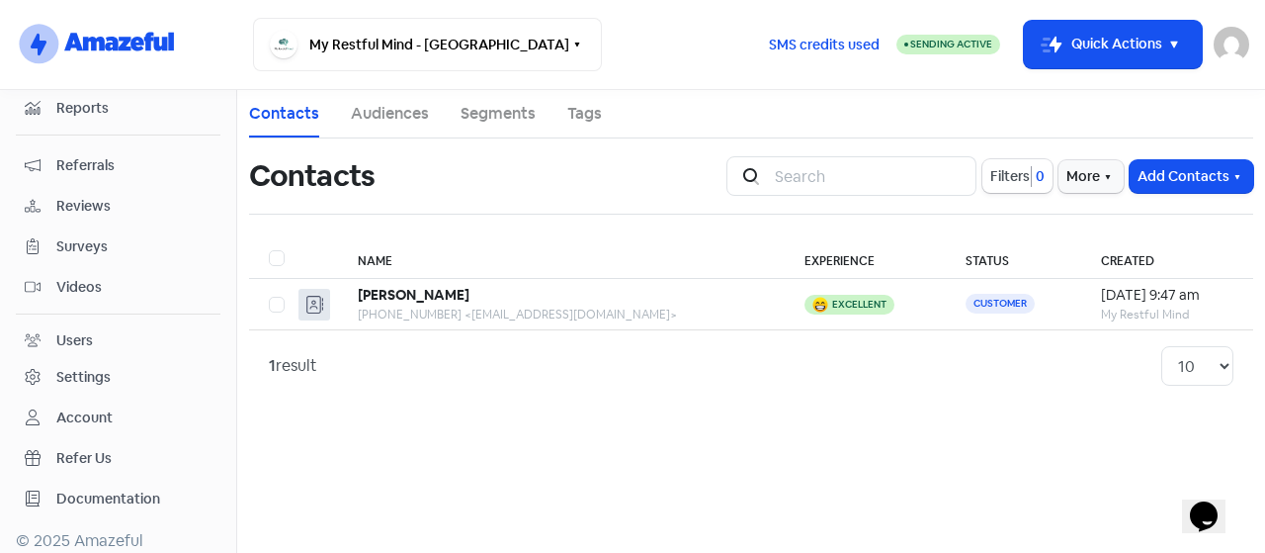
click at [72, 369] on div "Settings" at bounding box center [83, 377] width 54 height 21
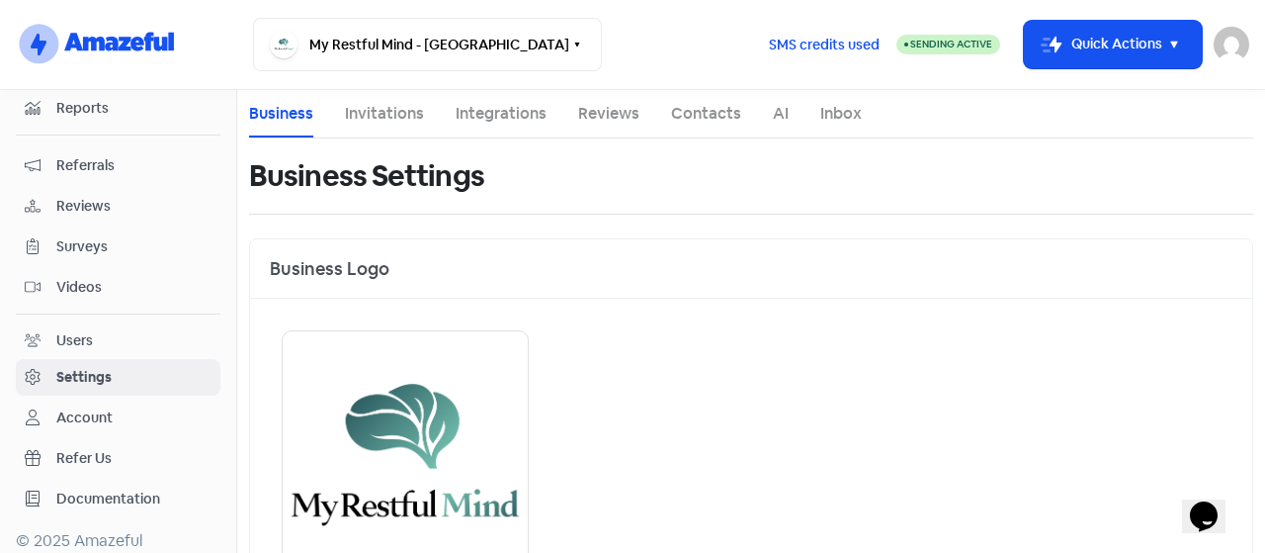
click at [488, 103] on link "Integrations" at bounding box center [501, 114] width 91 height 24
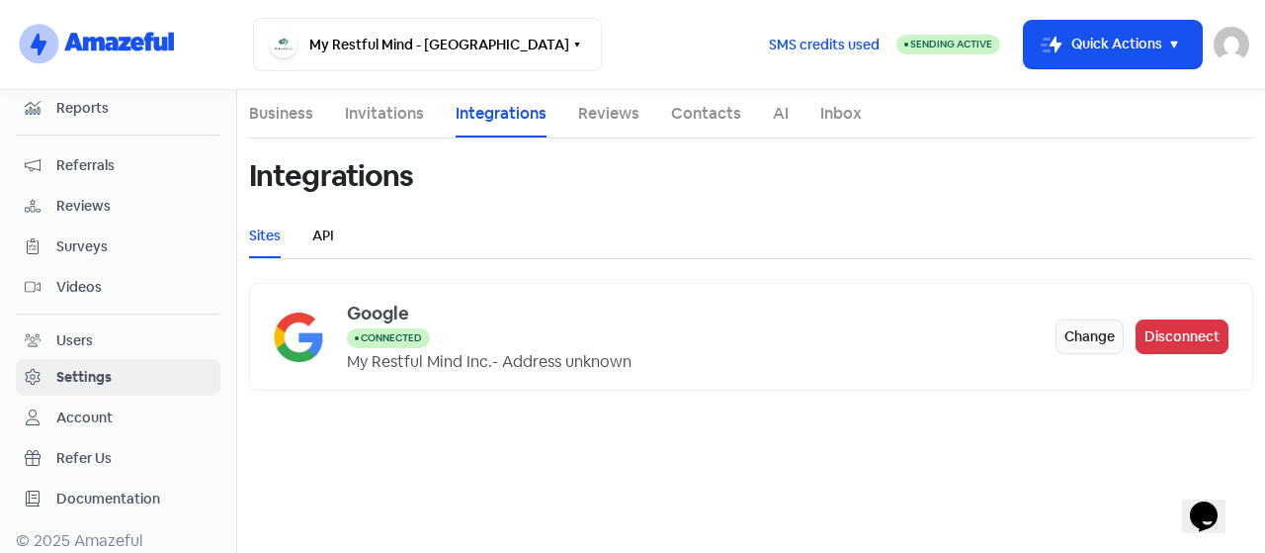
click at [326, 225] on link "API" at bounding box center [323, 235] width 22 height 21
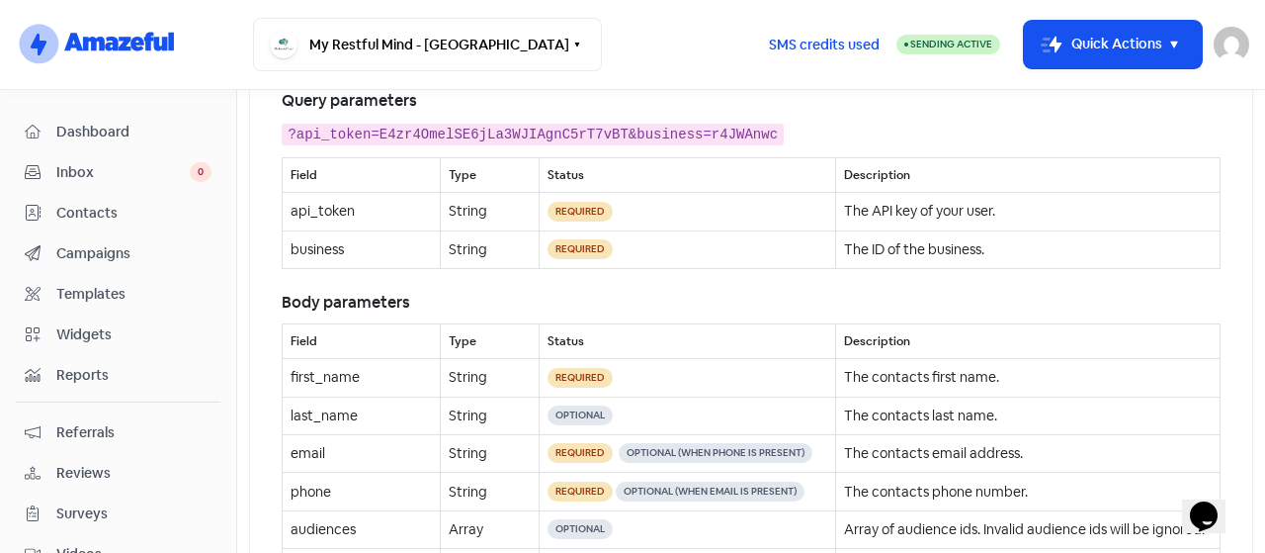
click at [68, 177] on span "Inbox" at bounding box center [122, 172] width 133 height 21
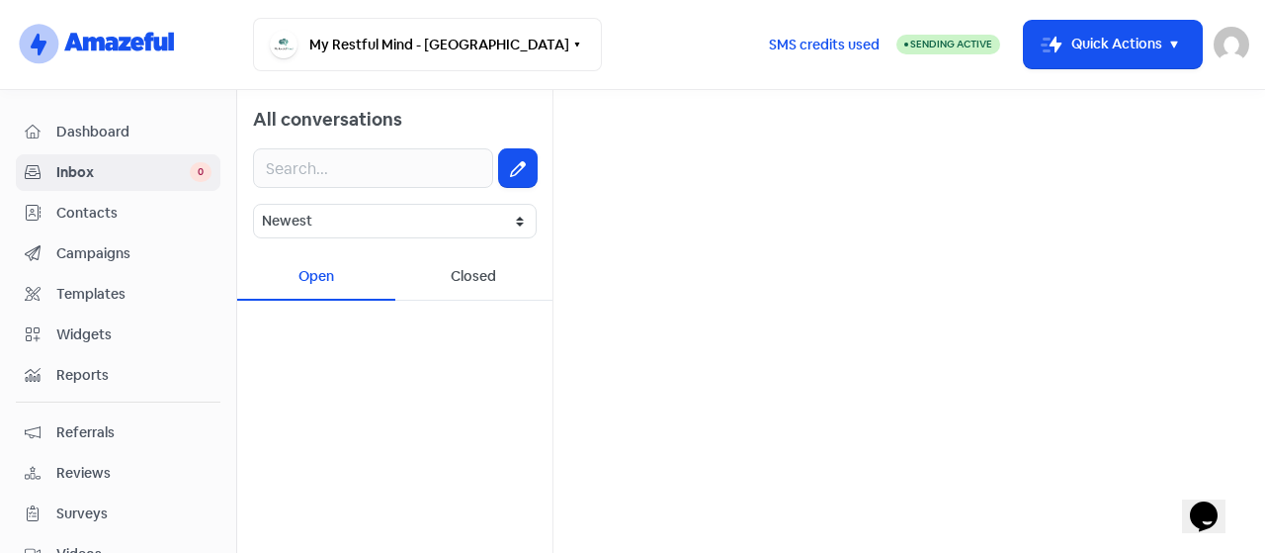
click at [483, 214] on select "Newest Unread Read Flagged Unflagged" at bounding box center [395, 221] width 284 height 35
click at [669, 238] on div "All conversations Newest Unread Read Flagged Unflagged Open Closed" at bounding box center [751, 321] width 1028 height 463
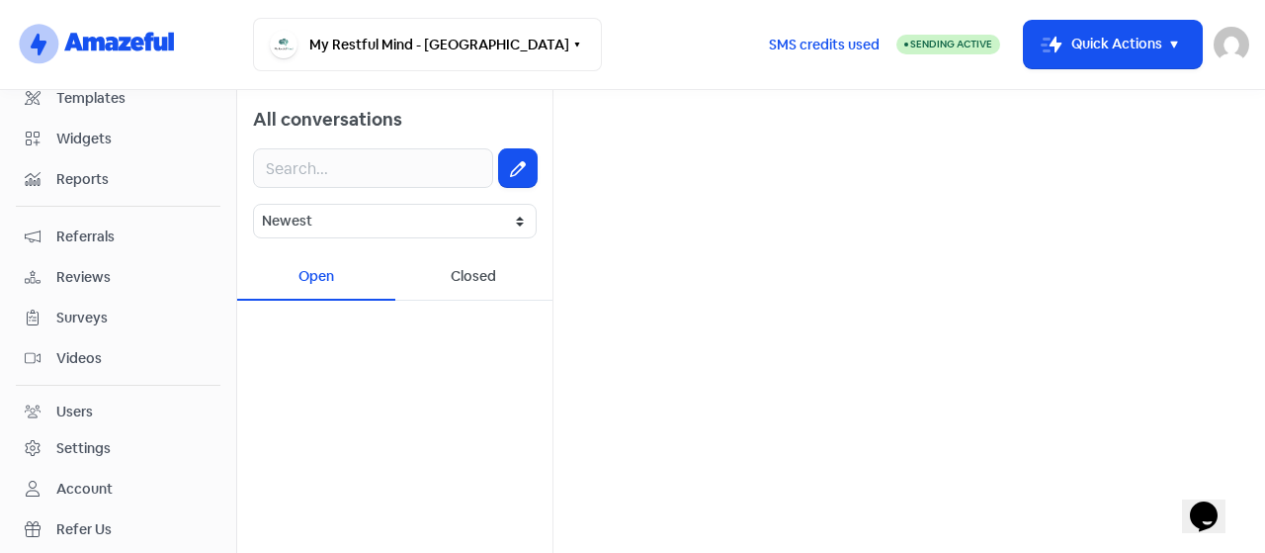
scroll to position [267, 0]
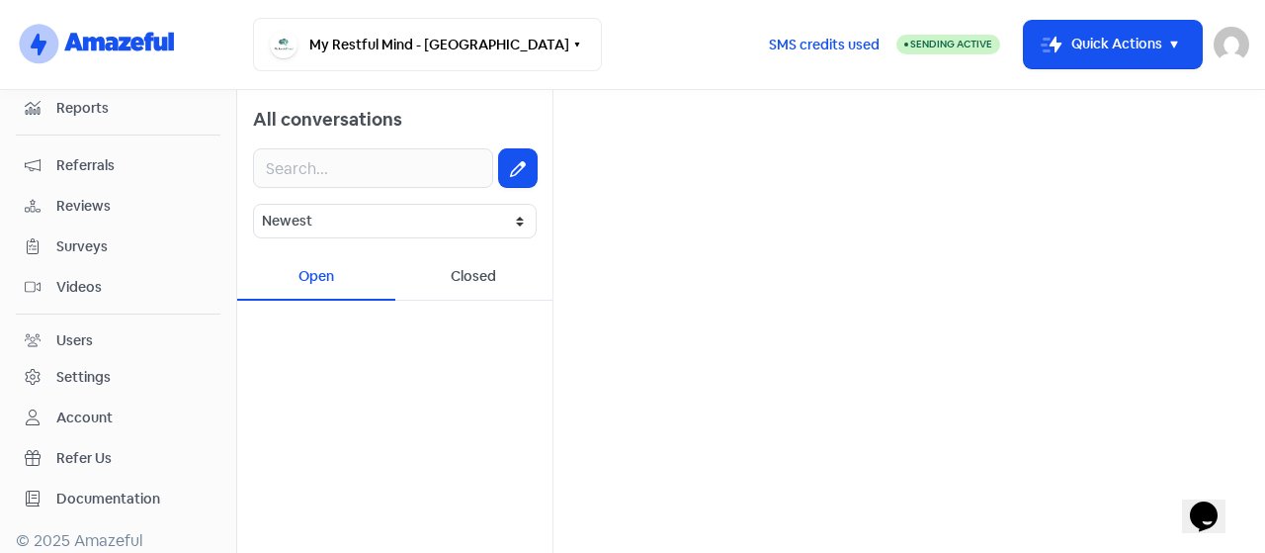
click at [73, 377] on div "Settings" at bounding box center [83, 377] width 54 height 21
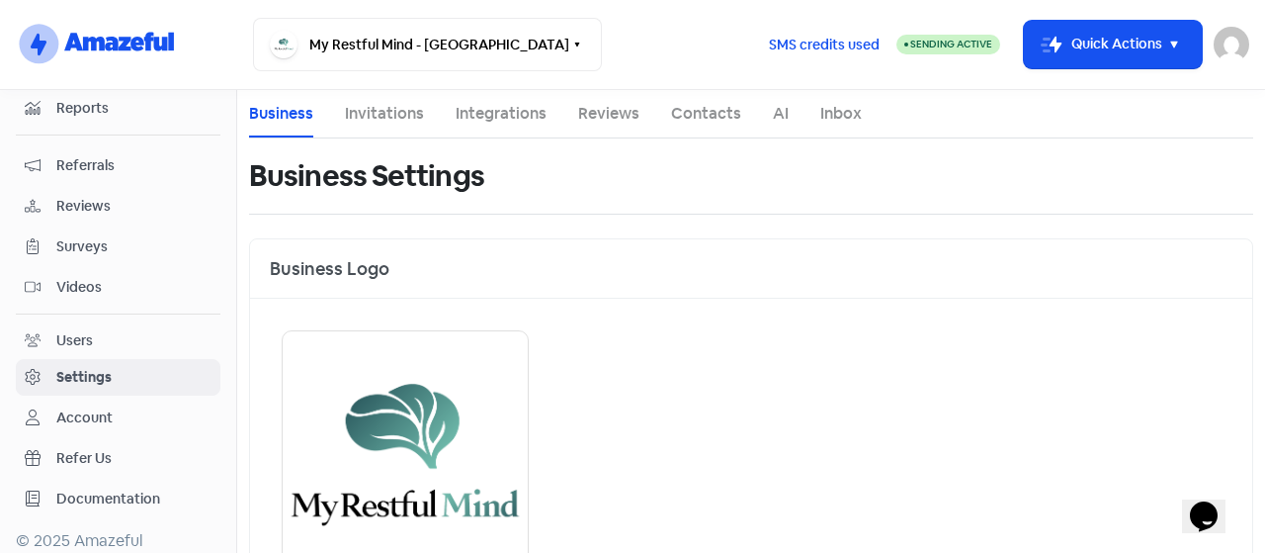
click at [852, 113] on link "Inbox" at bounding box center [842, 114] width 42 height 24
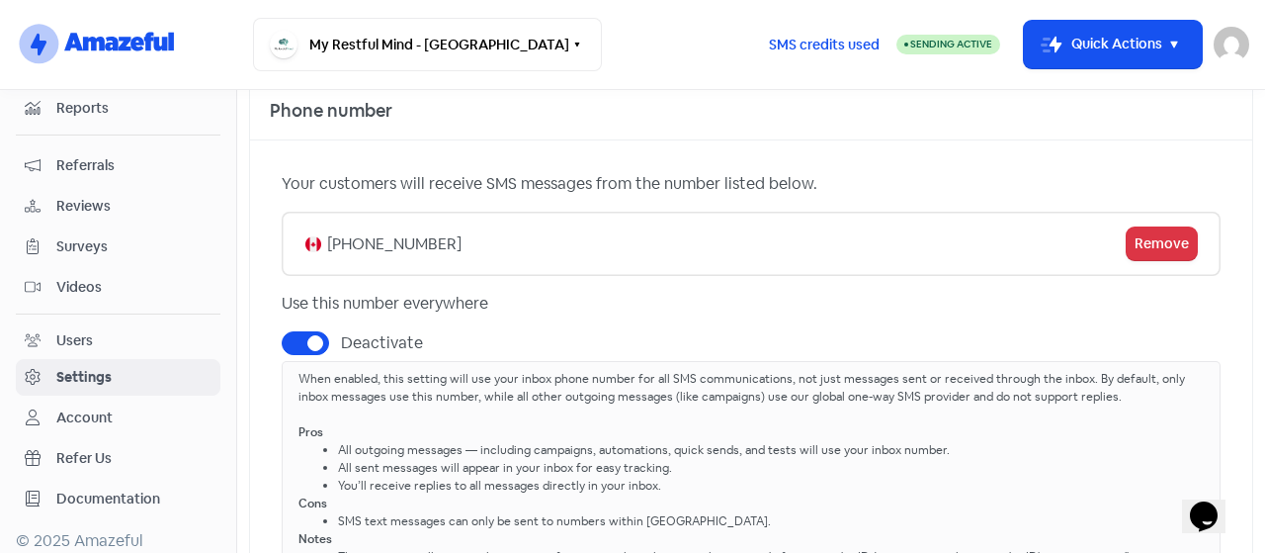
scroll to position [198, 0]
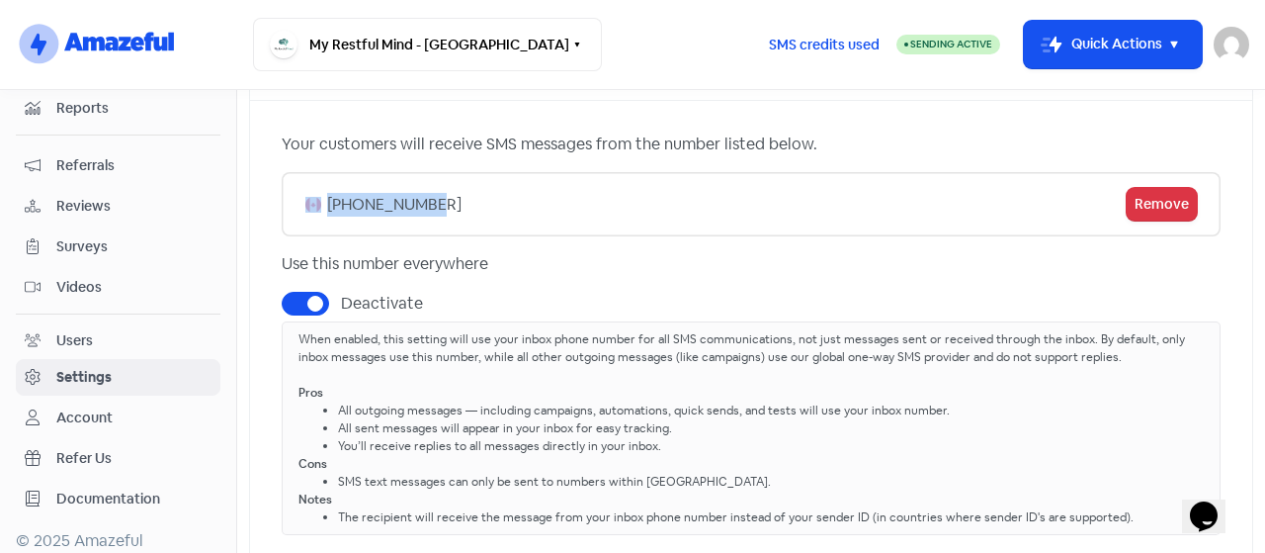
drag, startPoint x: 512, startPoint y: 204, endPoint x: 316, endPoint y: 203, distance: 195.7
click at [316, 203] on div "[PHONE_NUMBER] Icon For Loading Remove" at bounding box center [751, 204] width 939 height 64
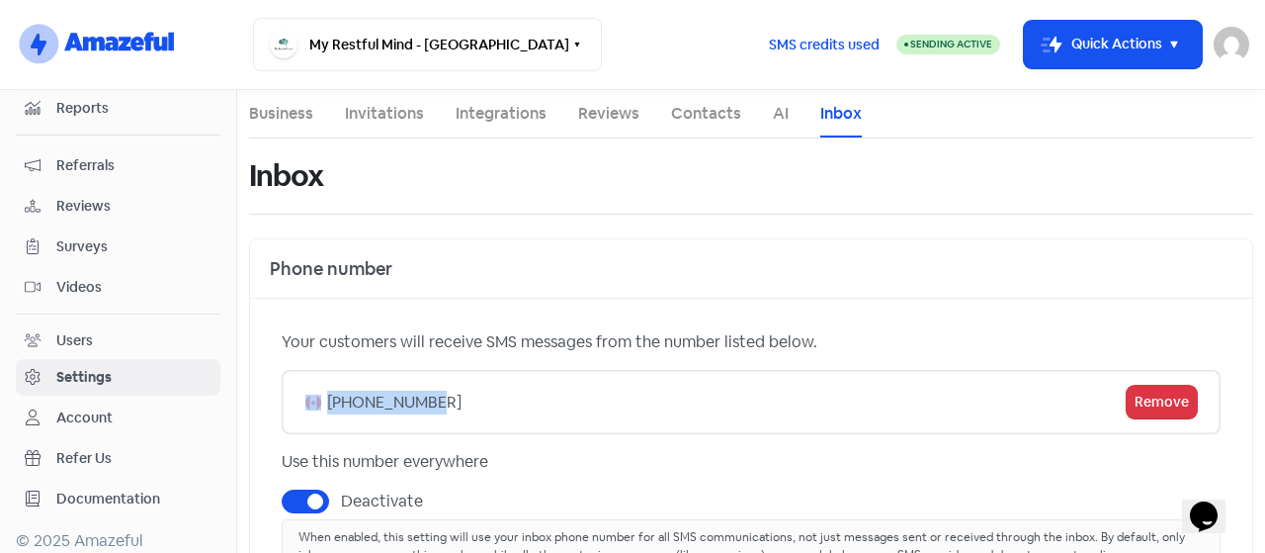
scroll to position [0, 0]
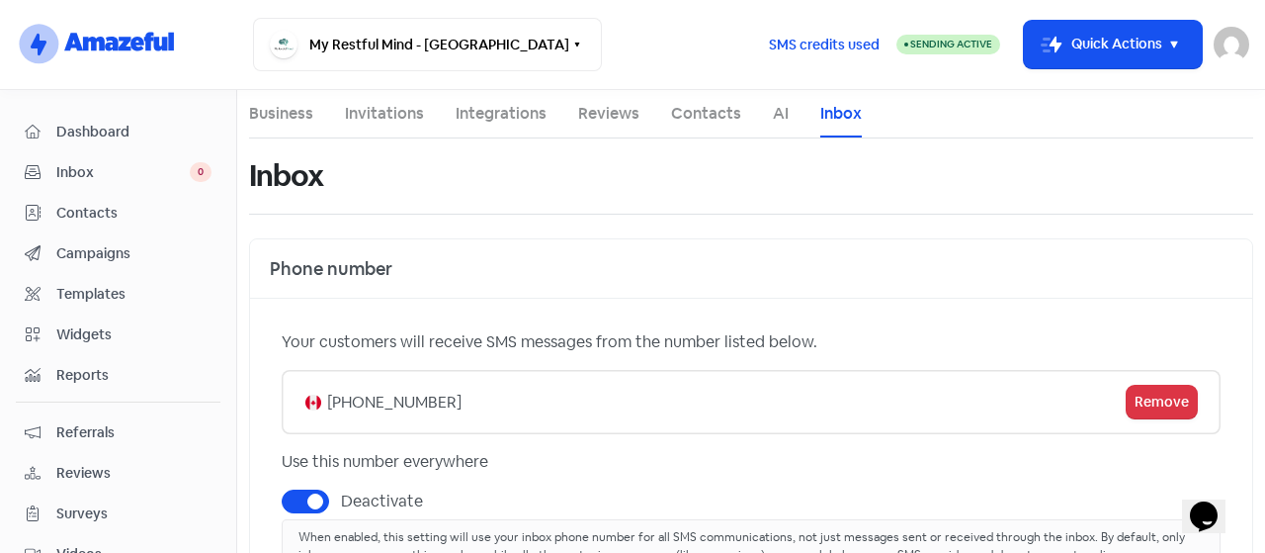
click at [785, 120] on ul "Business Invitations Integrations Reviews Contacts AI Inbox" at bounding box center [751, 114] width 1004 height 48
click at [775, 124] on link "AI" at bounding box center [781, 114] width 16 height 24
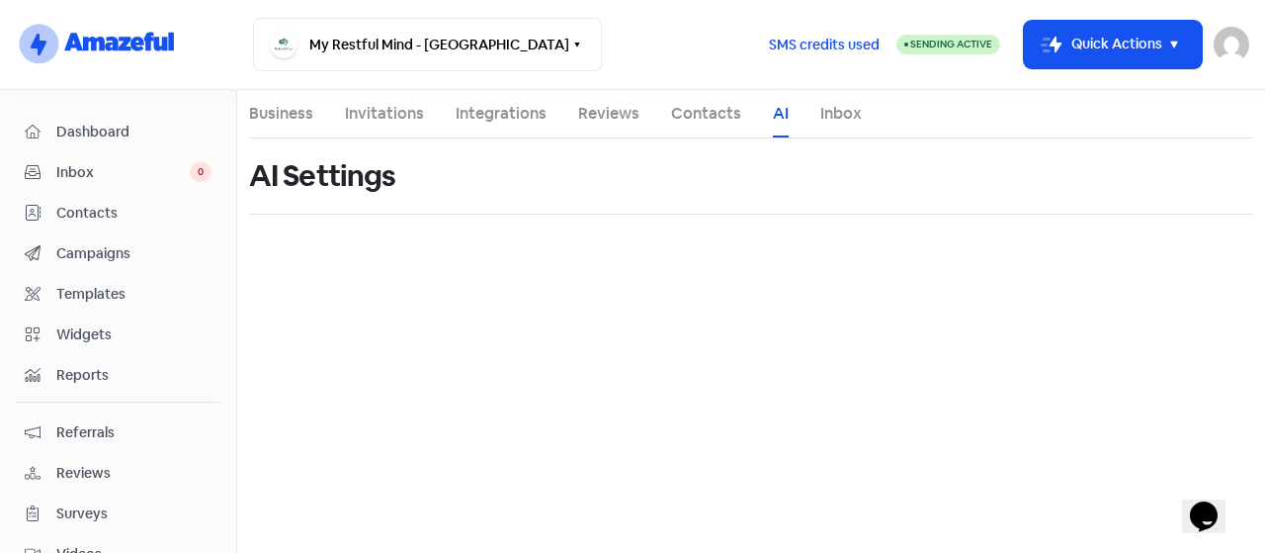
select select "en-[GEOGRAPHIC_DATA]"
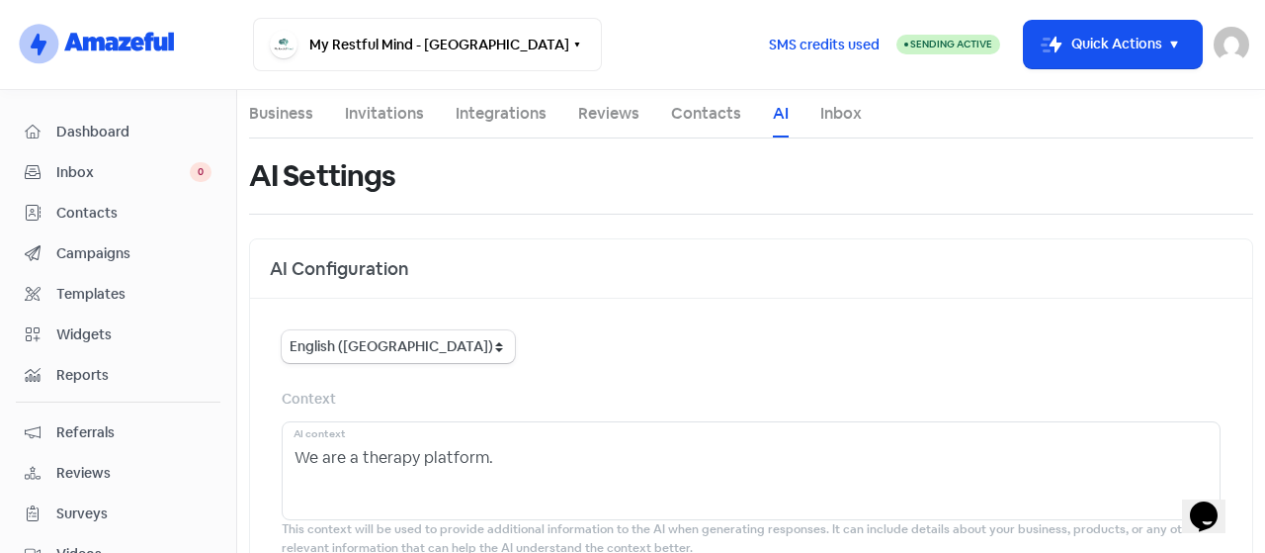
scroll to position [129, 0]
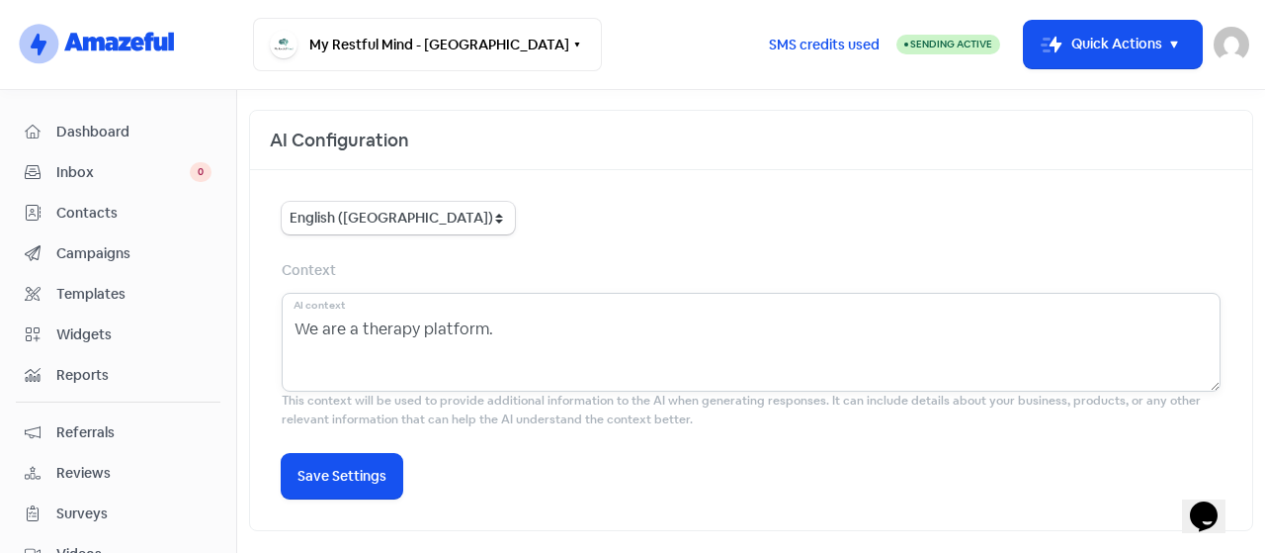
click at [521, 313] on textarea "We are a therapy platform." at bounding box center [751, 342] width 939 height 99
drag, startPoint x: 521, startPoint y: 313, endPoint x: 332, endPoint y: 300, distance: 189.3
click at [332, 300] on textarea "We are a therapy platform." at bounding box center [751, 342] width 939 height 99
type textarea "W"
click at [72, 463] on span "Reviews" at bounding box center [133, 473] width 155 height 21
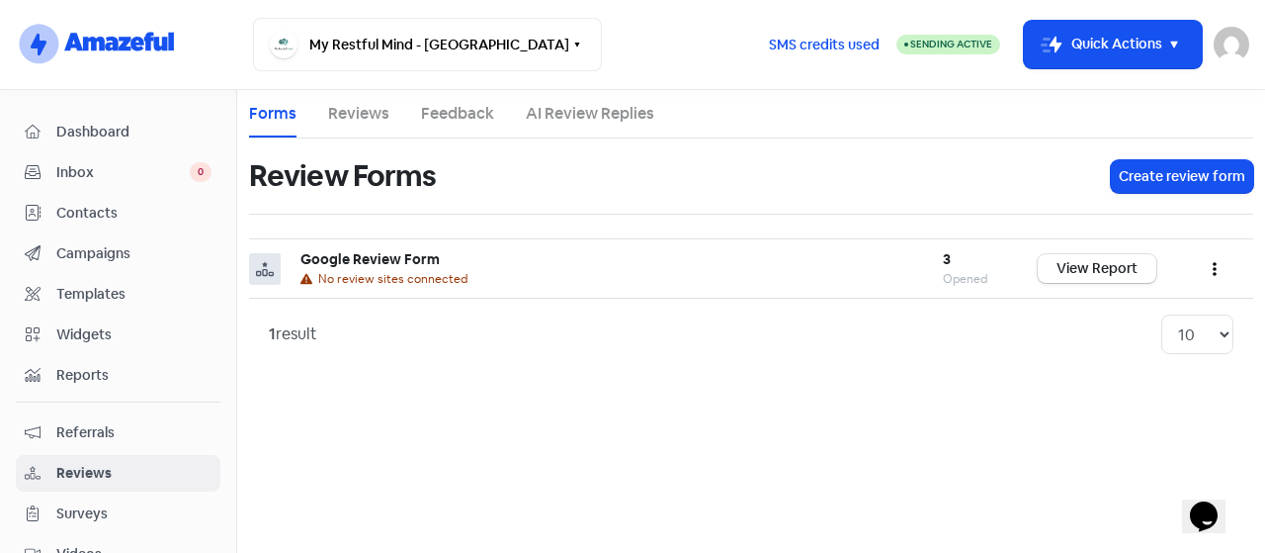
click at [607, 108] on link "AI Review Replies" at bounding box center [590, 114] width 129 height 24
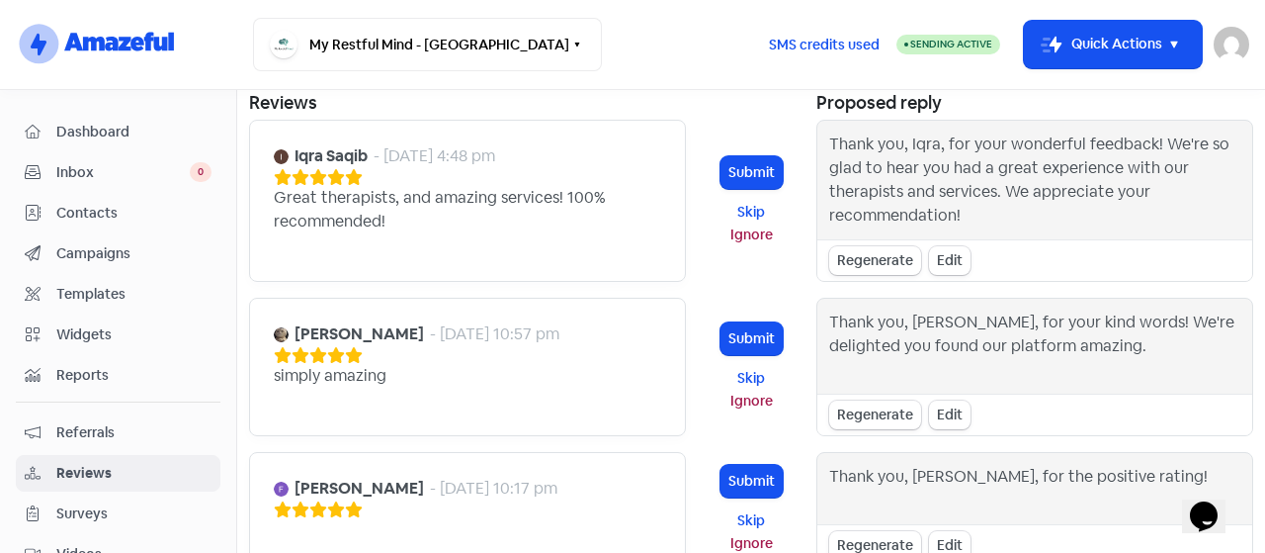
scroll to position [267, 0]
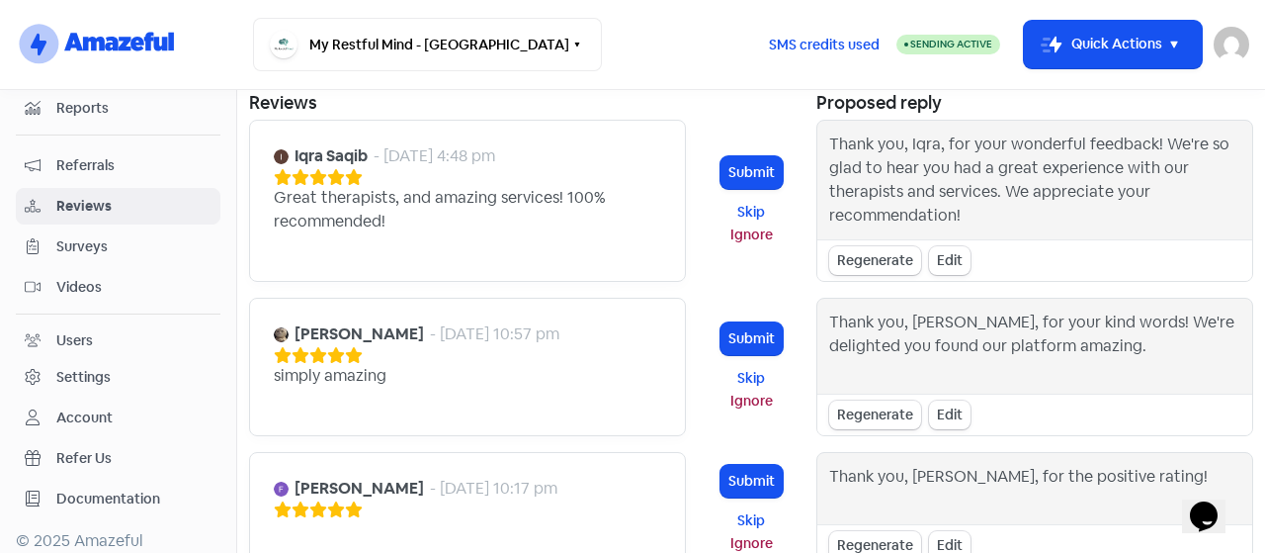
click at [89, 412] on div "Account" at bounding box center [84, 417] width 56 height 21
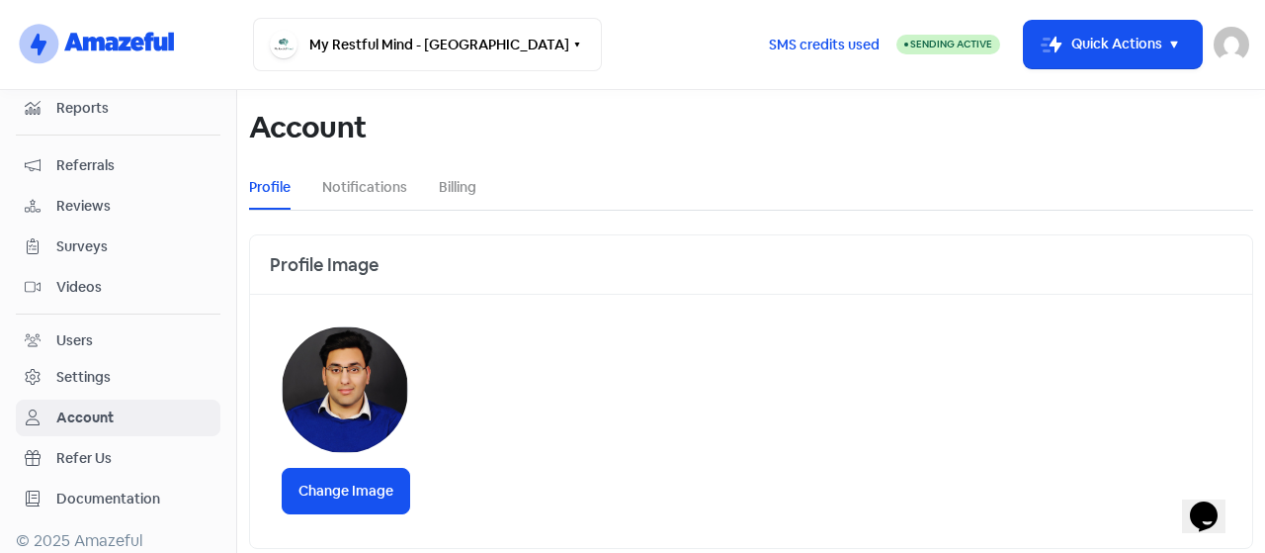
click at [92, 367] on div "Settings" at bounding box center [83, 377] width 54 height 21
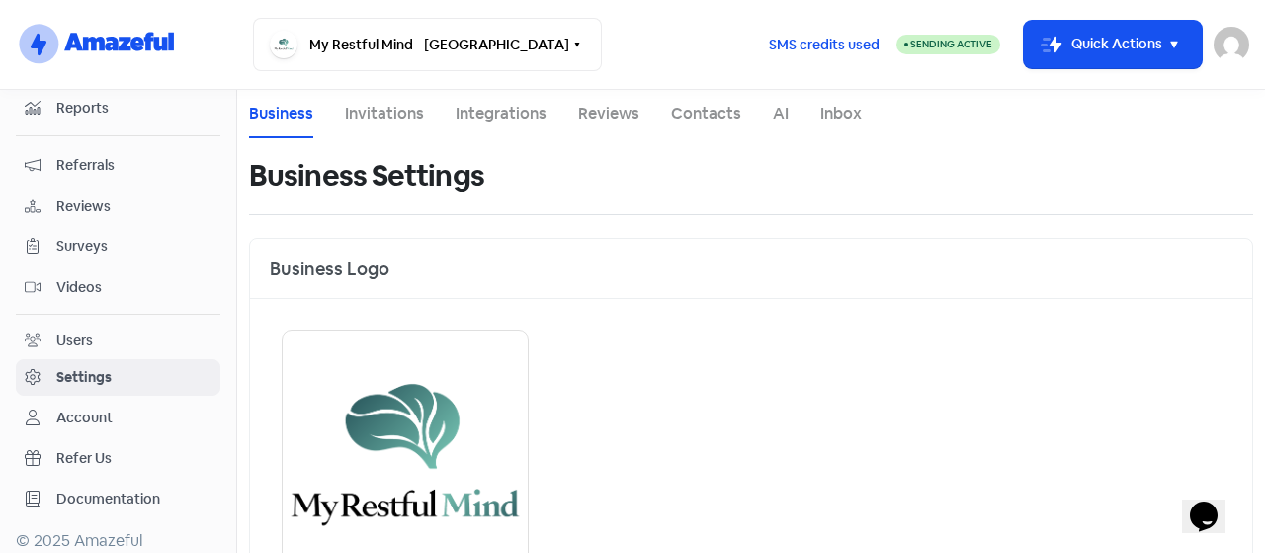
click at [752, 86] on nav "logo-amazeful_Logo My Restful Mind - [GEOGRAPHIC_DATA] Switch Business All busi…" at bounding box center [632, 45] width 1265 height 90
click at [781, 120] on link "AI" at bounding box center [781, 114] width 16 height 24
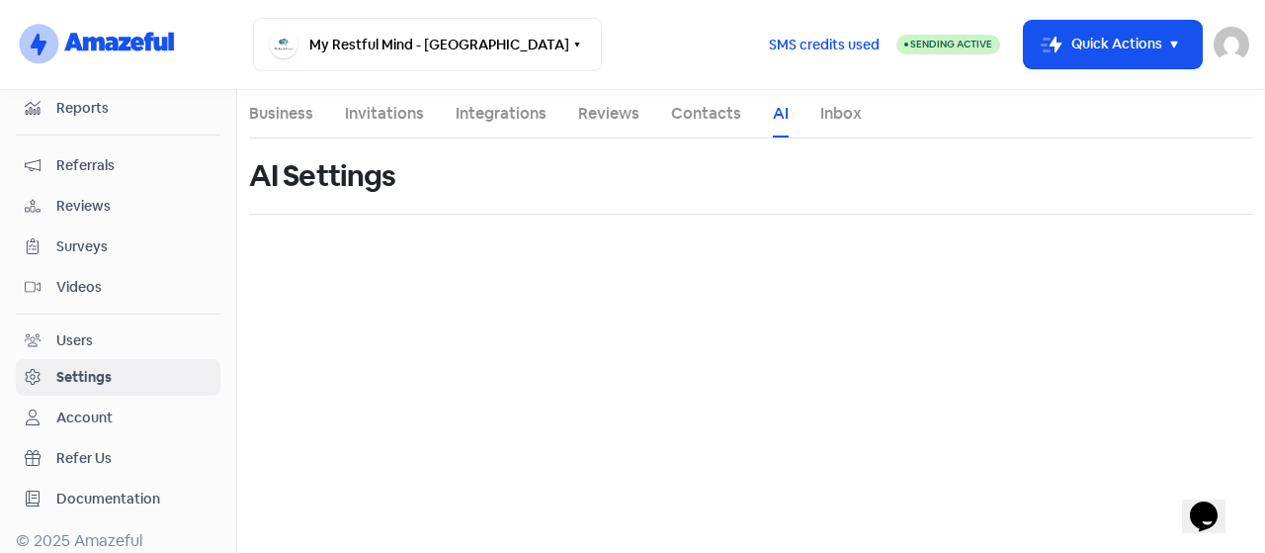
select select "en-[GEOGRAPHIC_DATA]"
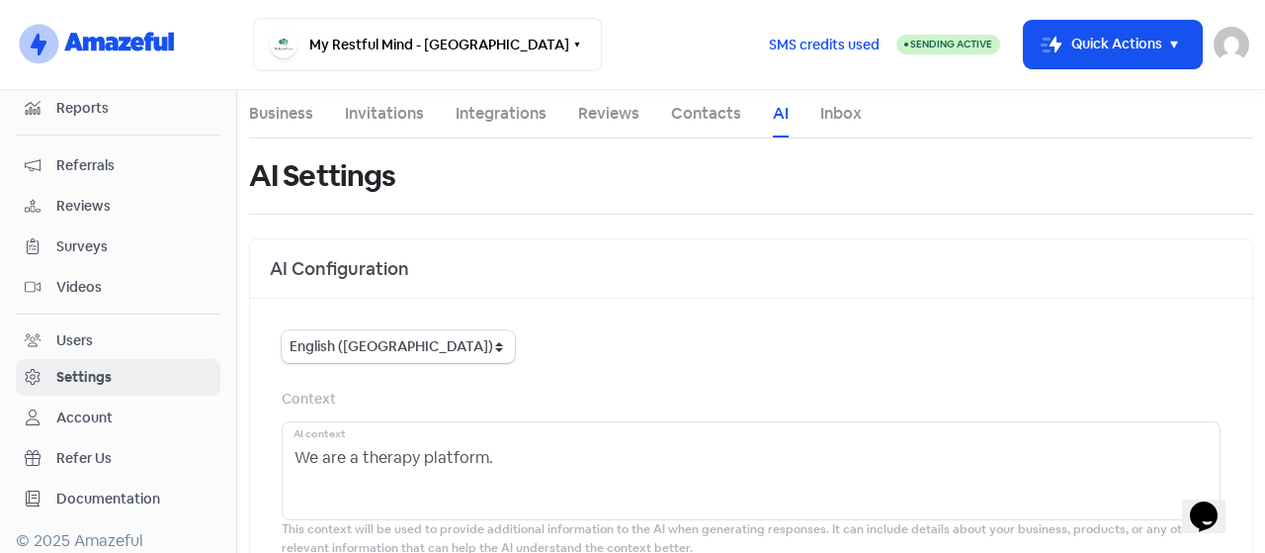
click at [831, 126] on li "Inbox" at bounding box center [842, 113] width 42 height 47
click at [815, 117] on ul "Business Invitations Integrations Reviews Contacts AI Inbox" at bounding box center [751, 114] width 1004 height 48
click at [824, 121] on link "Inbox" at bounding box center [842, 114] width 42 height 24
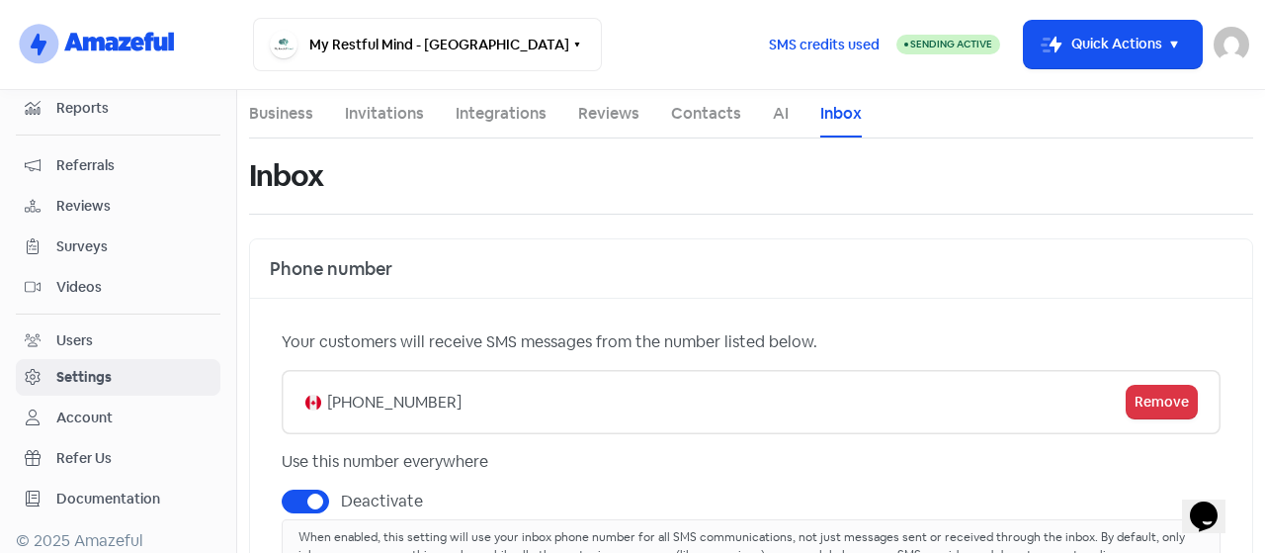
click at [722, 114] on link "Contacts" at bounding box center [706, 114] width 70 height 24
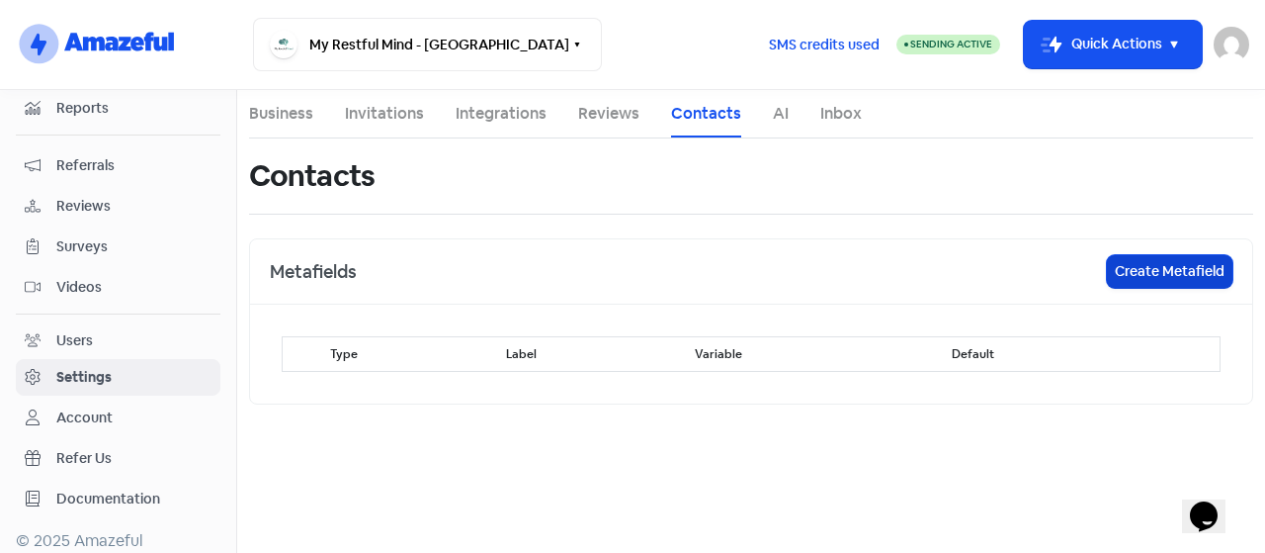
click at [1172, 272] on button "Create Metafield" at bounding box center [1170, 271] width 126 height 33
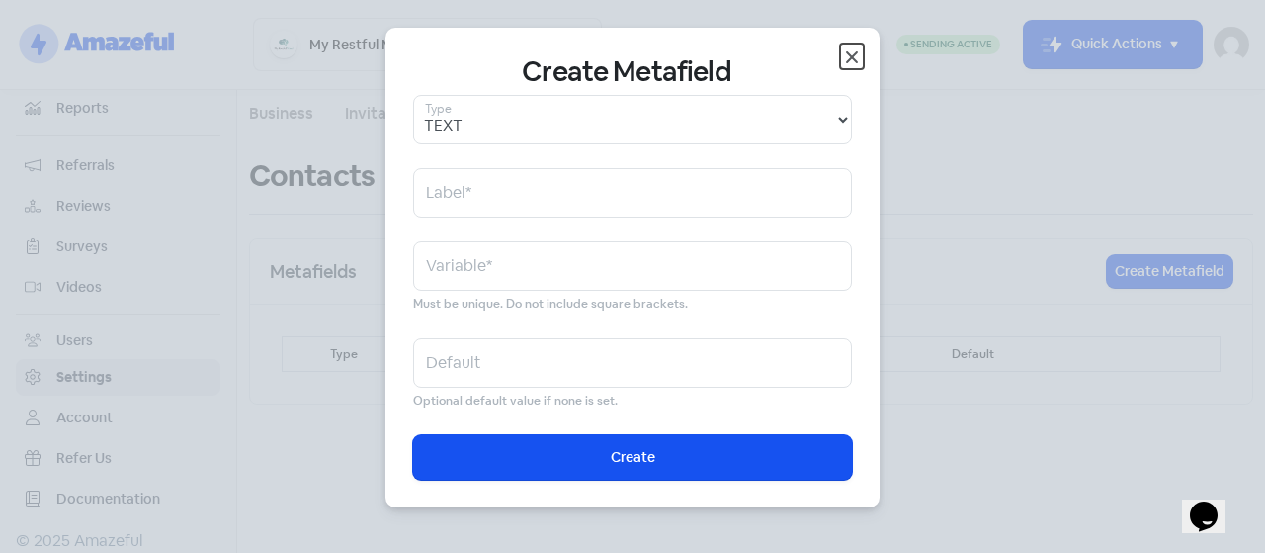
click at [851, 50] on icon "button" at bounding box center [852, 57] width 24 height 24
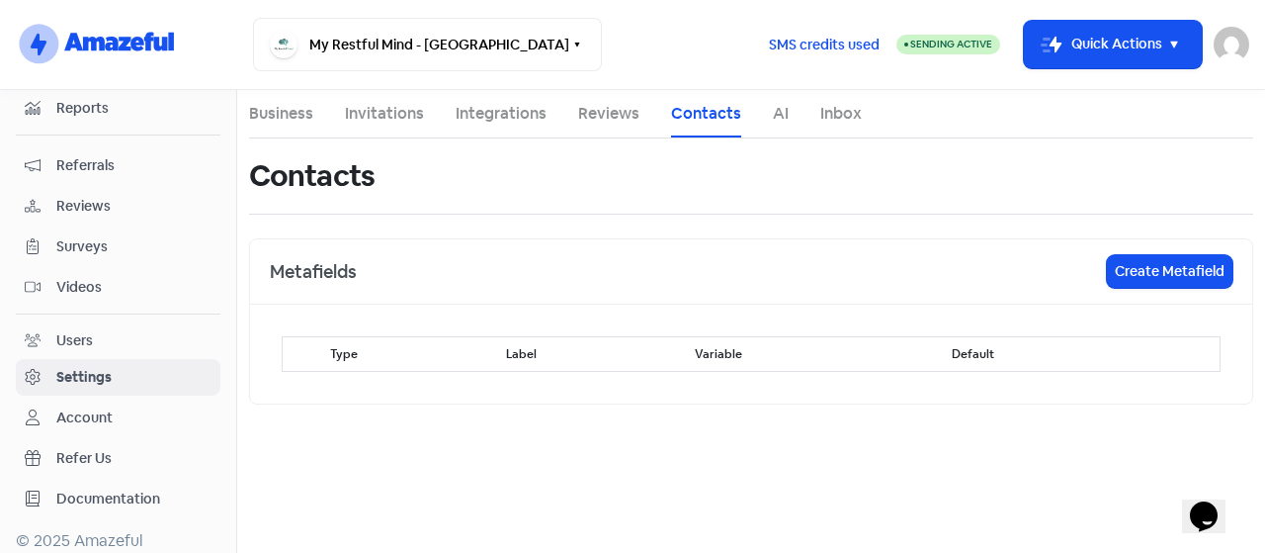
click at [599, 112] on link "Reviews" at bounding box center [608, 114] width 61 height 24
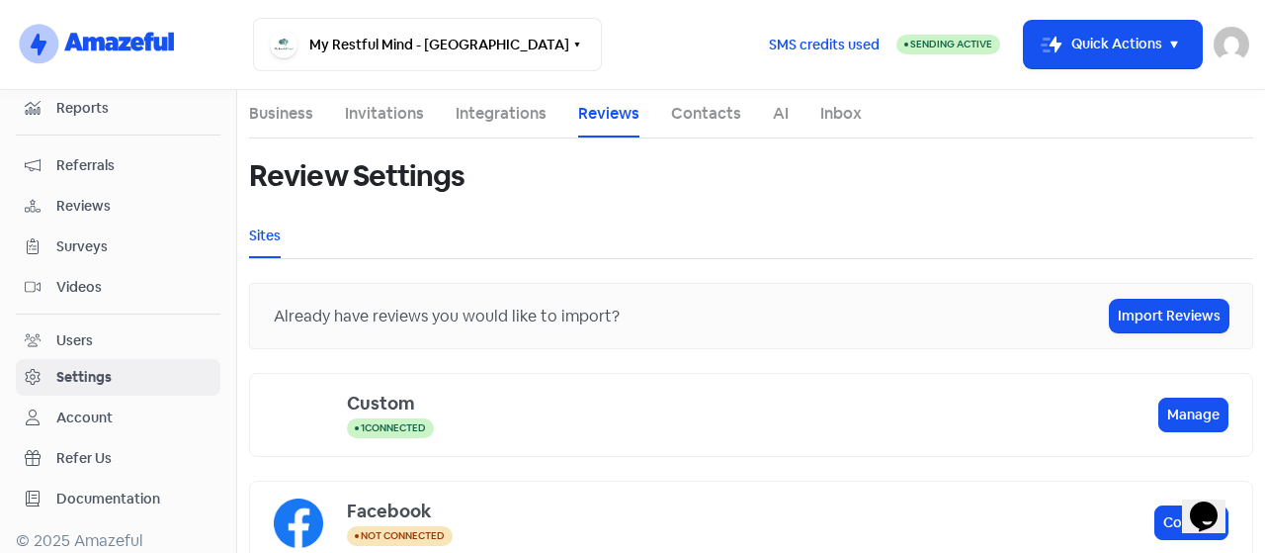
click at [516, 120] on link "Integrations" at bounding box center [501, 114] width 91 height 24
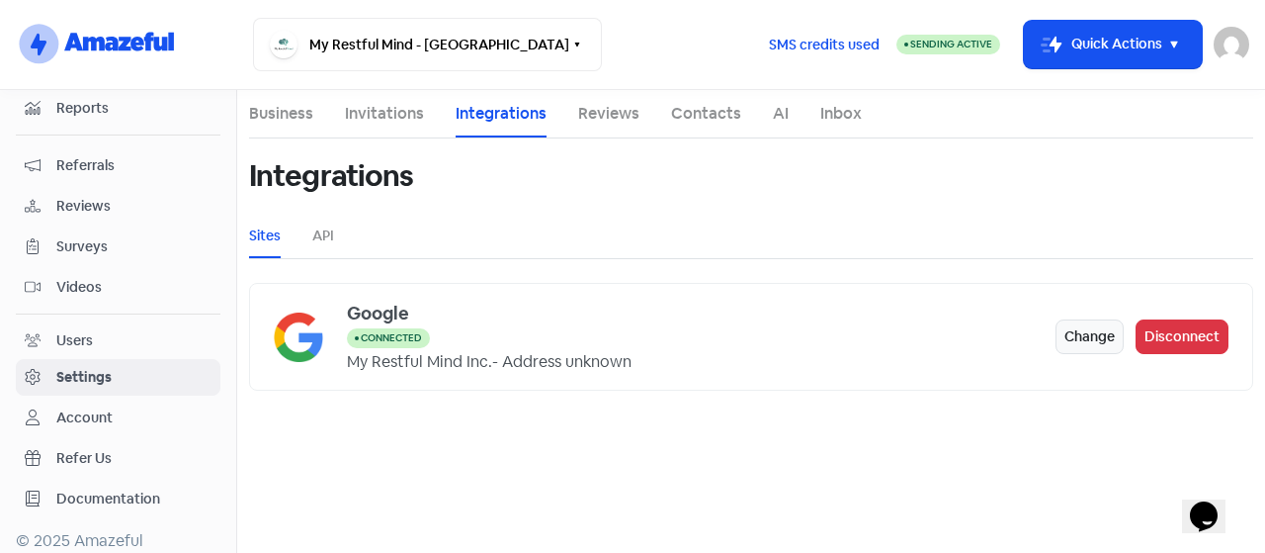
click at [386, 130] on li "Invitations" at bounding box center [384, 113] width 79 height 47
click at [381, 123] on link "Invitations" at bounding box center [384, 114] width 79 height 24
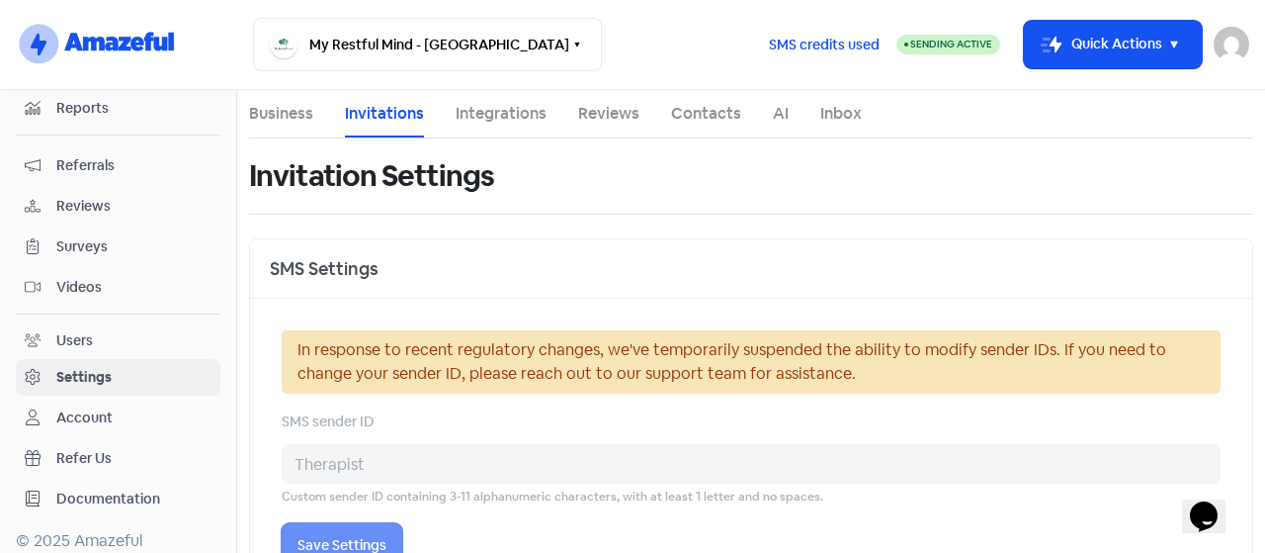
select select "America/[GEOGRAPHIC_DATA]"
select select "CA"
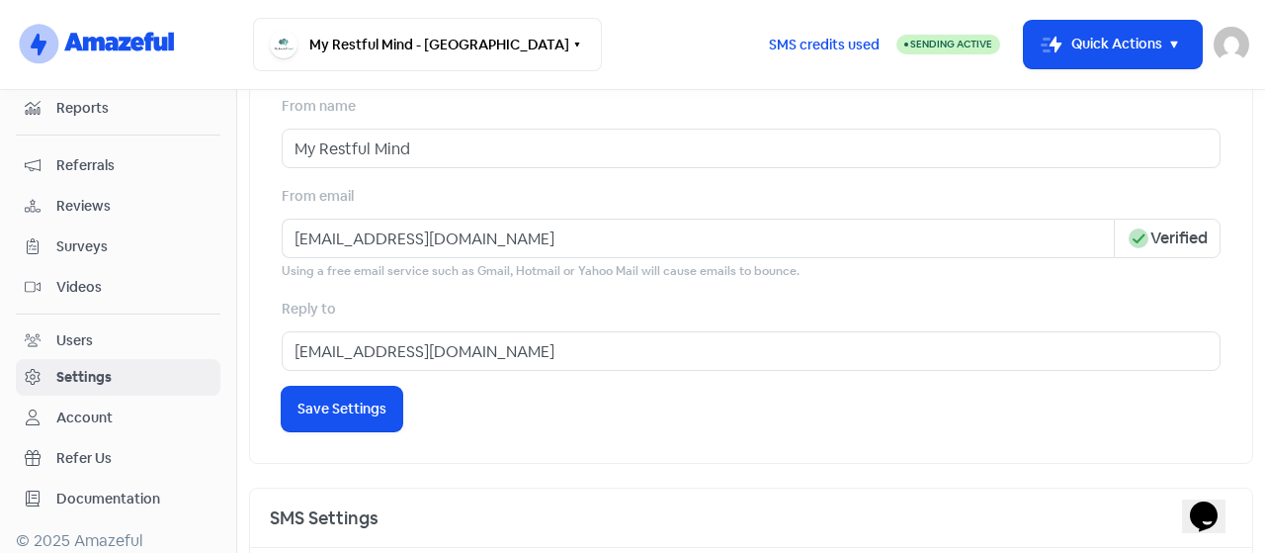
scroll to position [494, 0]
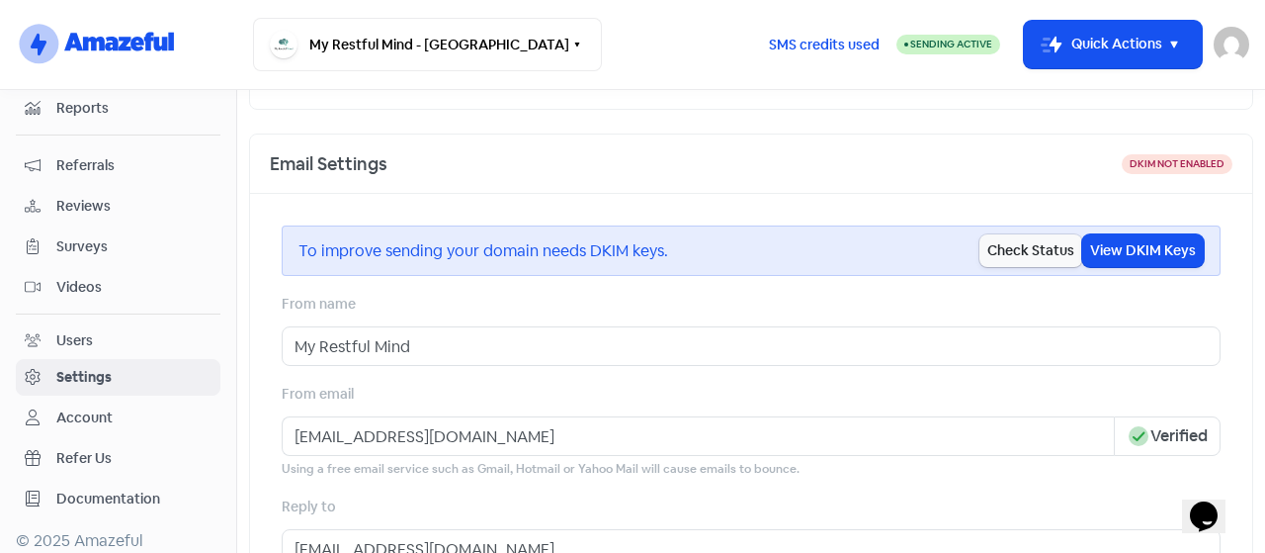
click at [826, 150] on div "Email Settings" at bounding box center [696, 163] width 852 height 27
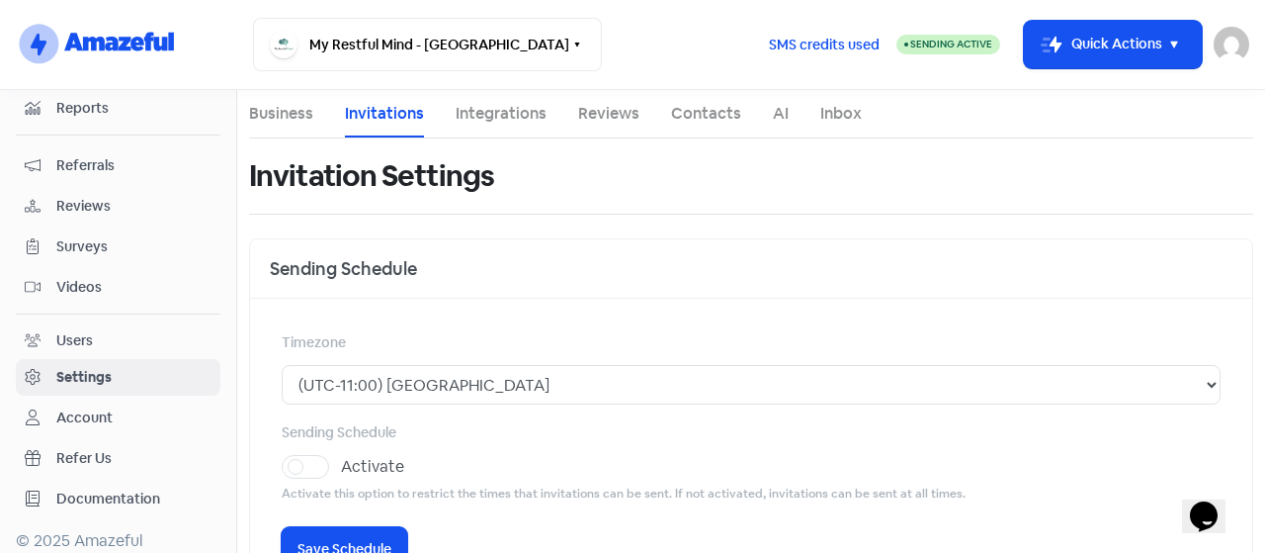
scroll to position [0, 0]
click at [278, 130] on li "Business" at bounding box center [281, 113] width 64 height 47
click at [279, 120] on link "Business" at bounding box center [281, 114] width 64 height 24
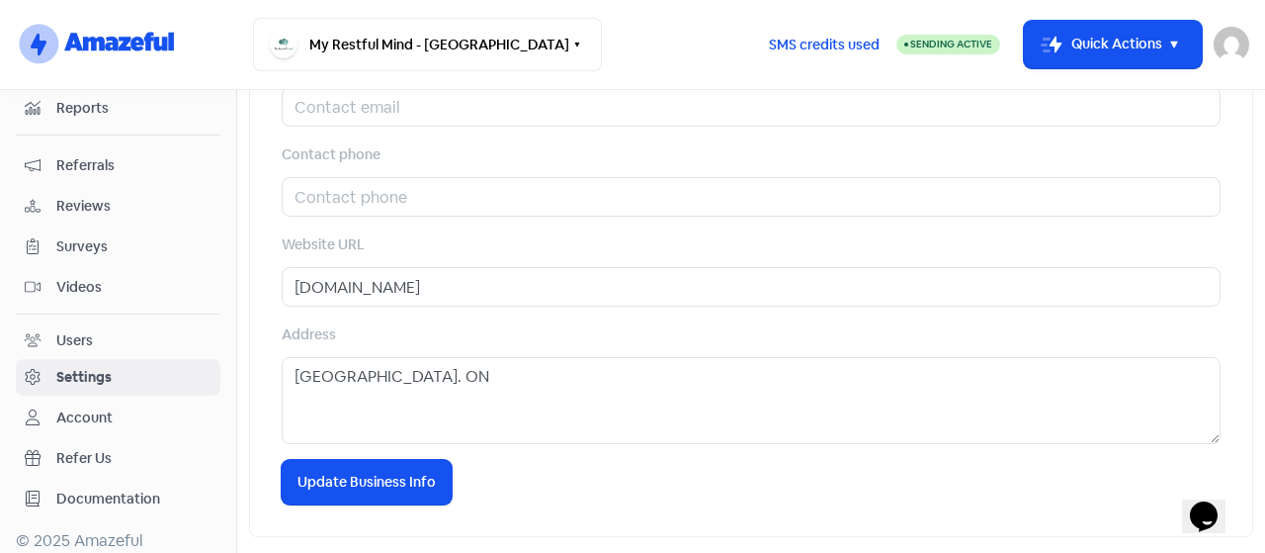
scroll to position [1002, 0]
click at [121, 399] on link "Account" at bounding box center [118, 417] width 205 height 37
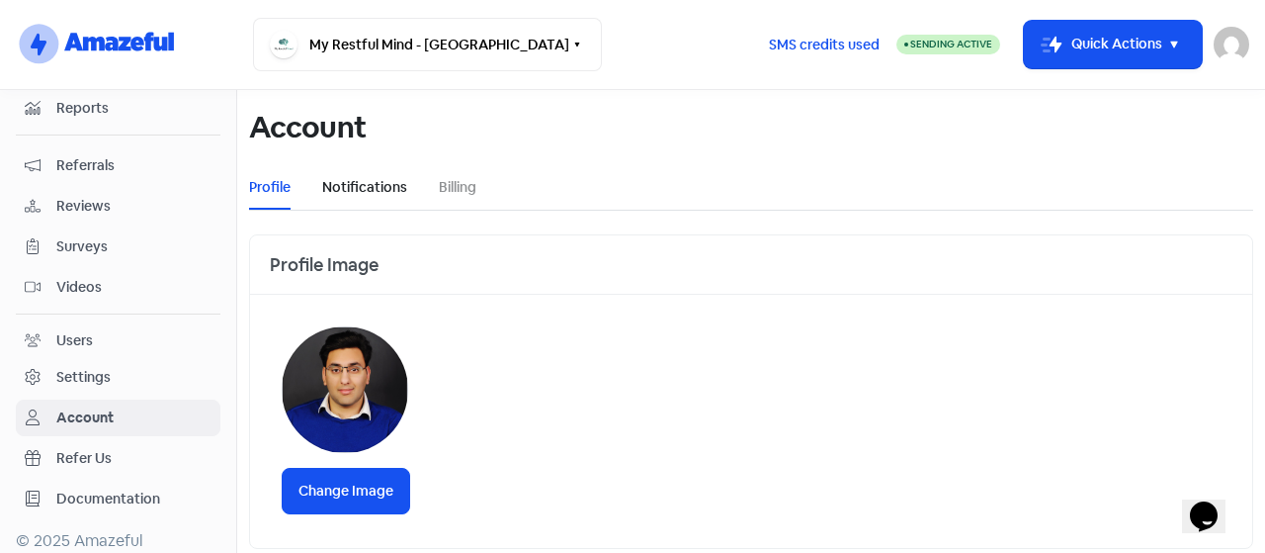
click at [363, 195] on link "Notifications" at bounding box center [364, 187] width 85 height 21
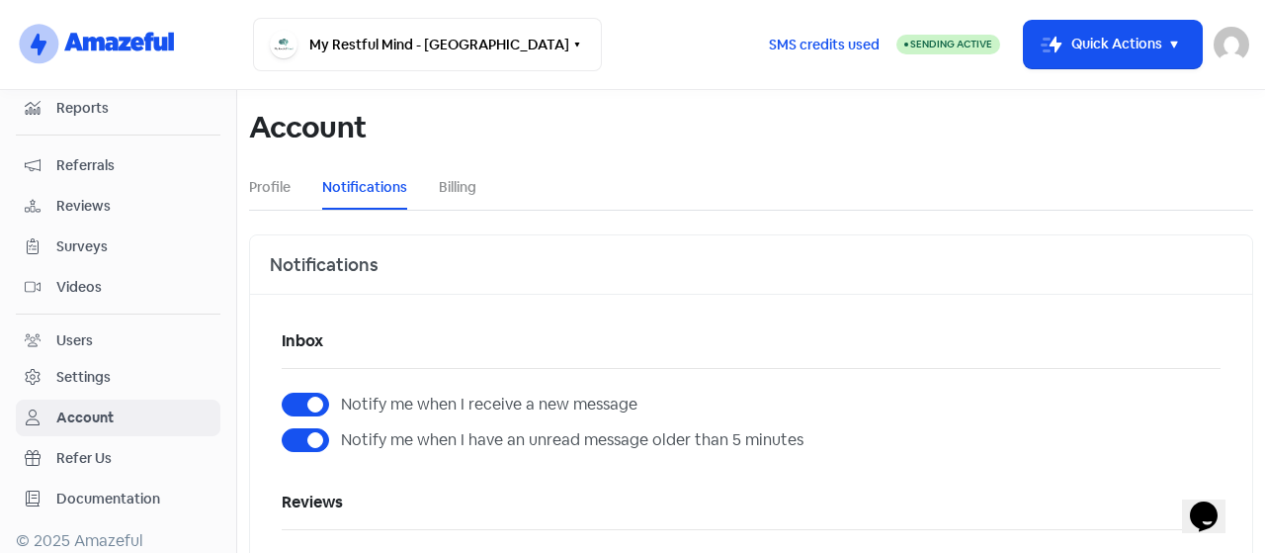
click at [455, 203] on li "Billing" at bounding box center [458, 187] width 38 height 44
click at [443, 175] on li "Billing" at bounding box center [458, 187] width 38 height 44
click at [439, 196] on link "Billing" at bounding box center [458, 187] width 38 height 21
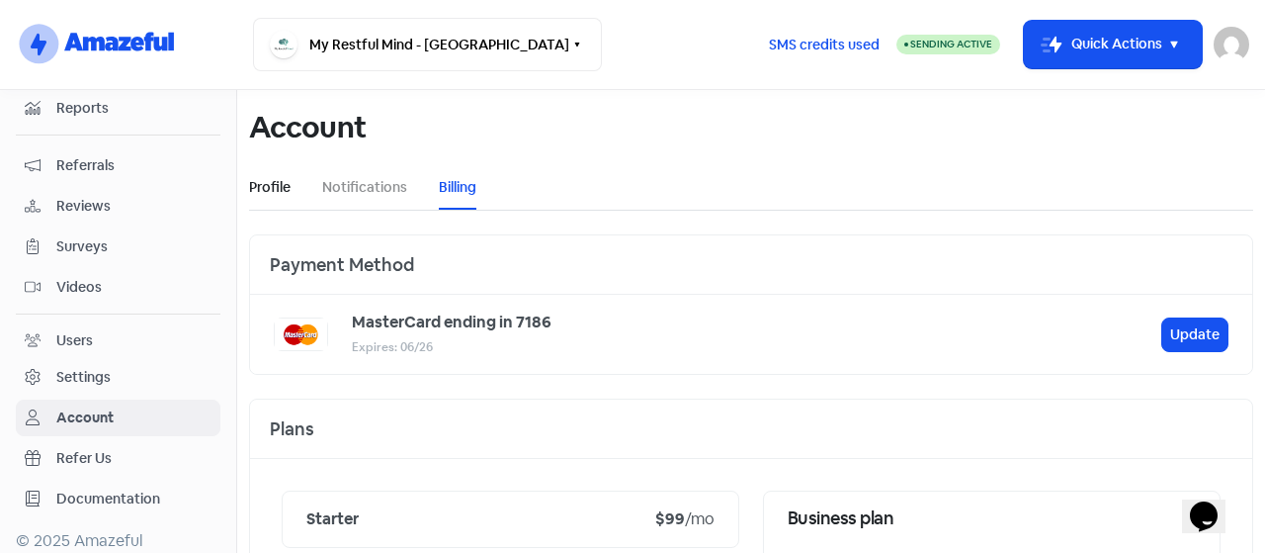
click at [274, 187] on link "Profile" at bounding box center [270, 187] width 42 height 21
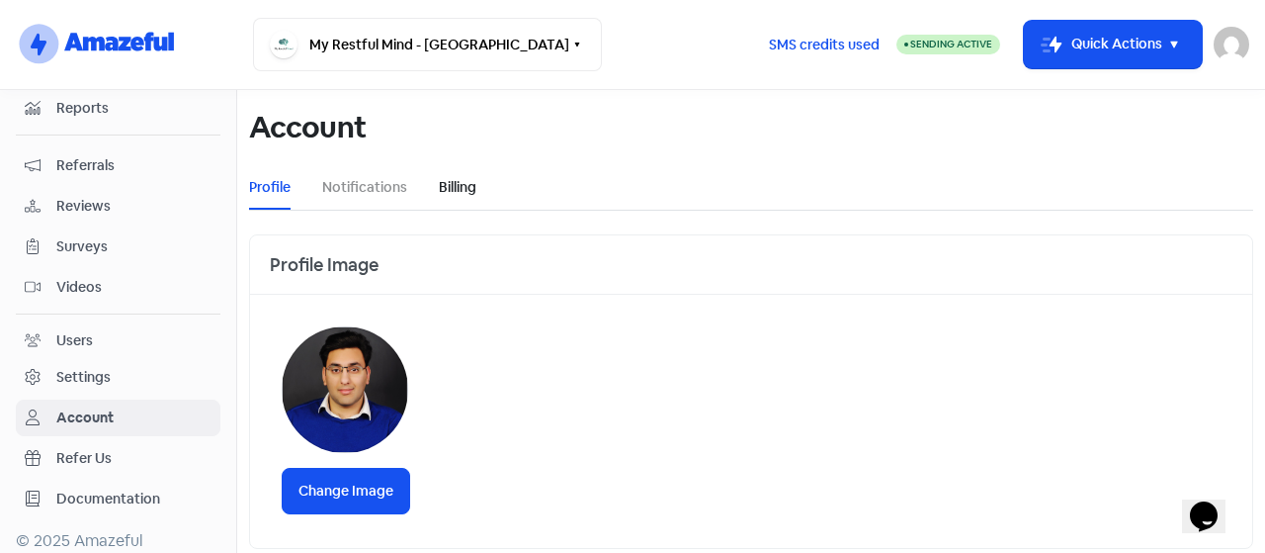
click at [451, 181] on link "Billing" at bounding box center [458, 187] width 38 height 21
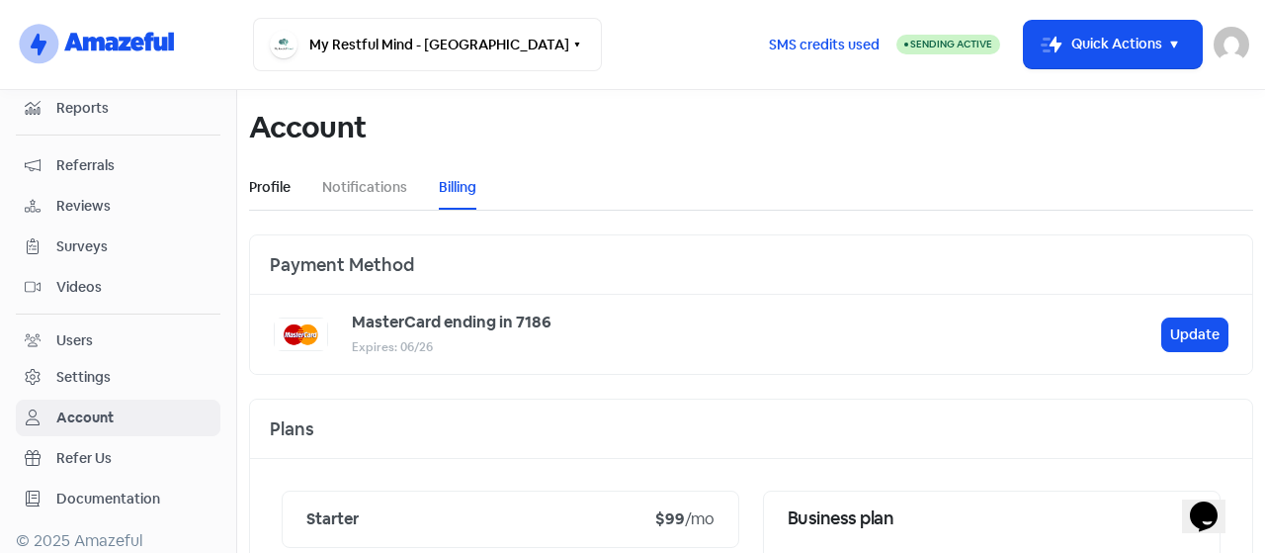
click at [285, 197] on link "Profile" at bounding box center [270, 187] width 42 height 21
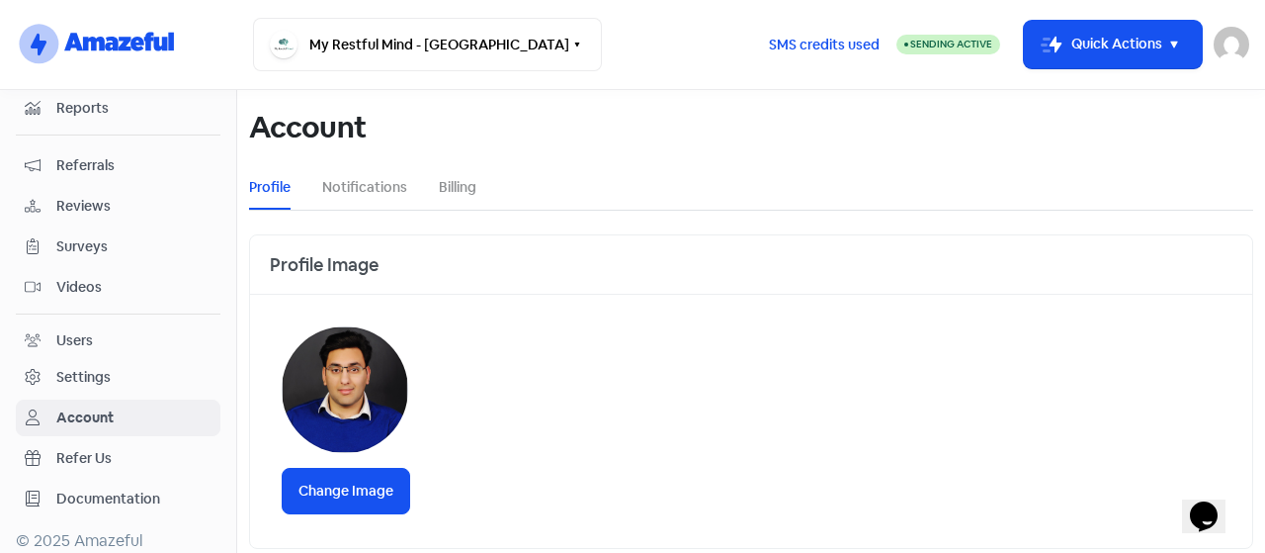
click at [89, 367] on div "Settings" at bounding box center [83, 377] width 54 height 21
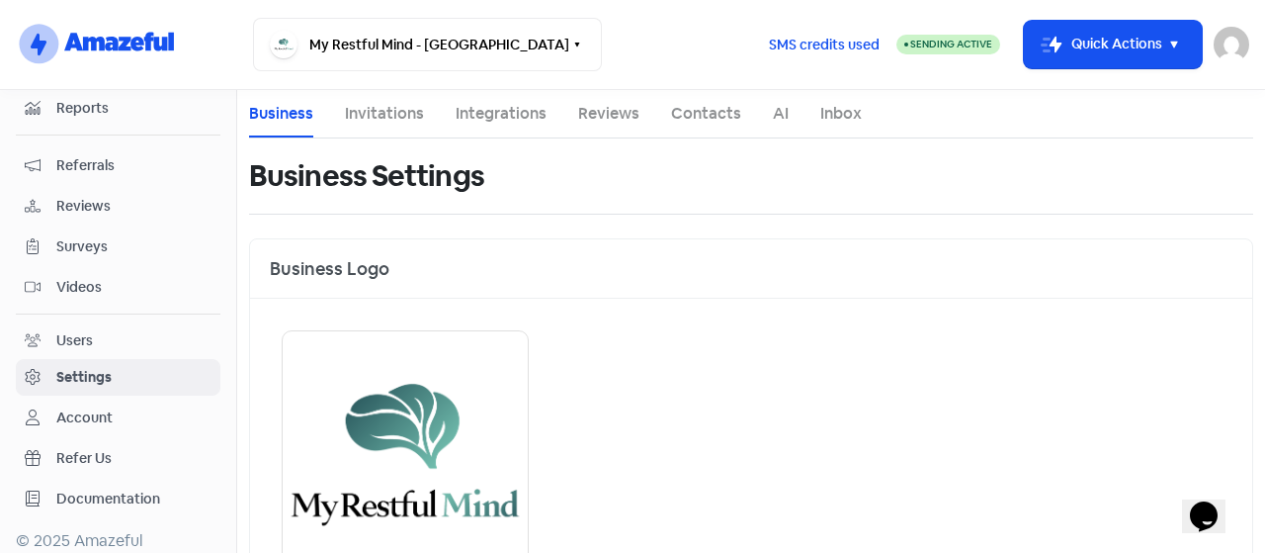
click at [75, 330] on div "Users" at bounding box center [74, 340] width 37 height 21
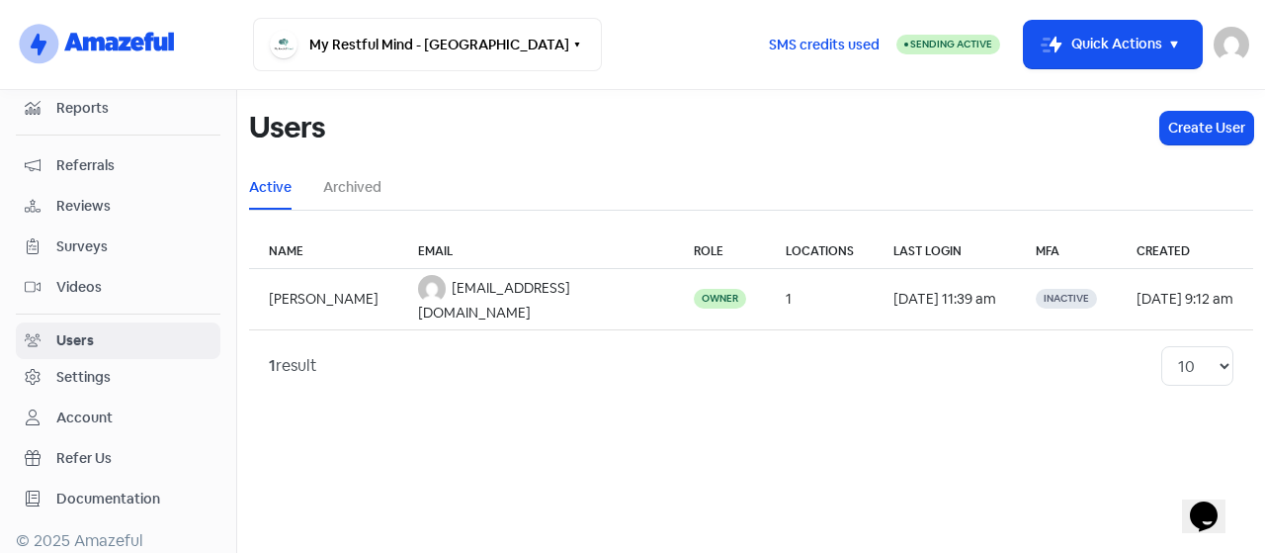
click at [87, 408] on div "Account" at bounding box center [84, 417] width 56 height 21
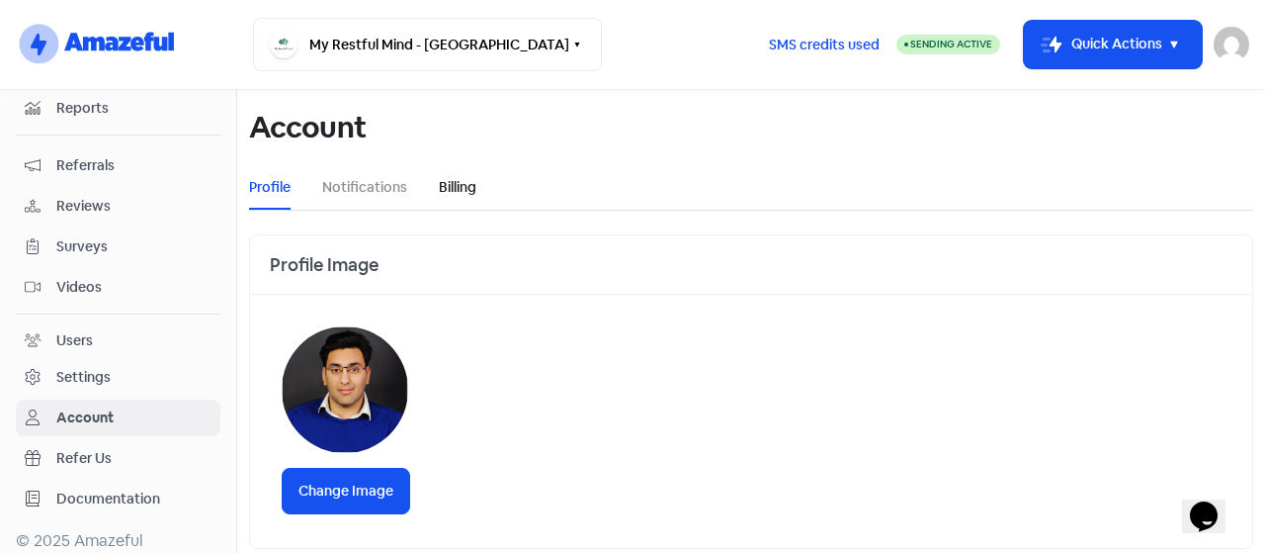
click at [467, 177] on link "Billing" at bounding box center [458, 187] width 38 height 21
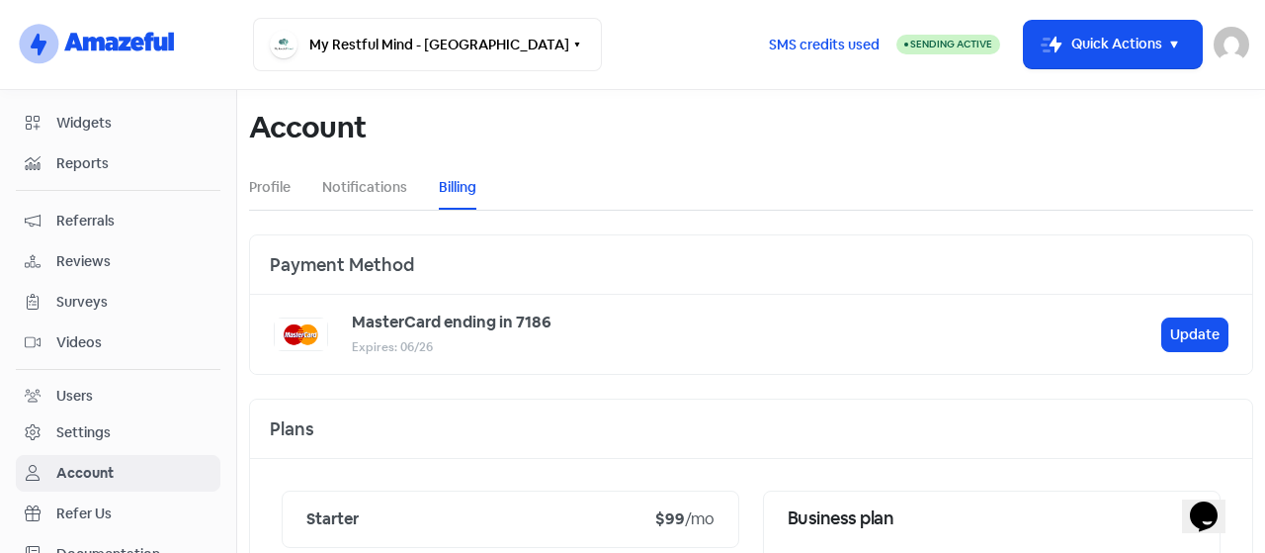
scroll to position [168, 0]
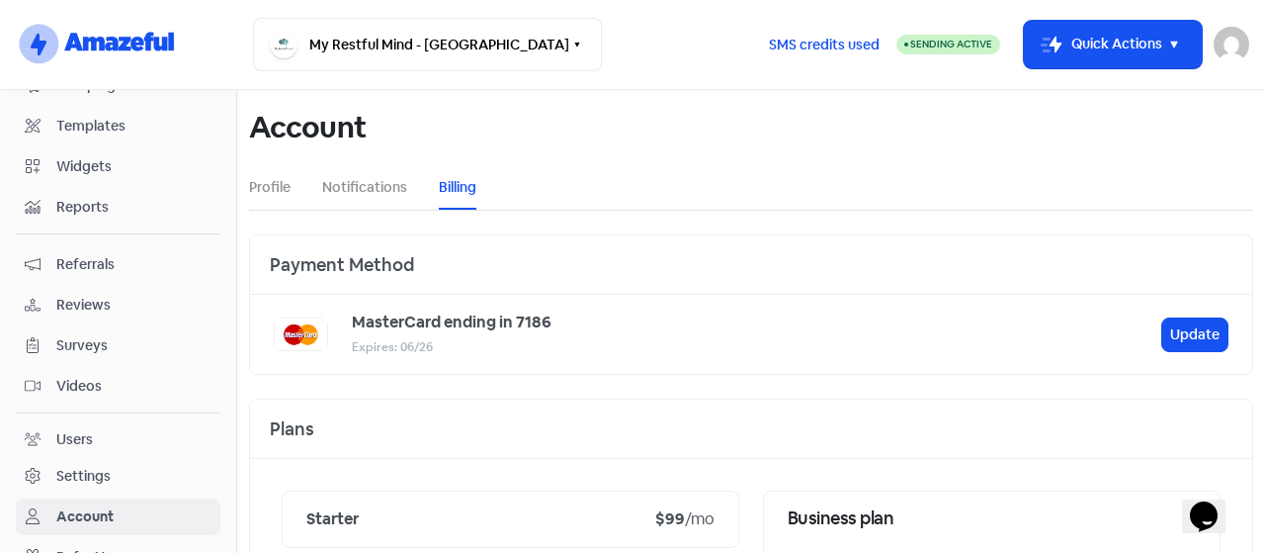
click at [88, 202] on span "Reports" at bounding box center [133, 207] width 155 height 21
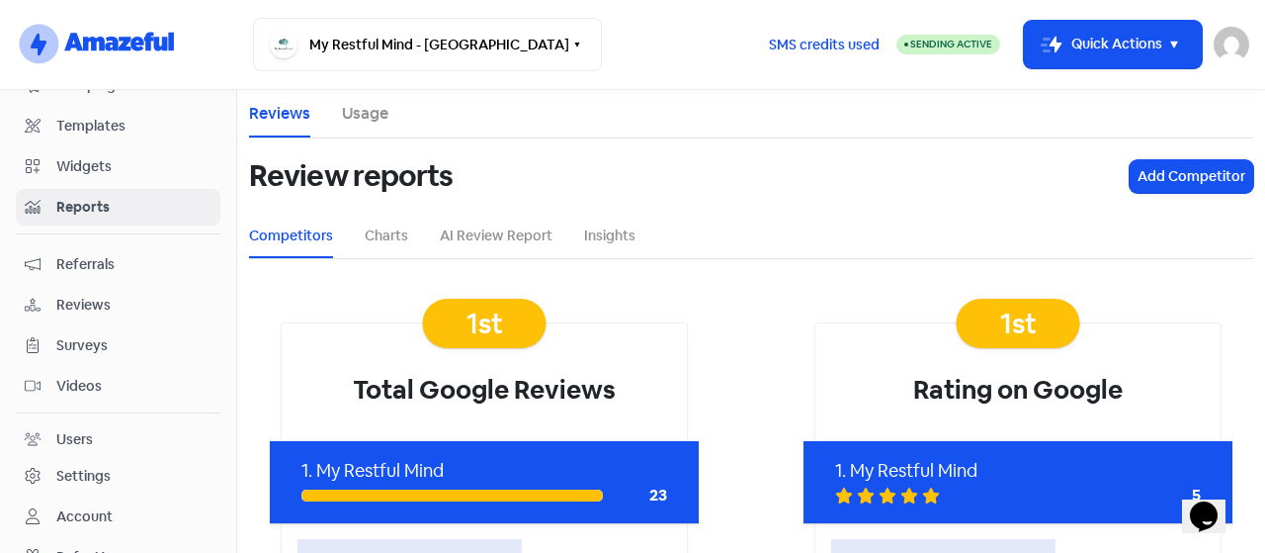
click at [362, 121] on link "Usage" at bounding box center [365, 114] width 46 height 24
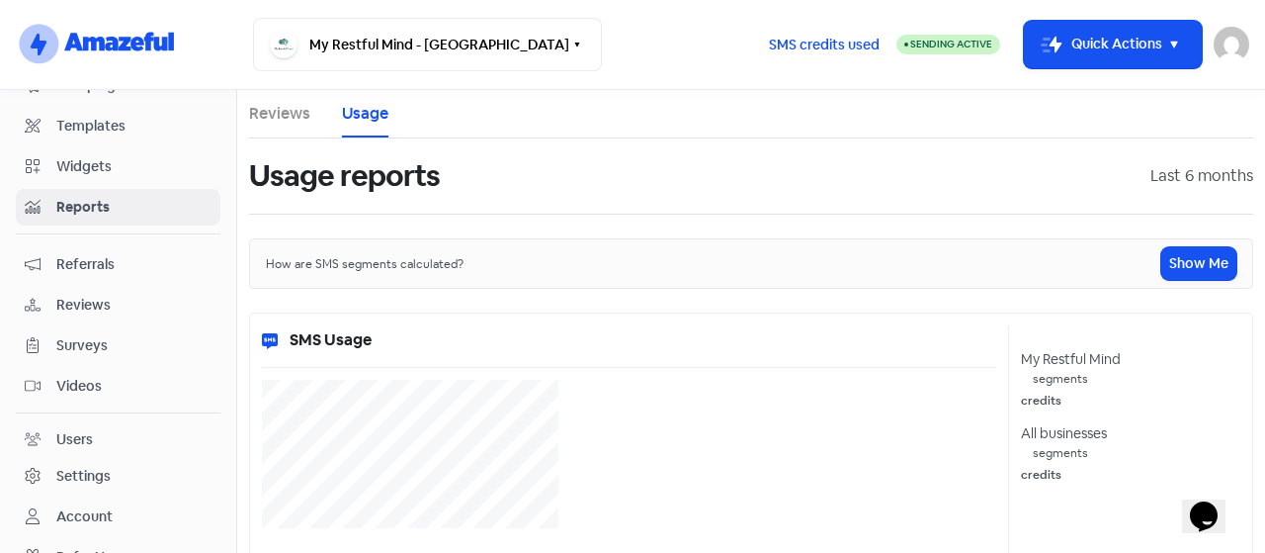
select select "[object Object]"
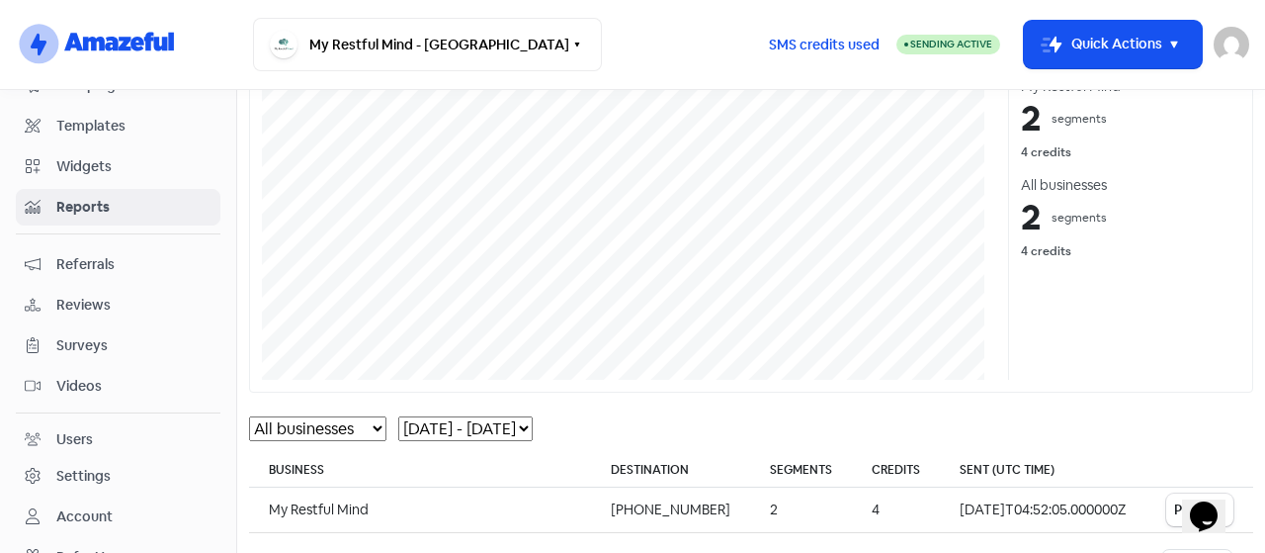
scroll to position [367, 0]
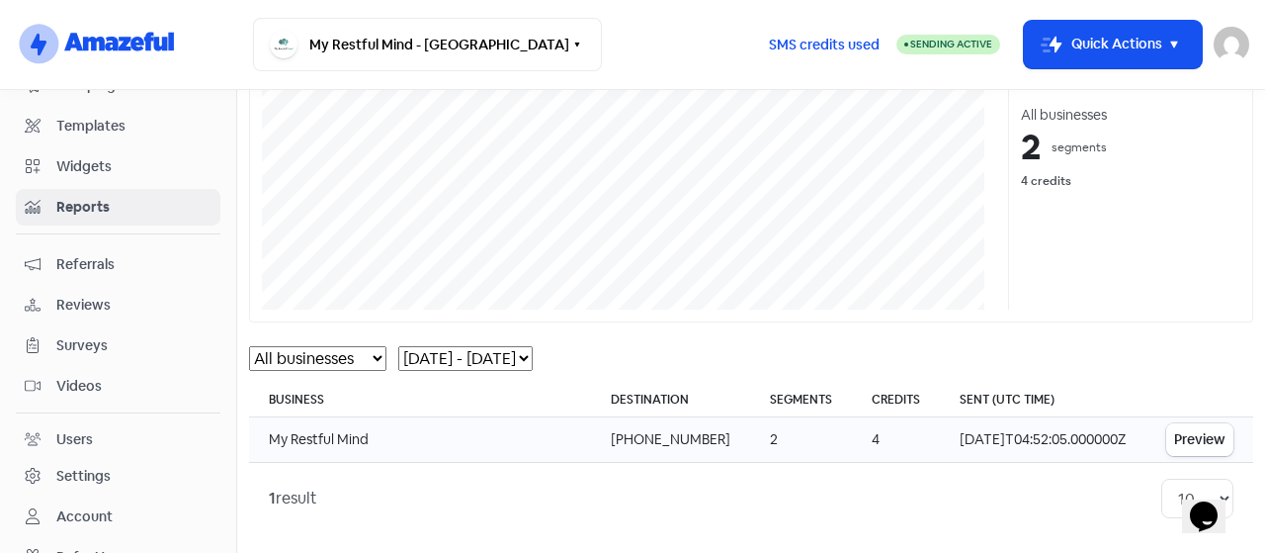
click at [1177, 436] on button "Preview" at bounding box center [1200, 439] width 67 height 33
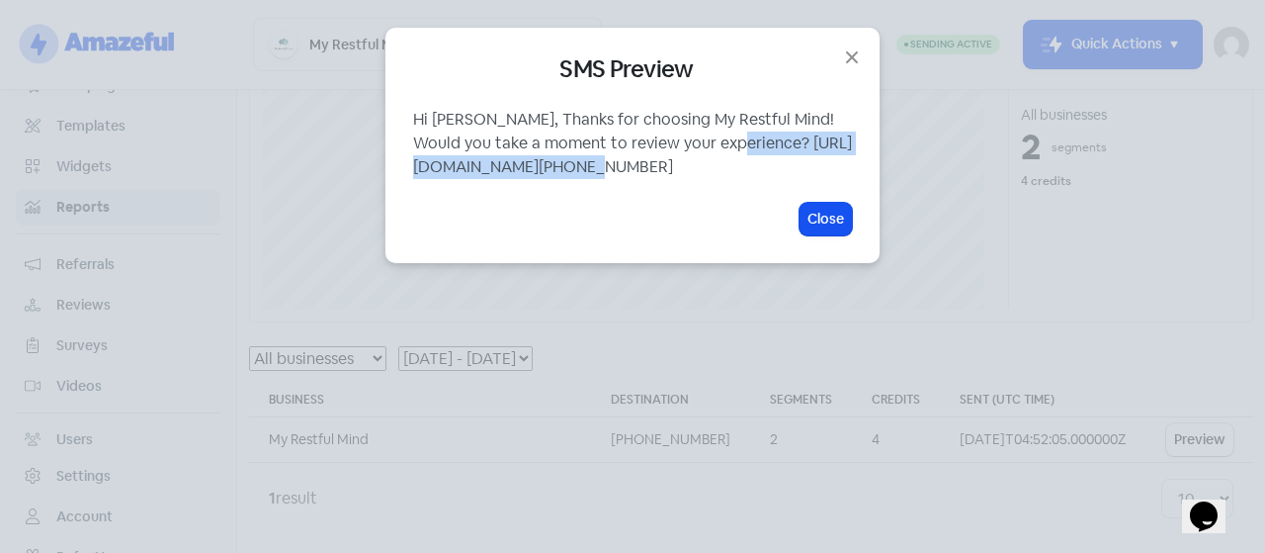
drag, startPoint x: 410, startPoint y: 158, endPoint x: 661, endPoint y: 164, distance: 251.2
click at [661, 164] on div "SMS Preview Hi [PERSON_NAME], Thanks for choosing My Restful Mind! Would you ta…" at bounding box center [633, 145] width 494 height 235
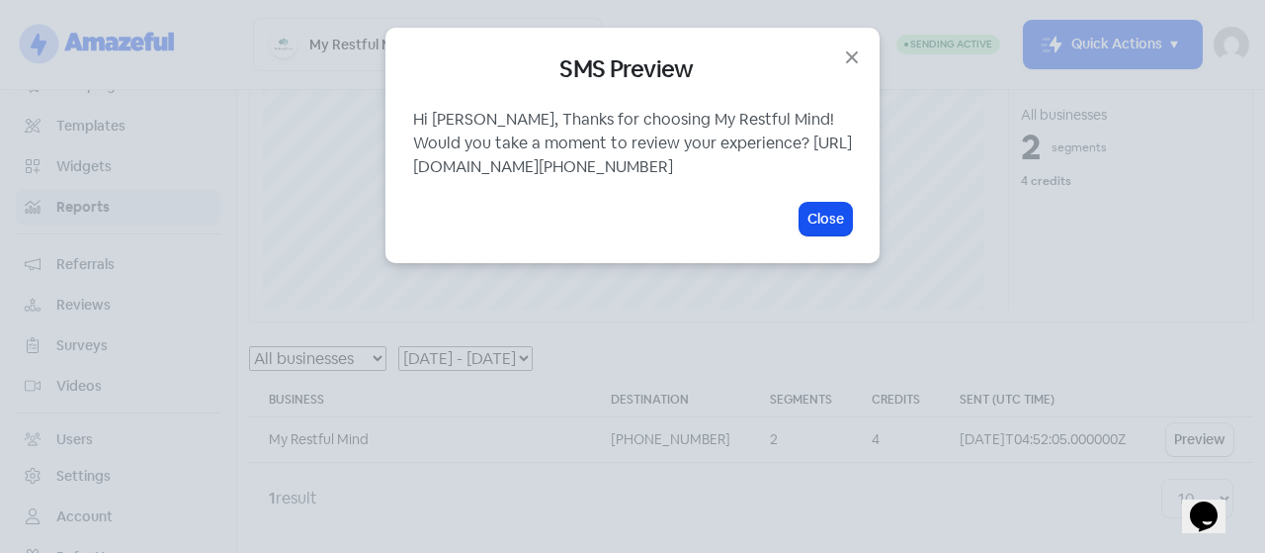
click at [664, 179] on div "Hi [PERSON_NAME], Thanks for choosing My Restful Mind! Would you take a moment …" at bounding box center [632, 143] width 439 height 71
click at [836, 235] on button "Close" at bounding box center [826, 219] width 52 height 33
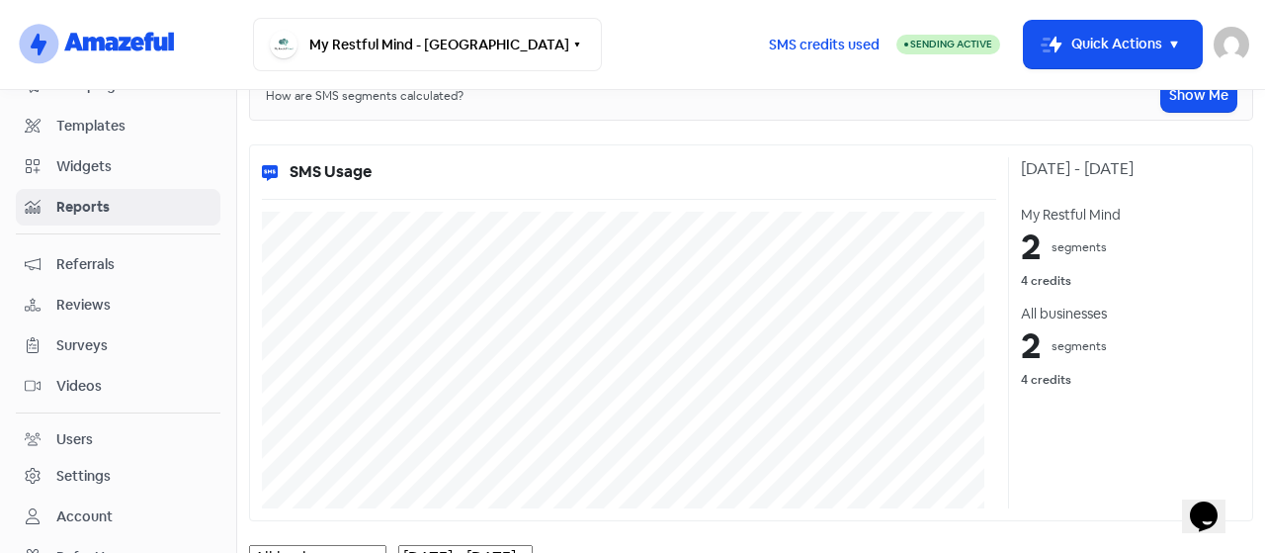
scroll to position [0, 0]
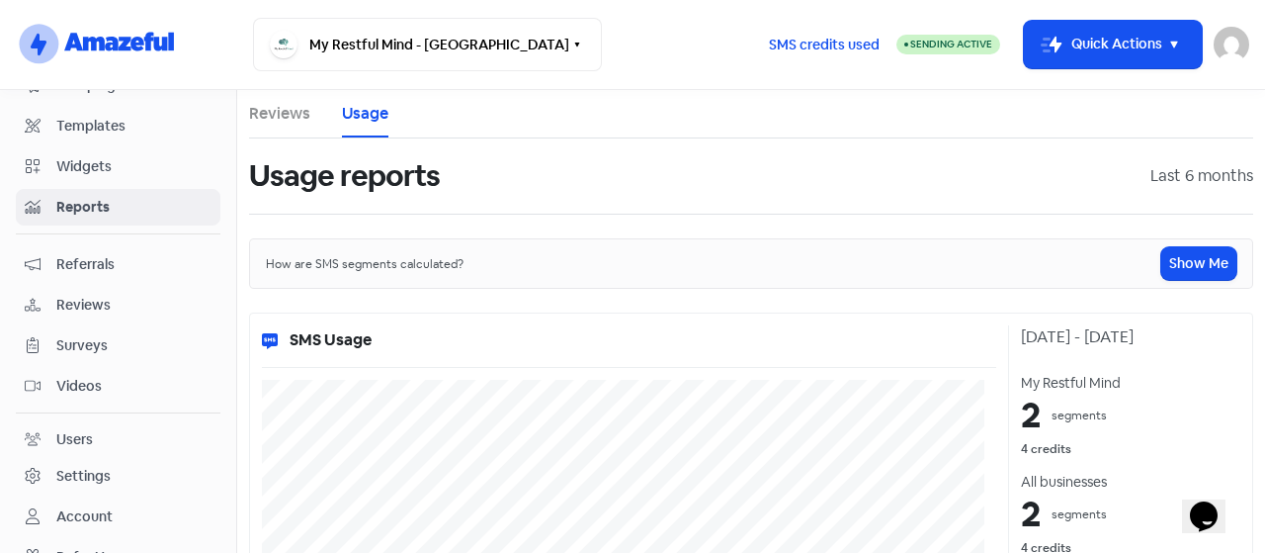
click at [97, 428] on div "Users" at bounding box center [118, 439] width 187 height 23
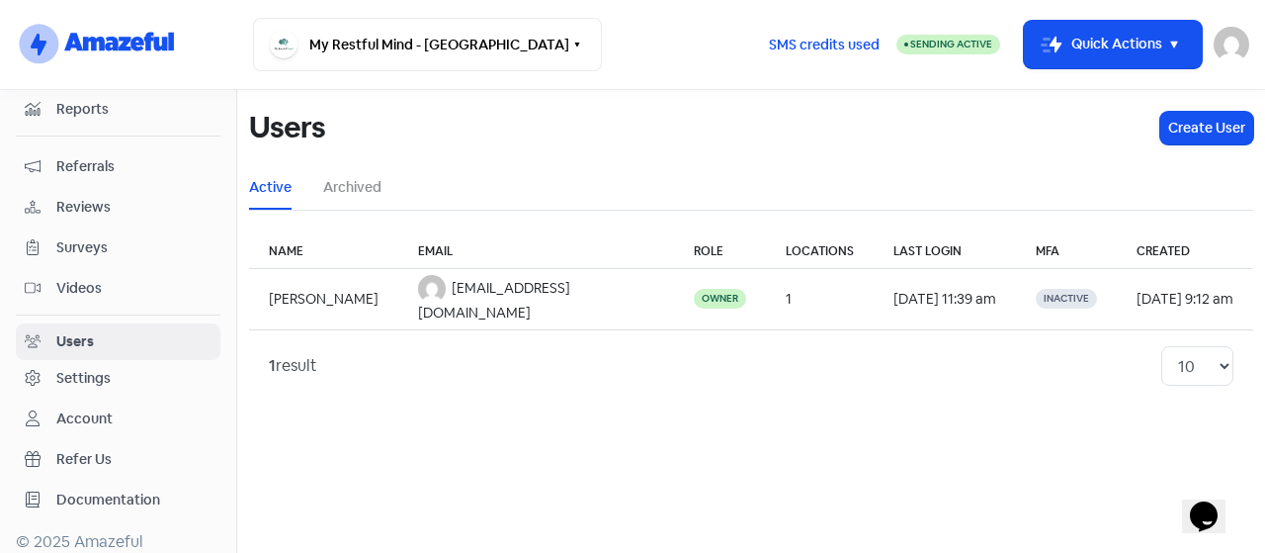
scroll to position [267, 0]
click at [106, 367] on div "Settings" at bounding box center [83, 377] width 54 height 21
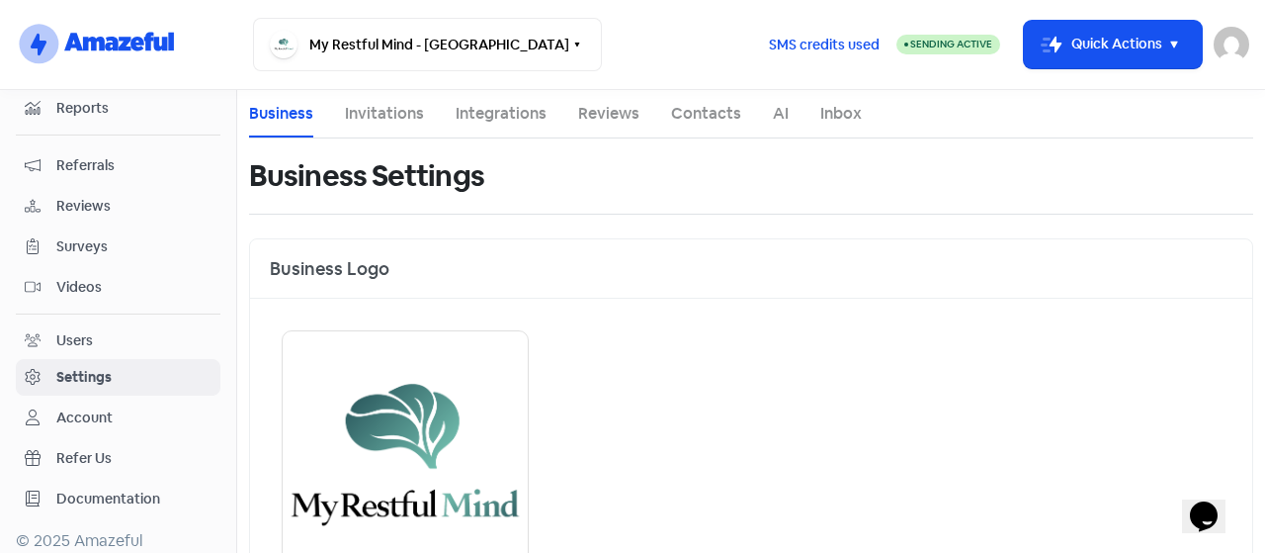
click at [850, 112] on link "Inbox" at bounding box center [842, 114] width 42 height 24
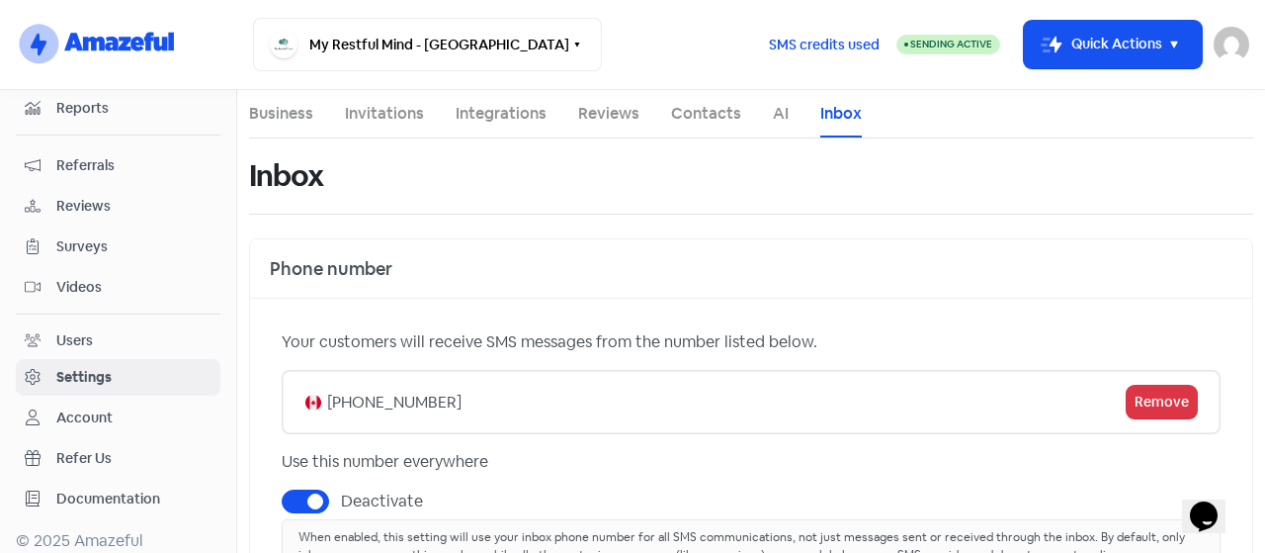
click at [79, 399] on link "Account" at bounding box center [118, 417] width 205 height 37
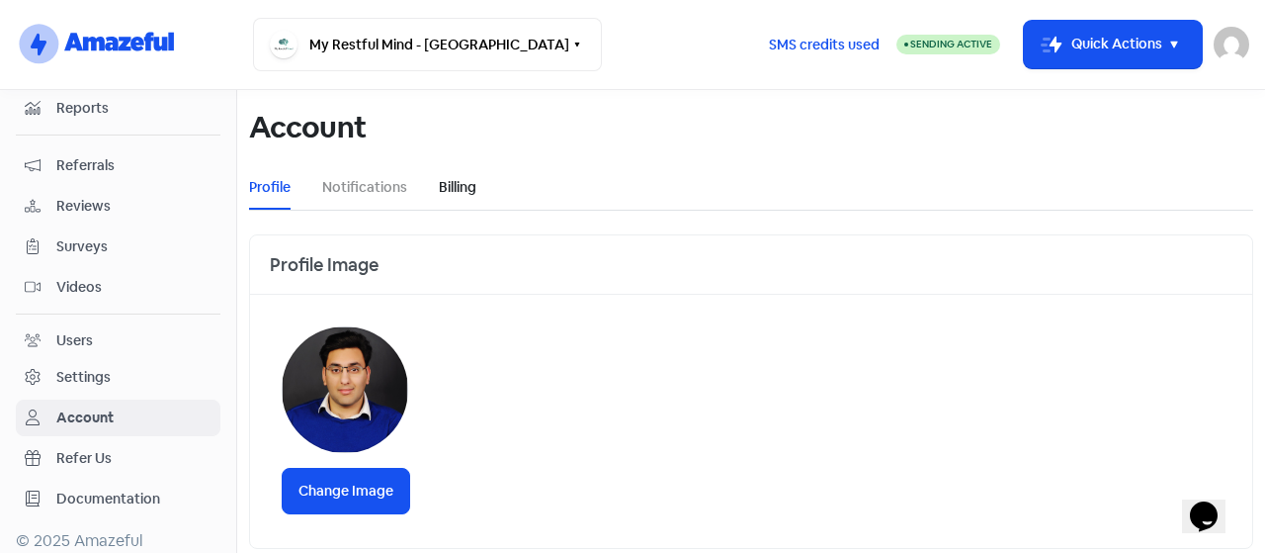
click at [453, 187] on link "Billing" at bounding box center [458, 187] width 38 height 21
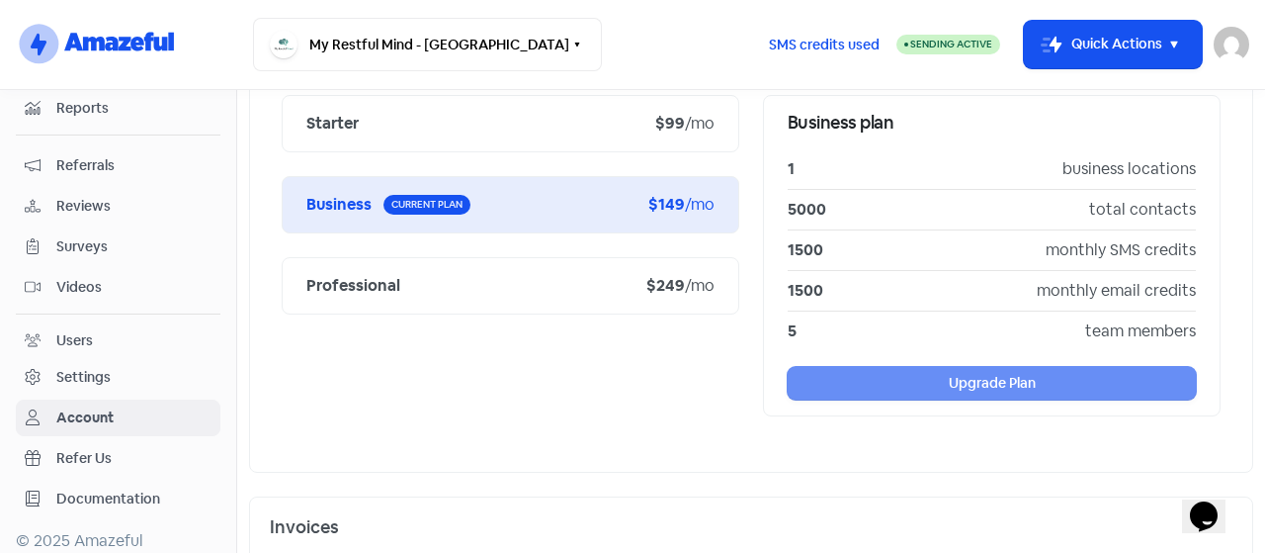
scroll to position [297, 0]
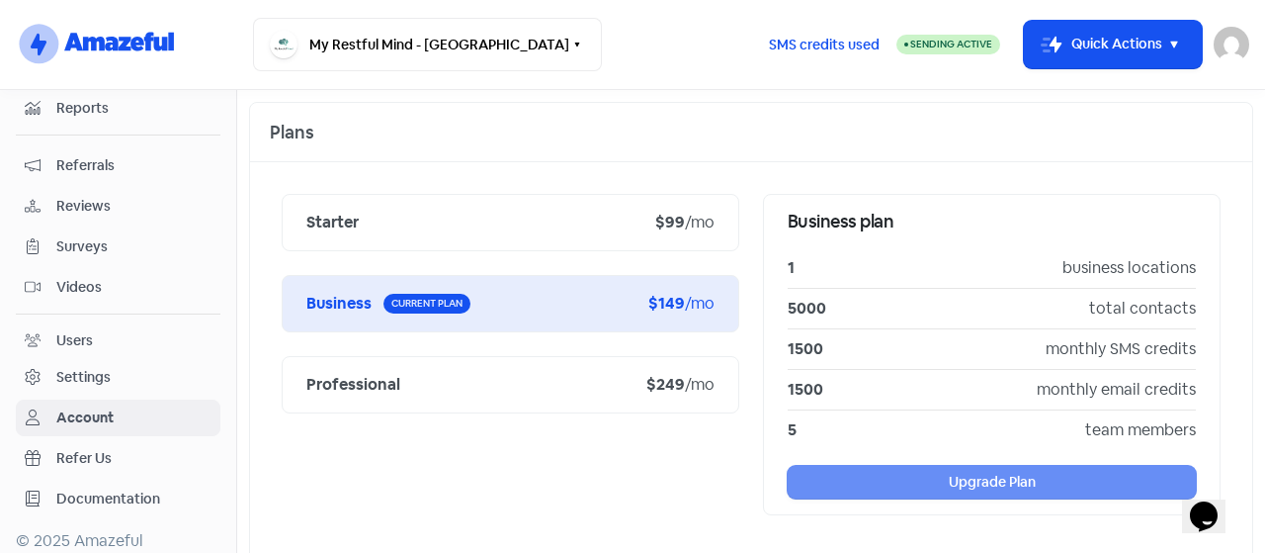
click at [101, 448] on span "Refer Us" at bounding box center [133, 458] width 155 height 21
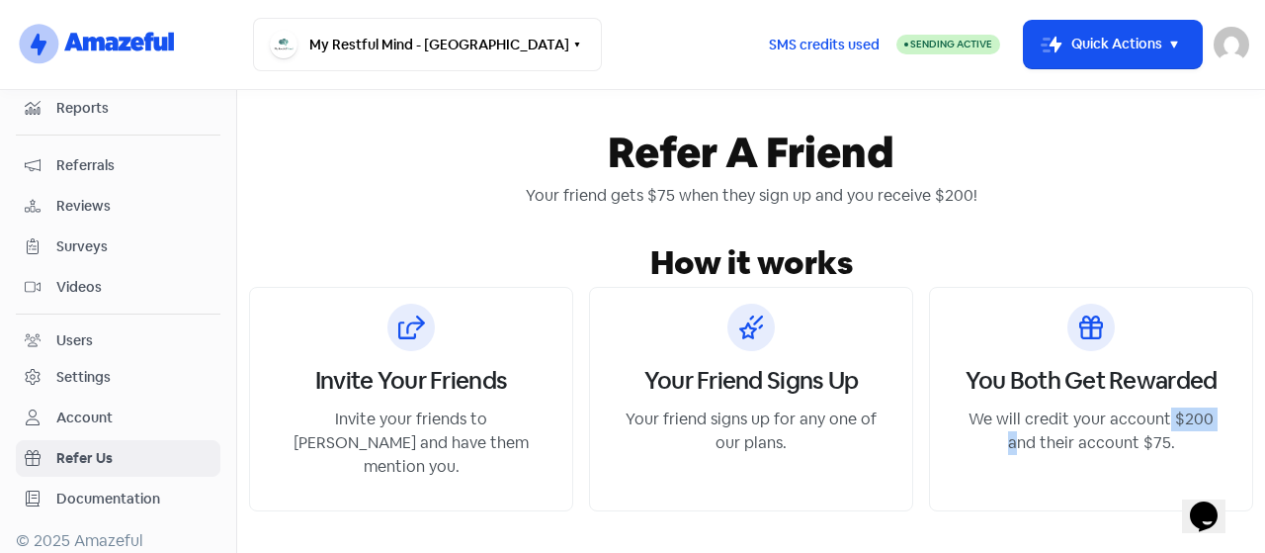
drag, startPoint x: 1206, startPoint y: 414, endPoint x: 1153, endPoint y: 412, distance: 53.4
click at [1153, 412] on p "We will credit your account $200 and their account $75." at bounding box center [1091, 430] width 275 height 47
click at [1172, 324] on div "You Both Get Rewarded We will credit your account $200 and their account $75." at bounding box center [1091, 399] width 324 height 224
drag, startPoint x: 1147, startPoint y: 406, endPoint x: 1195, endPoint y: 410, distance: 48.6
click at [1195, 410] on p "We will credit your account $200 and their account $75." at bounding box center [1091, 430] width 275 height 47
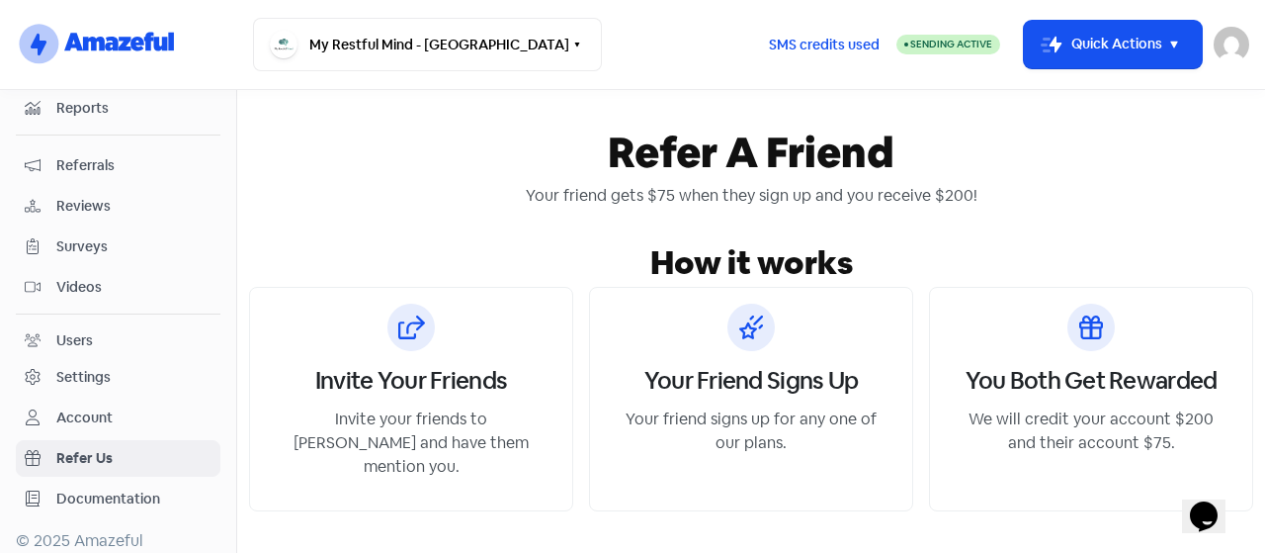
click at [1197, 339] on div "You Both Get Rewarded We will credit your account $200 and their account $75." at bounding box center [1091, 399] width 324 height 224
click at [121, 369] on div "Settings" at bounding box center [118, 377] width 187 height 23
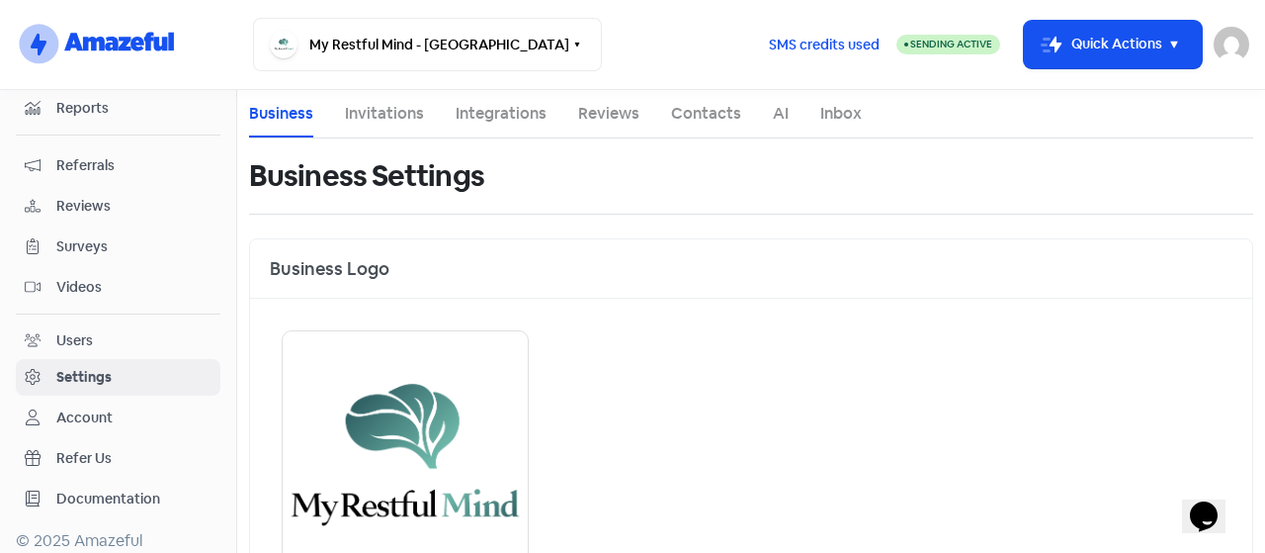
click at [101, 399] on link "Account" at bounding box center [118, 417] width 205 height 37
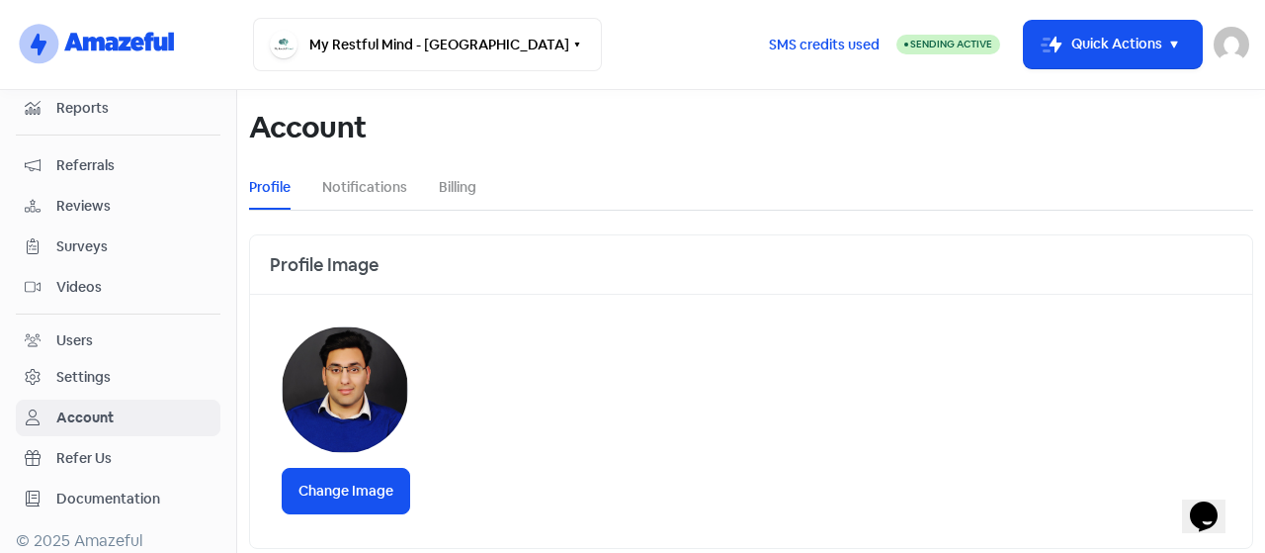
click at [81, 367] on div "Settings" at bounding box center [83, 377] width 54 height 21
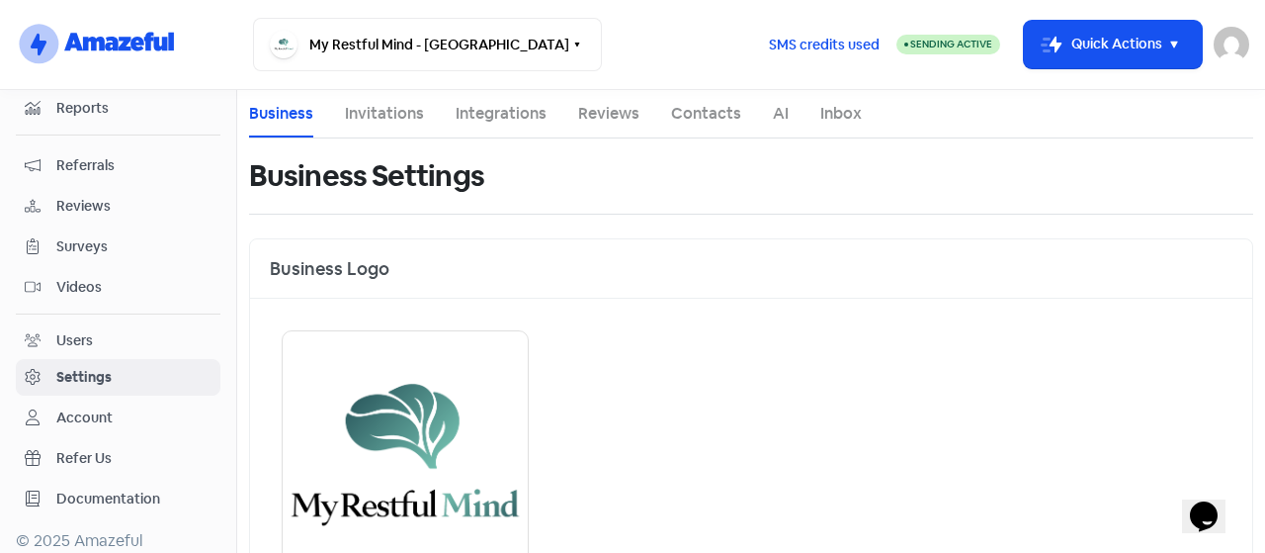
click at [75, 330] on div "Users" at bounding box center [74, 340] width 37 height 21
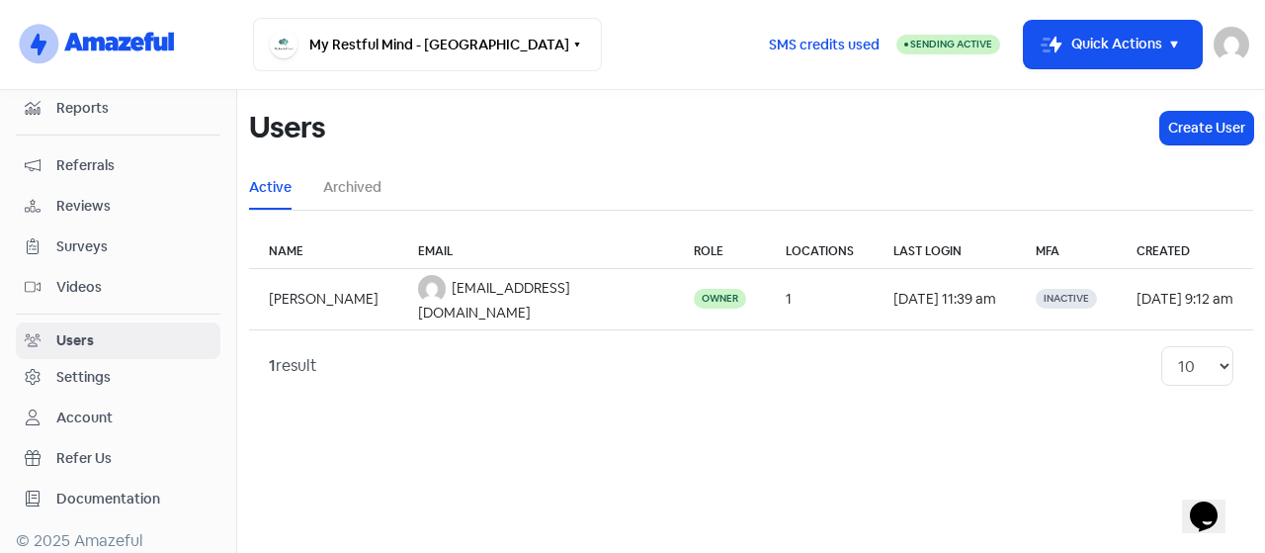
click at [73, 252] on link "Surveys" at bounding box center [118, 246] width 205 height 37
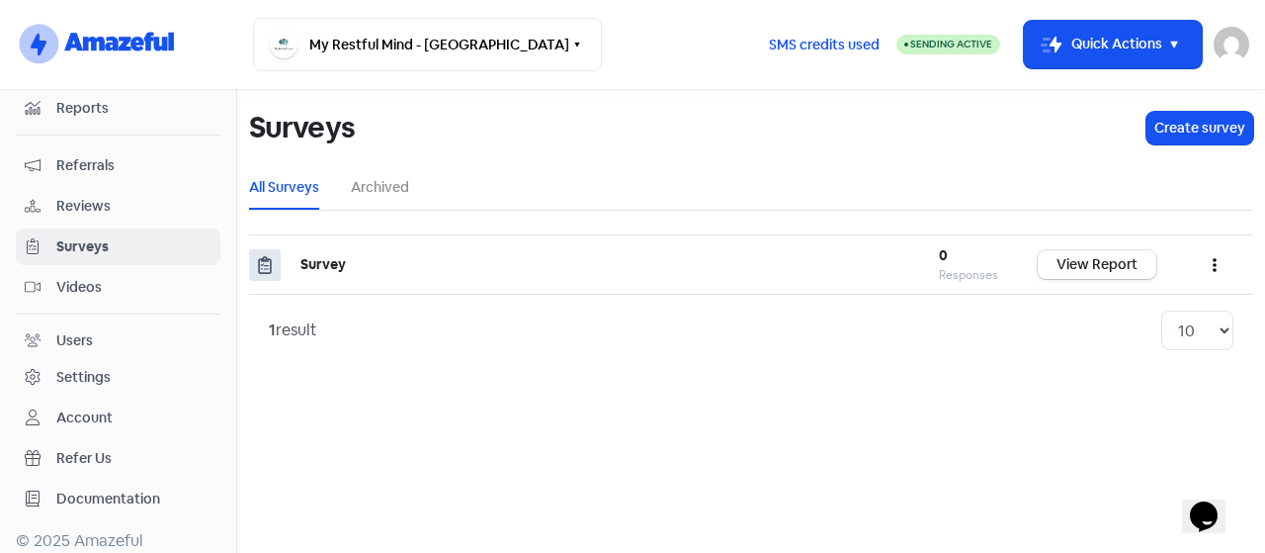
click at [69, 280] on span "Videos" at bounding box center [133, 287] width 155 height 21
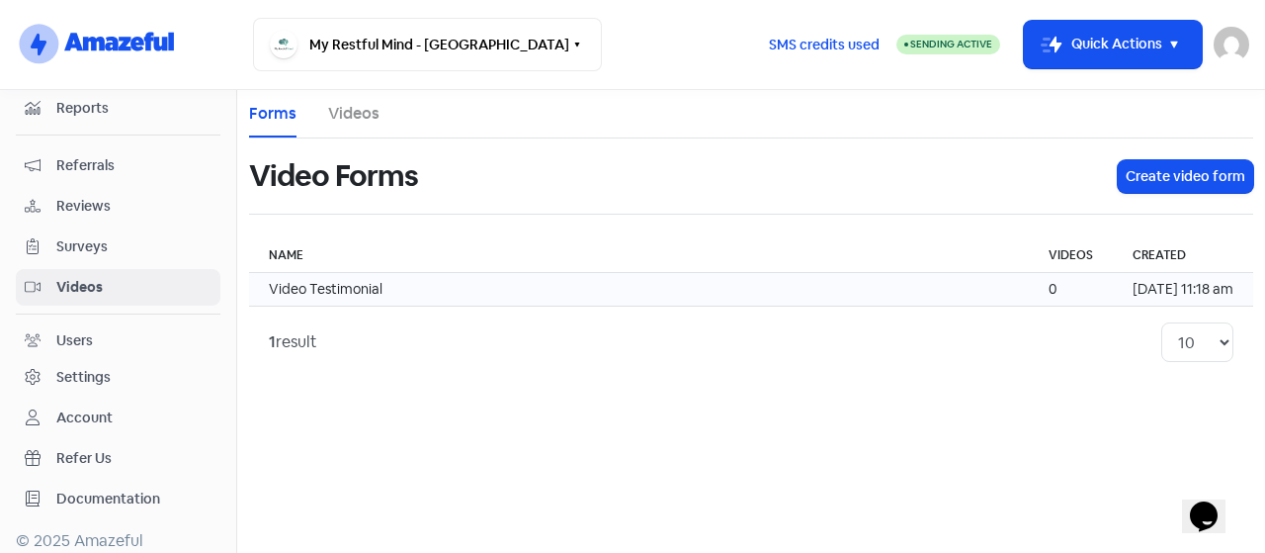
click at [425, 273] on td "Video Testimonial" at bounding box center [639, 290] width 780 height 34
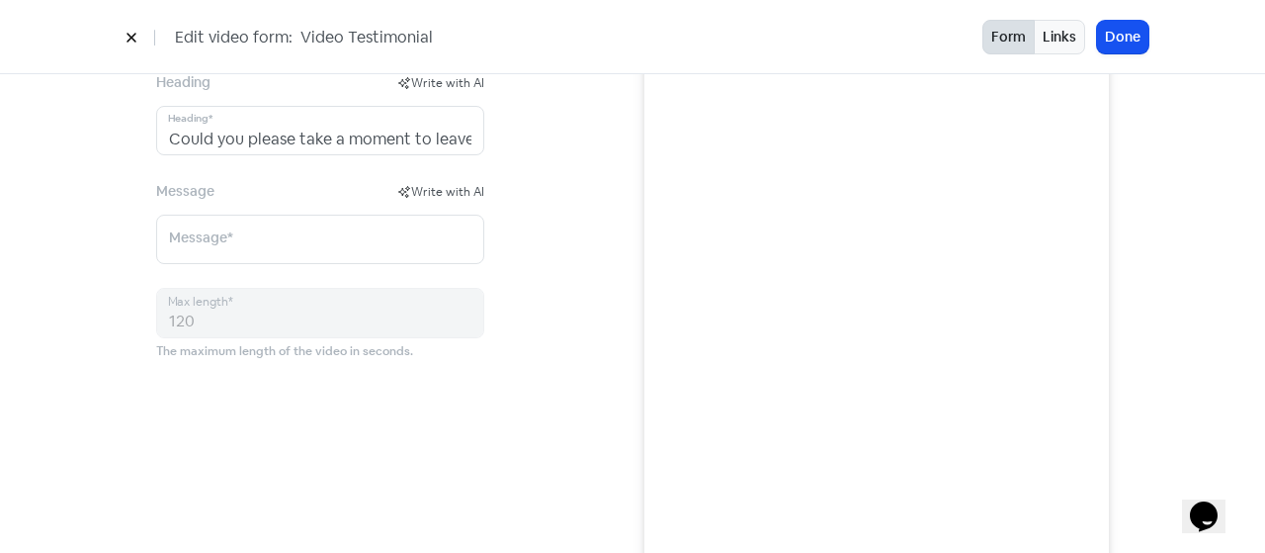
scroll to position [81, 0]
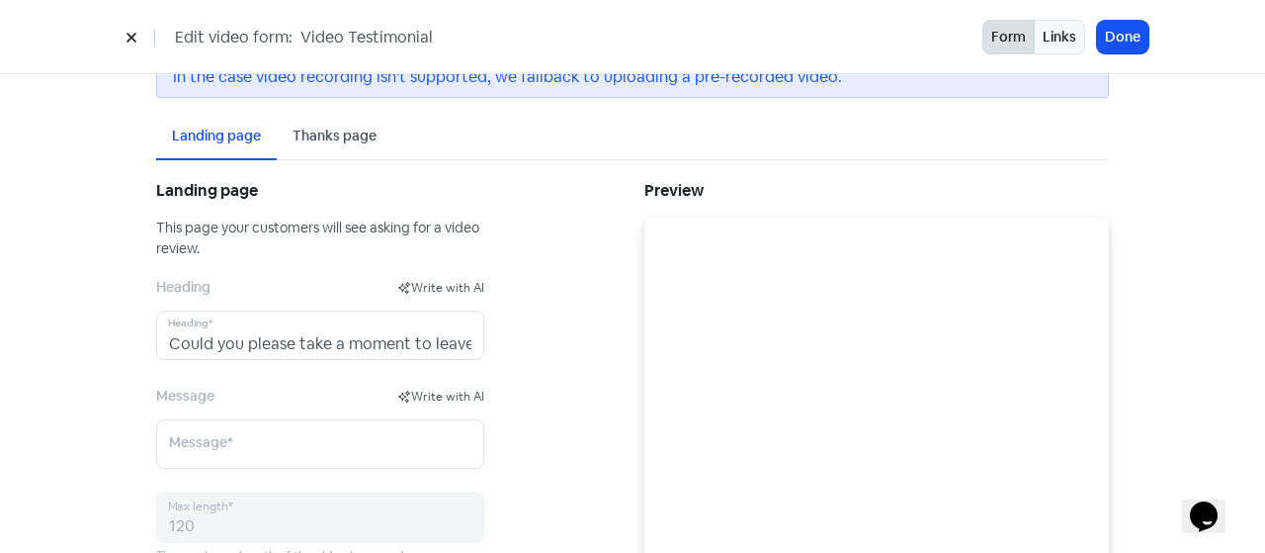
click at [134, 30] on button at bounding box center [132, 37] width 30 height 35
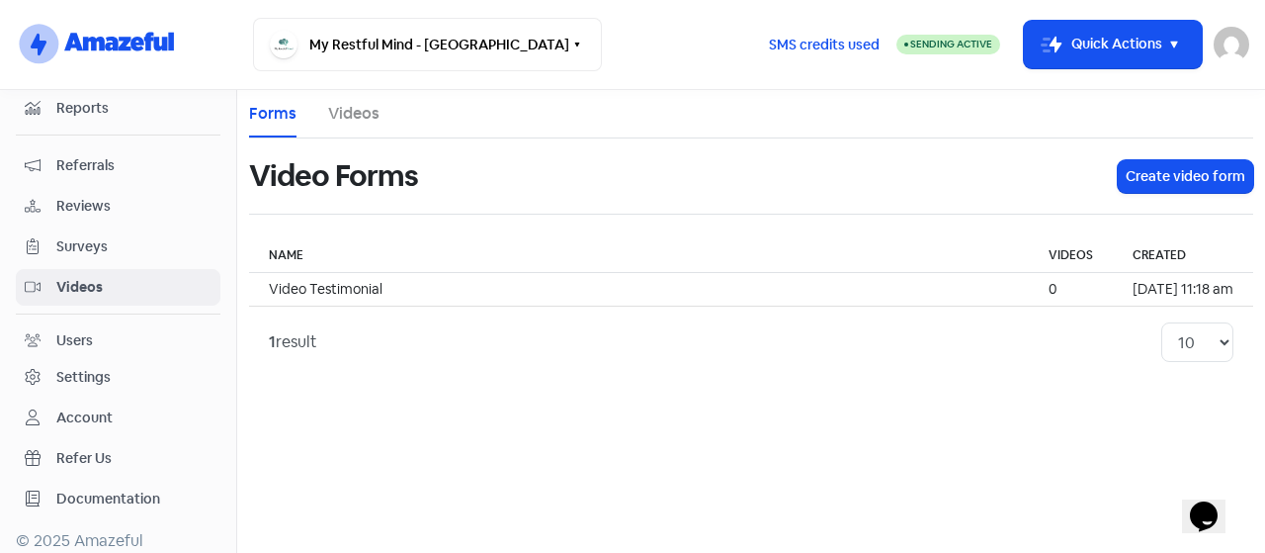
click at [101, 236] on span "Surveys" at bounding box center [133, 246] width 155 height 21
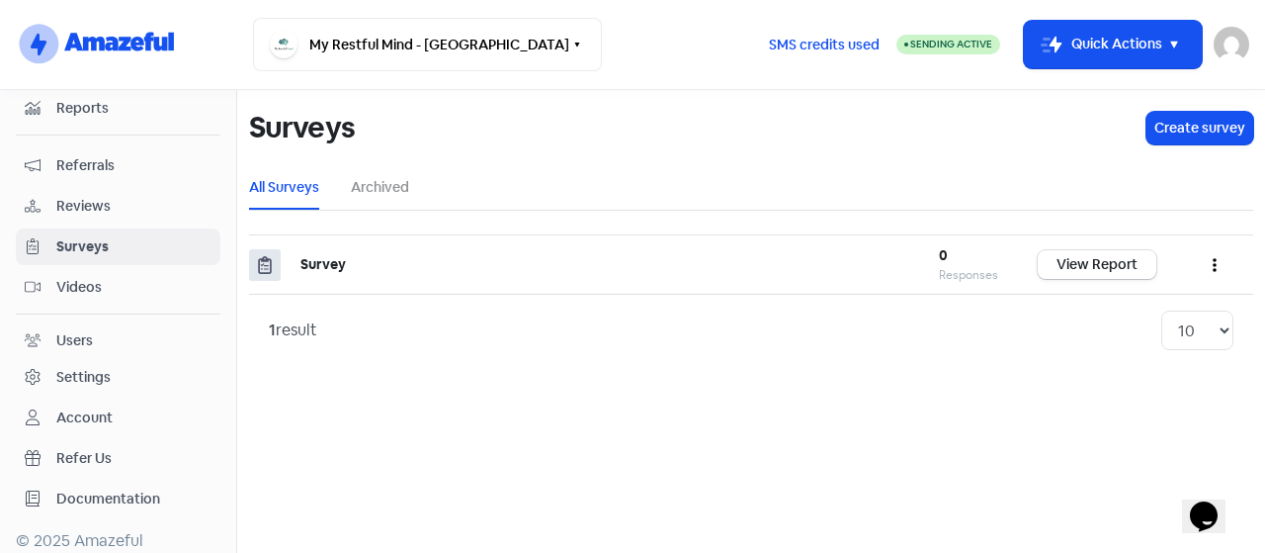
click at [82, 215] on link "Reviews" at bounding box center [118, 206] width 205 height 37
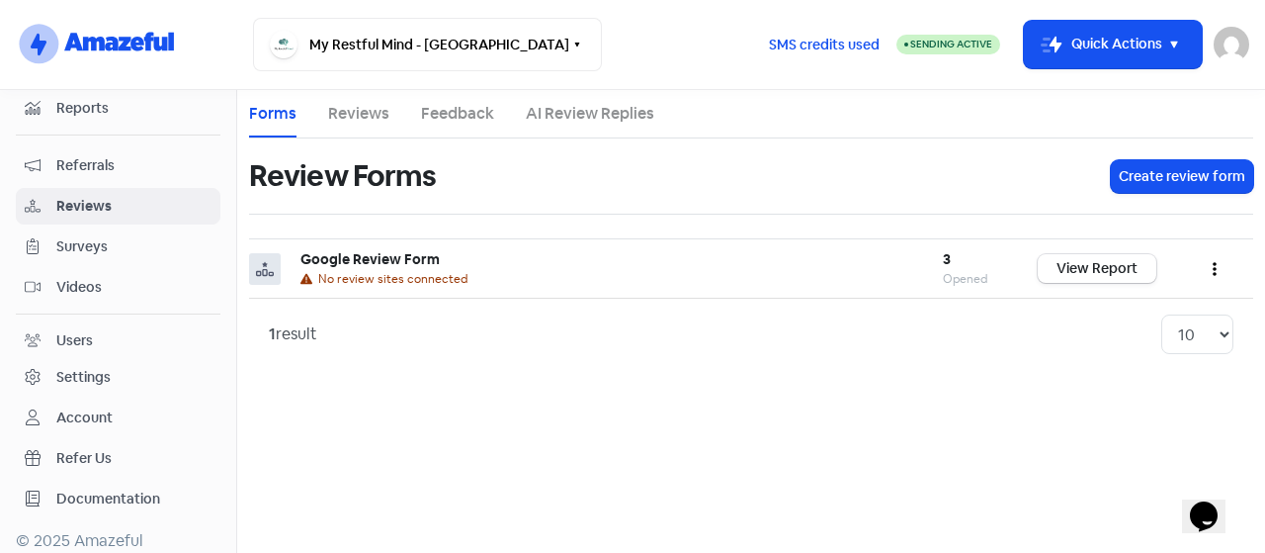
click at [370, 119] on link "Reviews" at bounding box center [358, 114] width 61 height 24
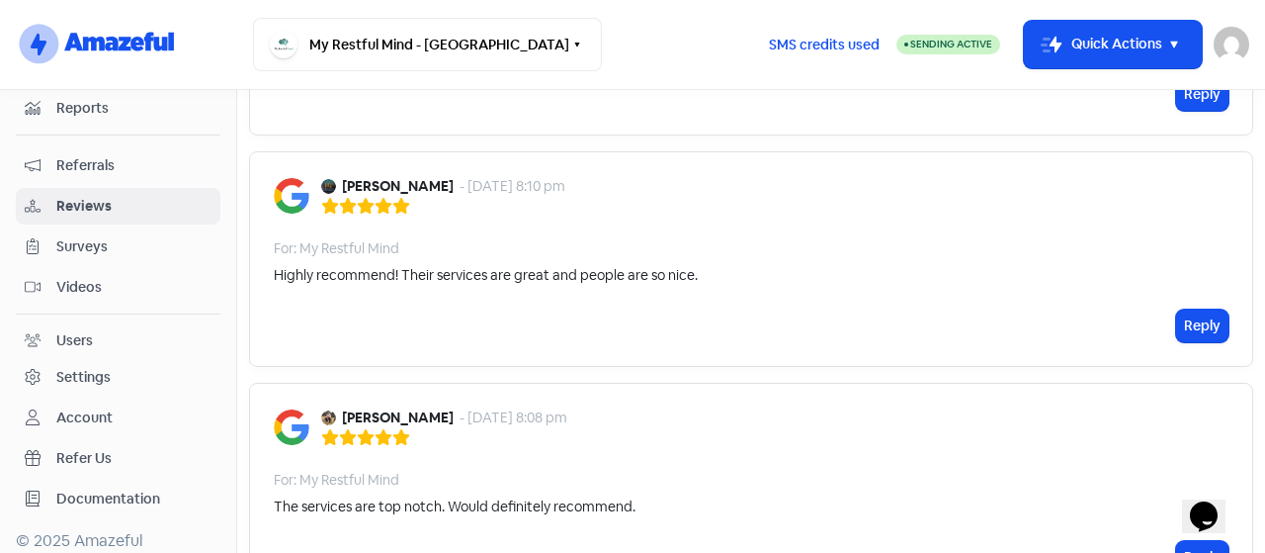
scroll to position [2175, 0]
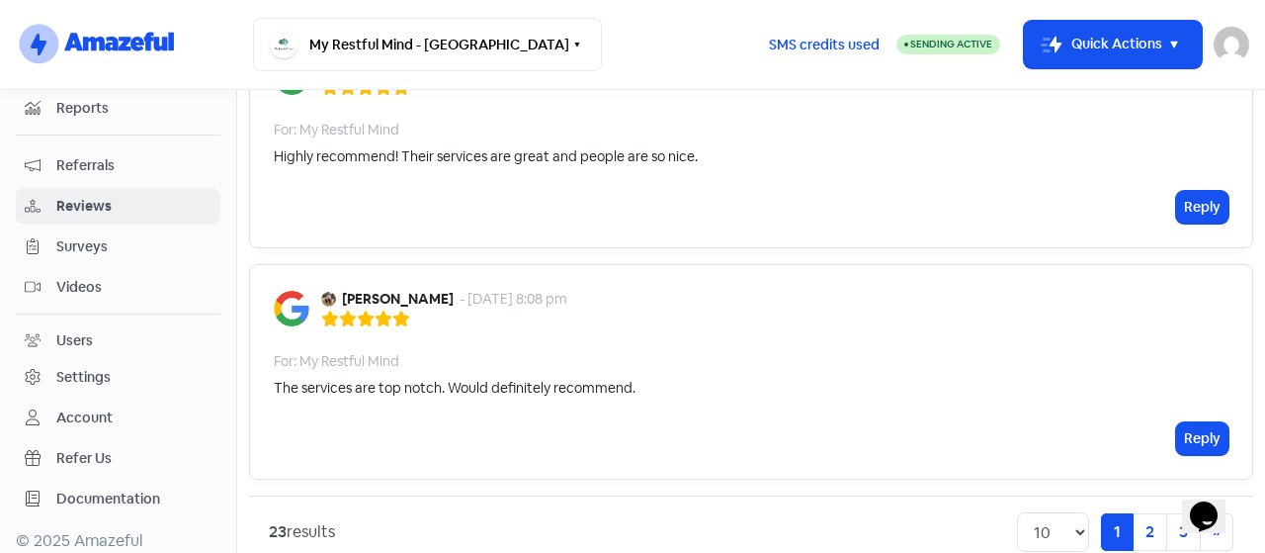
click at [86, 155] on span "Referrals" at bounding box center [133, 165] width 155 height 21
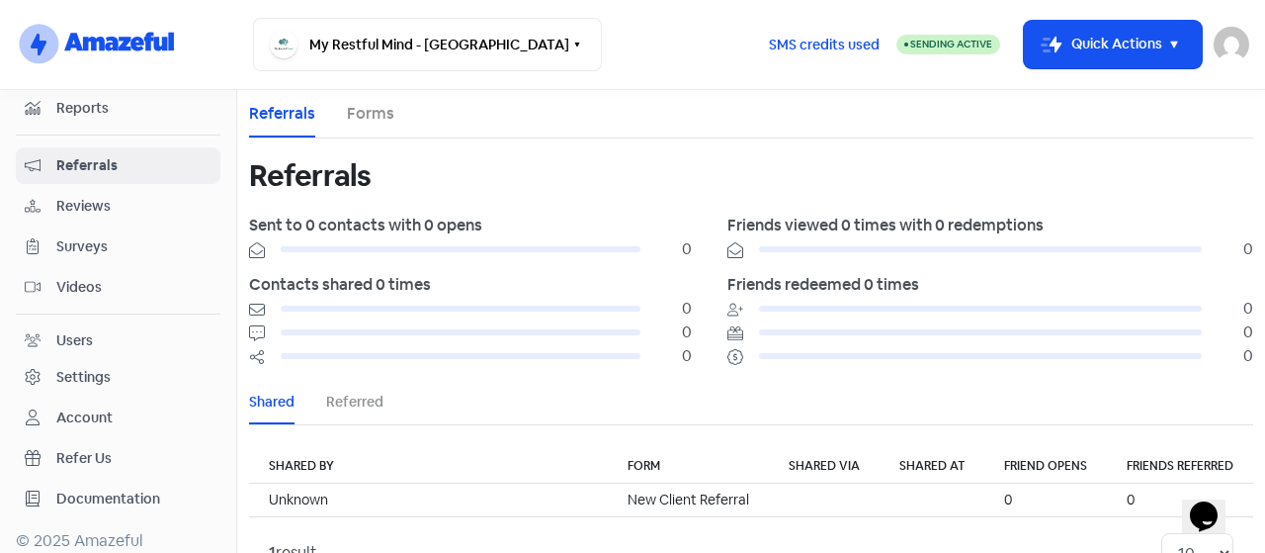
click at [372, 96] on li "Forms" at bounding box center [370, 113] width 47 height 47
click at [370, 120] on link "Forms" at bounding box center [370, 114] width 47 height 24
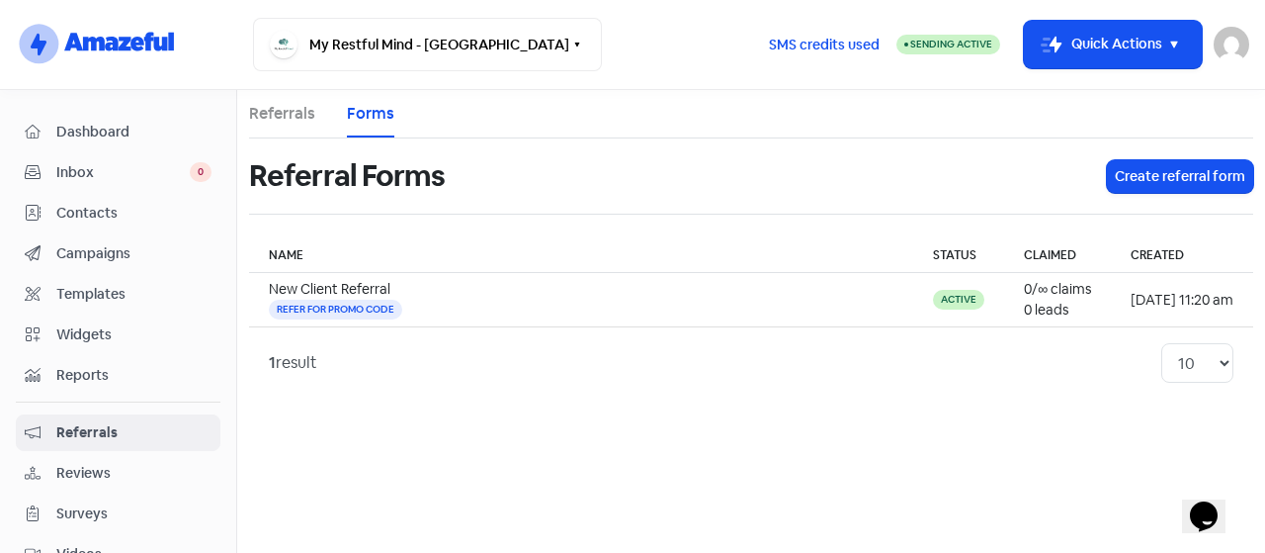
click at [558, 476] on main "Referrals Forms Referral Forms Create referral form Name Status Claimed Created…" at bounding box center [751, 321] width 1028 height 463
click at [142, 134] on span "Dashboard" at bounding box center [133, 132] width 155 height 21
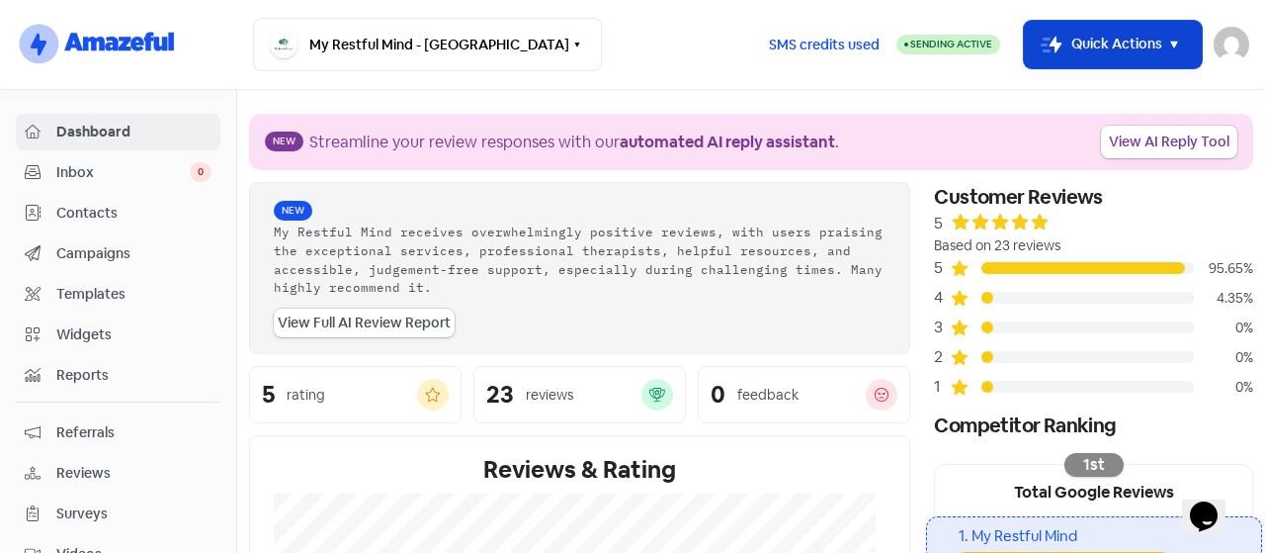
click at [1140, 30] on button "Icon For Thunder-move Quick Actions" at bounding box center [1113, 44] width 178 height 47
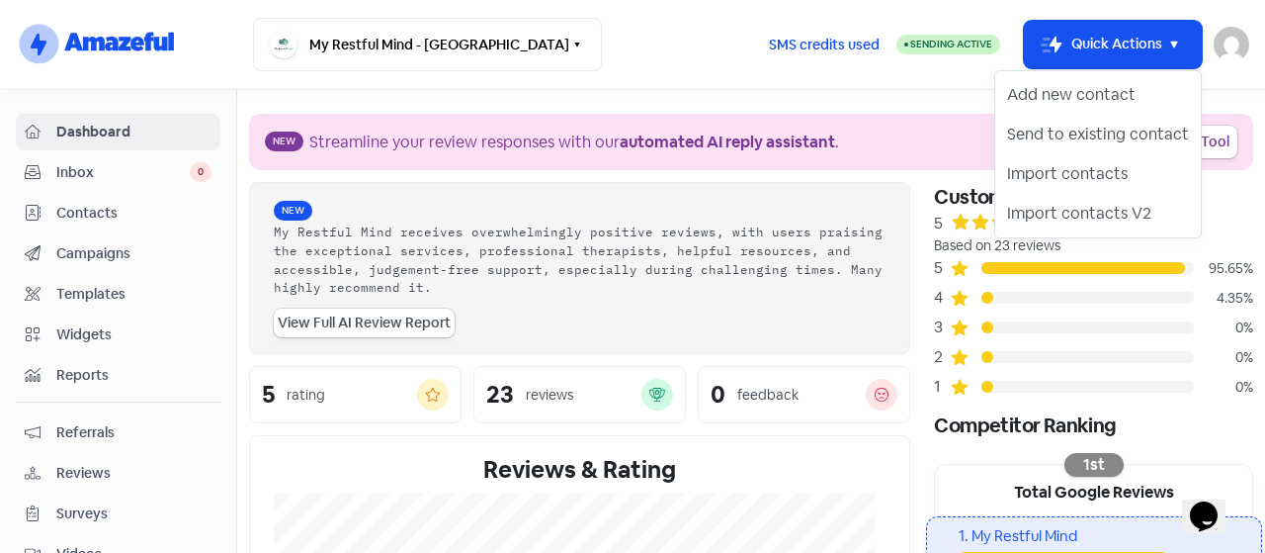
click at [871, 86] on nav "logo-amazeful_Logo My Restful Mind - [GEOGRAPHIC_DATA] Switch Business All busi…" at bounding box center [632, 45] width 1265 height 90
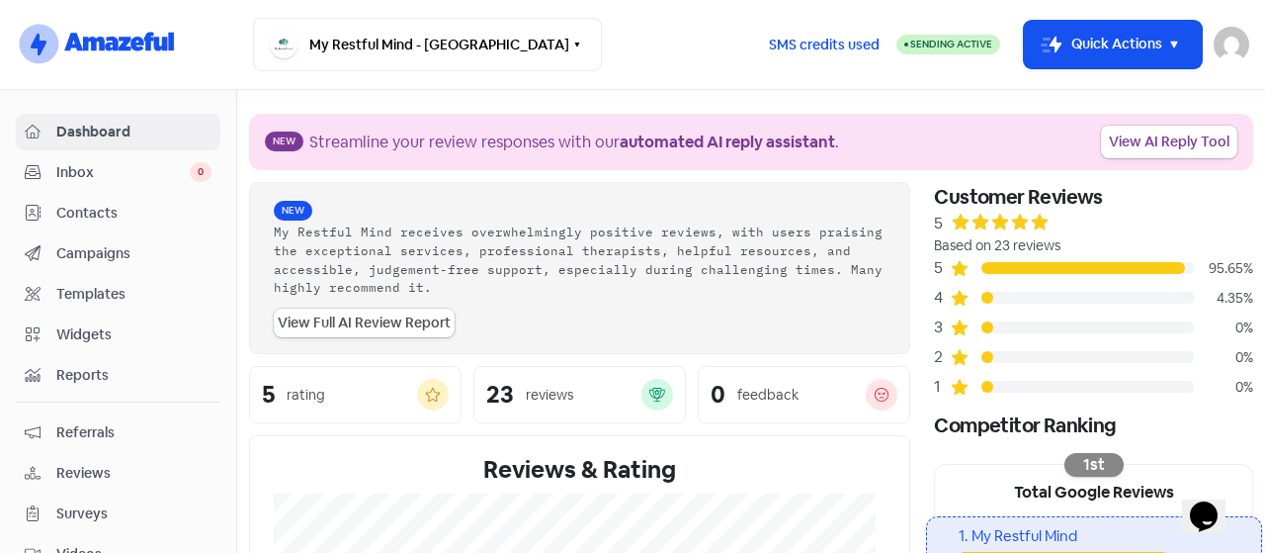
click at [134, 164] on span "Inbox" at bounding box center [122, 172] width 133 height 21
